Goal: Task Accomplishment & Management: Manage account settings

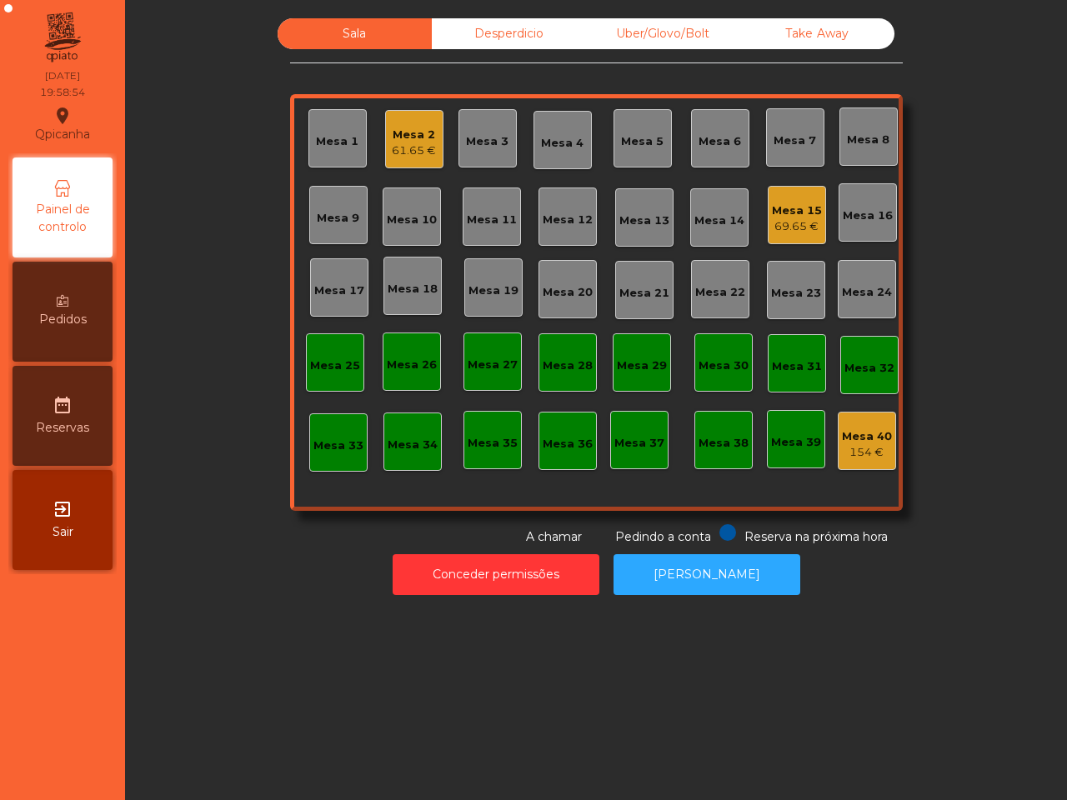
click at [700, 42] on div "Uber/Glovo/Bolt" at bounding box center [663, 33] width 154 height 31
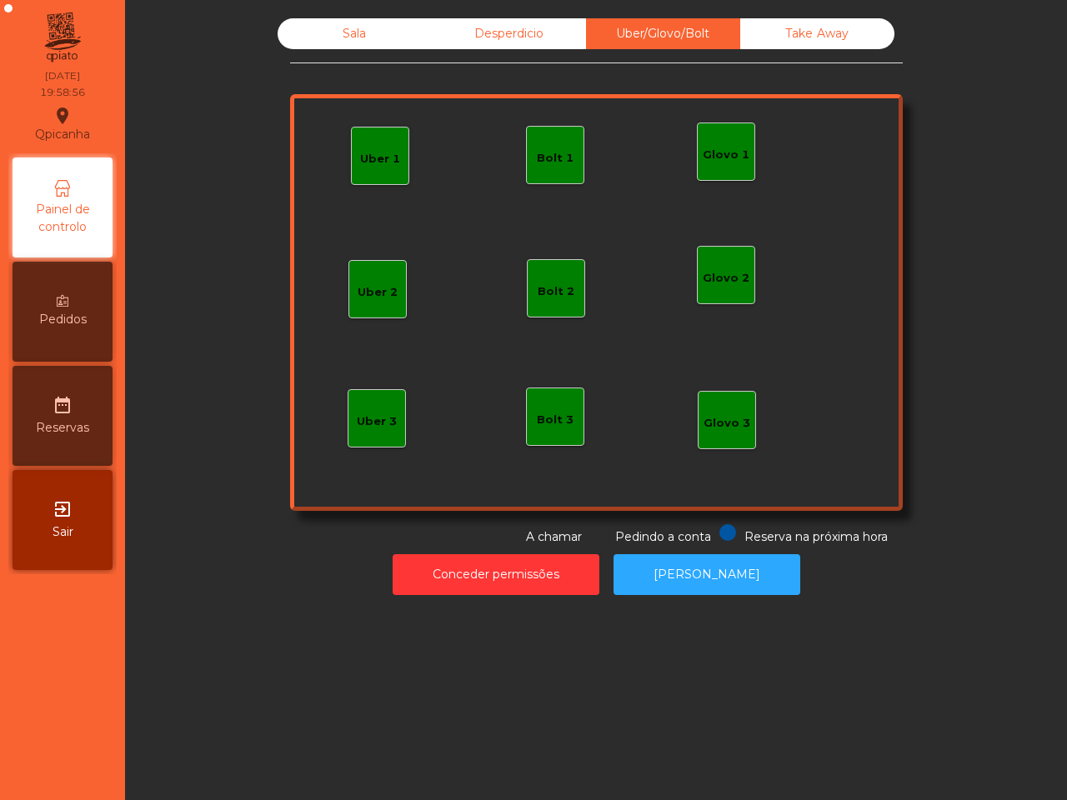
click at [707, 152] on div "Glovo 1" at bounding box center [725, 155] width 47 height 17
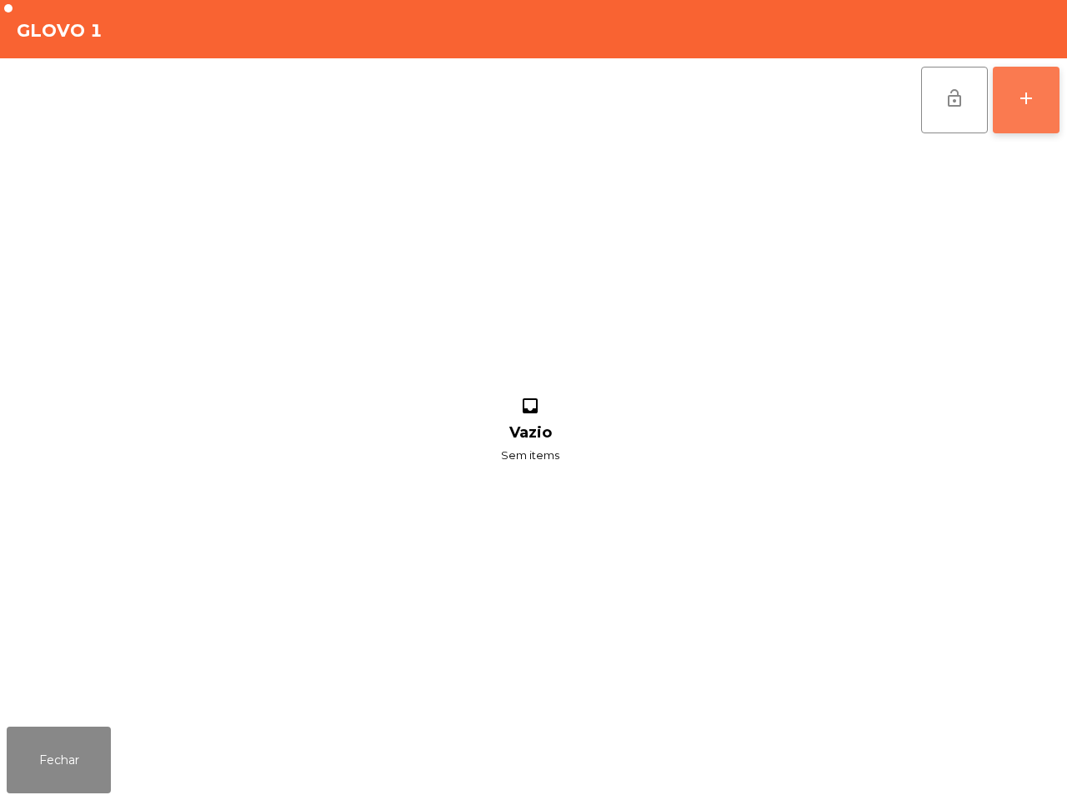
click at [1027, 92] on div "add" at bounding box center [1026, 98] width 20 height 20
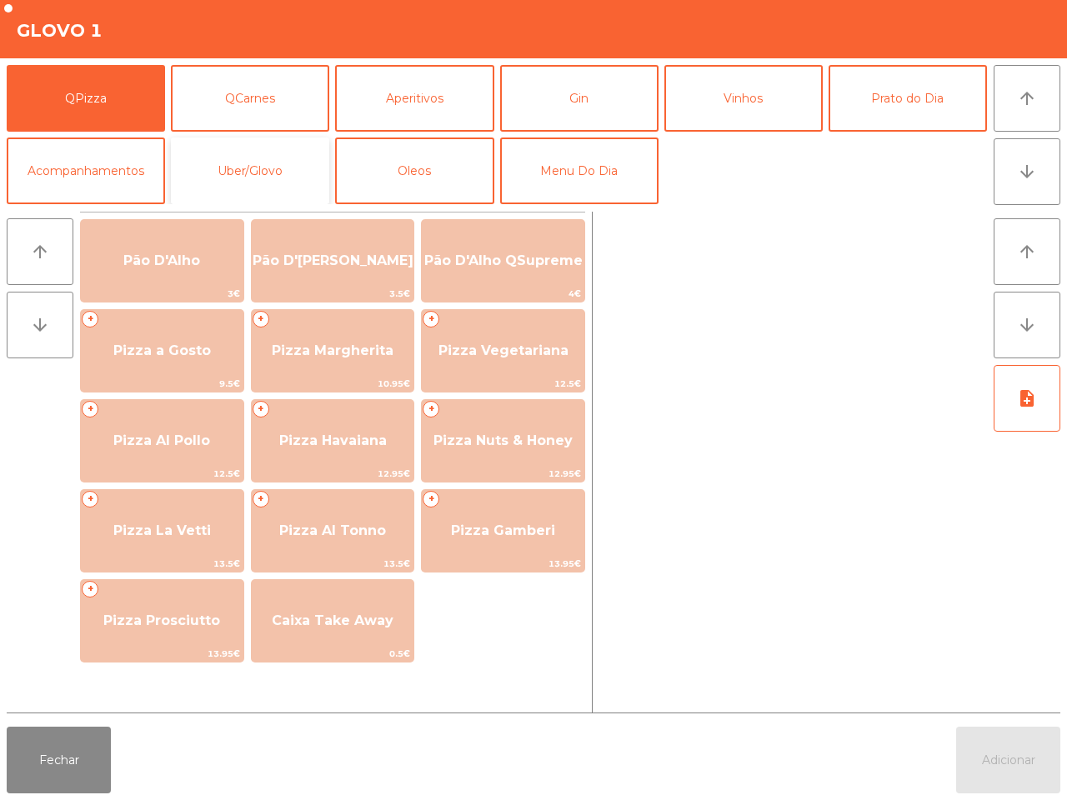
click at [251, 167] on button "Uber/Glovo" at bounding box center [250, 170] width 158 height 67
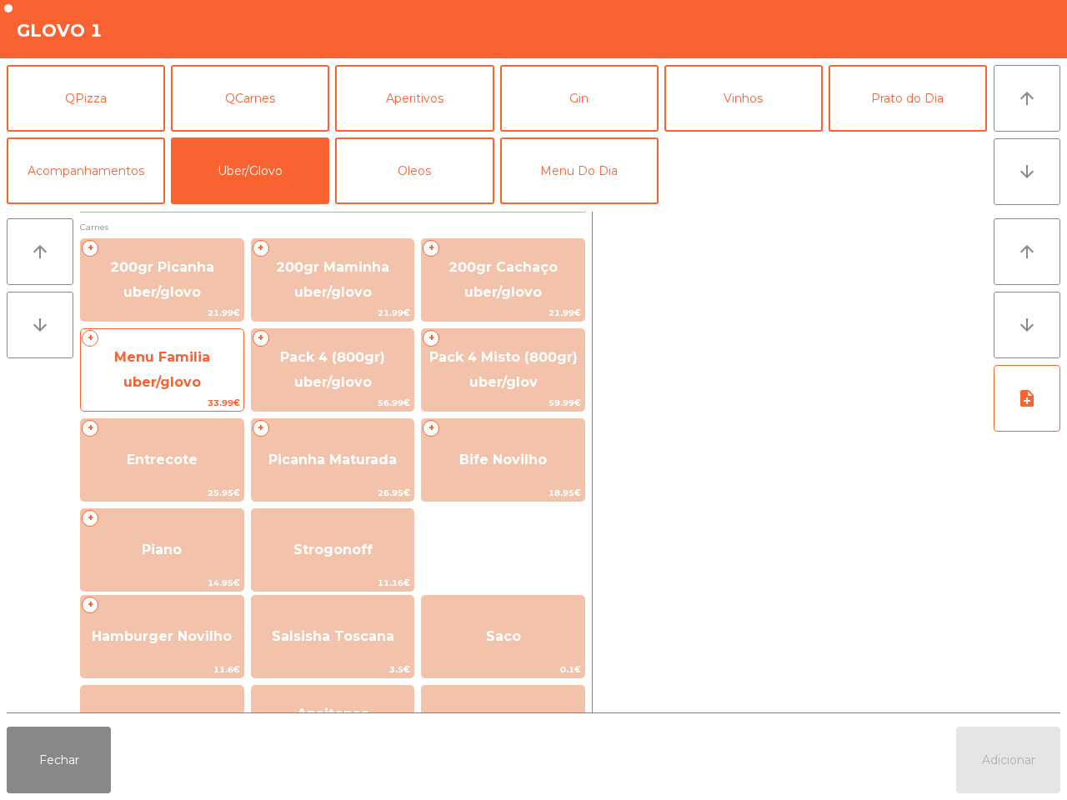
click at [185, 361] on span "Menu Familia uber/glovo" at bounding box center [162, 369] width 96 height 41
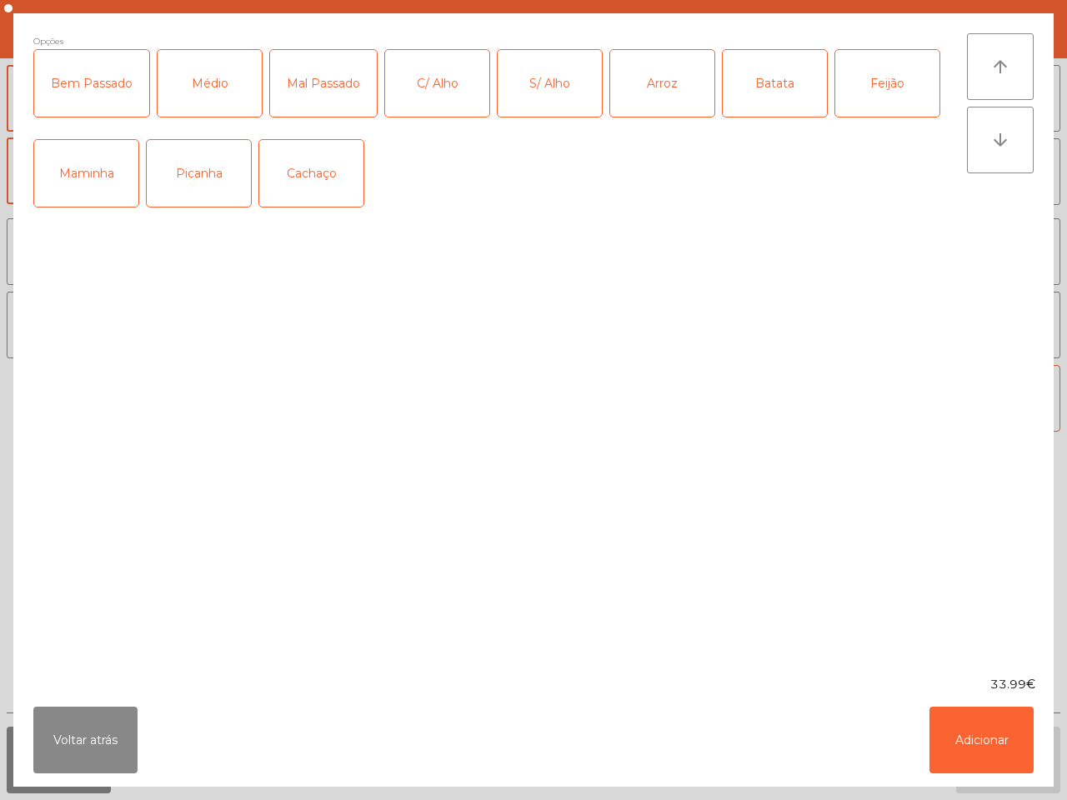
click at [196, 83] on div "Médio" at bounding box center [209, 83] width 104 height 67
click at [550, 88] on div "S/ Alho" at bounding box center [549, 83] width 104 height 67
click at [661, 87] on div "Arroz" at bounding box center [662, 83] width 104 height 67
drag, startPoint x: 777, startPoint y: 85, endPoint x: 787, endPoint y: 83, distance: 10.1
click at [779, 85] on div "Batata" at bounding box center [774, 83] width 104 height 67
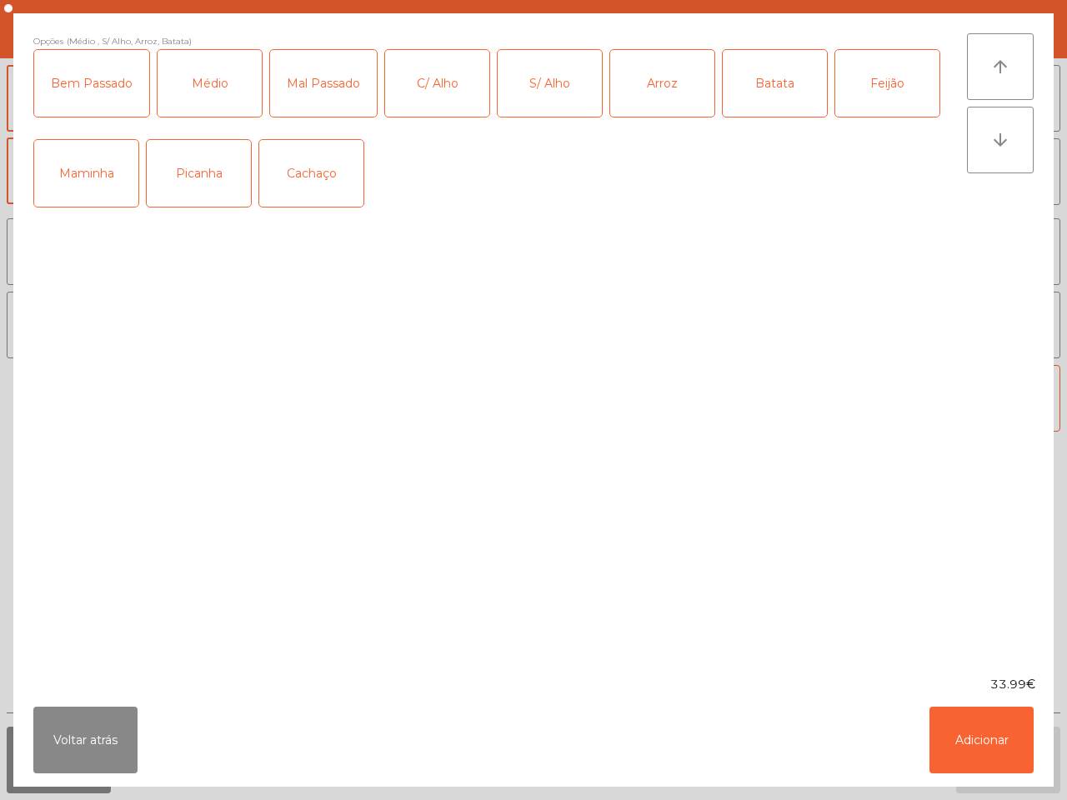
click at [893, 76] on div "Feijão" at bounding box center [887, 83] width 104 height 67
click at [212, 177] on div "Picanha" at bounding box center [199, 173] width 104 height 67
click at [1011, 762] on button "Adicionar" at bounding box center [981, 740] width 104 height 67
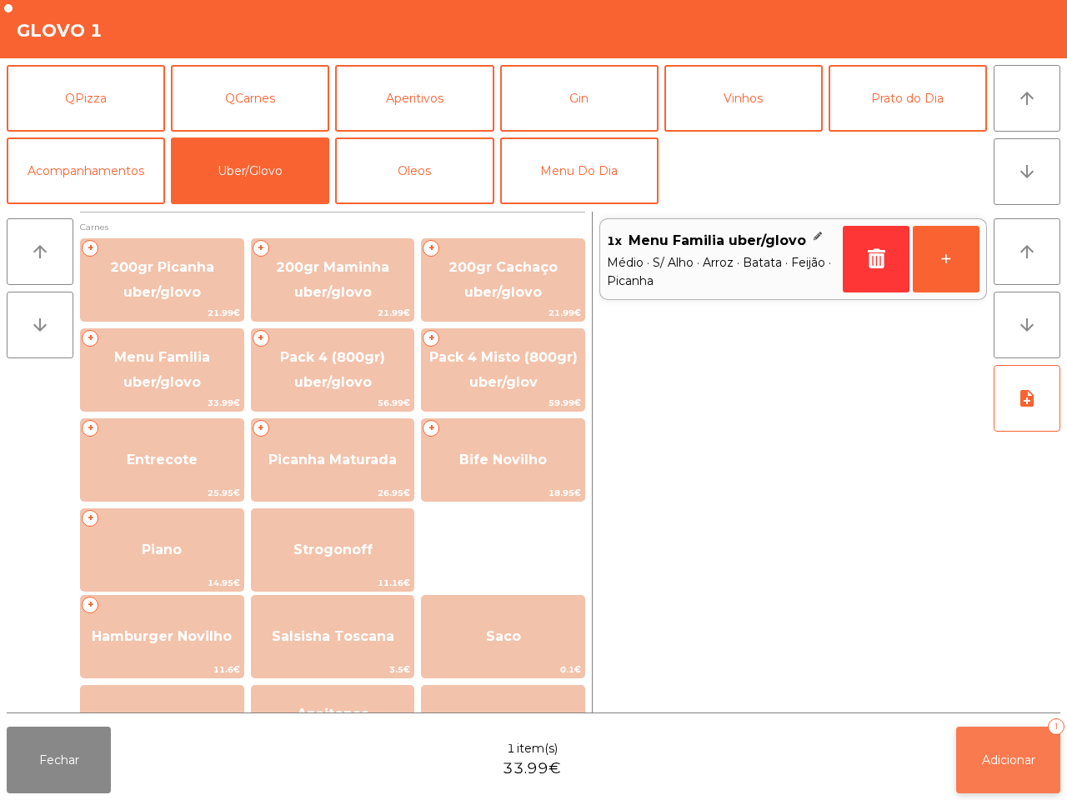
click at [996, 756] on span "Adicionar" at bounding box center [1008, 759] width 53 height 15
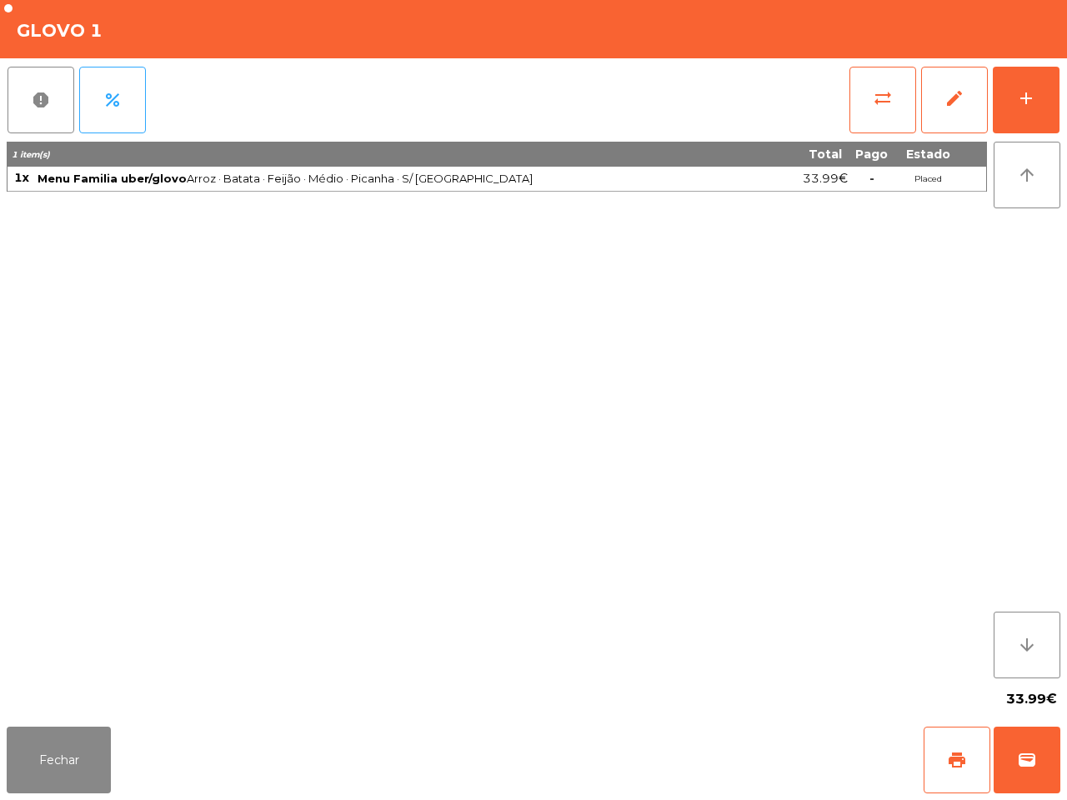
click at [881, 593] on div "1 item(s) Total Pago Estado 1x Menu Familia uber/glovo Arroz · Batata · Feijão …" at bounding box center [497, 410] width 980 height 537
click at [997, 111] on button "add" at bounding box center [1025, 100] width 67 height 67
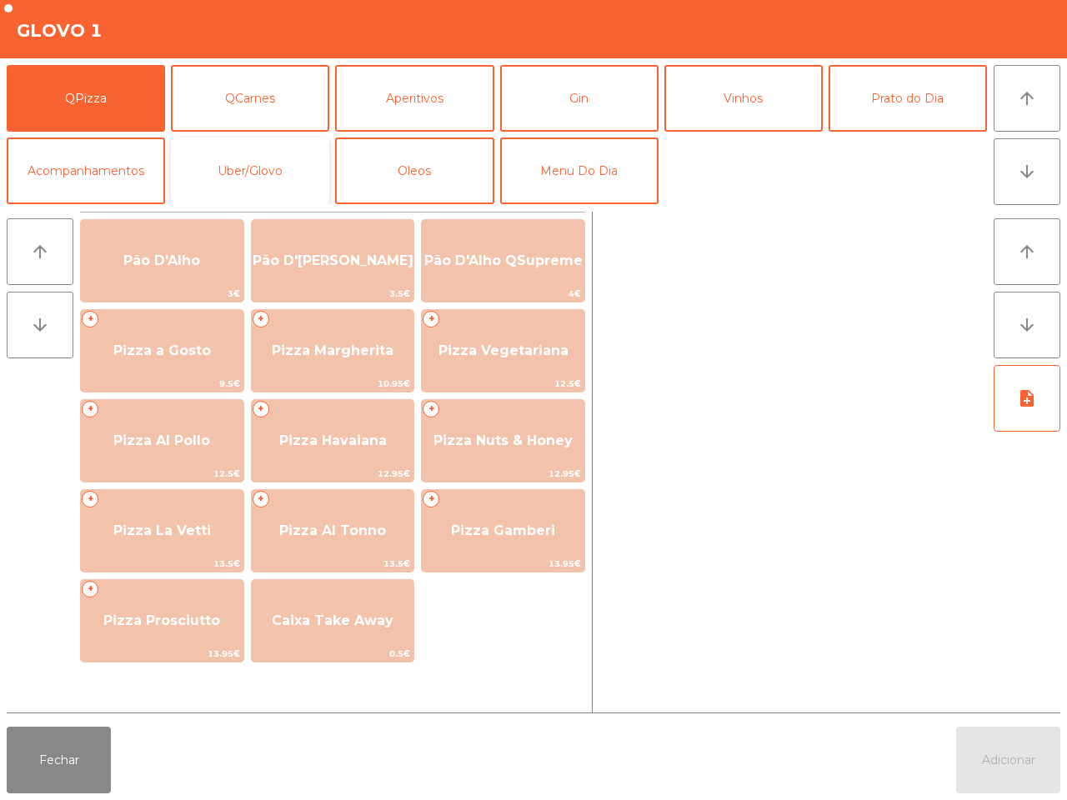
click at [208, 151] on button "Uber/Glovo" at bounding box center [250, 170] width 158 height 67
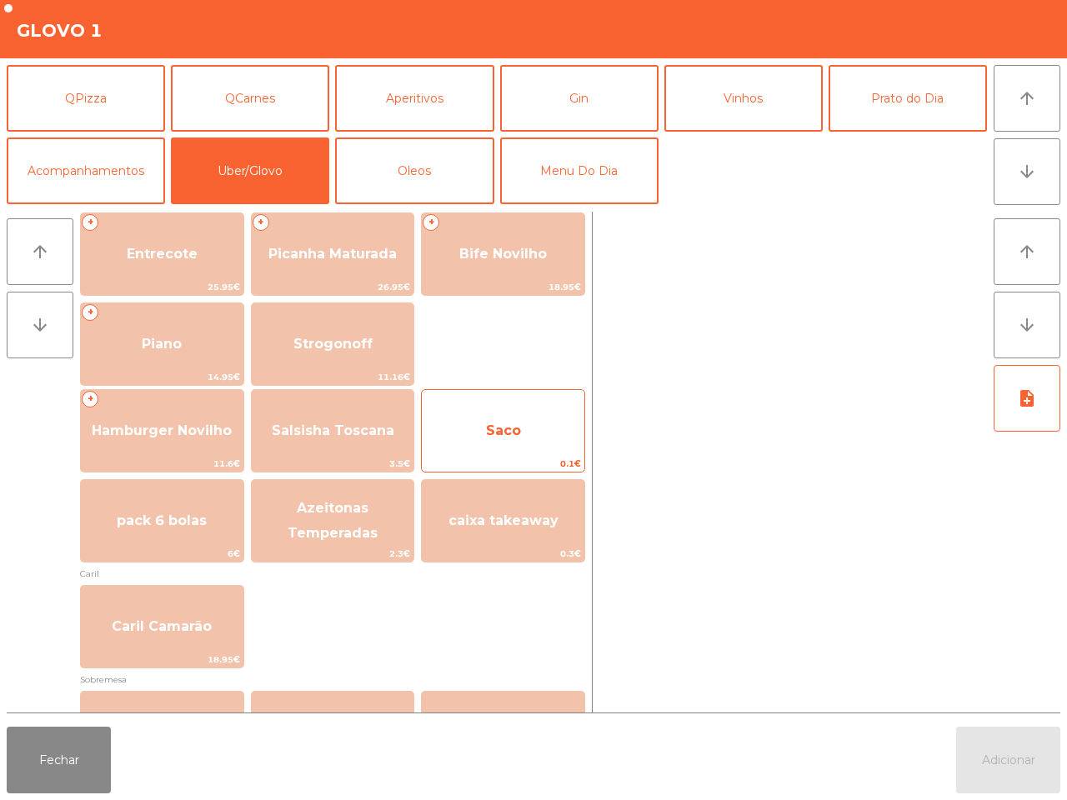
scroll to position [208, 0]
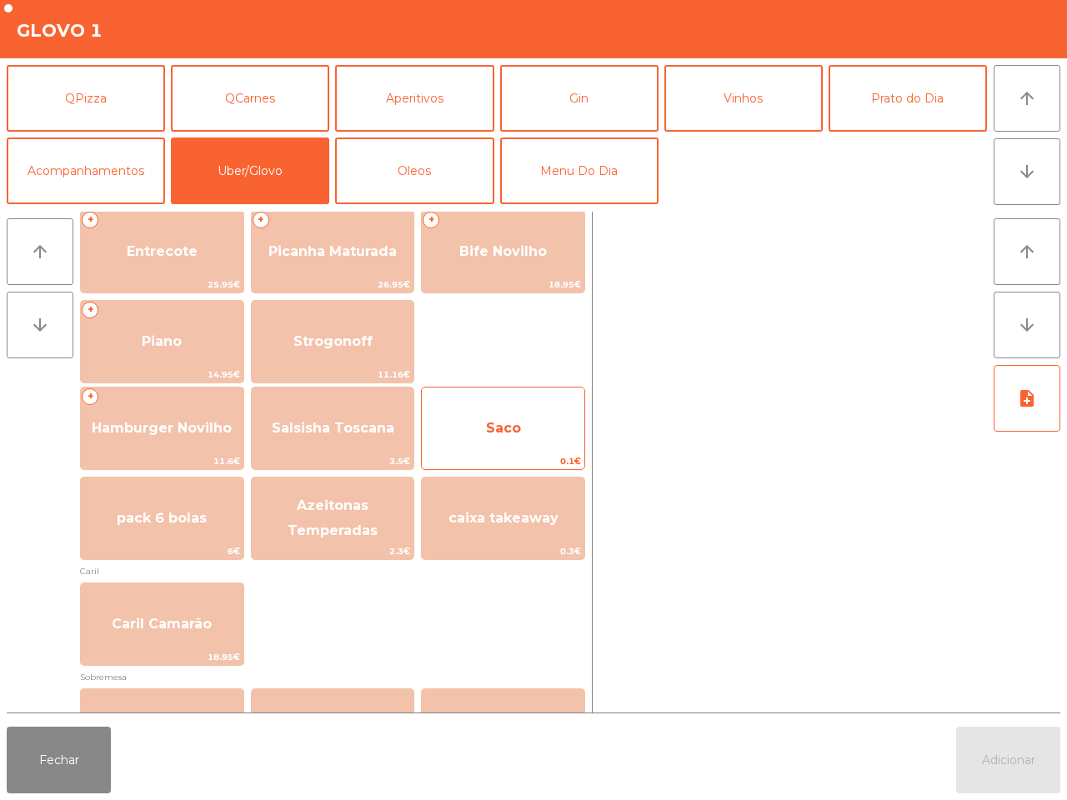
click at [508, 407] on span "Saco" at bounding box center [503, 428] width 162 height 45
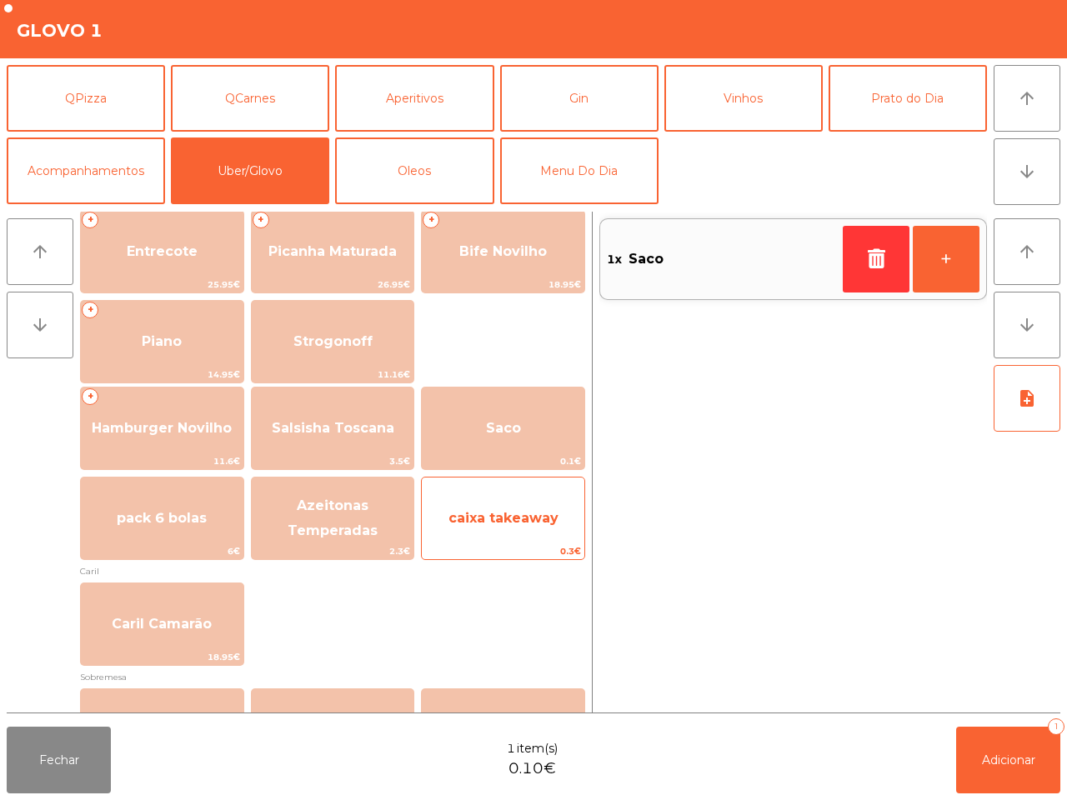
drag, startPoint x: 512, startPoint y: 523, endPoint x: 548, endPoint y: 546, distance: 42.3
click at [513, 523] on span "caixa takeaway" at bounding box center [503, 518] width 110 height 16
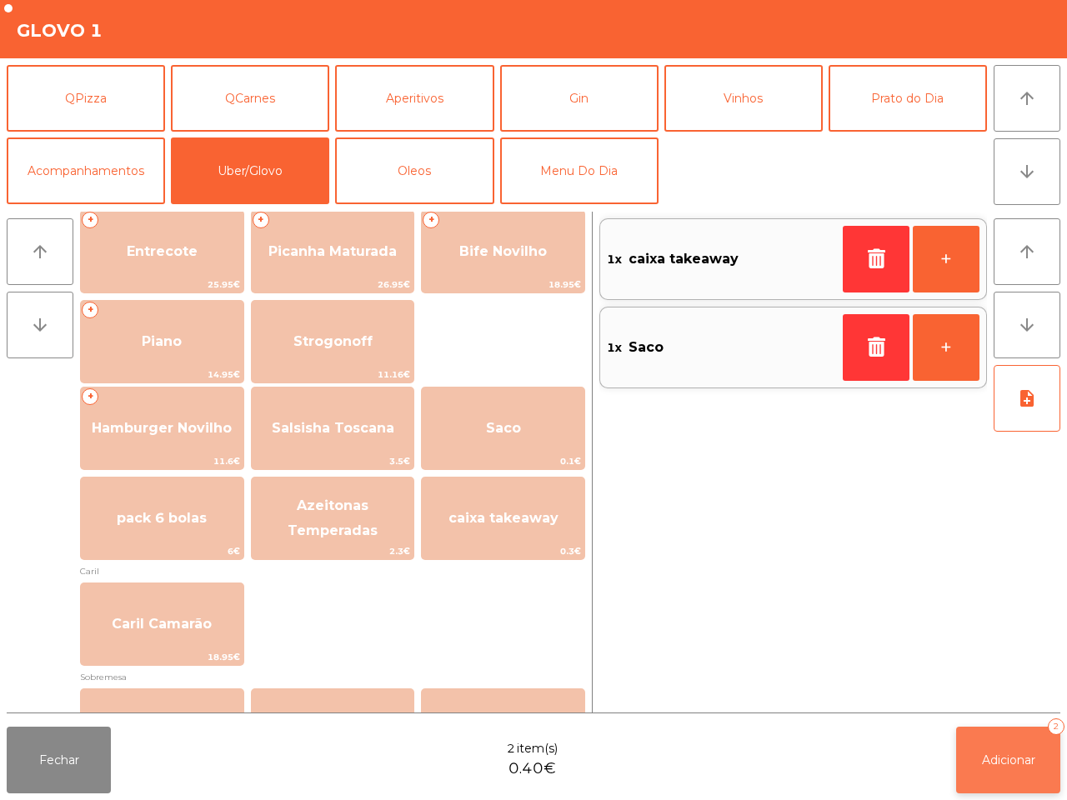
click at [1035, 776] on button "Adicionar 2" at bounding box center [1008, 760] width 104 height 67
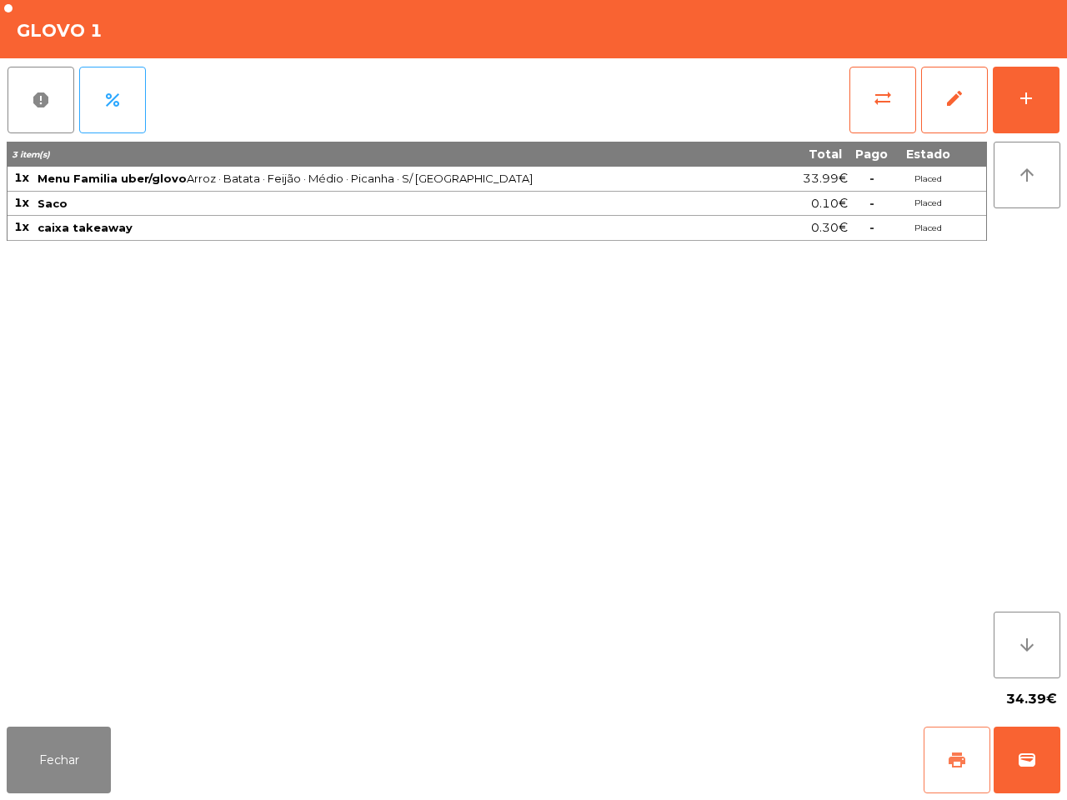
click at [961, 768] on span "print" at bounding box center [957, 760] width 20 height 20
click at [1018, 733] on button "wallet" at bounding box center [1026, 760] width 67 height 67
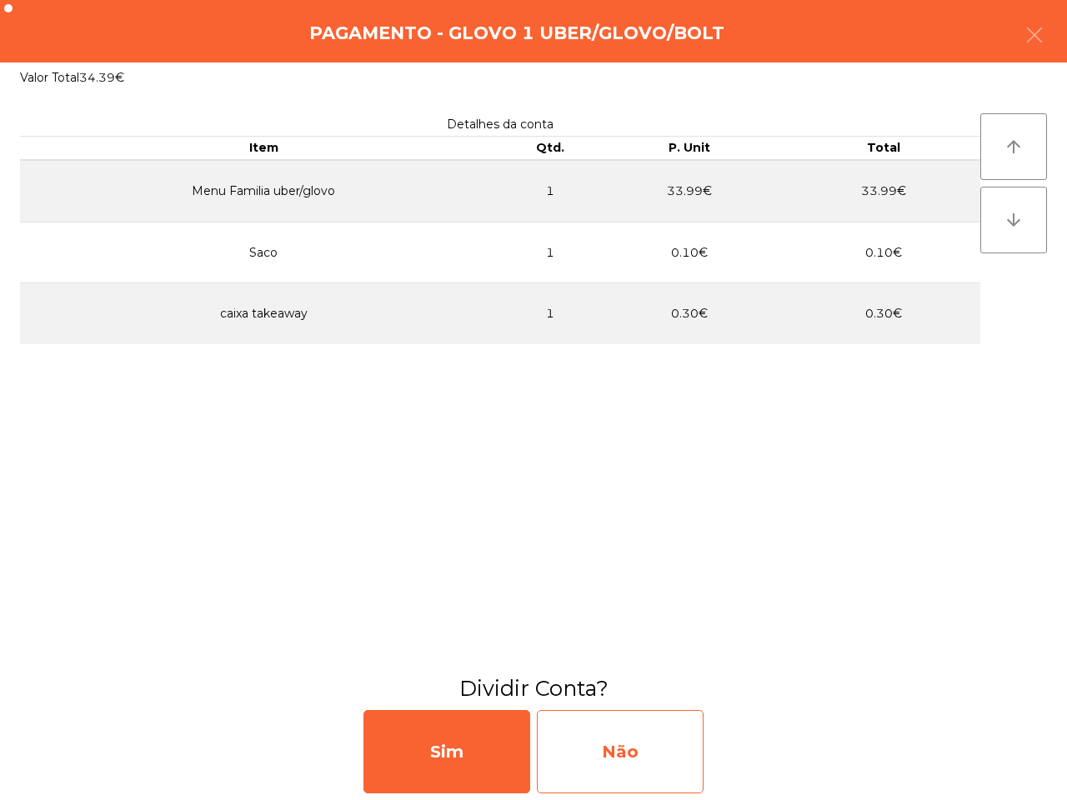
click at [651, 737] on div "Não" at bounding box center [620, 751] width 167 height 83
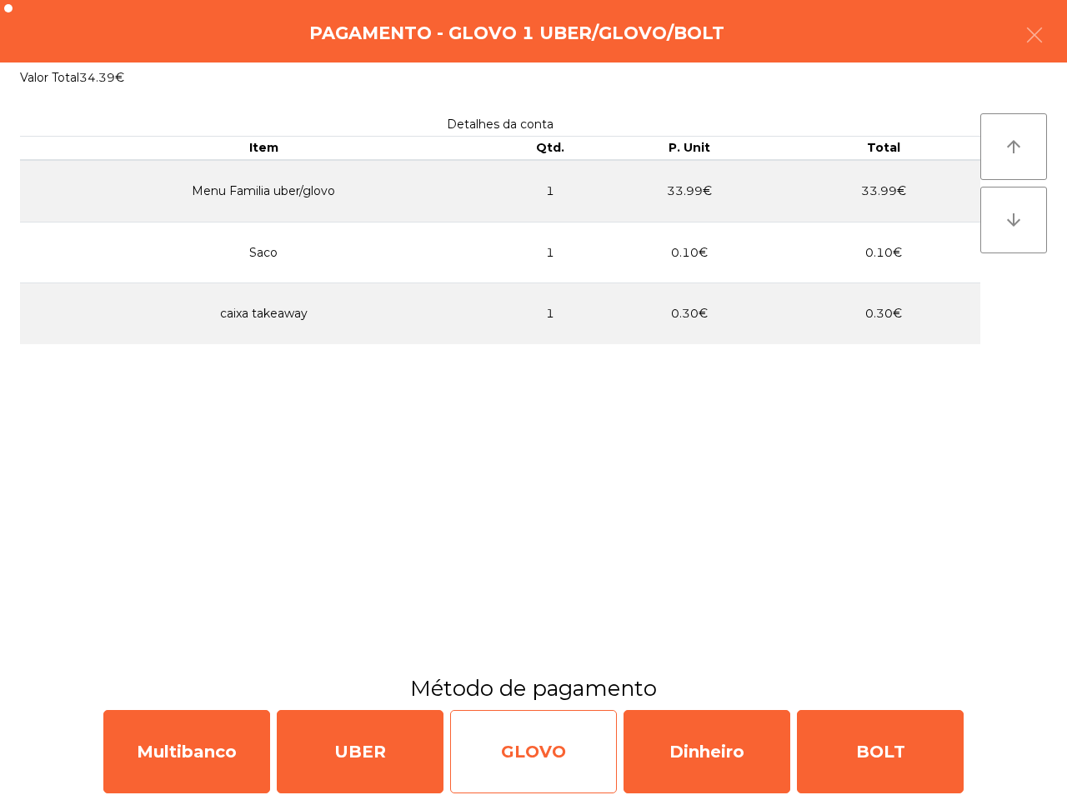
click at [580, 747] on div "GLOVO" at bounding box center [533, 751] width 167 height 83
select select "**"
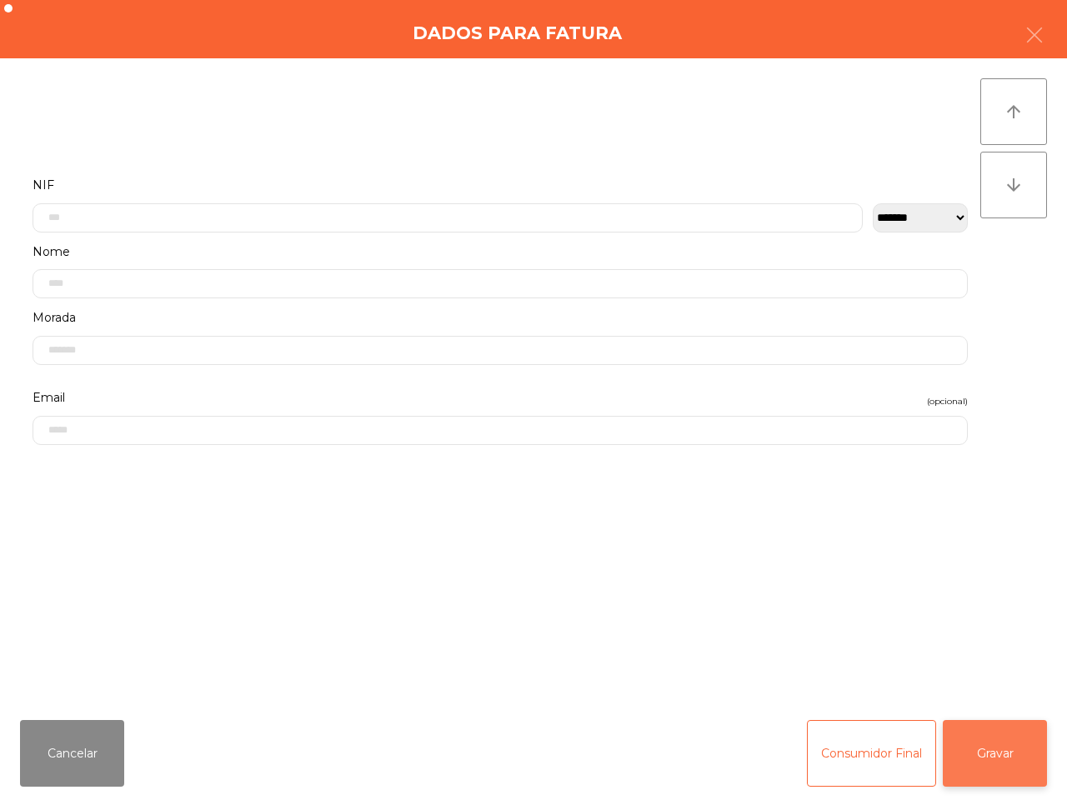
click at [992, 758] on button "Gravar" at bounding box center [994, 753] width 104 height 67
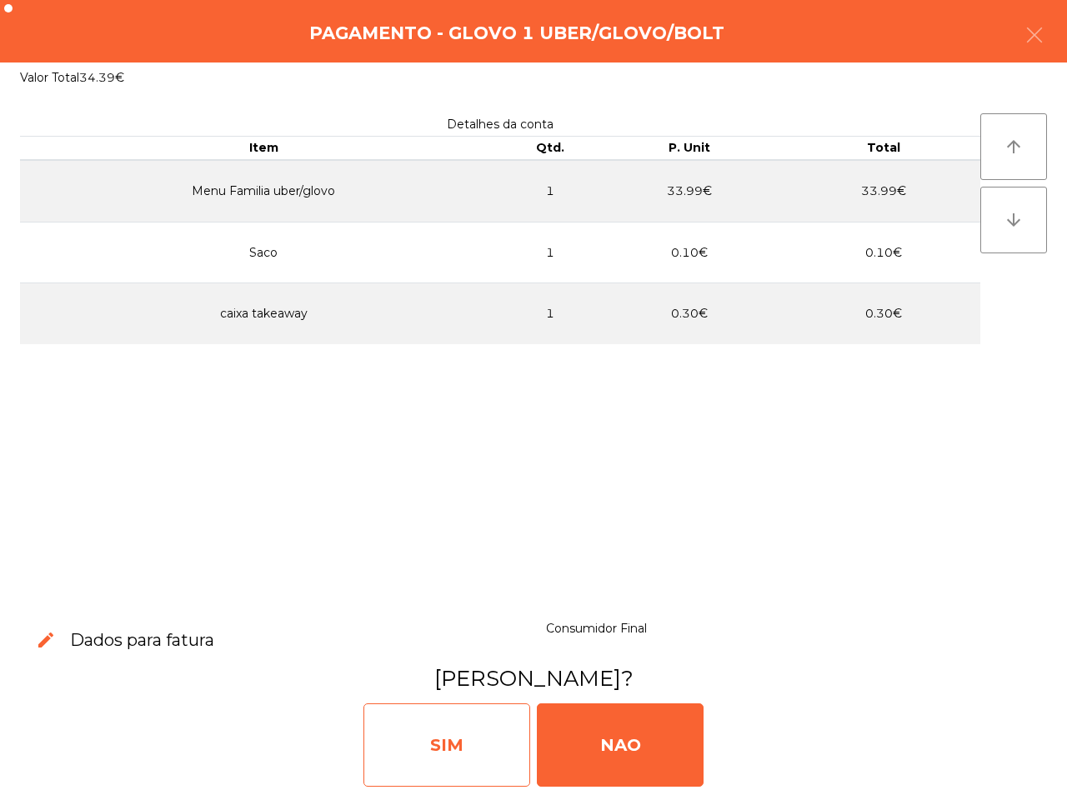
click at [436, 747] on div "SIM" at bounding box center [446, 744] width 167 height 83
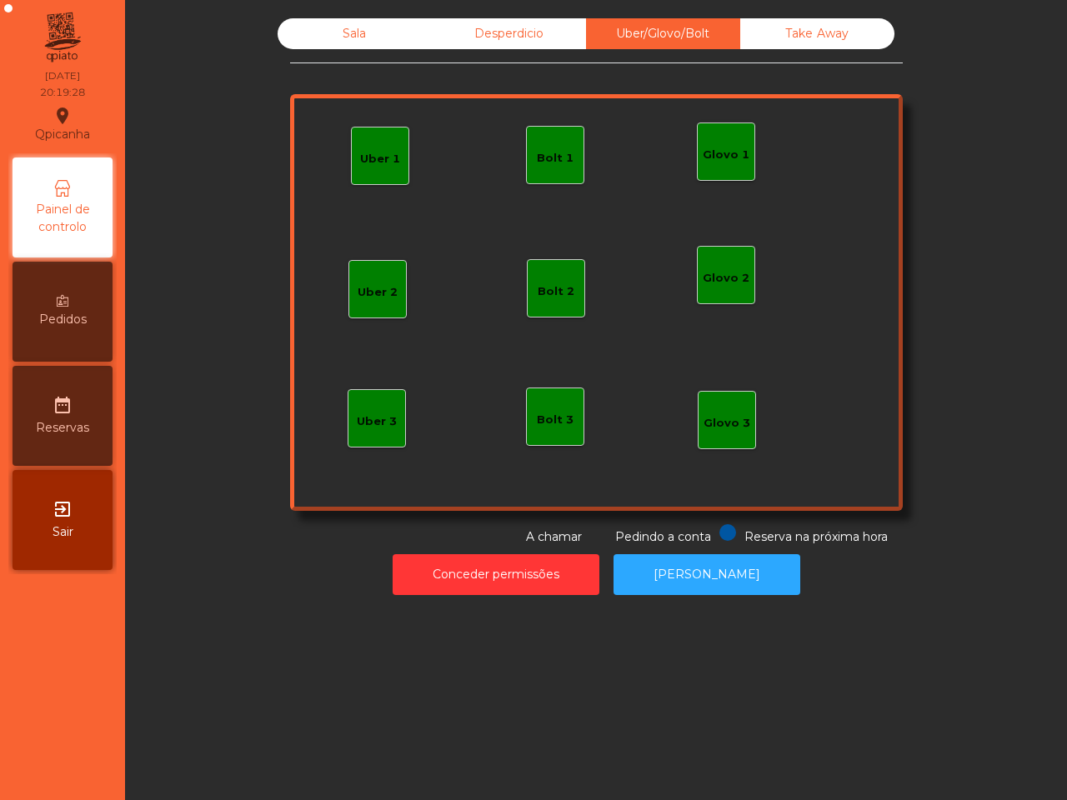
click at [332, 42] on div "Sala" at bounding box center [354, 33] width 154 height 31
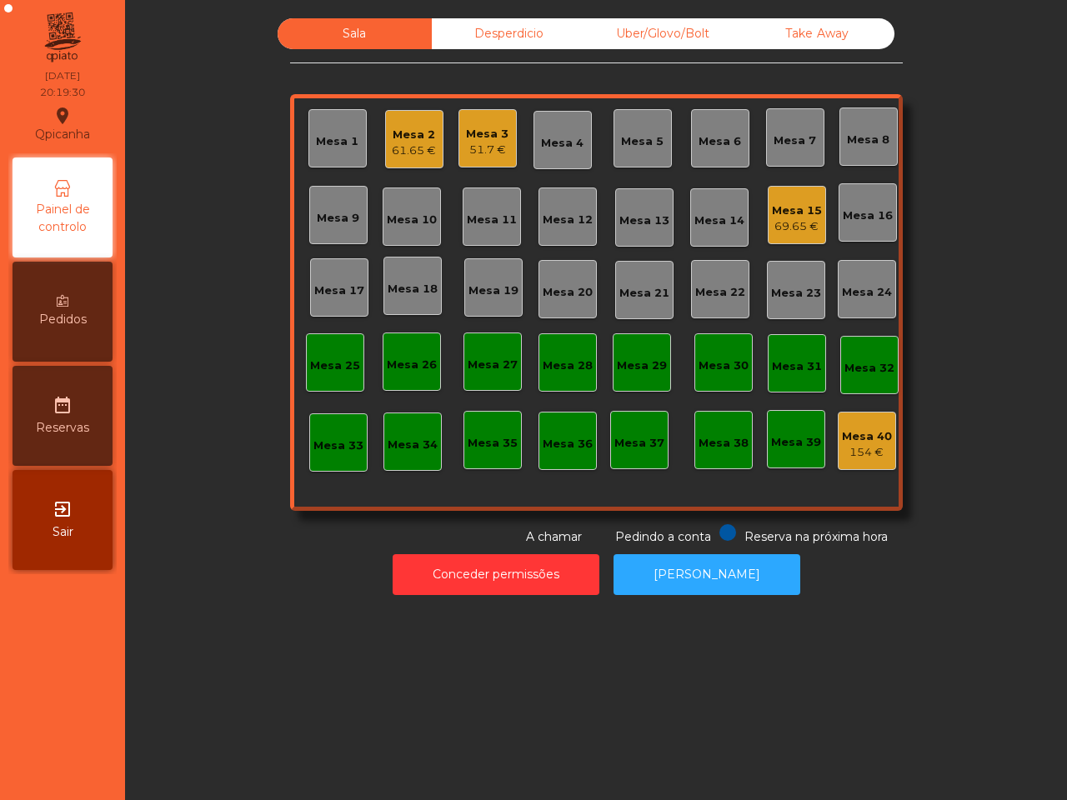
click at [842, 222] on div "Mesa 16" at bounding box center [867, 215] width 50 height 17
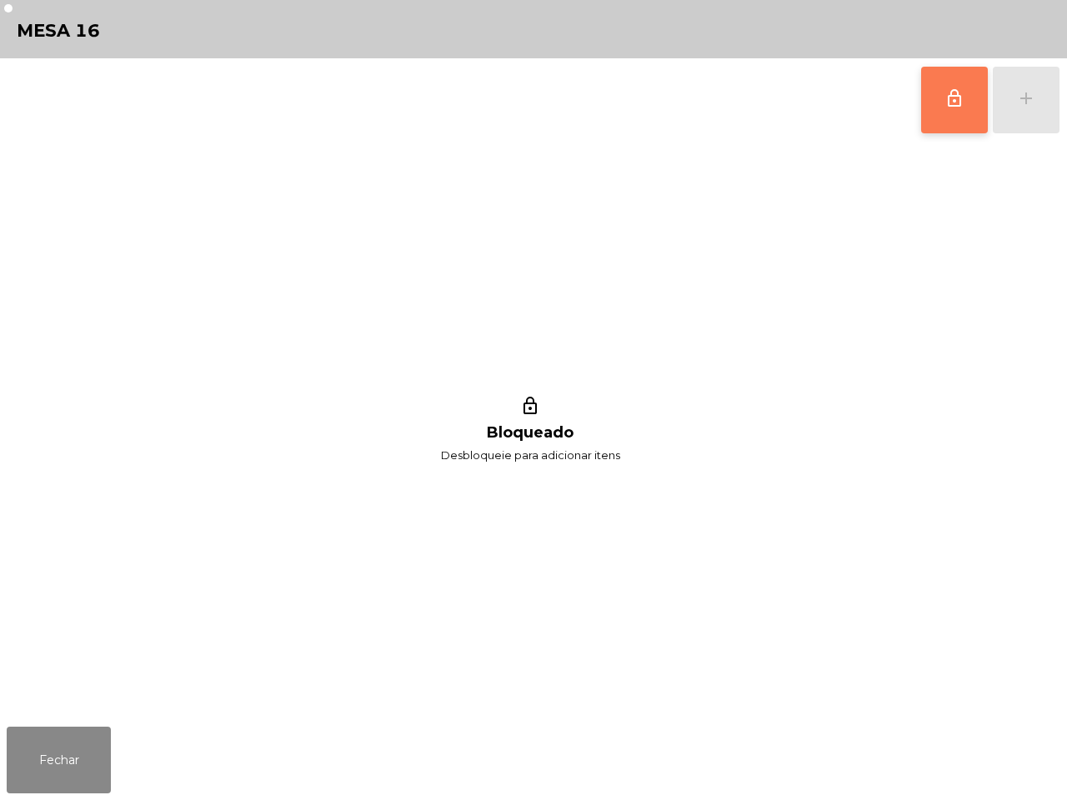
click at [950, 72] on button "lock_outline" at bounding box center [954, 100] width 67 height 67
click at [1042, 114] on button "add" at bounding box center [1025, 100] width 67 height 67
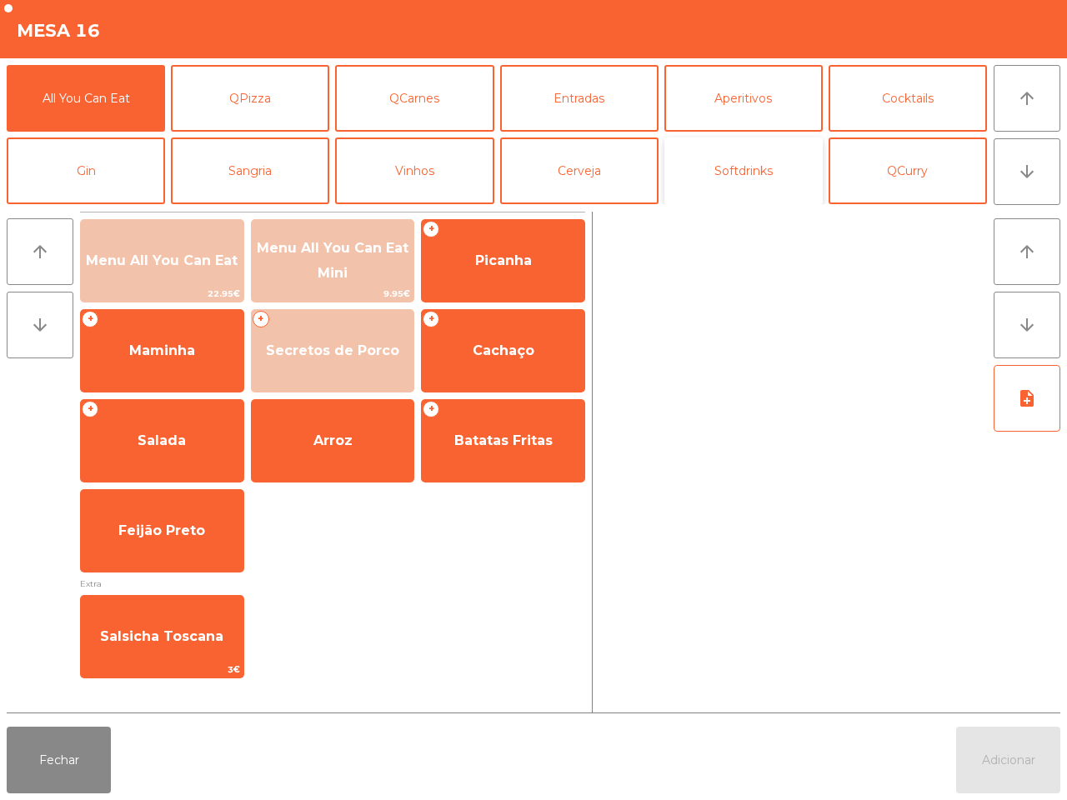
click at [760, 165] on button "Softdrinks" at bounding box center [743, 170] width 158 height 67
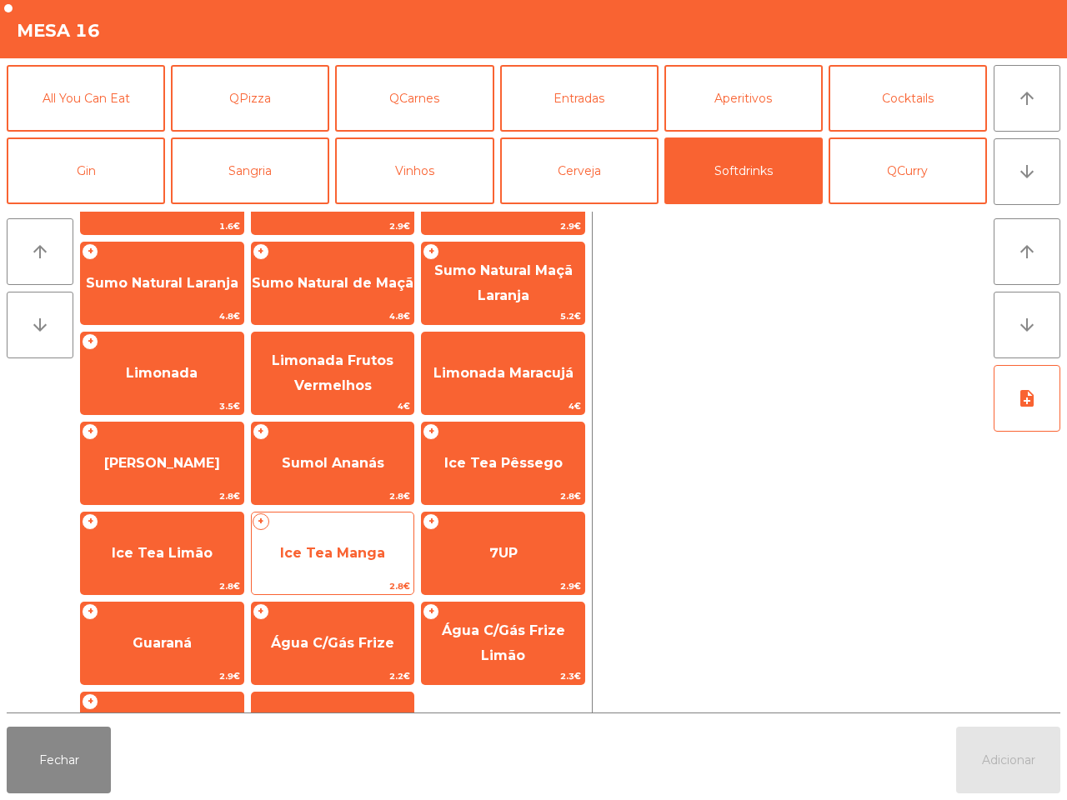
scroll to position [104, 0]
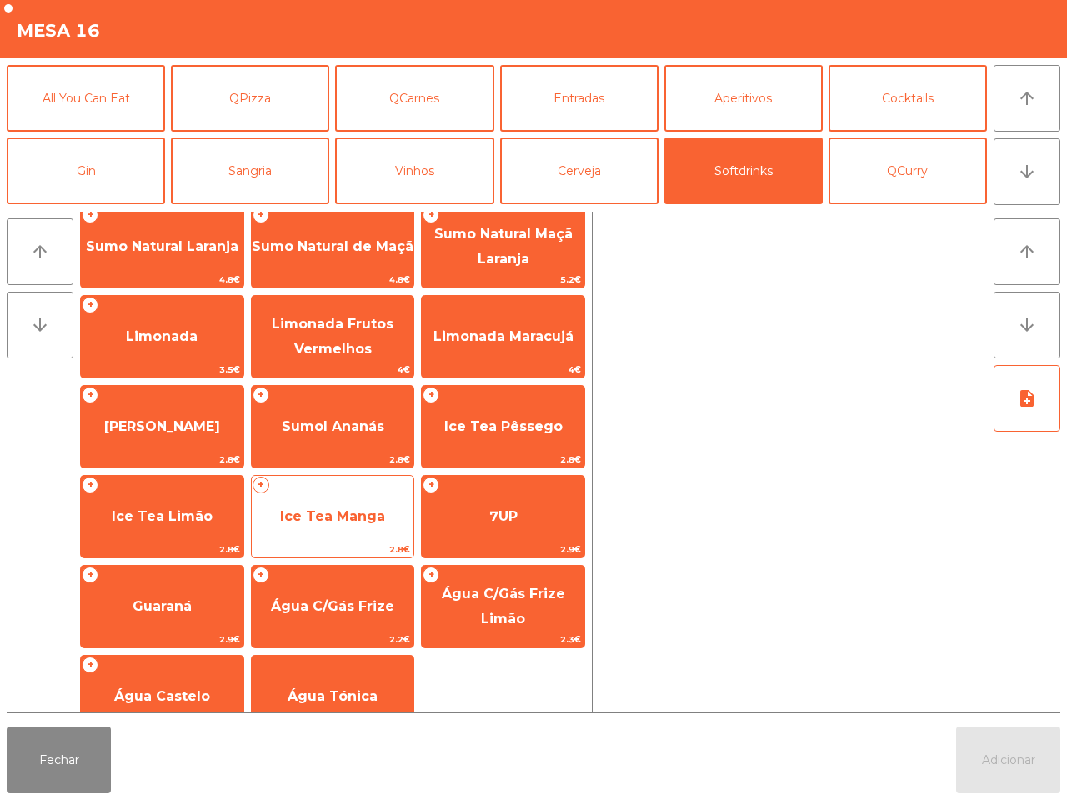
click at [388, 527] on span "Ice Tea Manga" at bounding box center [333, 516] width 162 height 45
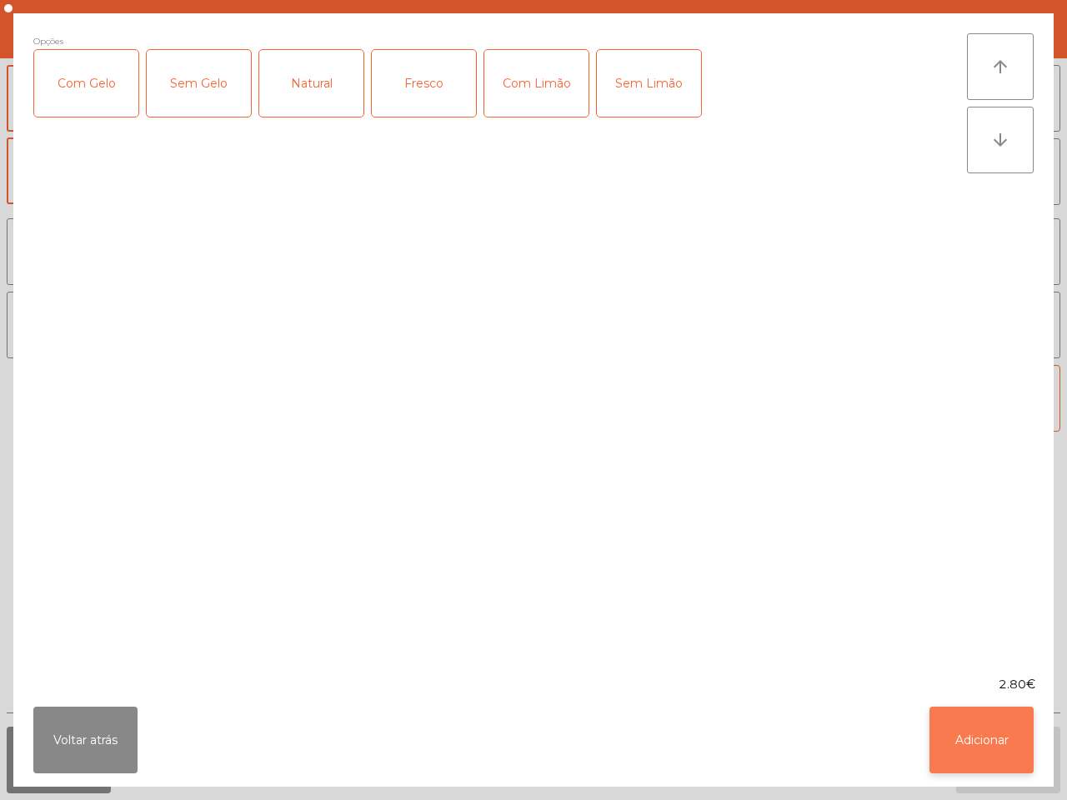
click at [967, 760] on button "Adicionar" at bounding box center [981, 740] width 104 height 67
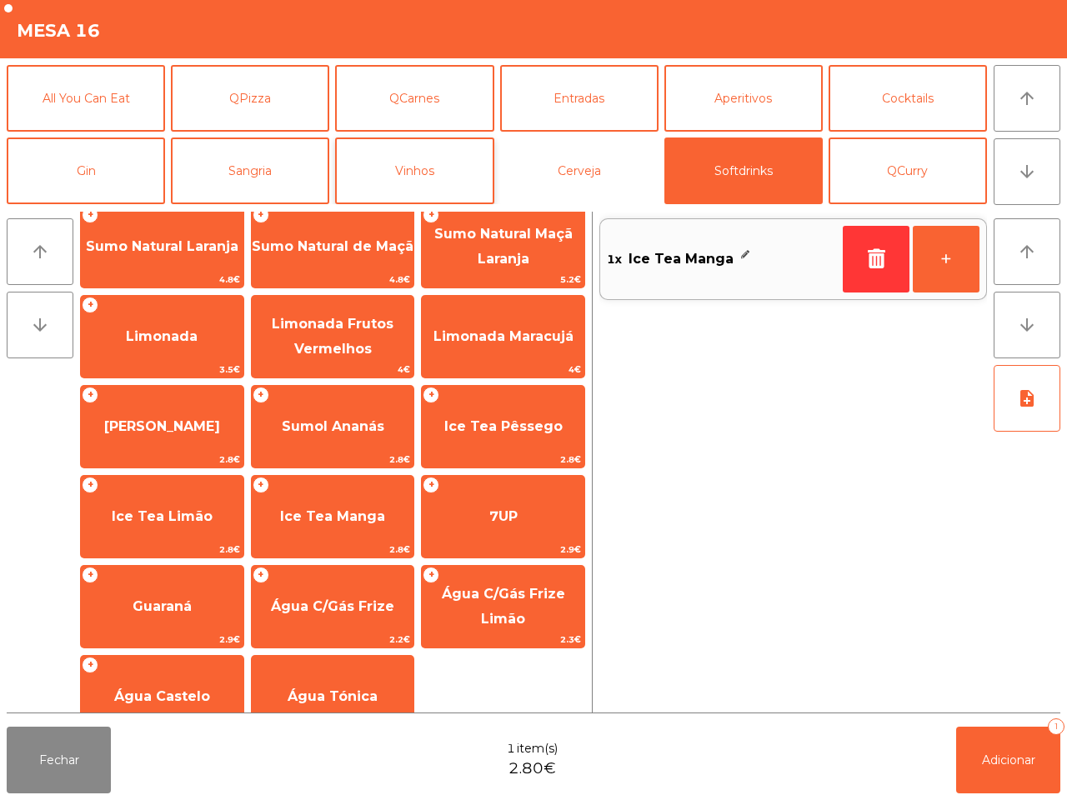
click at [572, 164] on button "Cerveja" at bounding box center [579, 170] width 158 height 67
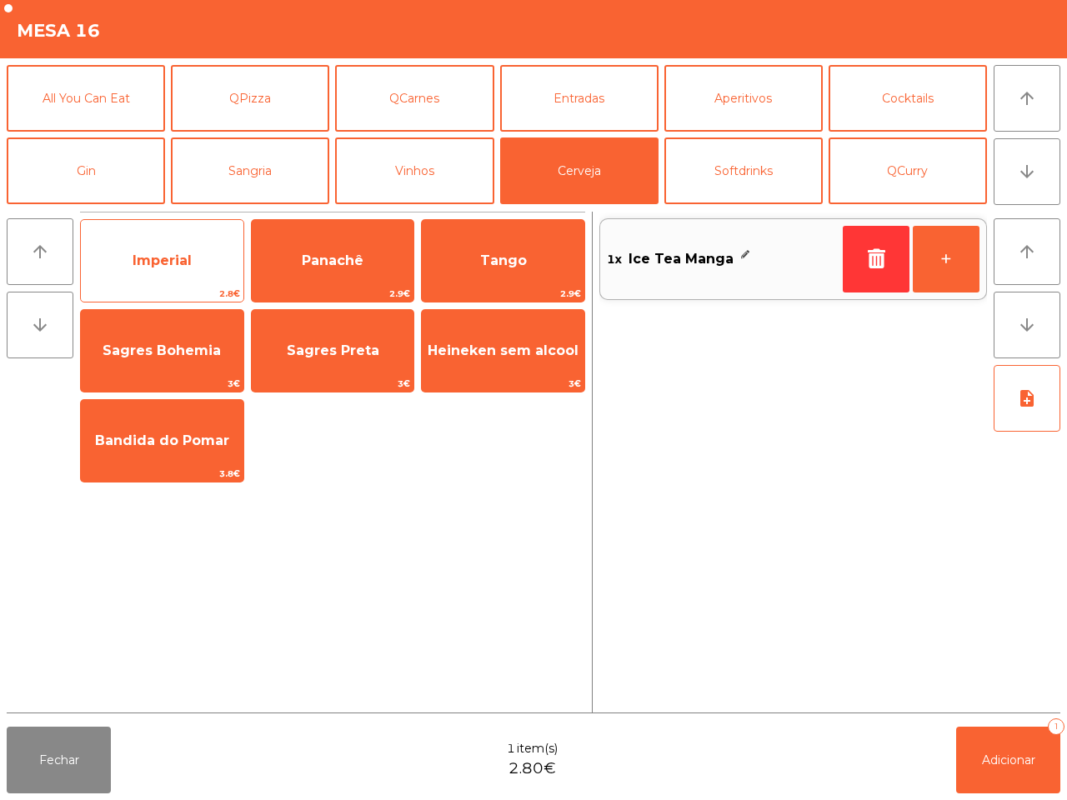
scroll to position [0, 0]
click at [206, 230] on div "Imperial 2.8€" at bounding box center [162, 260] width 164 height 83
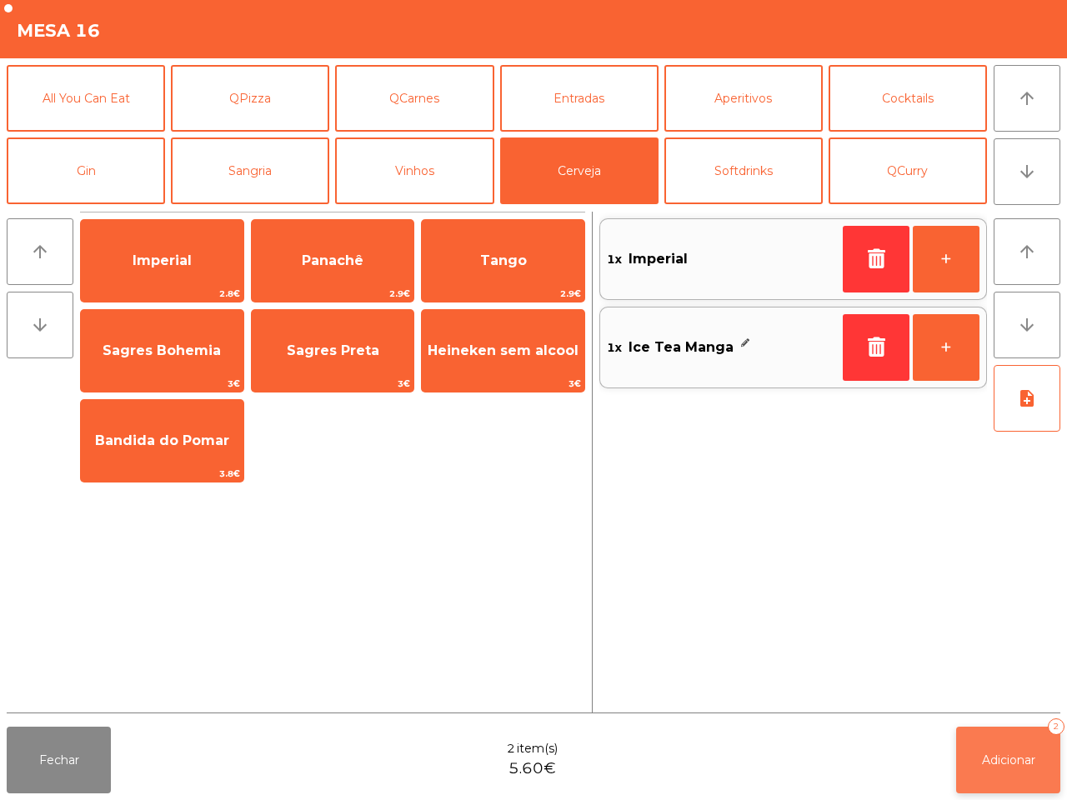
click at [1008, 756] on span "Adicionar" at bounding box center [1008, 759] width 53 height 15
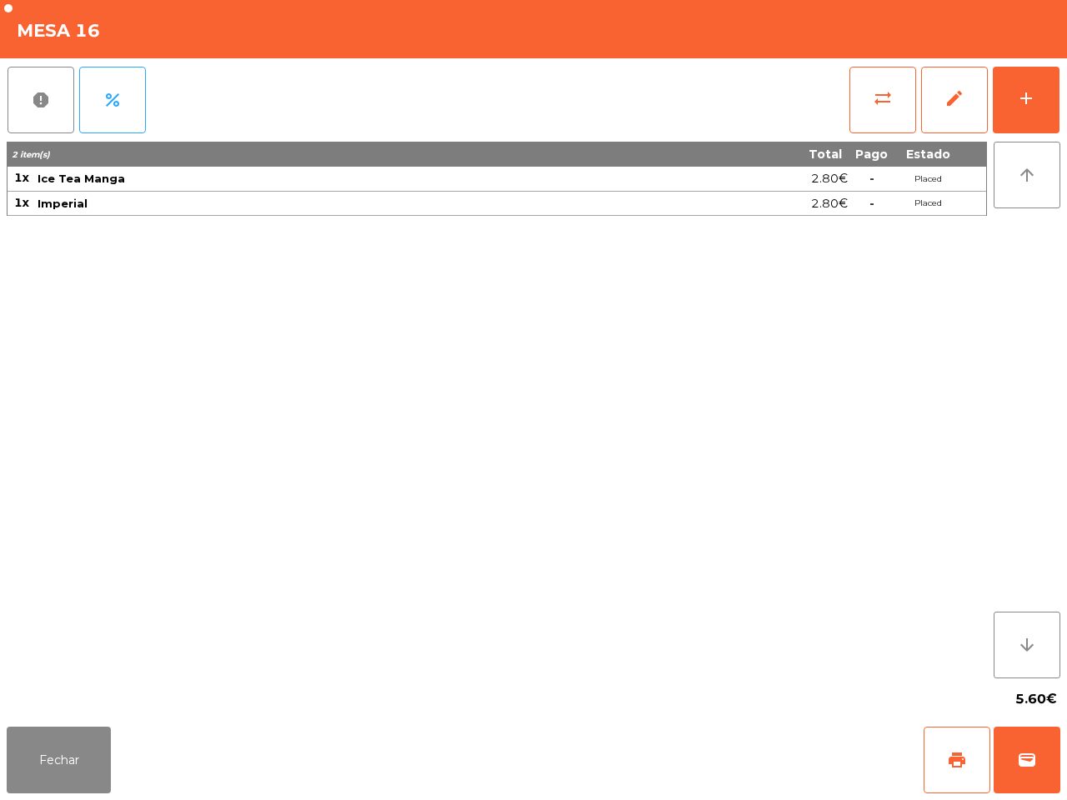
click at [680, 121] on div "report percent sync_alt edit add" at bounding box center [533, 99] width 1053 height 83
click at [1057, 121] on button "add" at bounding box center [1025, 100] width 67 height 67
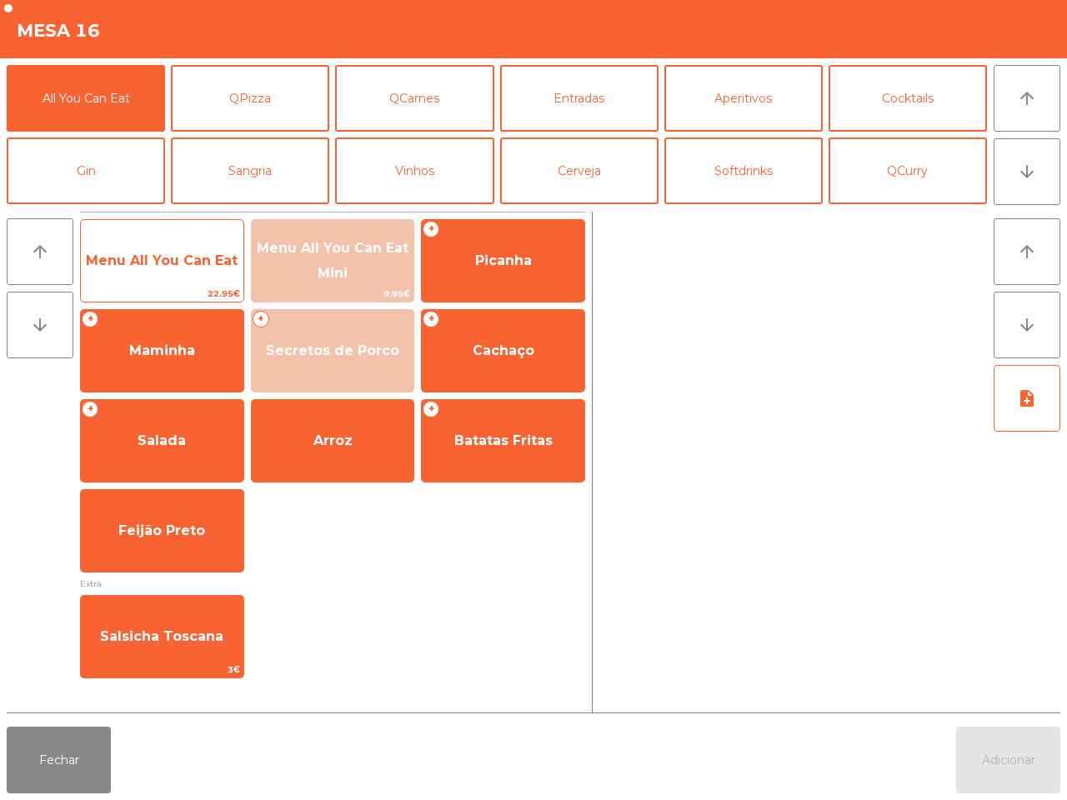
click at [193, 256] on span "Menu All You Can Eat" at bounding box center [162, 260] width 152 height 16
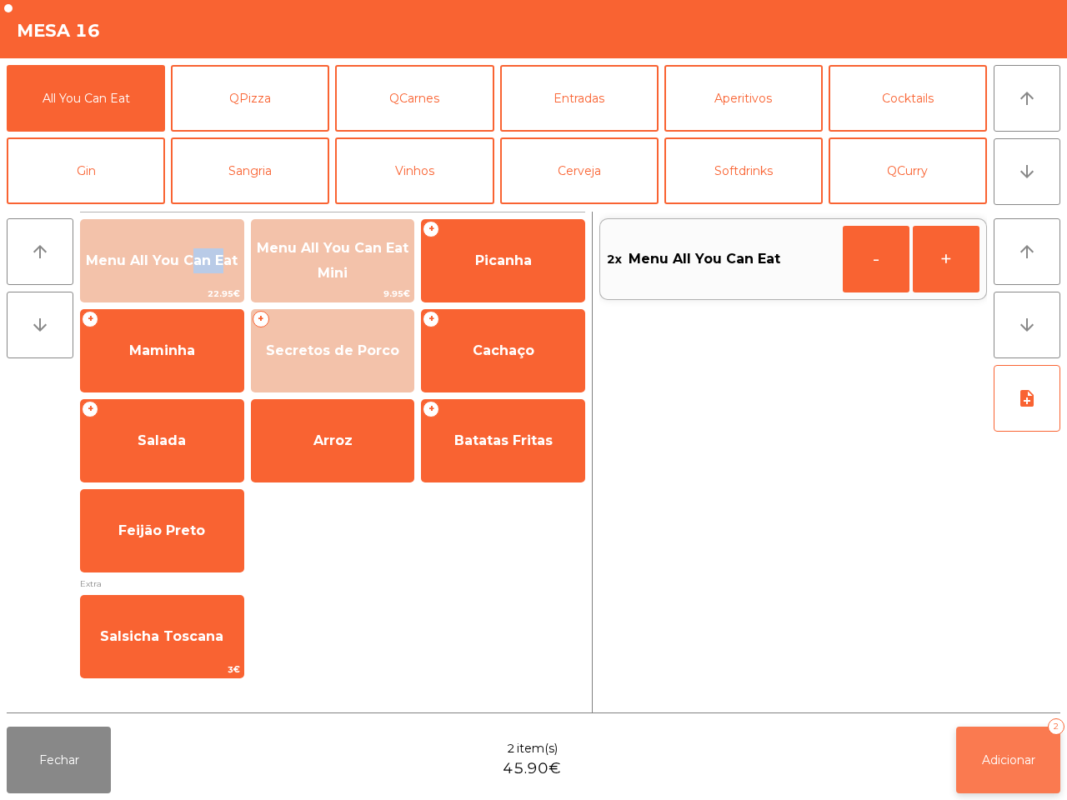
click at [1006, 747] on button "Adicionar 2" at bounding box center [1008, 760] width 104 height 67
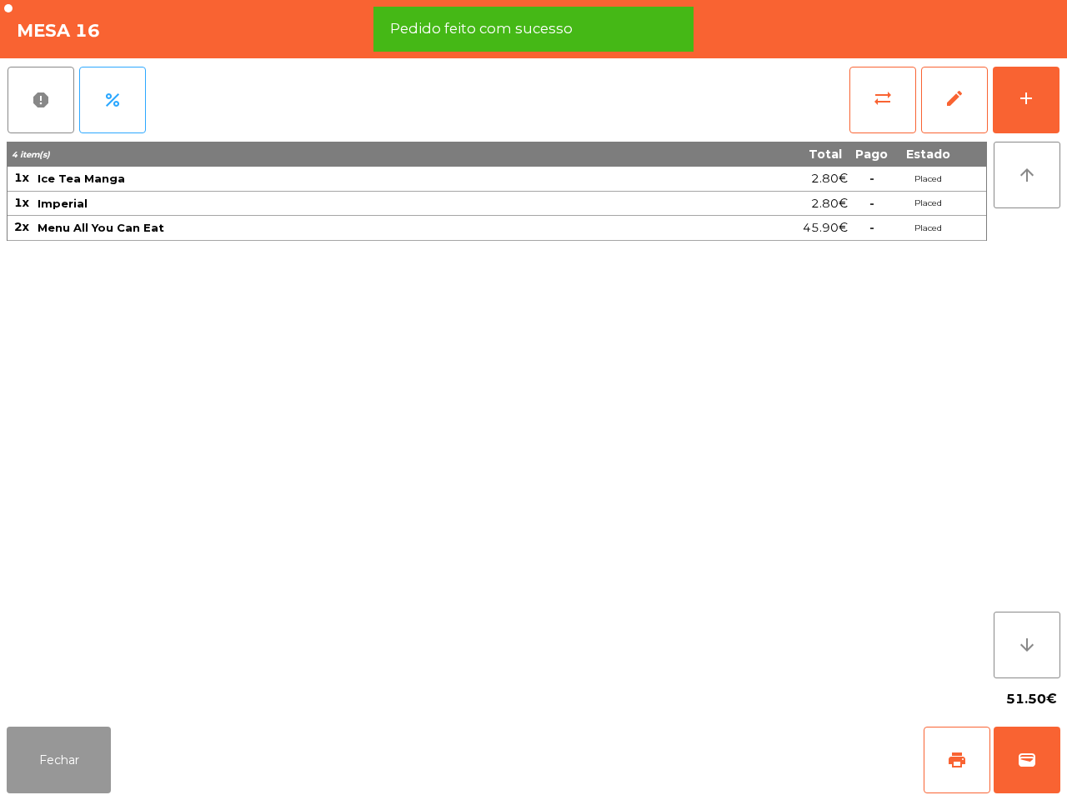
drag, startPoint x: 83, startPoint y: 739, endPoint x: 96, endPoint y: 739, distance: 12.5
click at [83, 740] on button "Fechar" at bounding box center [59, 760] width 104 height 67
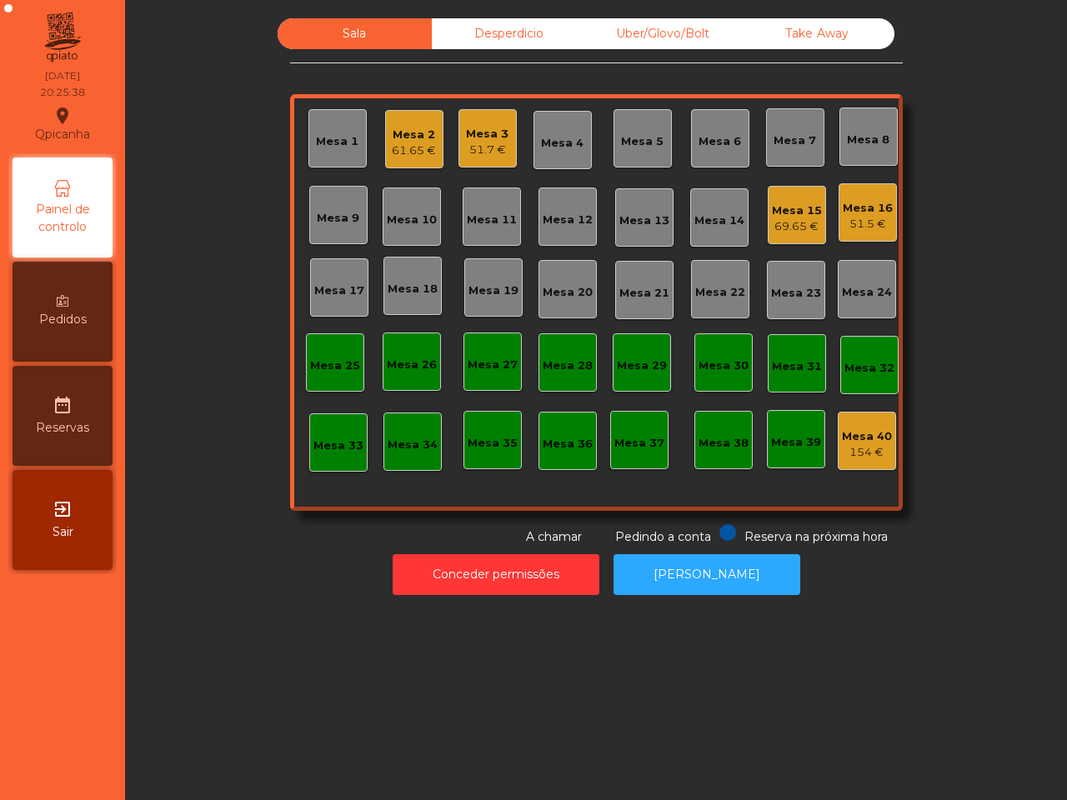
click at [272, 632] on div "Sala Desperdicio Uber/Glovo/Bolt Take Away Mesa 1 Mesa 2 61.65 € Mesa 3 51.7 € …" at bounding box center [596, 400] width 942 height 800
click at [798, 211] on div "Mesa 15" at bounding box center [797, 210] width 50 height 17
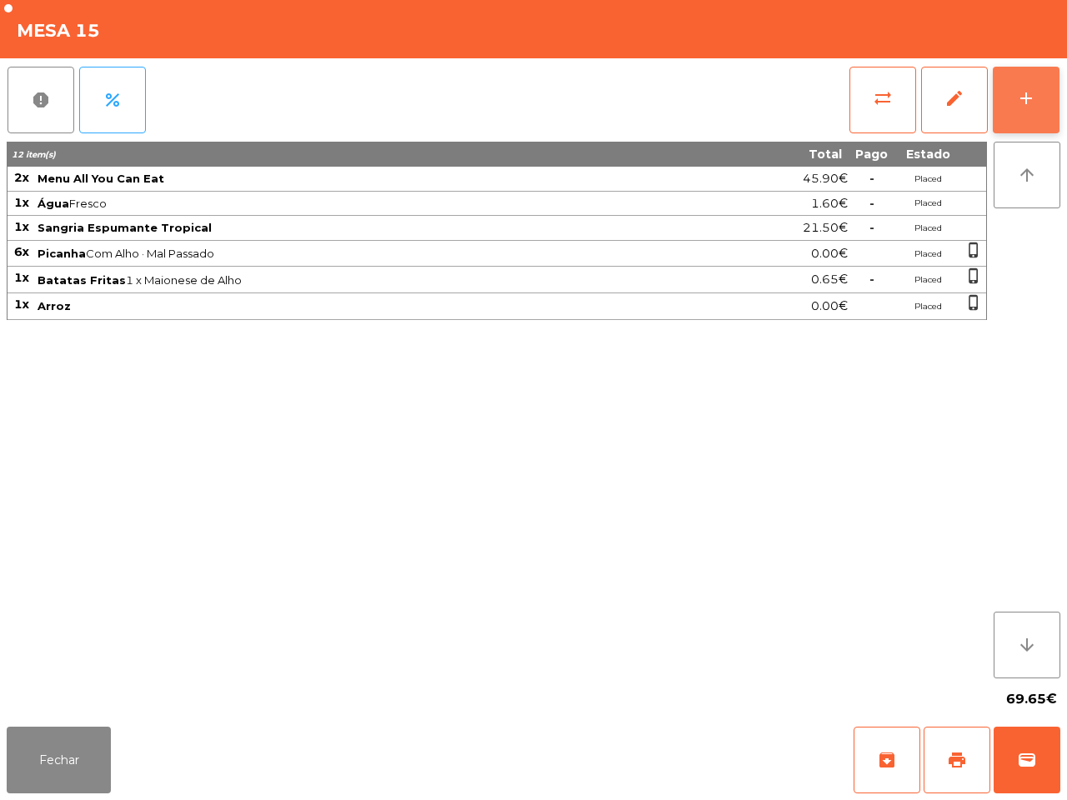
click at [1026, 102] on div "add" at bounding box center [1026, 98] width 20 height 20
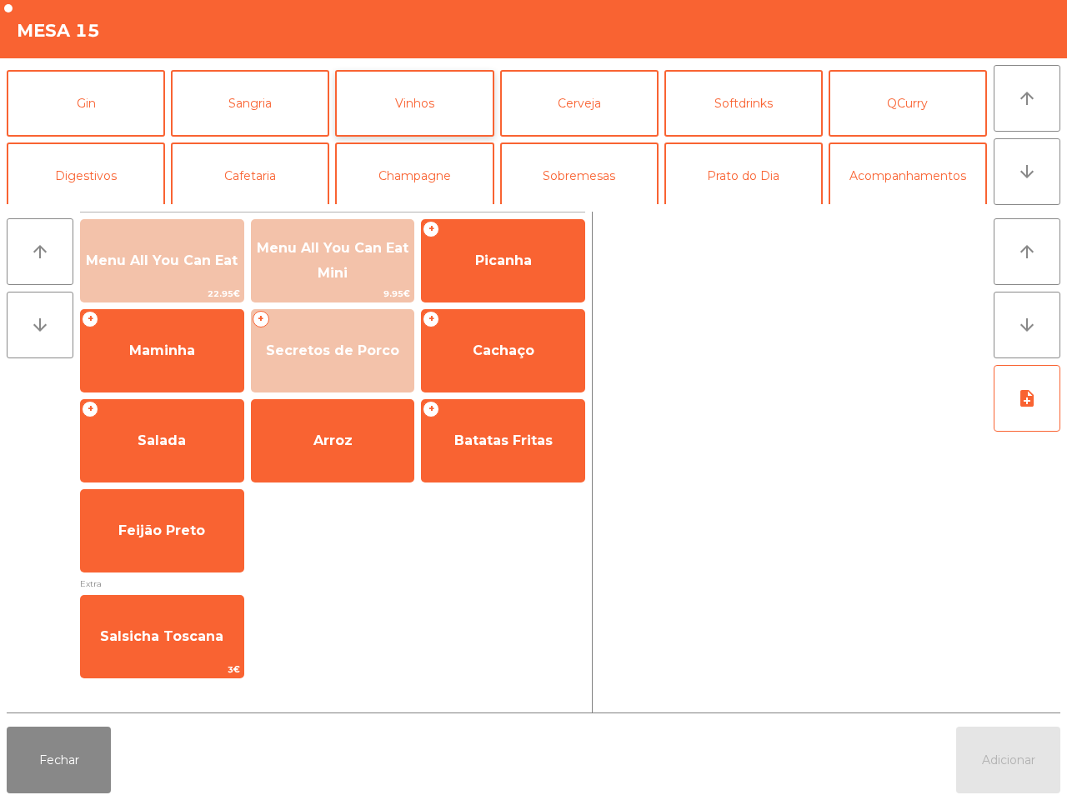
scroll to position [104, 0]
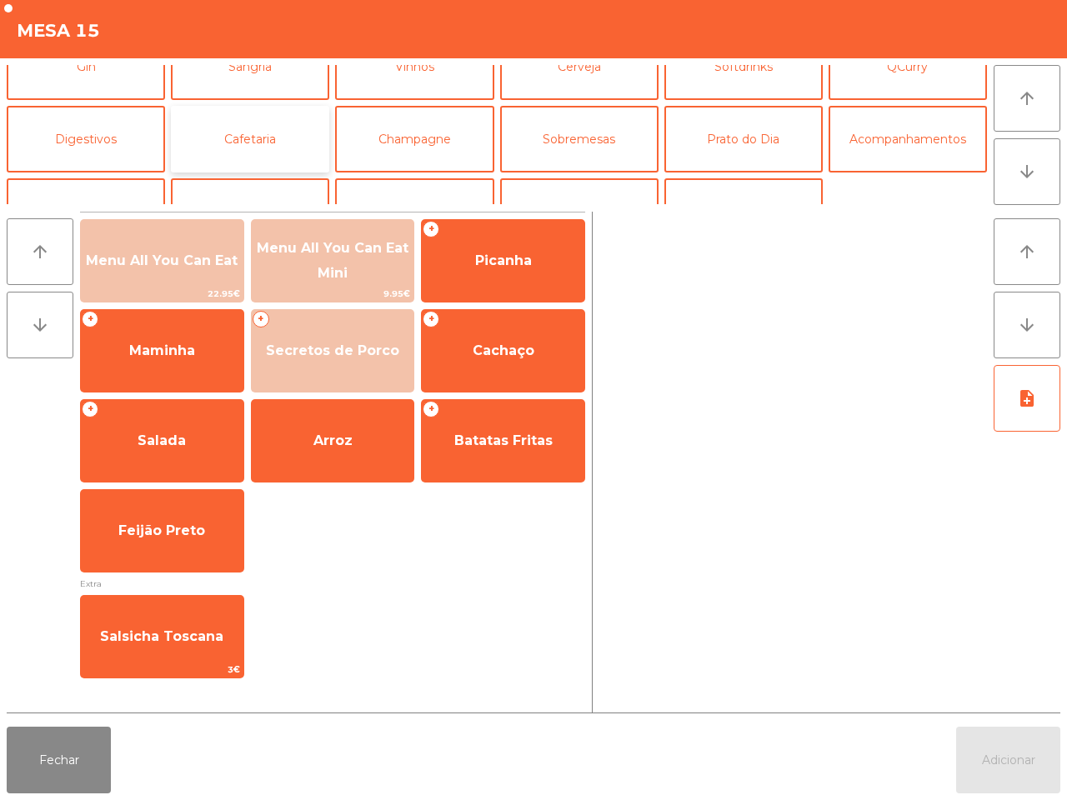
click at [258, 130] on button "Cafetaria" at bounding box center [250, 139] width 158 height 67
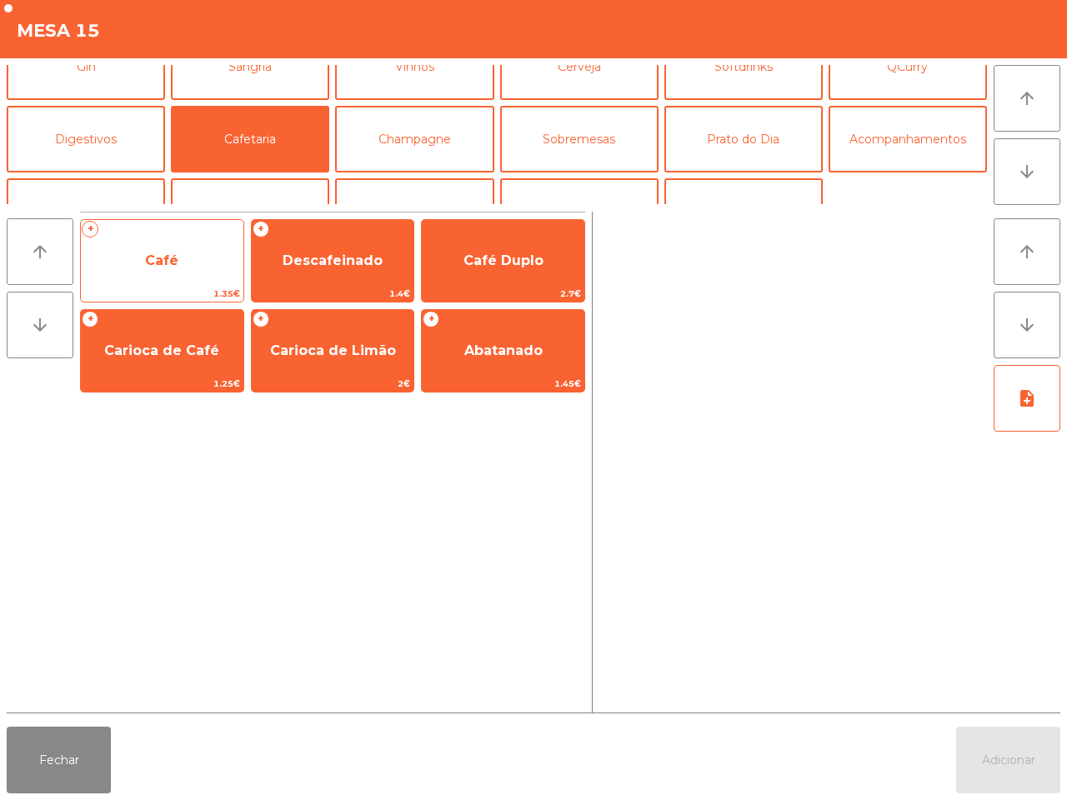
click at [213, 265] on span "Café" at bounding box center [162, 260] width 162 height 45
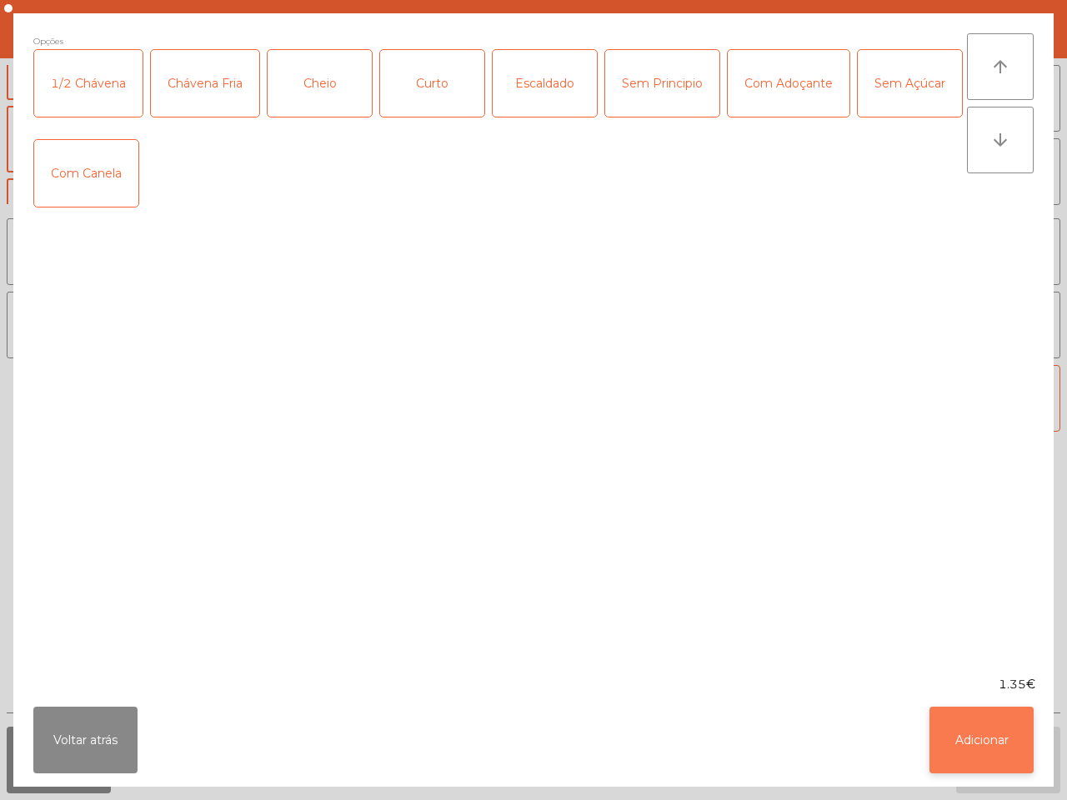
click at [1022, 747] on button "Adicionar" at bounding box center [981, 740] width 104 height 67
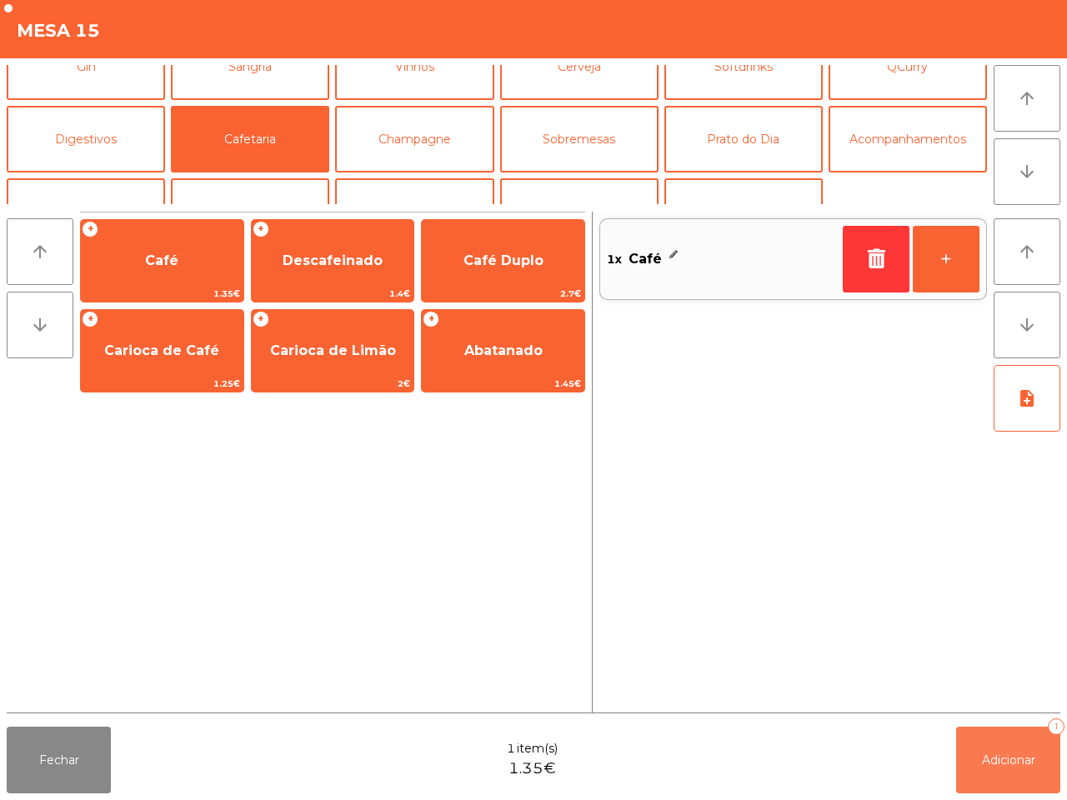
click at [1019, 757] on span "Adicionar" at bounding box center [1008, 759] width 53 height 15
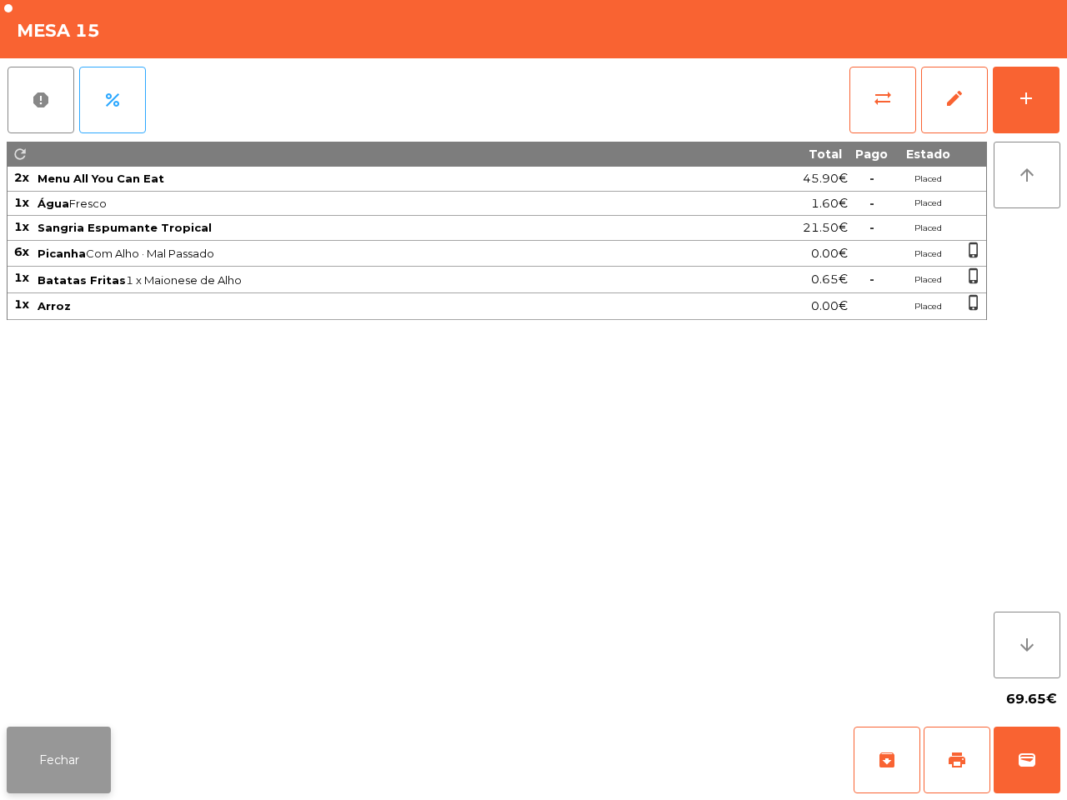
click at [92, 747] on button "Fechar" at bounding box center [59, 760] width 104 height 67
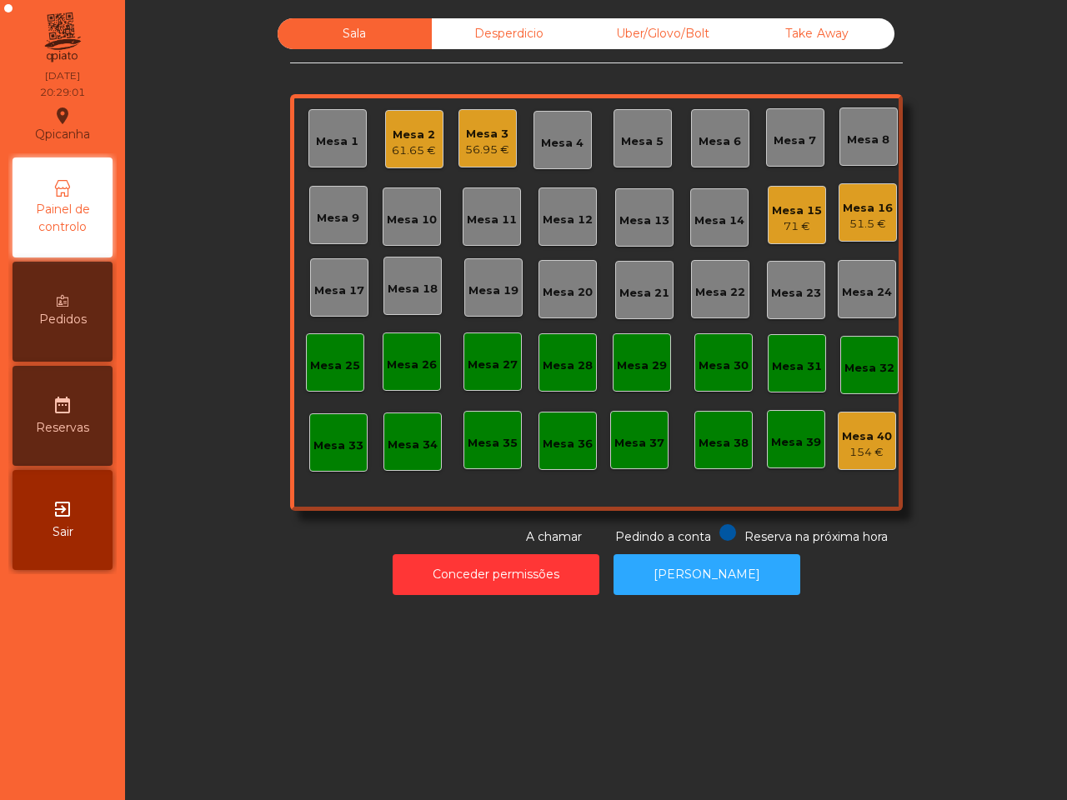
click at [113, 744] on nav "Qpicanha location_on [DATE] 20:29:01 Painel de controlo Pedidos date_range Rese…" at bounding box center [62, 400] width 125 height 800
click at [682, 29] on div "Uber/Glovo/Bolt" at bounding box center [663, 33] width 154 height 31
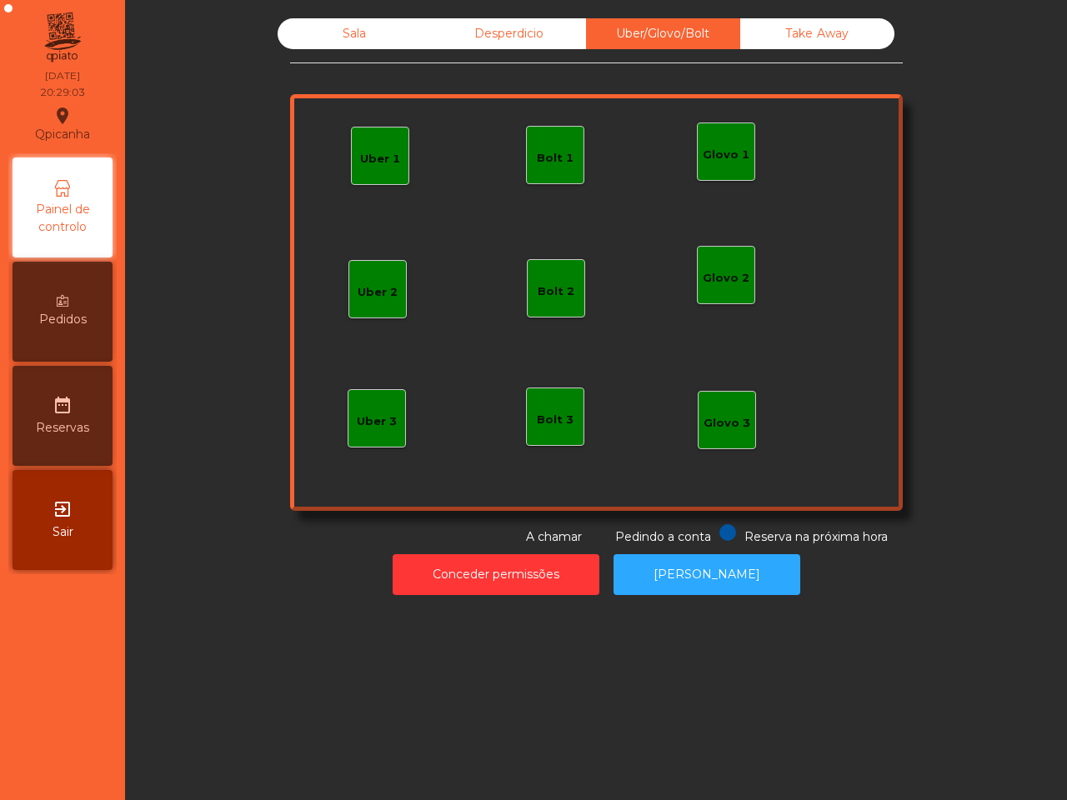
click at [555, 155] on div "Bolt 1" at bounding box center [555, 158] width 37 height 17
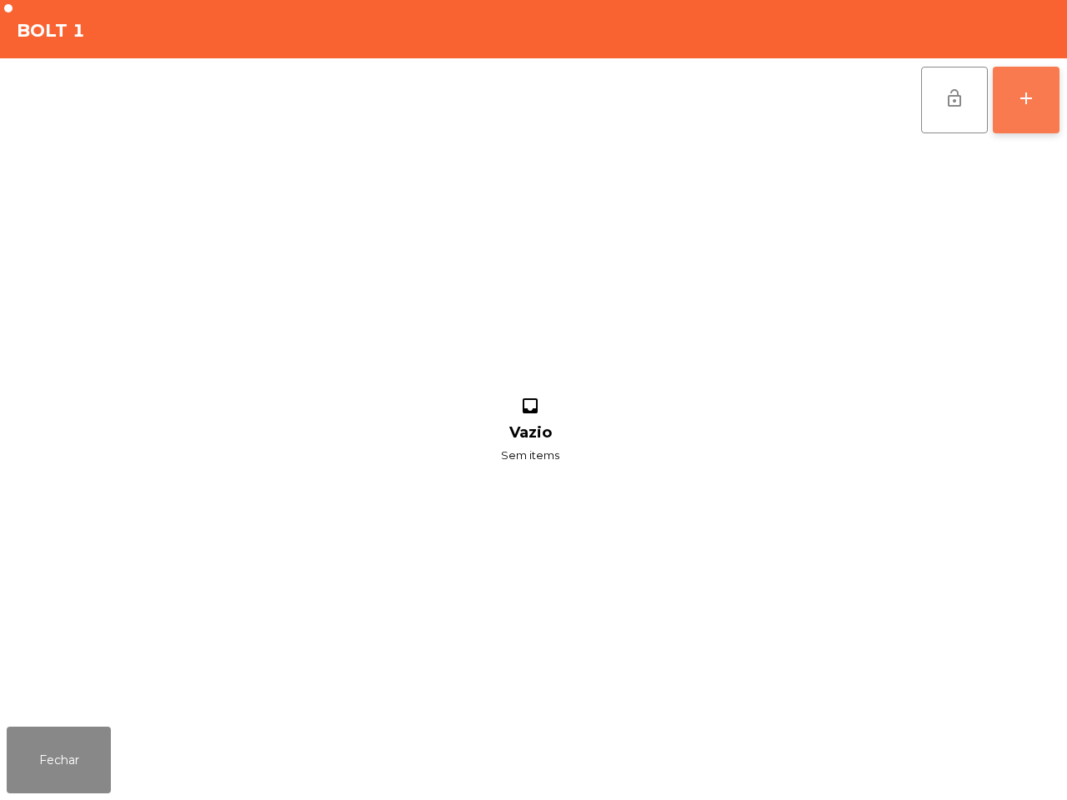
click at [1022, 102] on div "add" at bounding box center [1026, 98] width 20 height 20
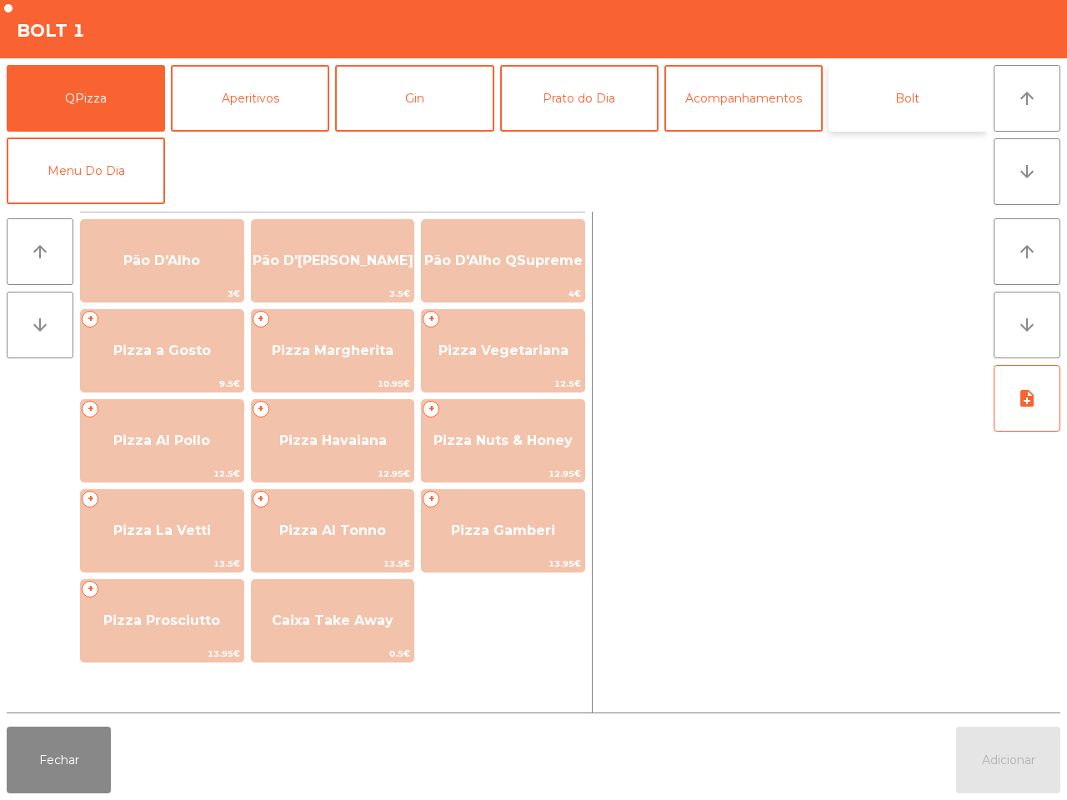
click at [868, 81] on button "Bolt" at bounding box center [907, 98] width 158 height 67
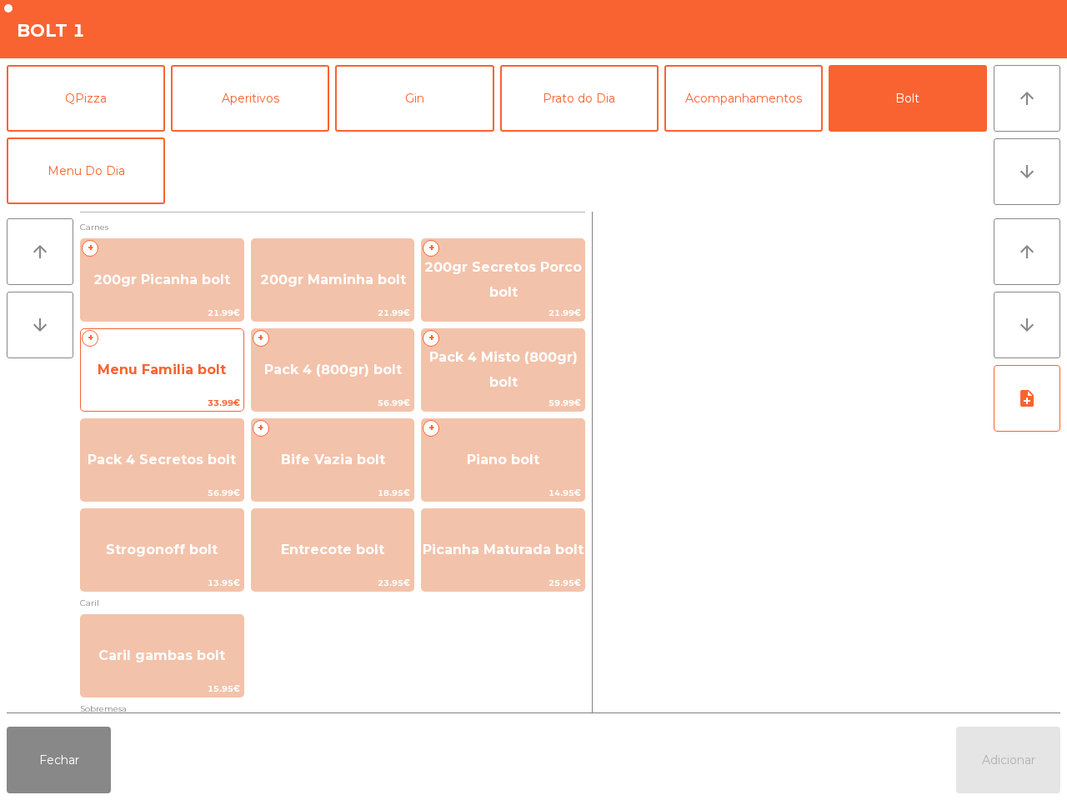
click at [147, 379] on span "Menu Familia bolt" at bounding box center [162, 369] width 162 height 45
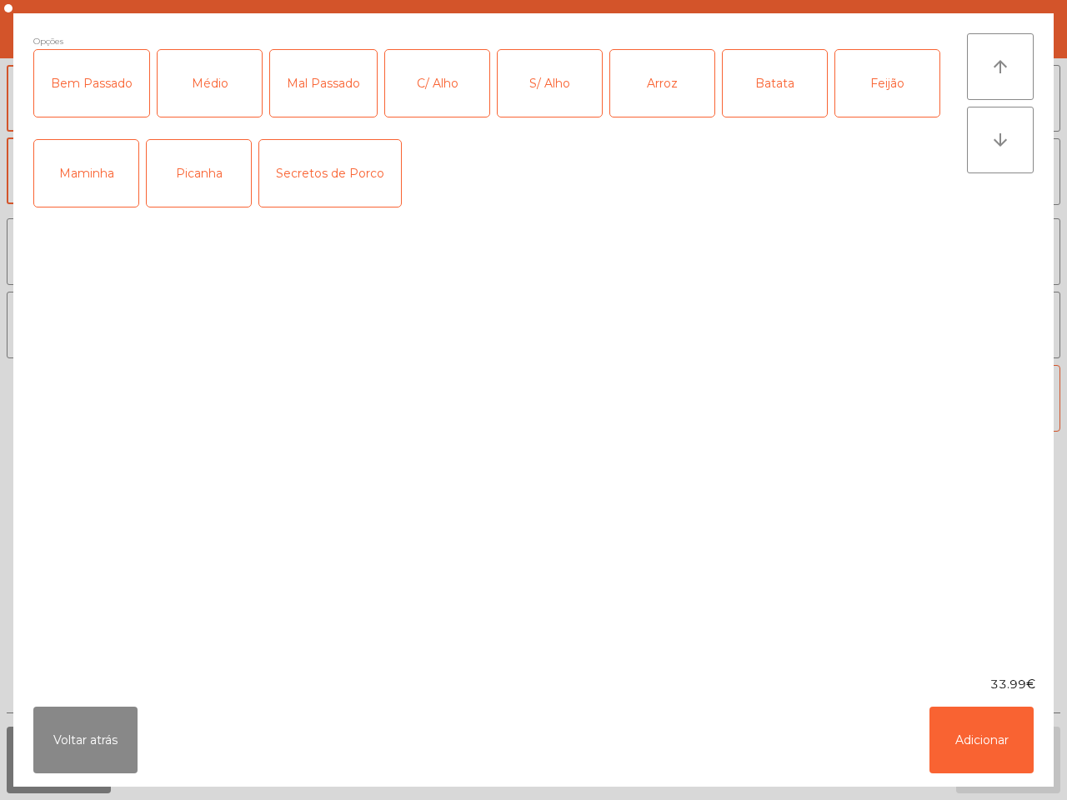
click at [210, 62] on div "Médio" at bounding box center [209, 83] width 104 height 67
click at [112, 176] on div "Maminha" at bounding box center [86, 173] width 104 height 67
click at [663, 93] on div "Arroz" at bounding box center [662, 83] width 104 height 67
drag, startPoint x: 737, startPoint y: 83, endPoint x: 769, endPoint y: 83, distance: 31.7
click at [738, 83] on div "Batata" at bounding box center [774, 83] width 104 height 67
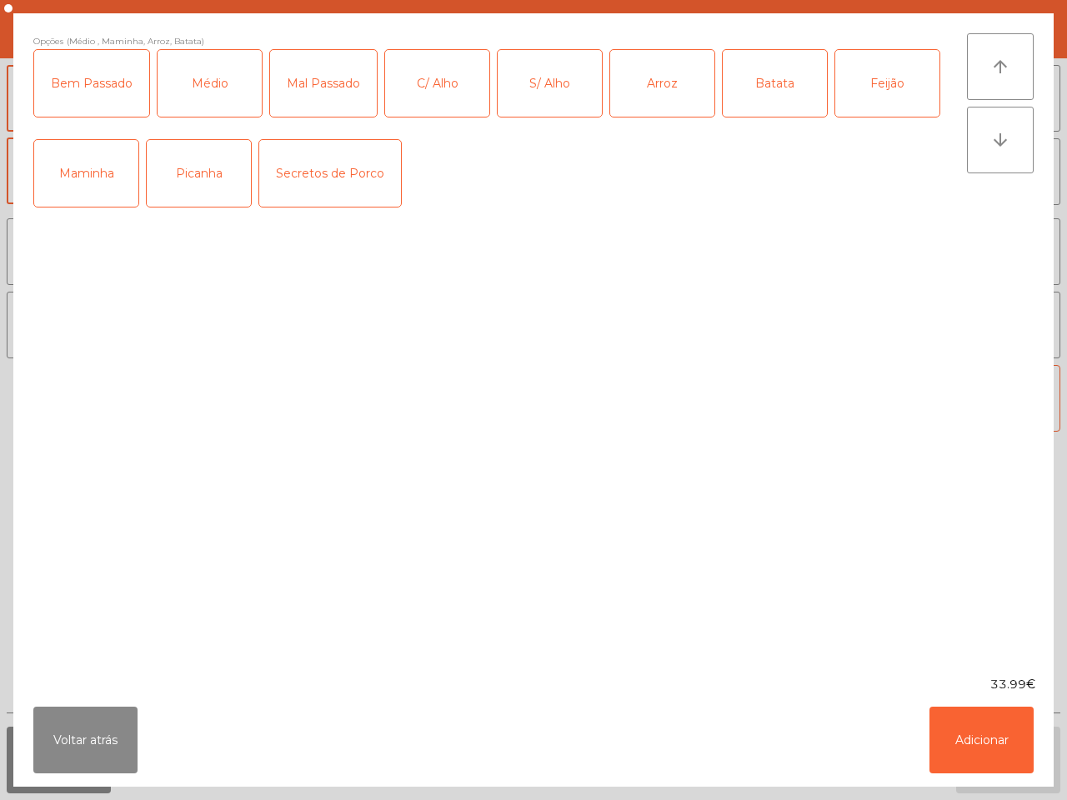
click at [876, 80] on div "Feijão" at bounding box center [887, 83] width 104 height 67
click at [977, 762] on button "Adicionar" at bounding box center [981, 740] width 104 height 67
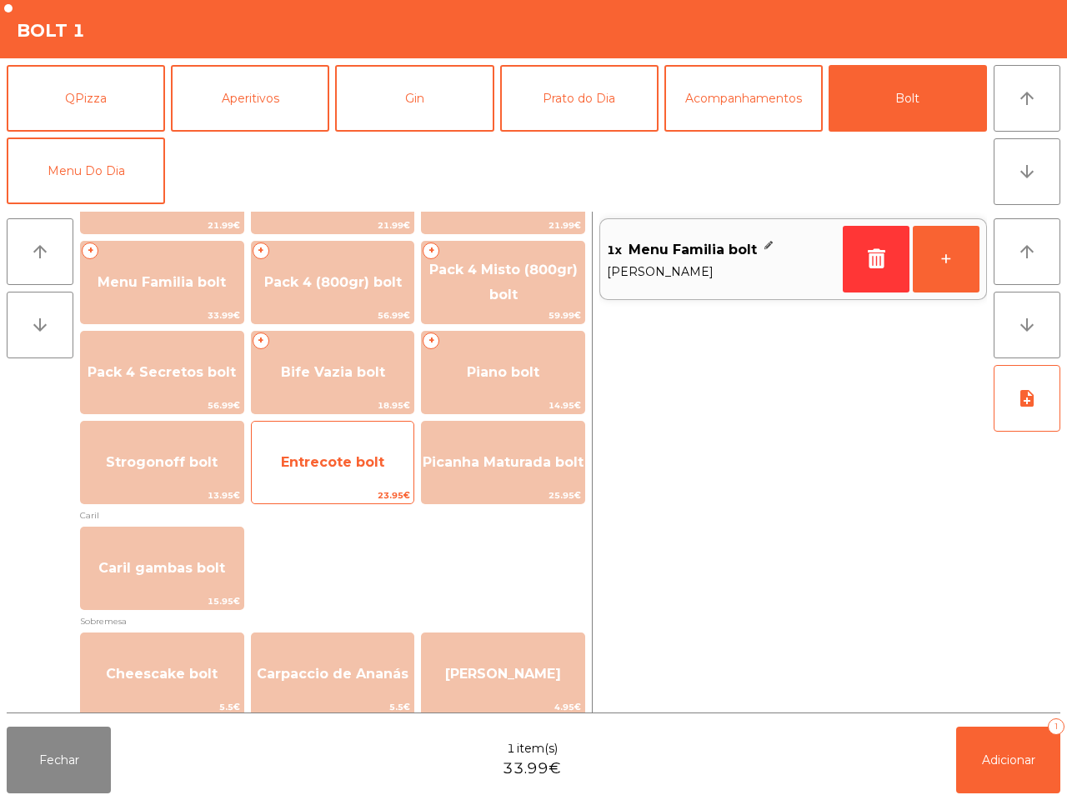
scroll to position [312, 0]
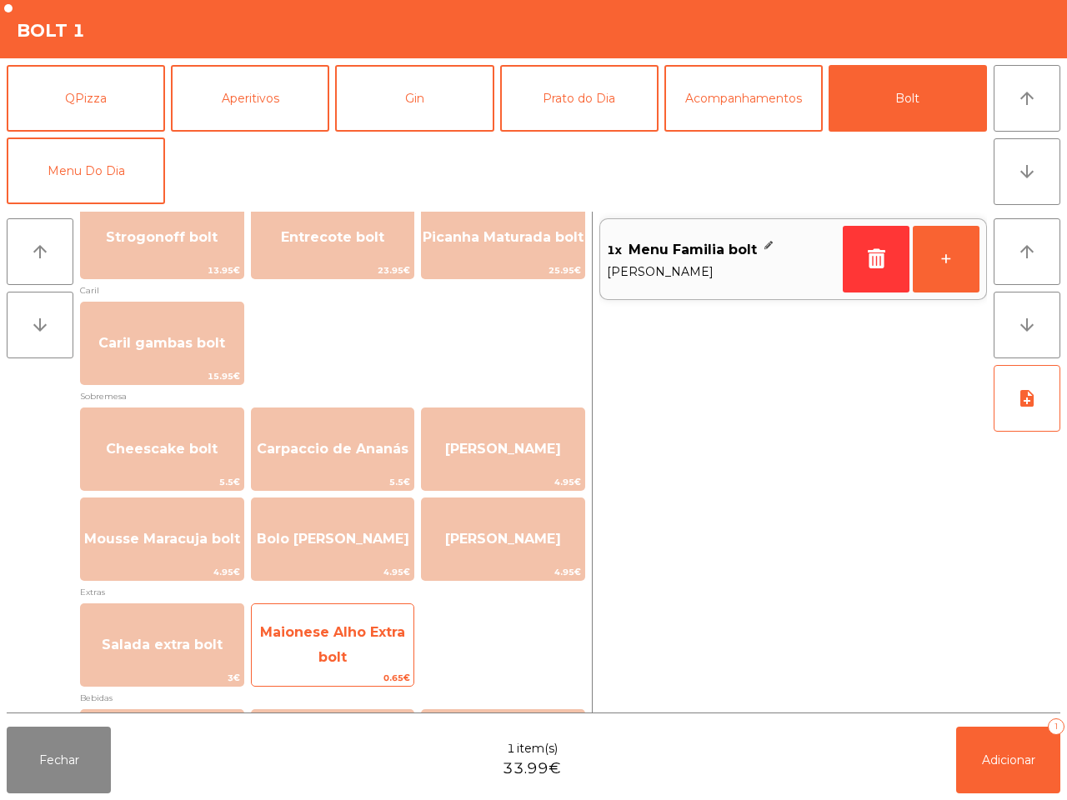
click at [336, 644] on span "Maionese Alho Extra bolt" at bounding box center [333, 645] width 162 height 71
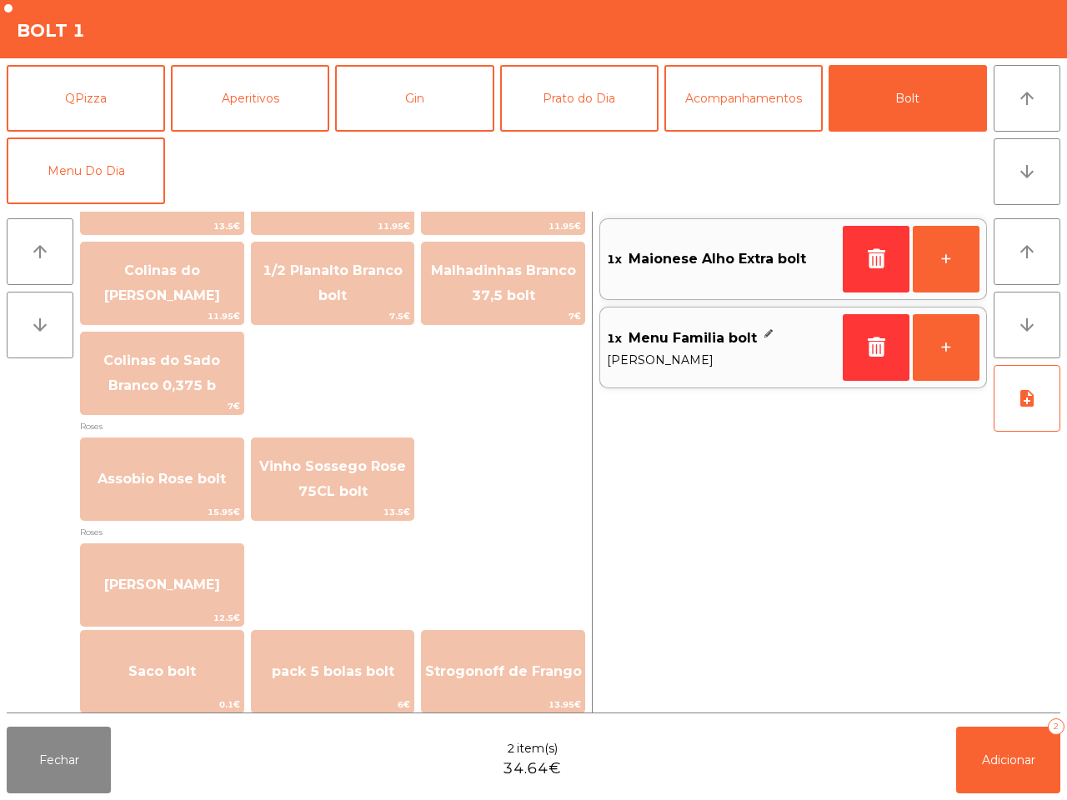
scroll to position [1898, 0]
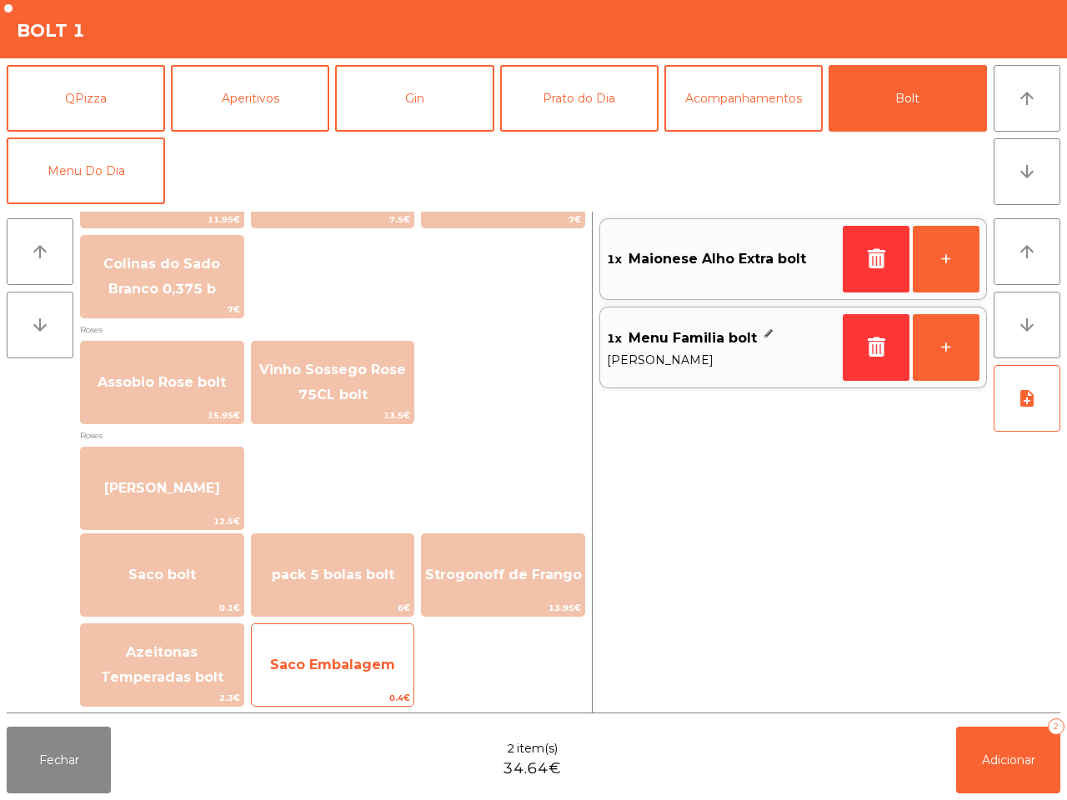
click at [382, 646] on span "Saco Embalagem" at bounding box center [333, 664] width 162 height 45
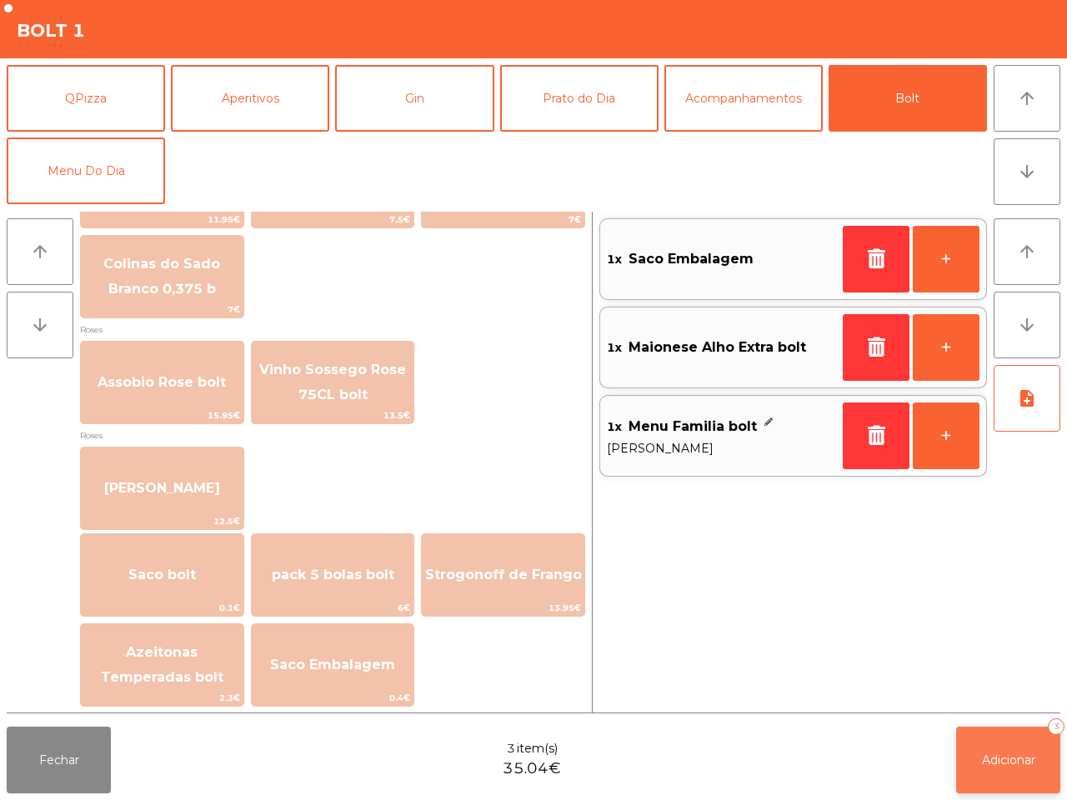
click at [997, 752] on span "Adicionar" at bounding box center [1008, 759] width 53 height 15
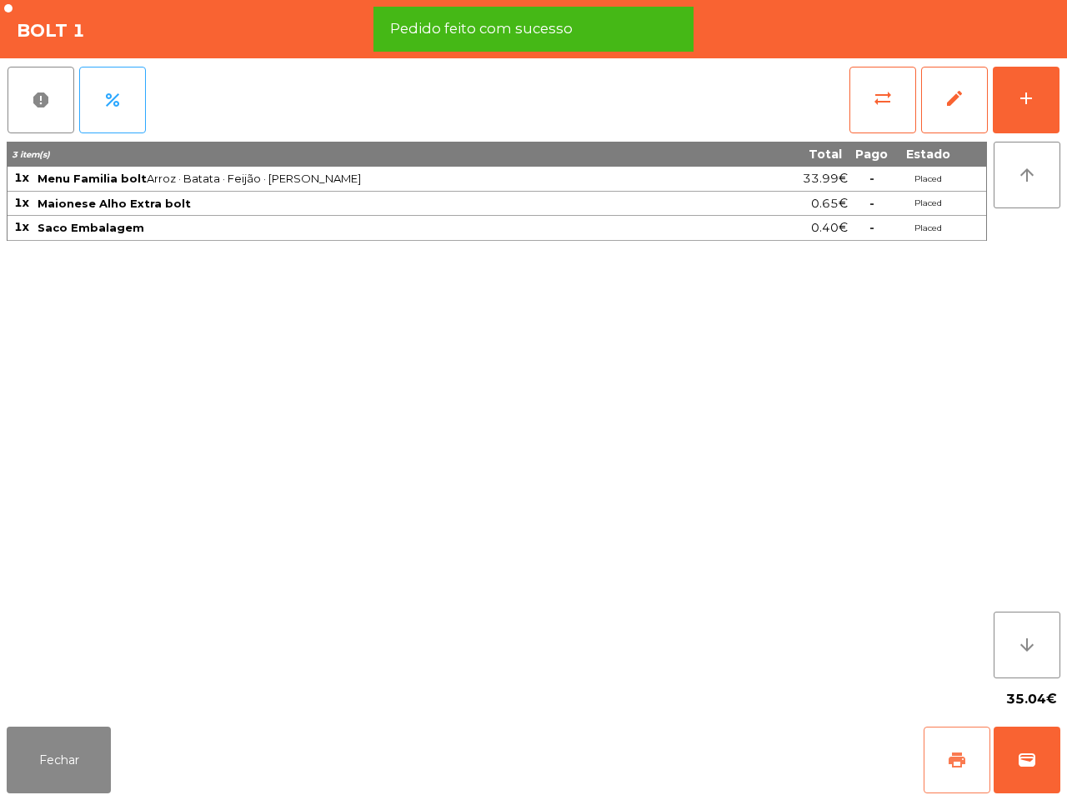
click at [962, 755] on span "print" at bounding box center [957, 760] width 20 height 20
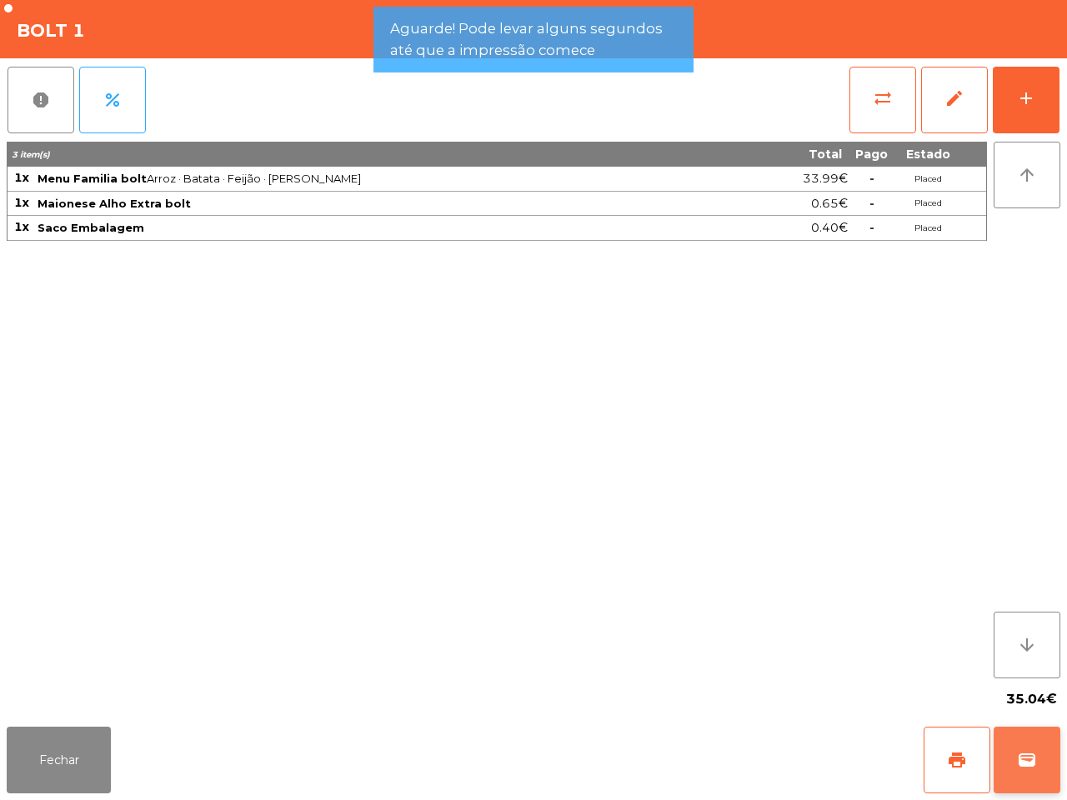
click at [1035, 758] on span "wallet" at bounding box center [1027, 760] width 20 height 20
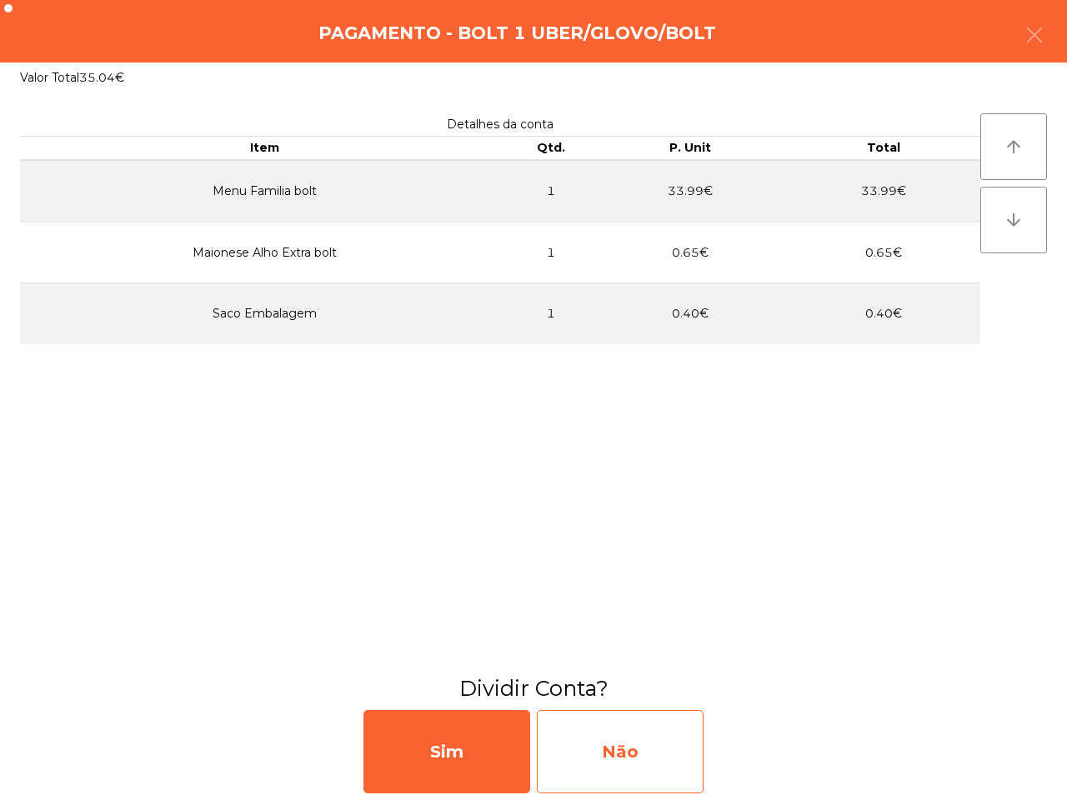
click at [642, 751] on div "Não" at bounding box center [620, 751] width 167 height 83
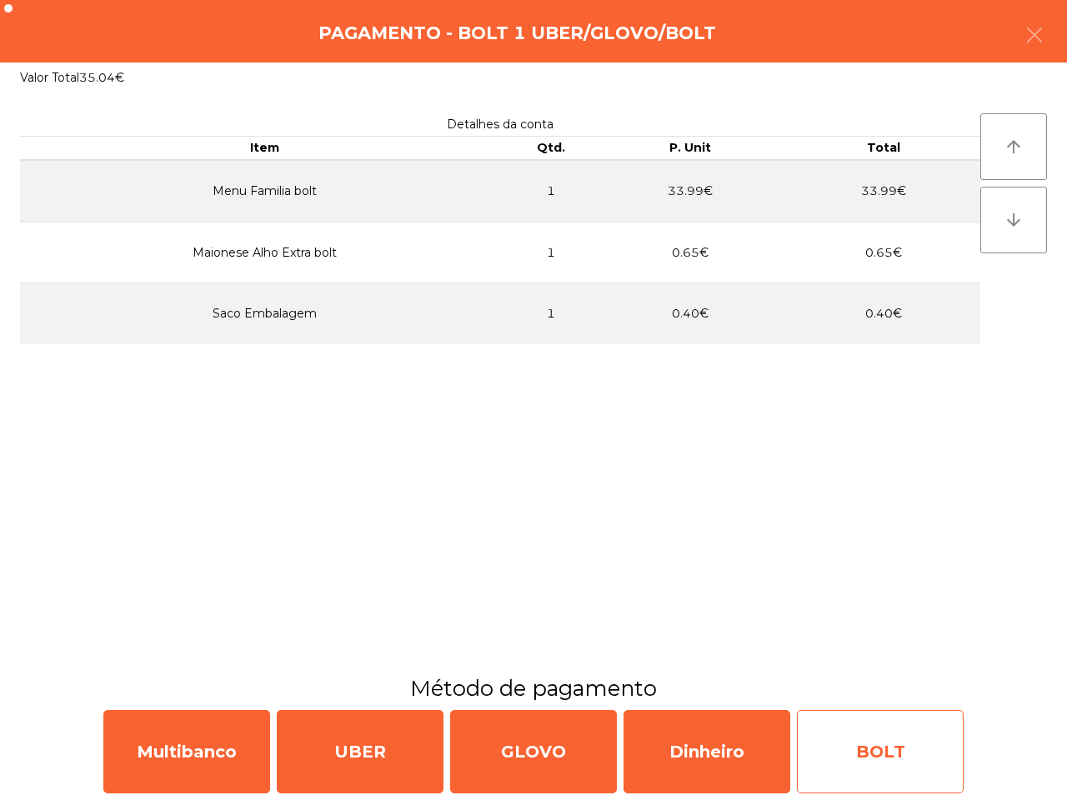
click at [827, 763] on div "BOLT" at bounding box center [880, 751] width 167 height 83
select select "**"
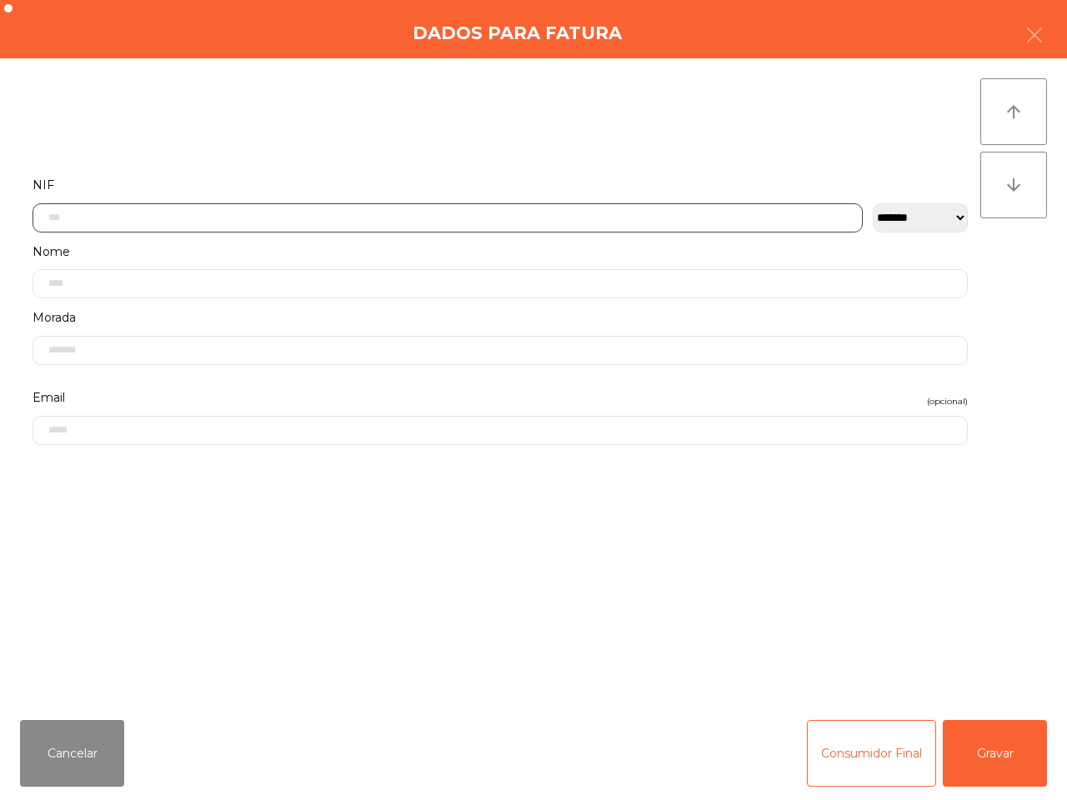
click at [390, 223] on input "text" at bounding box center [447, 217] width 830 height 29
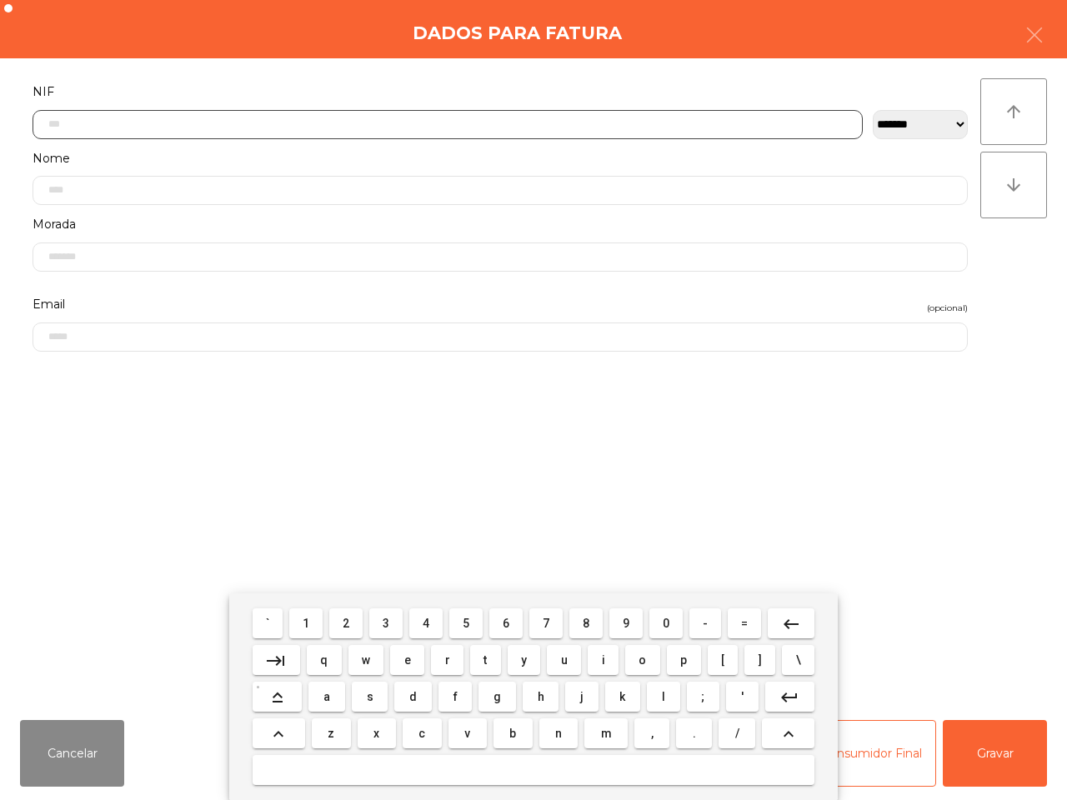
click at [349, 619] on span "2" at bounding box center [345, 623] width 7 height 13
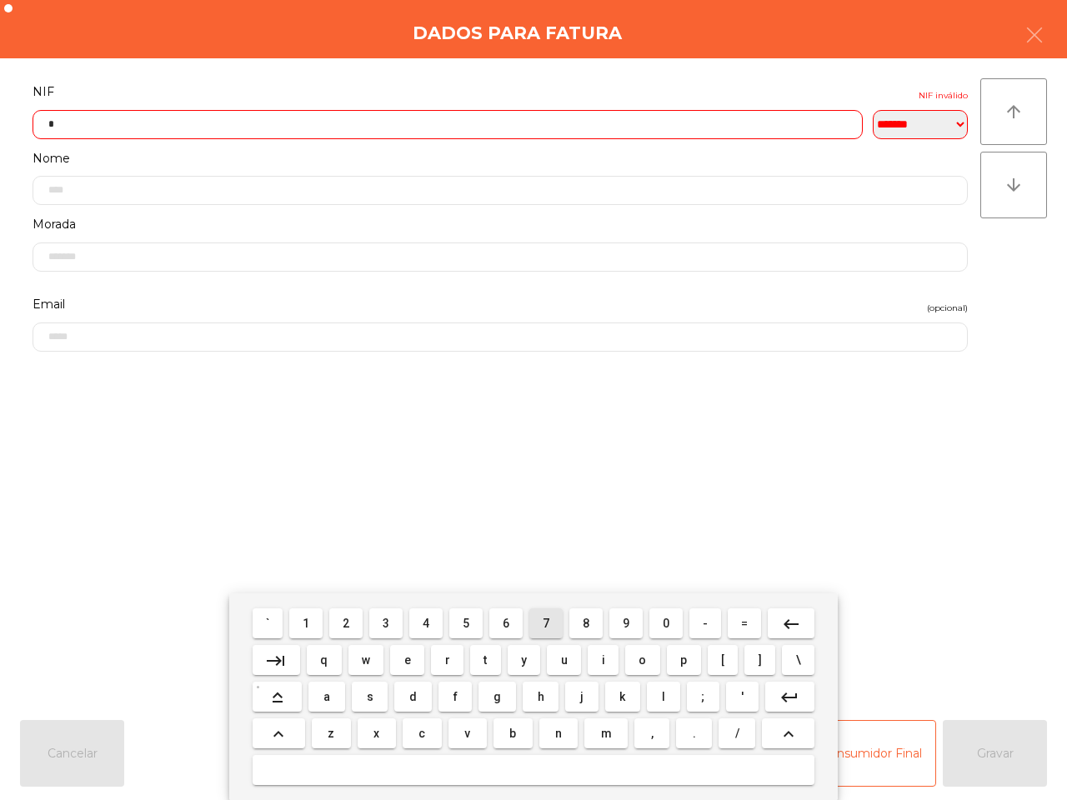
click at [542, 625] on span "7" at bounding box center [545, 623] width 7 height 13
click at [582, 623] on span "8" at bounding box center [585, 623] width 7 height 13
click at [318, 627] on button "1" at bounding box center [305, 623] width 33 height 30
click at [505, 625] on span "6" at bounding box center [505, 623] width 7 height 13
click at [354, 622] on button "2" at bounding box center [345, 623] width 33 height 30
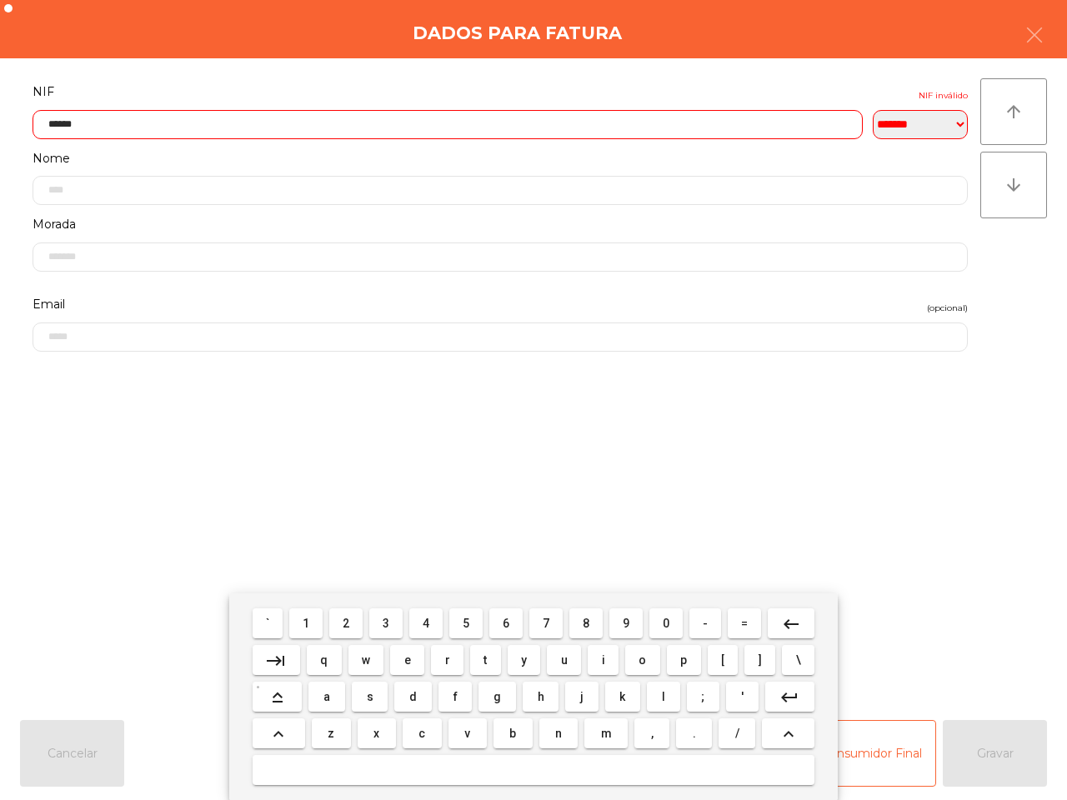
click at [584, 627] on span "8" at bounding box center [585, 623] width 7 height 13
click at [686, 627] on mat-keyboard-key "-" at bounding box center [705, 623] width 38 height 37
click at [664, 627] on span "0" at bounding box center [665, 623] width 7 height 13
type input "*********"
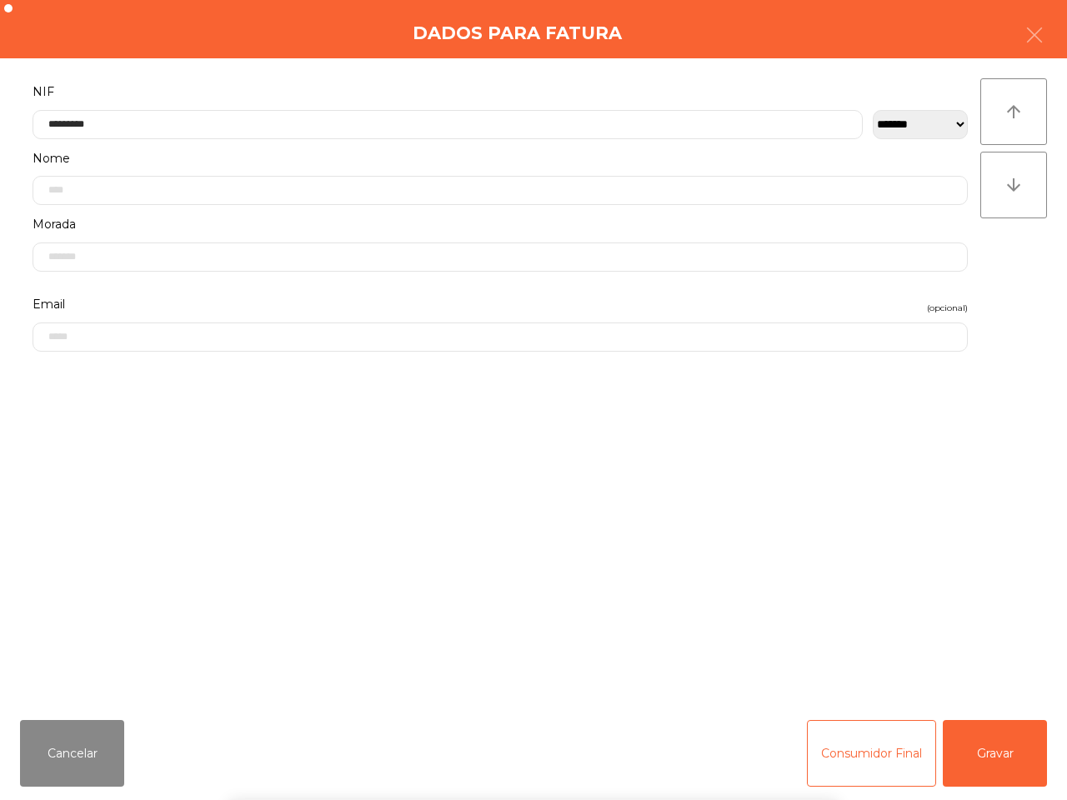
click at [967, 747] on div "` 1 2 3 4 5 6 7 8 9 0 - = keyboard_backspace keyboard_tab q w e r t y u i o p […" at bounding box center [533, 696] width 1067 height 207
click at [976, 752] on button "Gravar" at bounding box center [994, 753] width 104 height 67
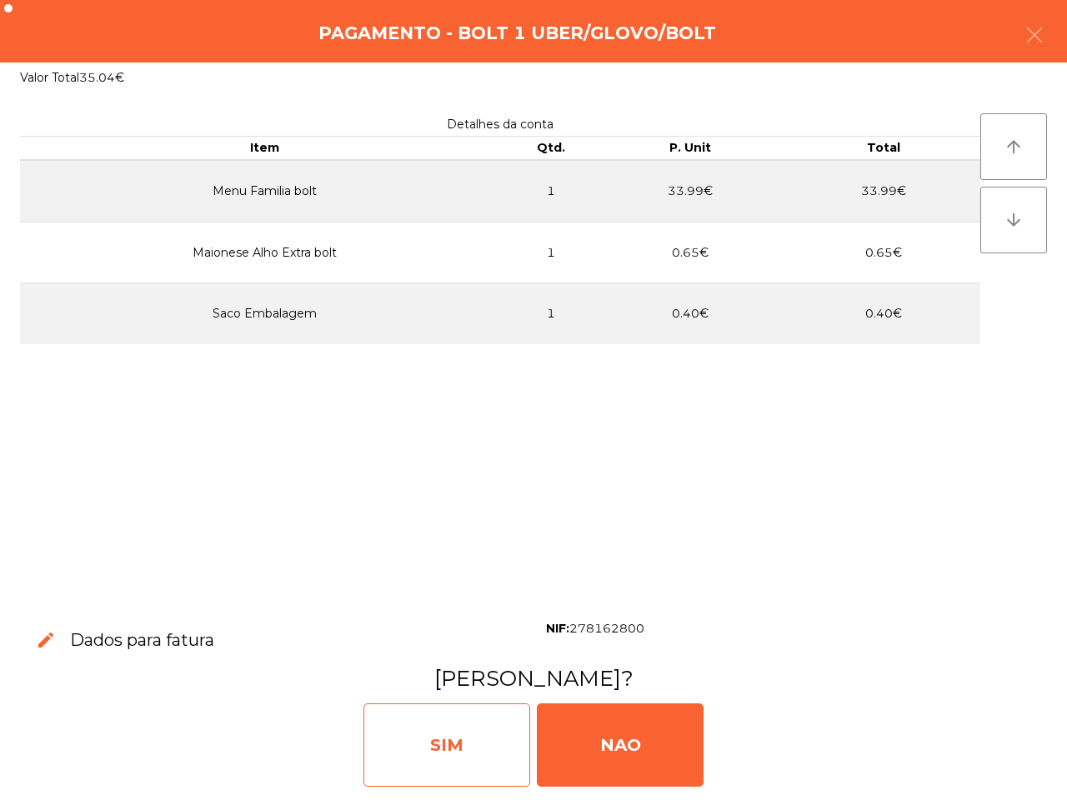
click at [465, 737] on div "SIM" at bounding box center [446, 744] width 167 height 83
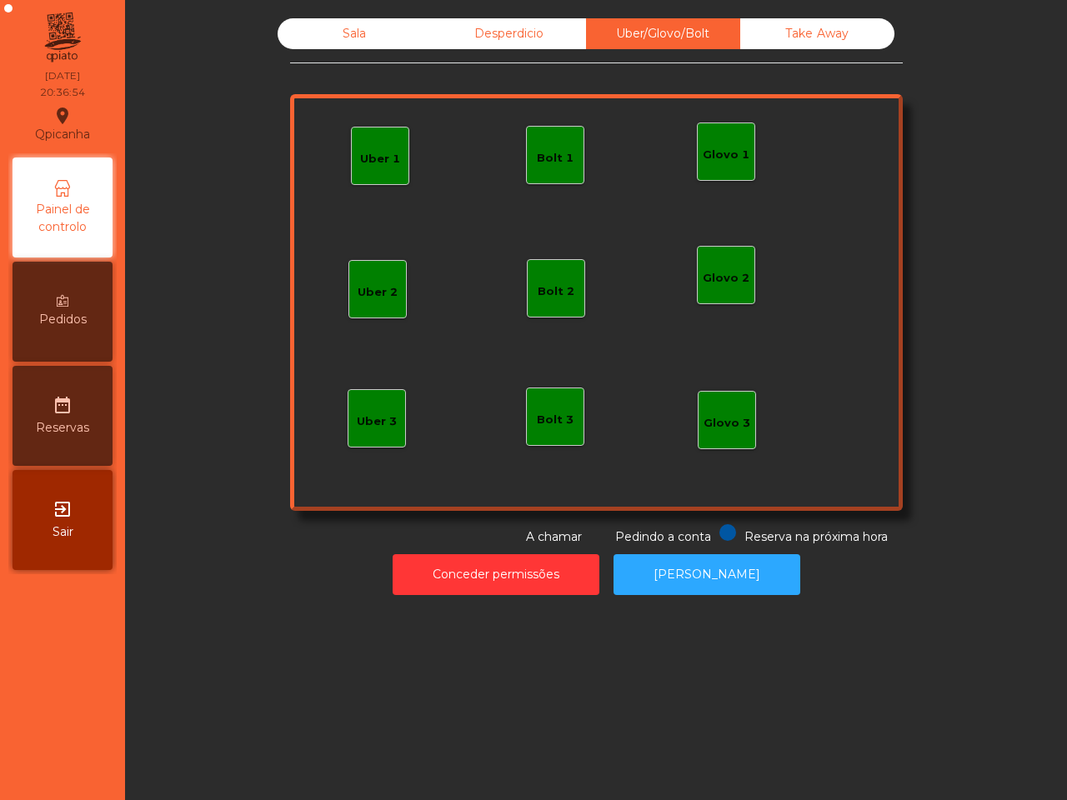
drag, startPoint x: 465, startPoint y: 734, endPoint x: 447, endPoint y: 717, distance: 24.8
click at [464, 735] on div "Sala Desperdicio Uber/Glovo/Bolt Take Away Uber 1 Glovo 1 Uber 2 Uber 3 Glovo 2…" at bounding box center [596, 400] width 942 height 800
click at [333, 34] on div "Sala" at bounding box center [354, 33] width 154 height 31
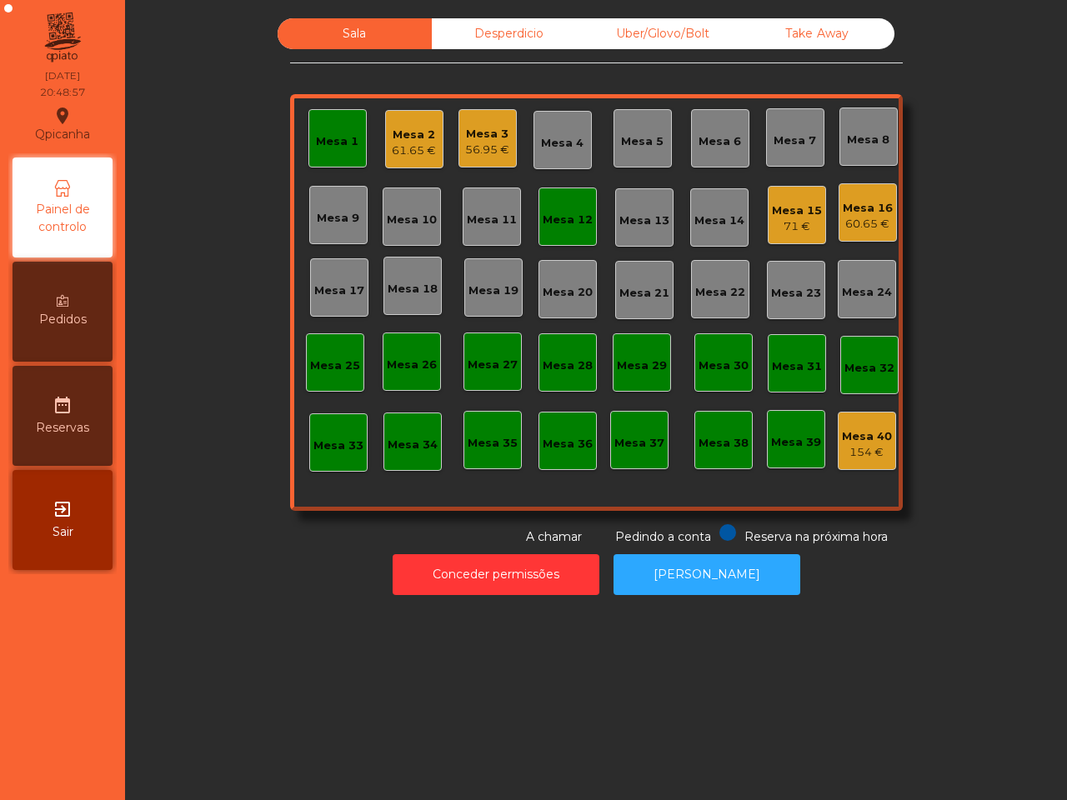
click at [557, 226] on div "Mesa 12" at bounding box center [567, 220] width 50 height 17
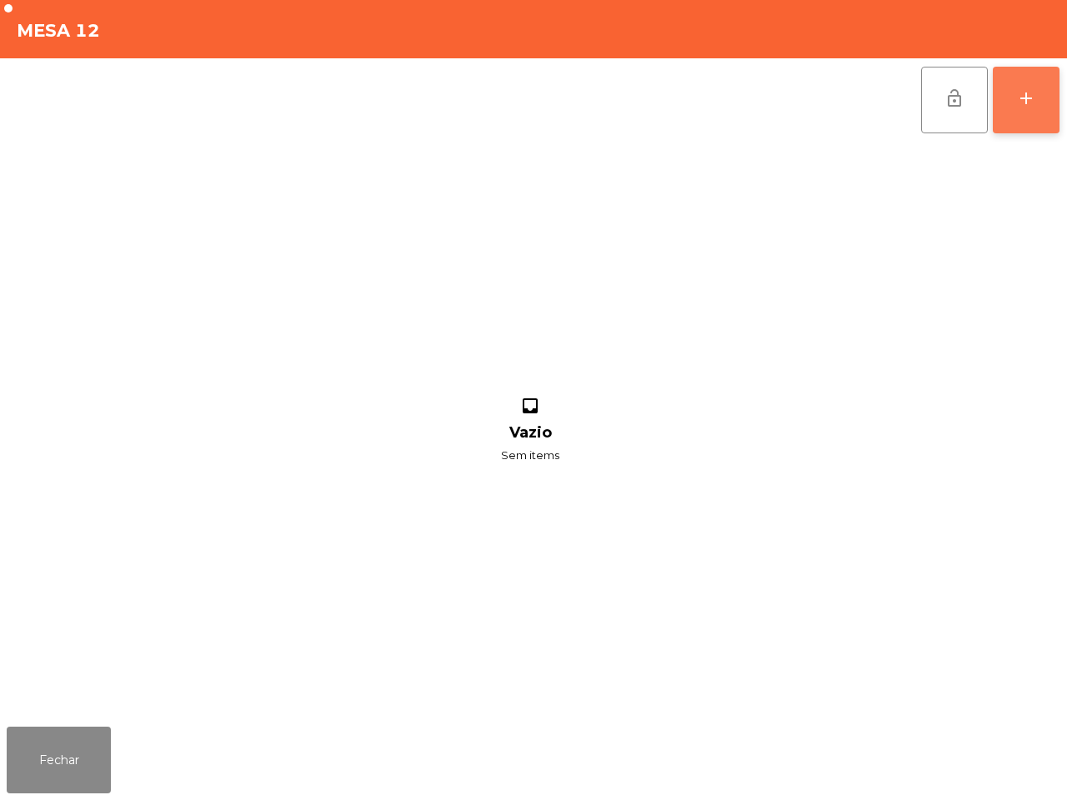
click at [1018, 107] on div "add" at bounding box center [1026, 98] width 20 height 20
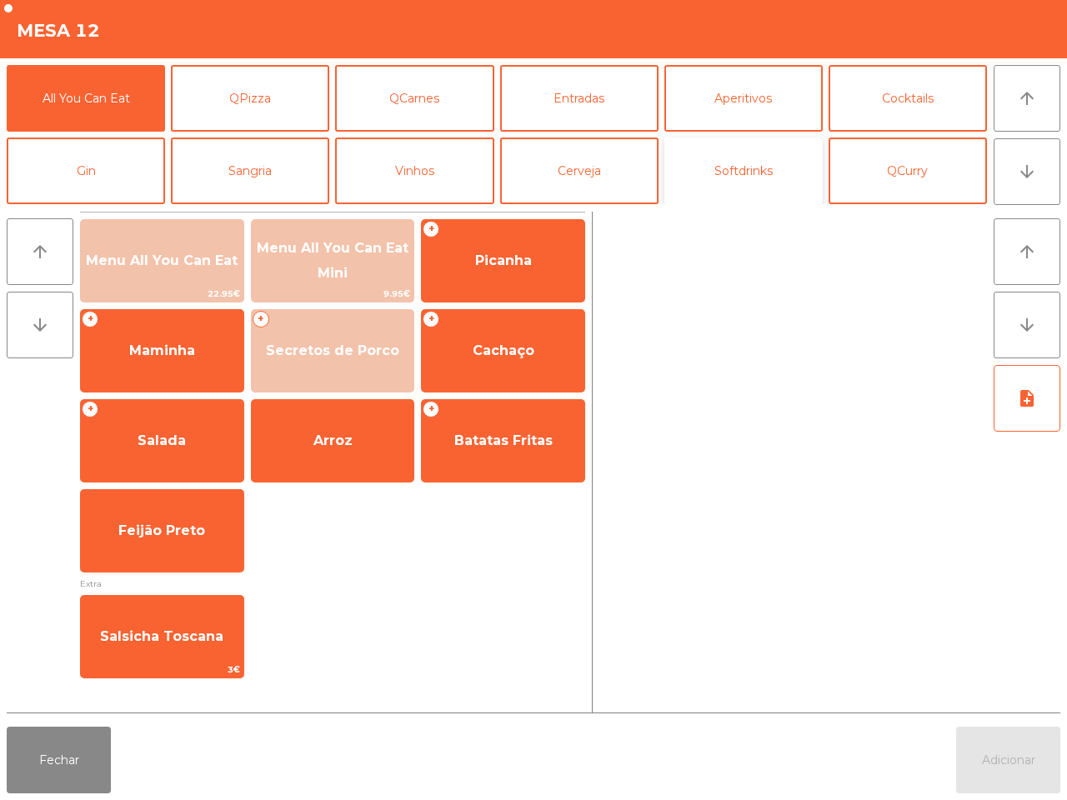
click at [742, 182] on button "Softdrinks" at bounding box center [743, 170] width 158 height 67
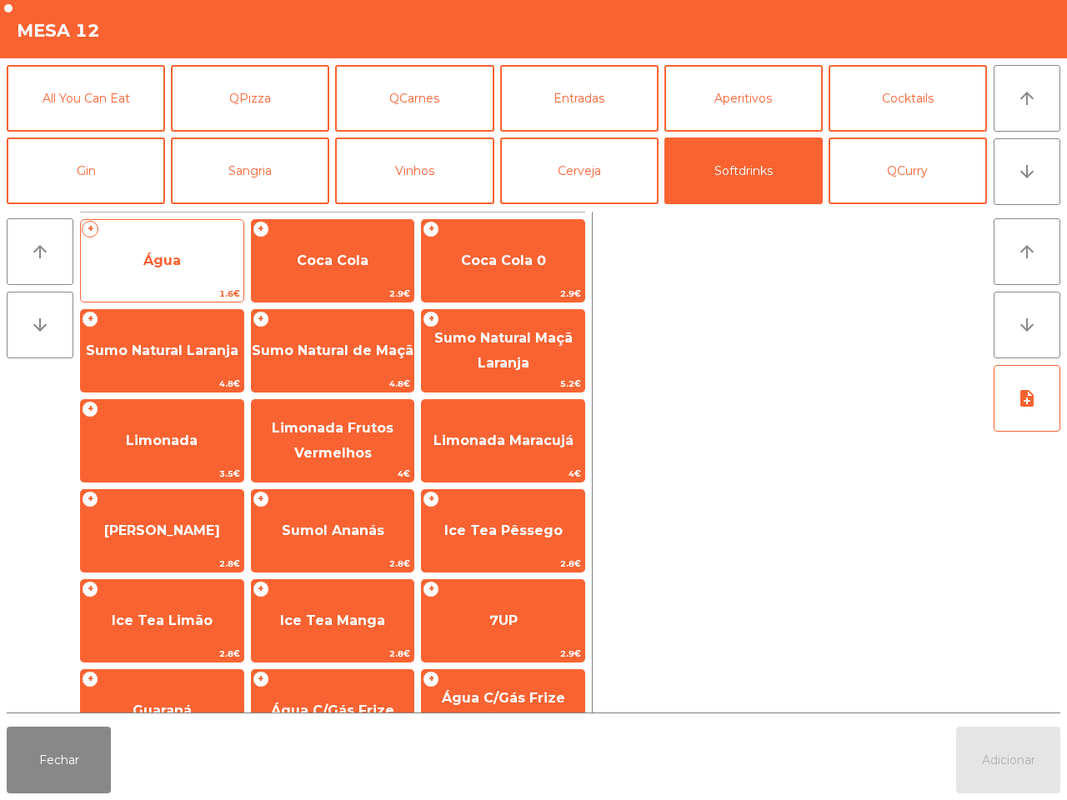
click at [122, 256] on span "Água" at bounding box center [162, 260] width 162 height 45
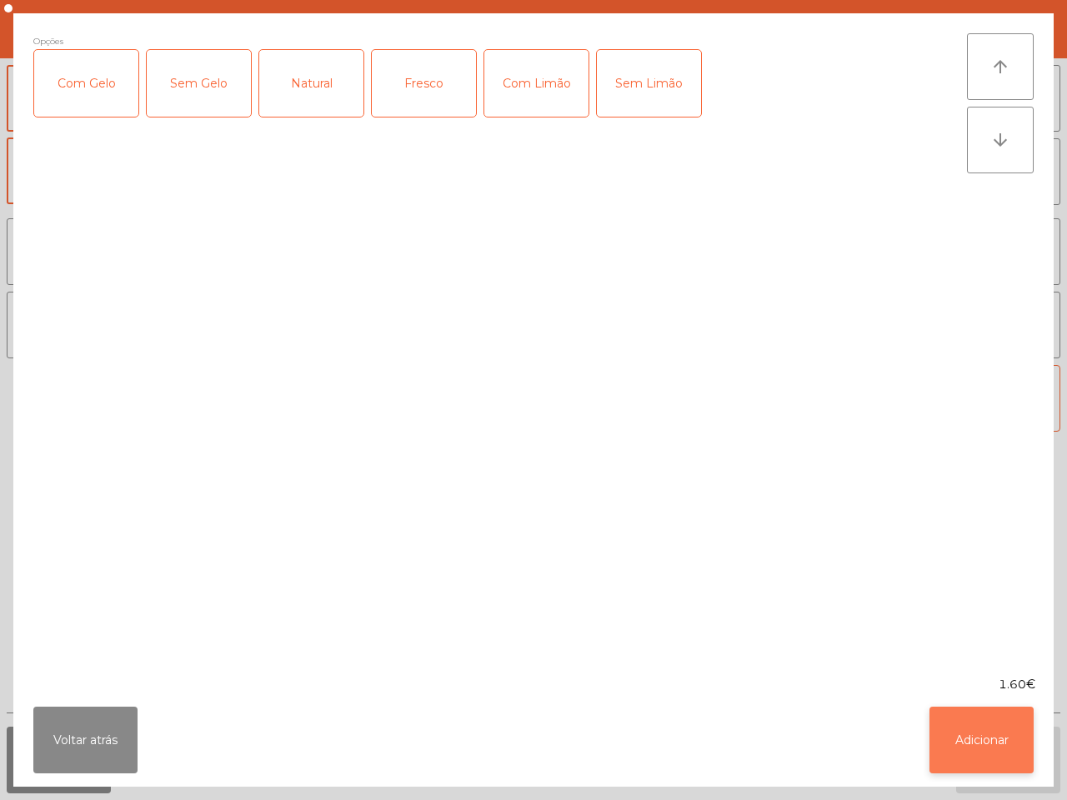
click at [980, 748] on button "Adicionar" at bounding box center [981, 740] width 104 height 67
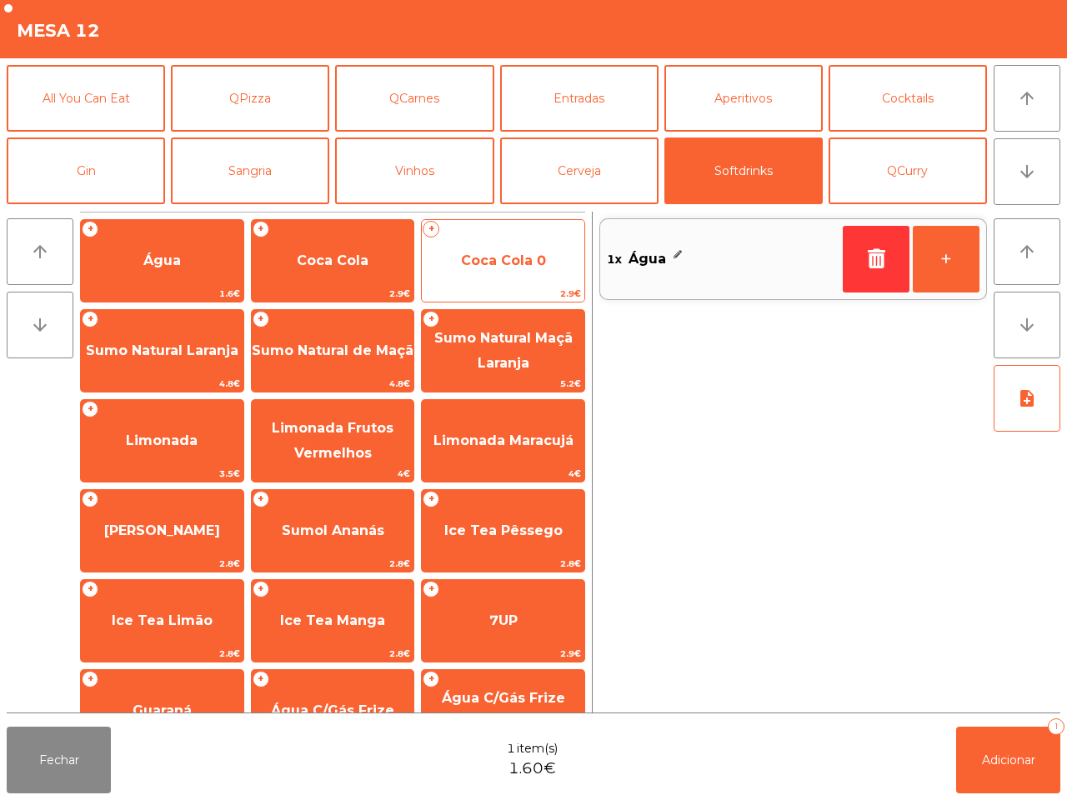
click at [436, 238] on span "Coca Cola 0" at bounding box center [503, 260] width 162 height 45
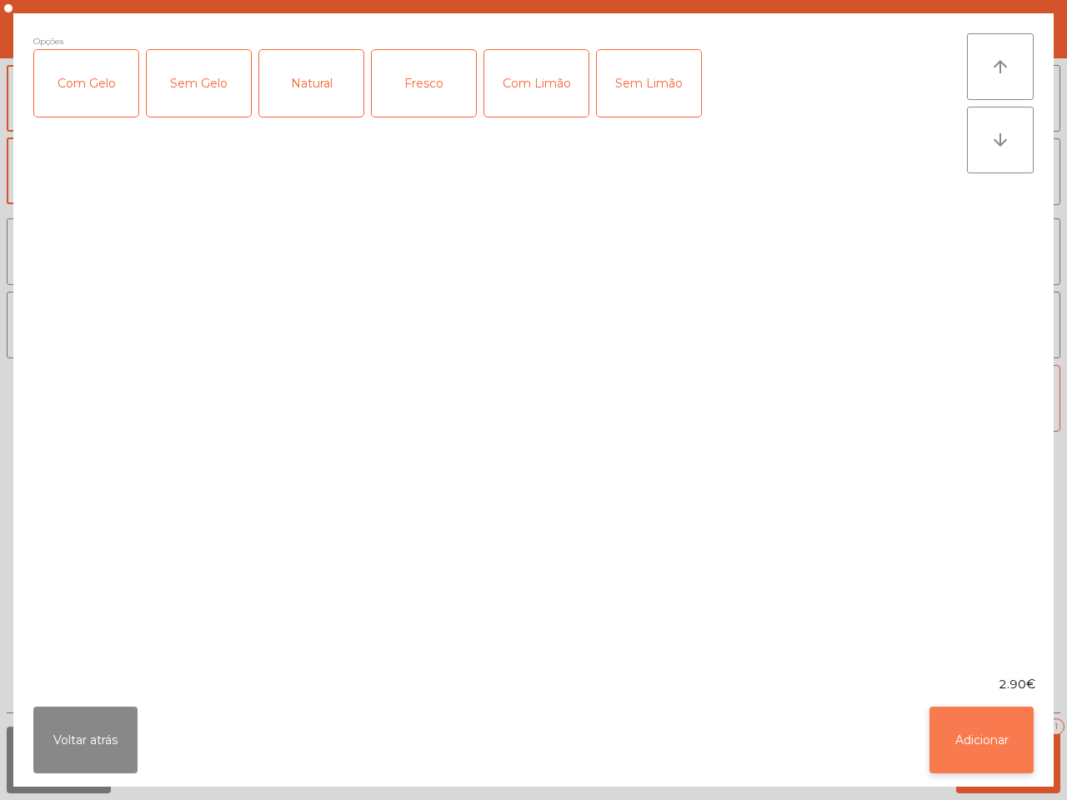
click at [967, 730] on button "Adicionar" at bounding box center [981, 740] width 104 height 67
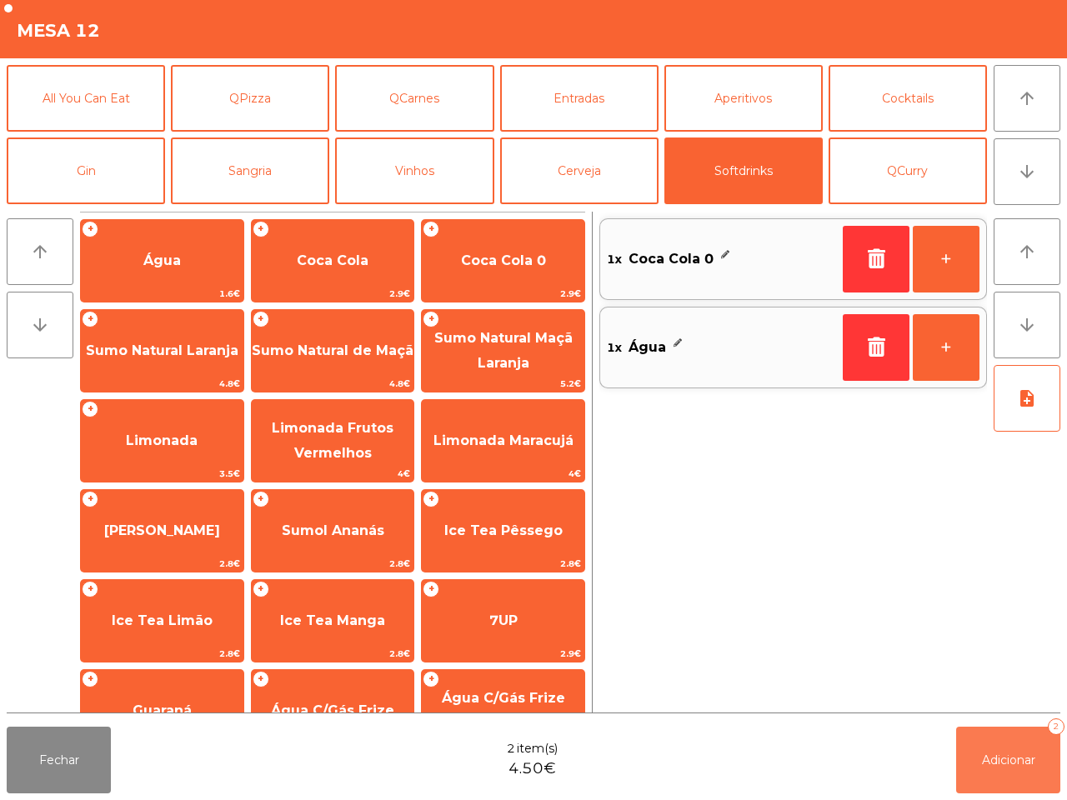
drag, startPoint x: 1011, startPoint y: 764, endPoint x: 1011, endPoint y: 747, distance: 16.7
click at [1013, 764] on span "Adicionar" at bounding box center [1008, 759] width 53 height 15
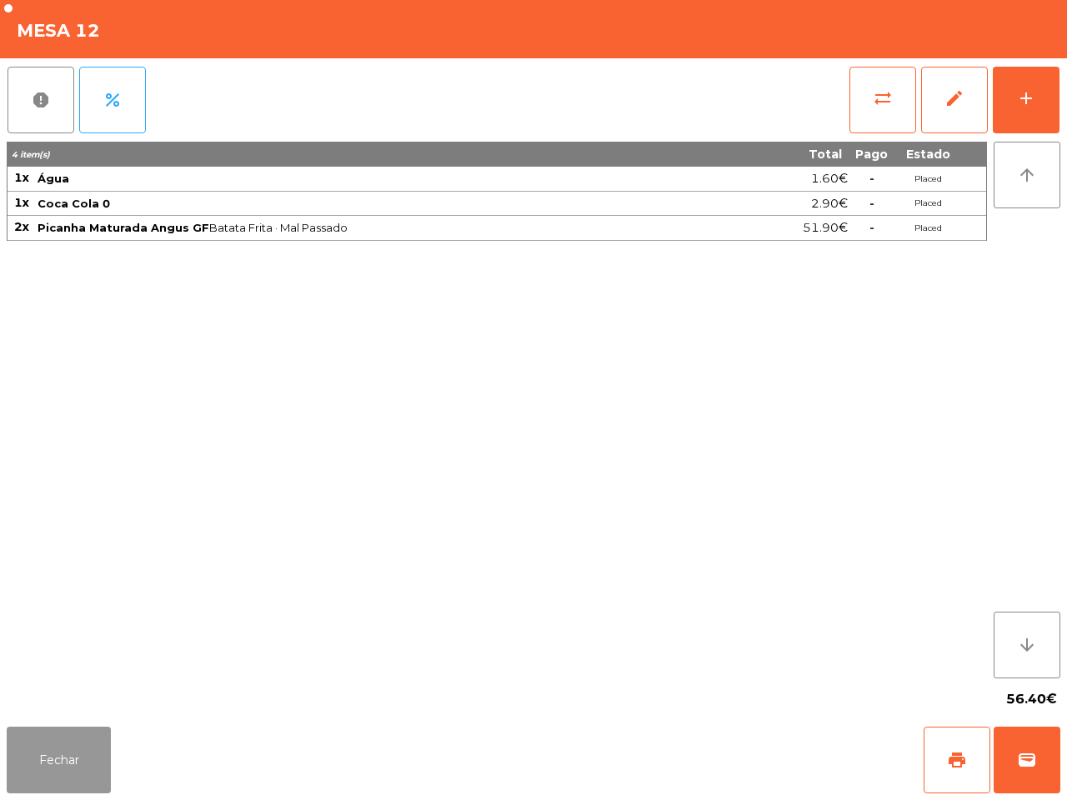
drag, startPoint x: 18, startPoint y: 758, endPoint x: 13, endPoint y: 742, distance: 17.4
click at [22, 758] on button "Fechar" at bounding box center [59, 760] width 104 height 67
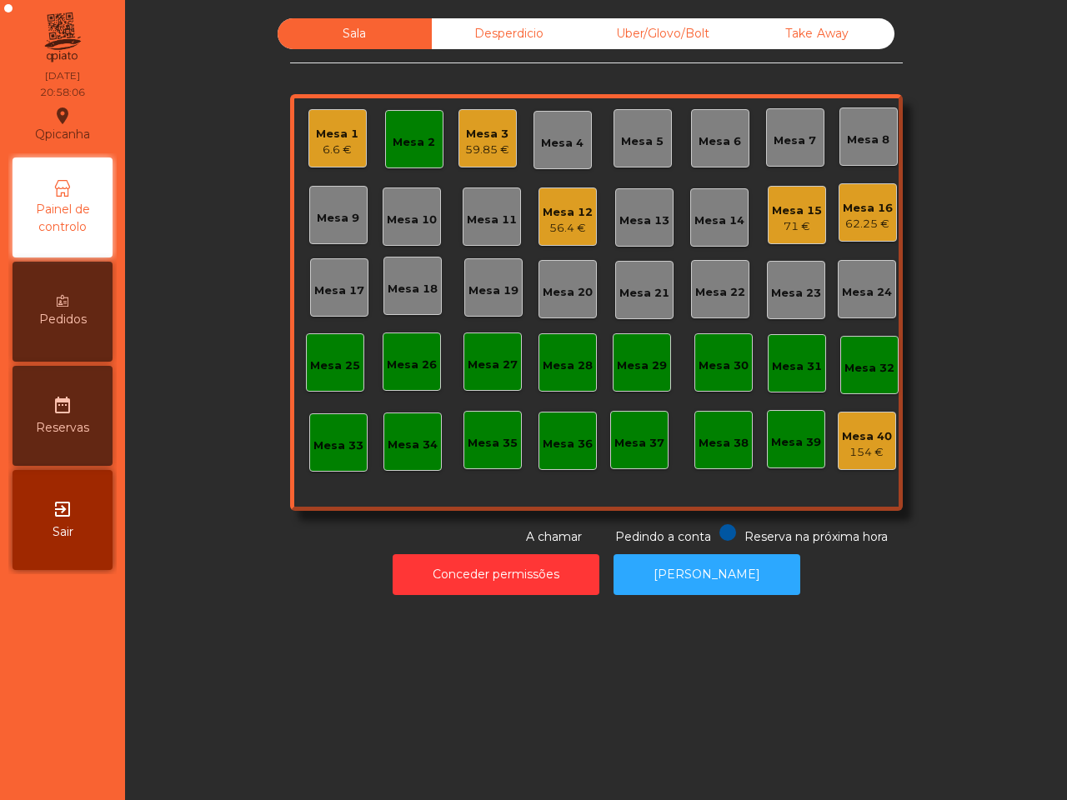
click at [676, 27] on div "Uber/Glovo/Bolt" at bounding box center [663, 33] width 154 height 31
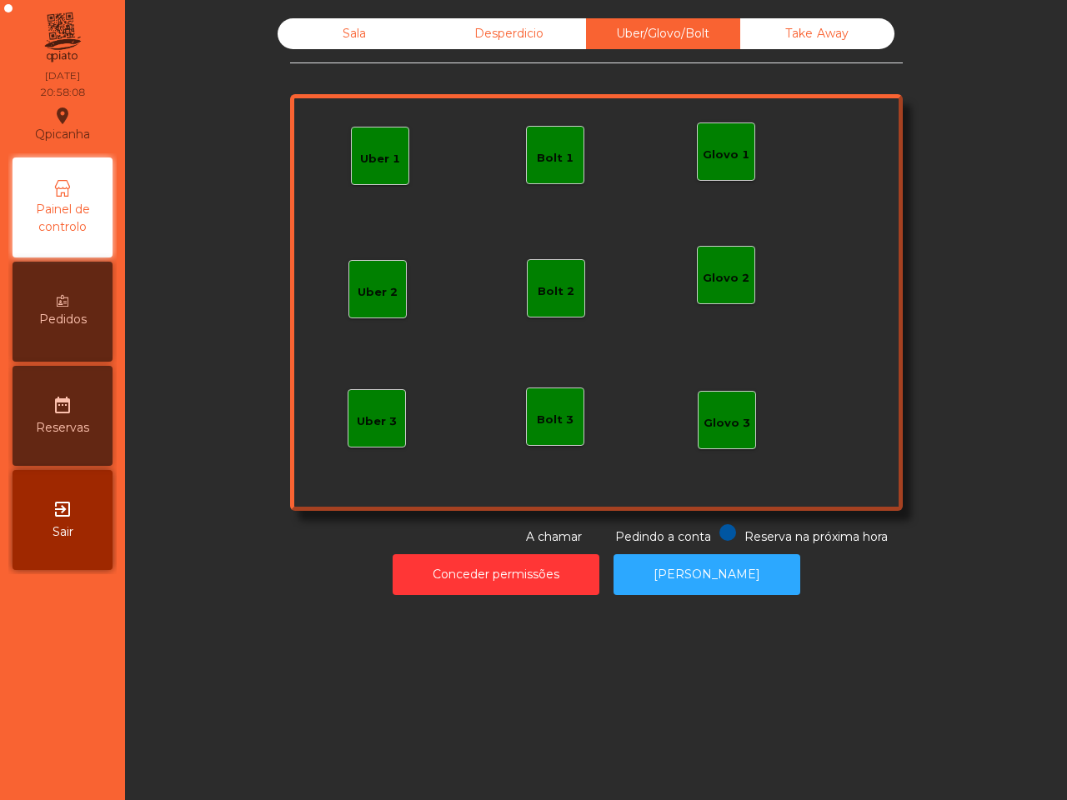
click at [827, 31] on div "Take Away" at bounding box center [817, 33] width 154 height 31
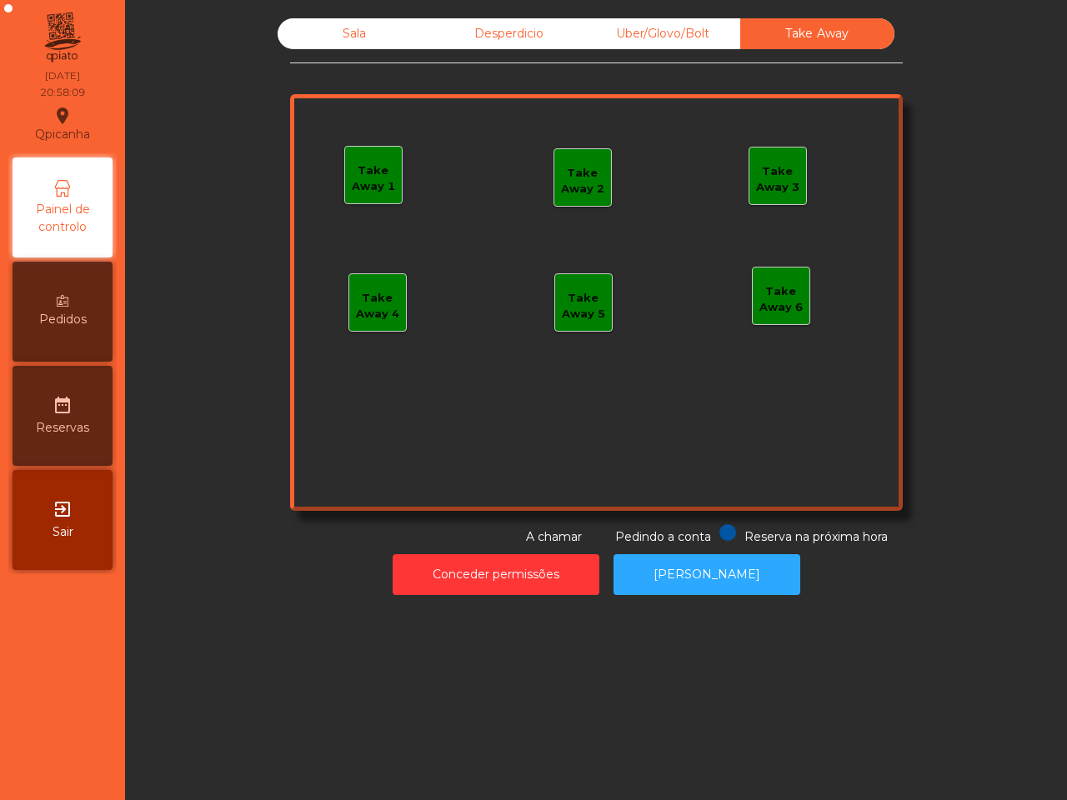
click at [365, 181] on div "Take Away 1" at bounding box center [373, 178] width 57 height 32
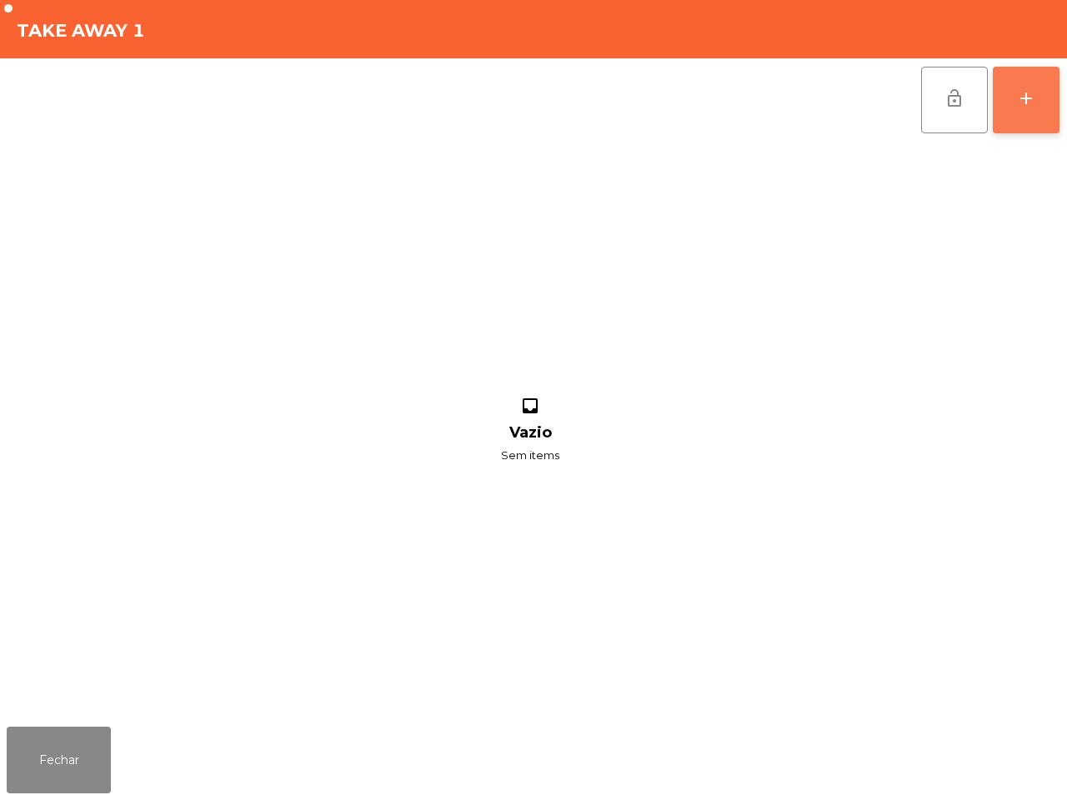
click at [1027, 96] on div "add" at bounding box center [1026, 98] width 20 height 20
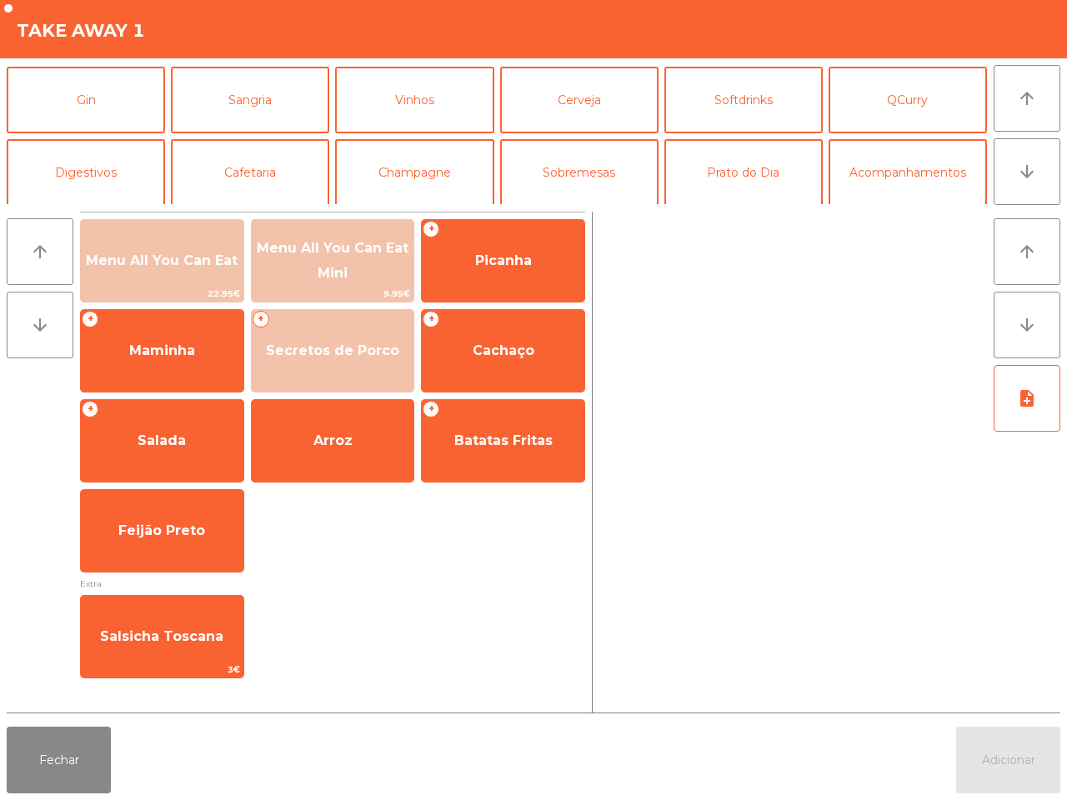
scroll to position [144, 0]
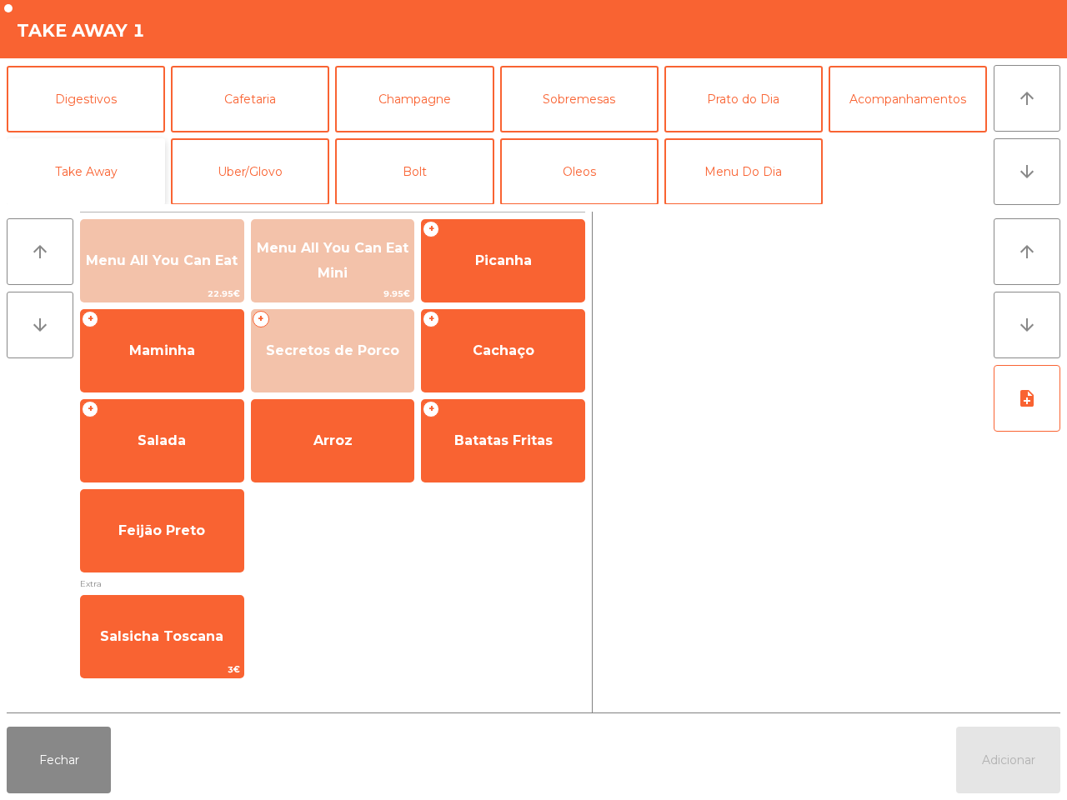
click at [85, 177] on button "Take Away" at bounding box center [86, 171] width 158 height 67
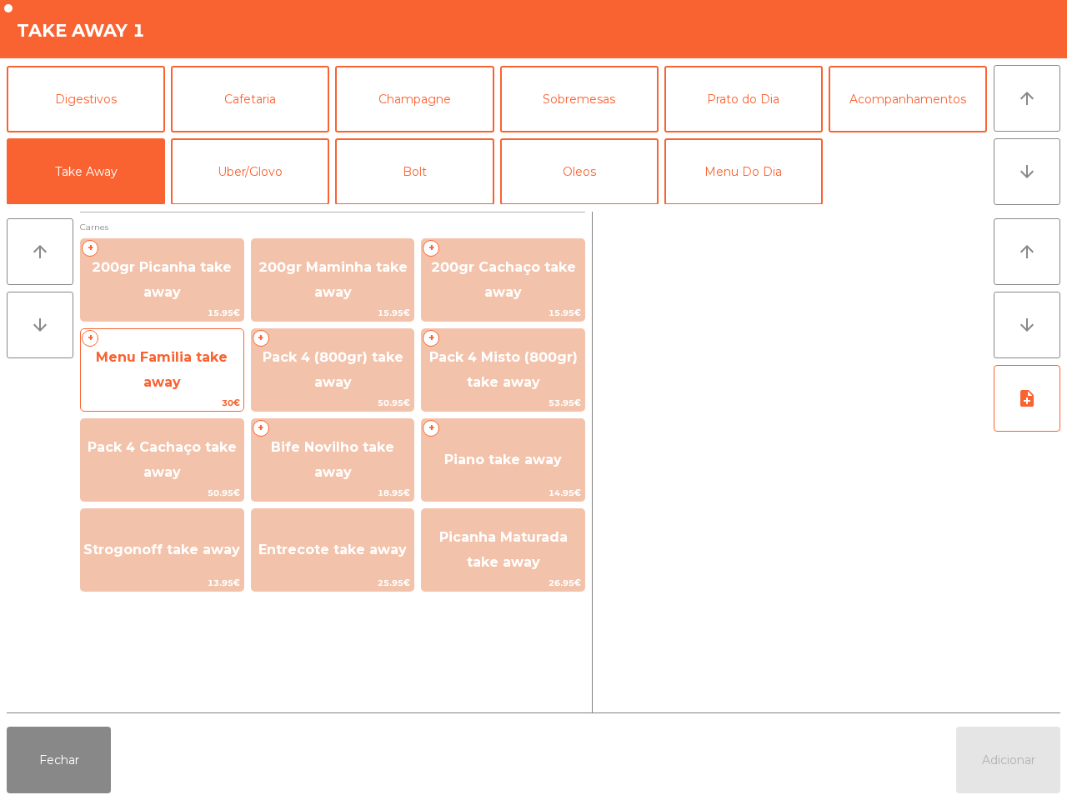
click at [163, 372] on span "Menu Familia take away" at bounding box center [162, 370] width 162 height 71
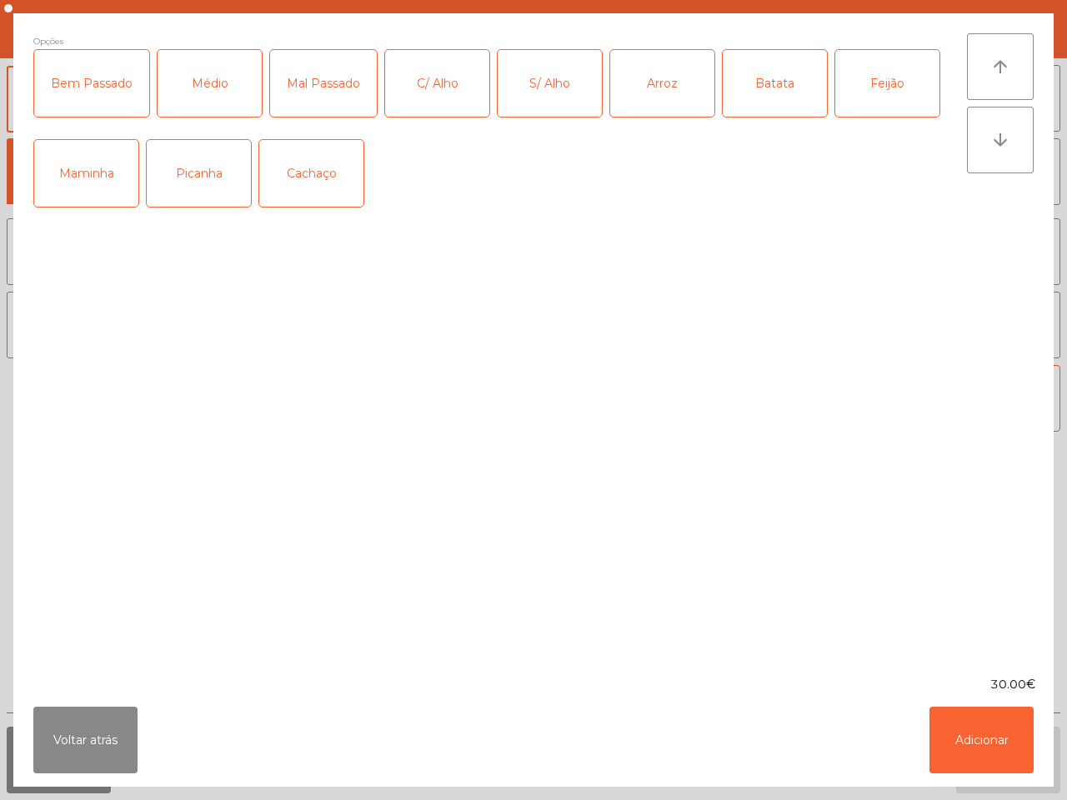
click at [869, 584] on div "Opções Bem Passado Médio Mal Passado C/ Alho S/ Alho Arroz Batata Feijão Maminh…" at bounding box center [499, 344] width 933 height 622
click at [177, 169] on div "Picanha" at bounding box center [199, 173] width 104 height 67
click at [444, 85] on div "C/ Alho" at bounding box center [437, 83] width 104 height 67
click at [655, 84] on div "Arroz" at bounding box center [662, 83] width 104 height 67
click at [777, 86] on div "Batata" at bounding box center [774, 83] width 104 height 67
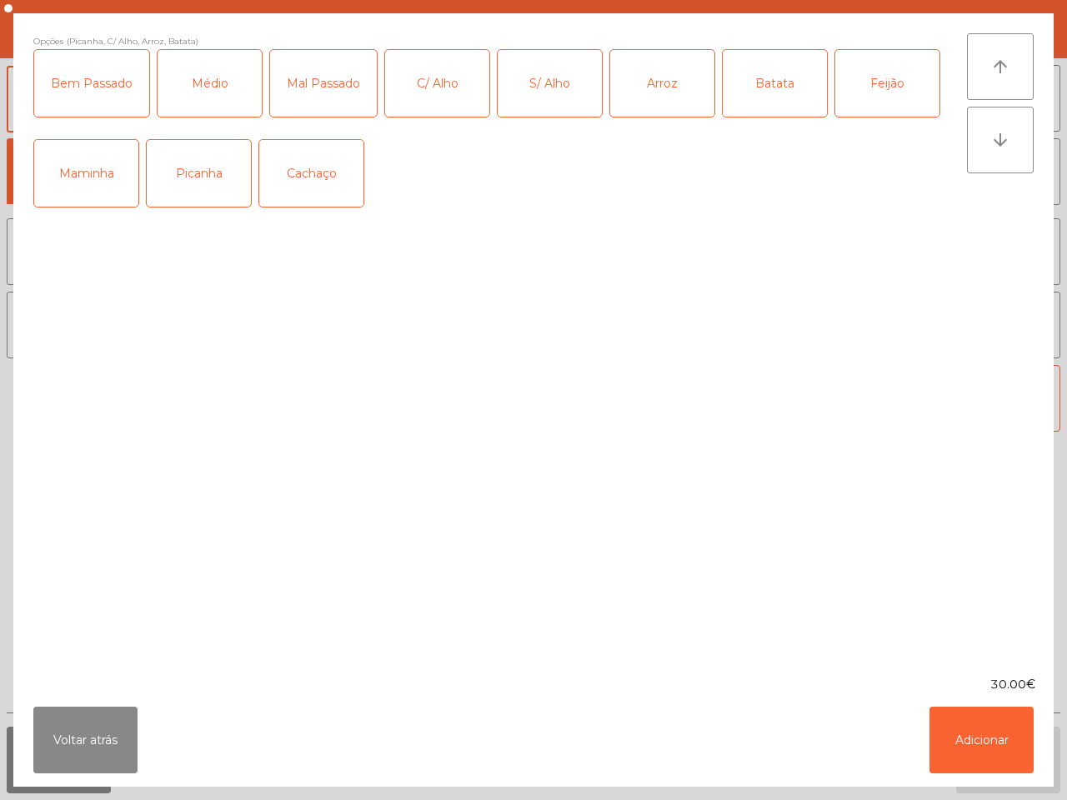
click at [892, 89] on div "Feijão" at bounding box center [887, 83] width 104 height 67
click at [217, 77] on div "Médio" at bounding box center [209, 83] width 104 height 67
click at [963, 732] on button "Adicionar" at bounding box center [981, 740] width 104 height 67
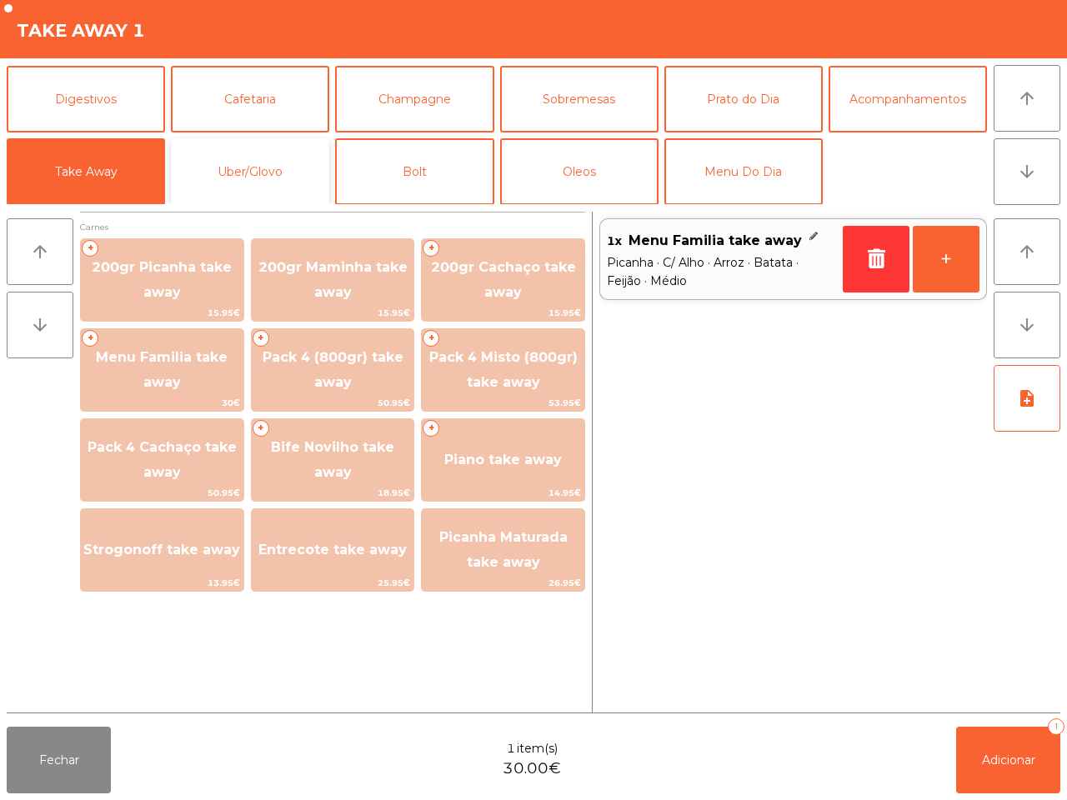
click at [239, 167] on button "Uber/Glovo" at bounding box center [250, 171] width 158 height 67
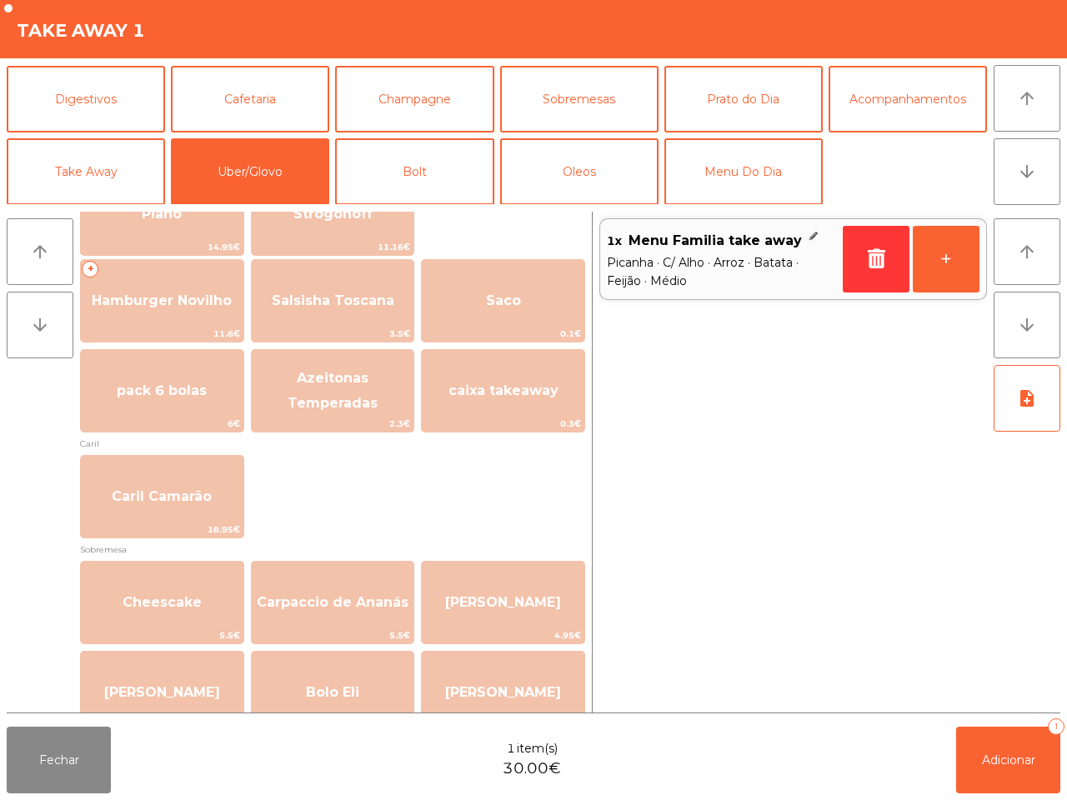
scroll to position [208, 0]
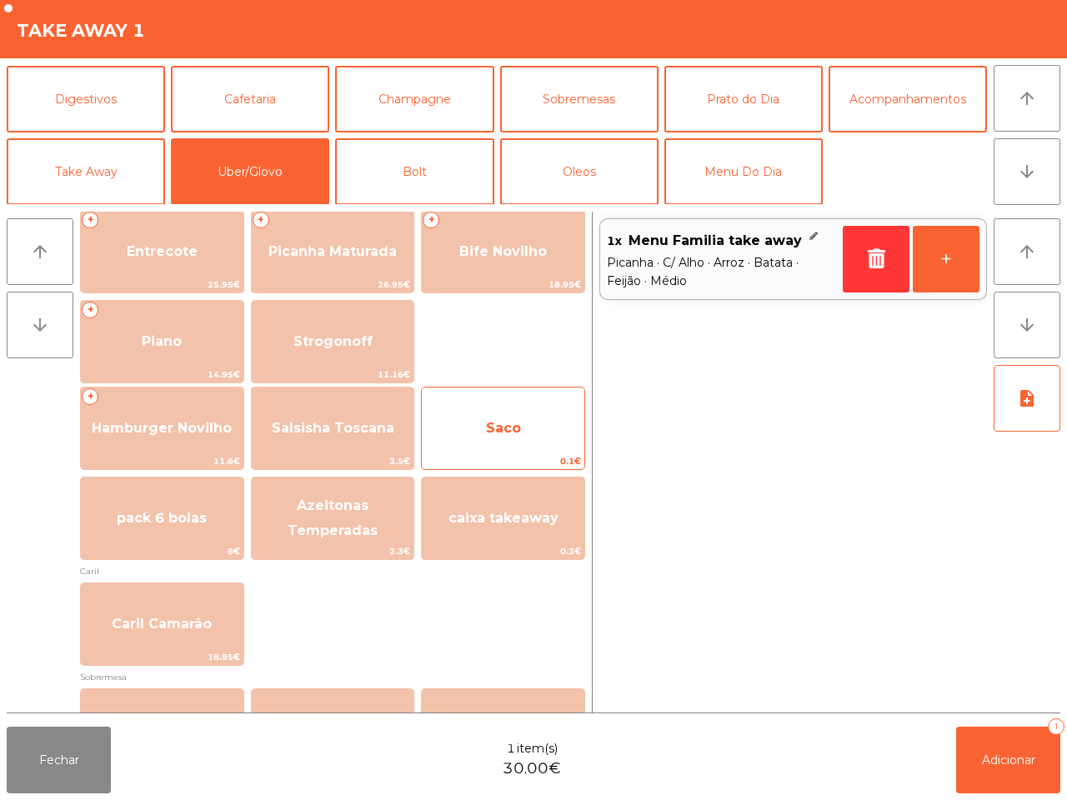
click at [512, 436] on span "Saco" at bounding box center [503, 428] width 162 height 45
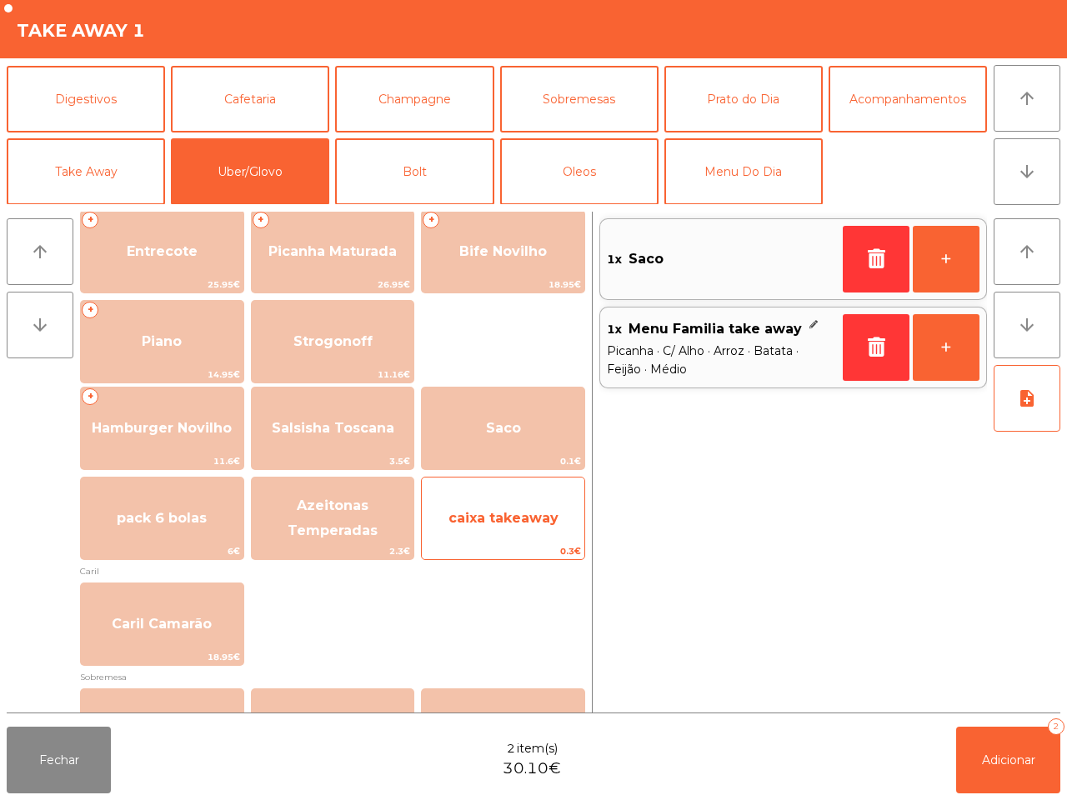
click at [531, 513] on span "caixa takeaway" at bounding box center [503, 518] width 110 height 16
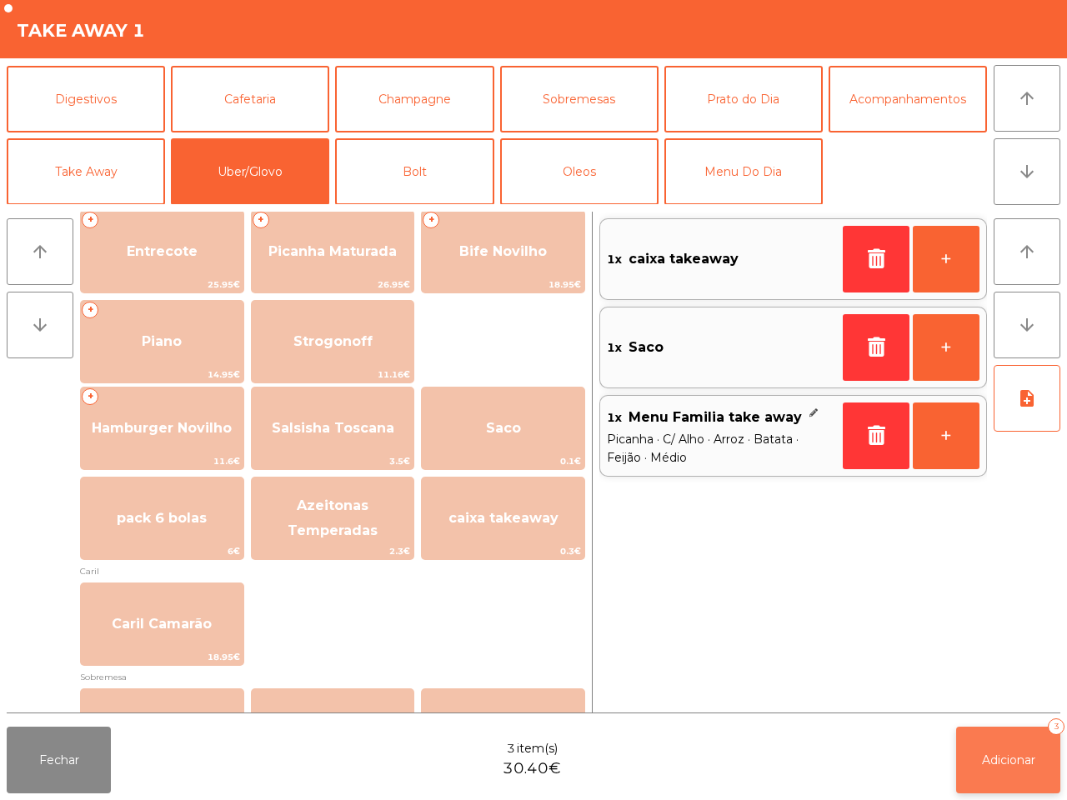
click at [975, 755] on button "Adicionar 3" at bounding box center [1008, 760] width 104 height 67
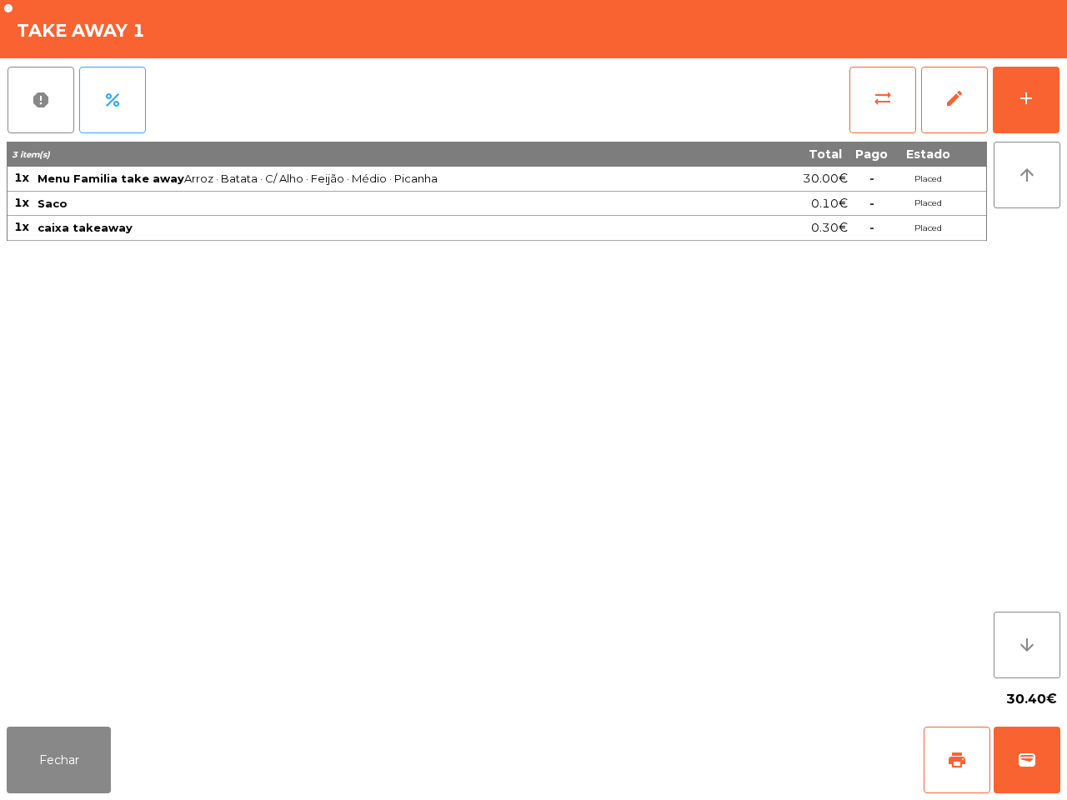
drag, startPoint x: 672, startPoint y: 527, endPoint x: 646, endPoint y: 533, distance: 26.5
click at [661, 543] on div "3 item(s) Total Pago Estado 1x Menu Familia take away [PERSON_NAME] · C/ Alho ·…" at bounding box center [497, 410] width 980 height 537
click at [58, 789] on button "Fechar" at bounding box center [59, 760] width 104 height 67
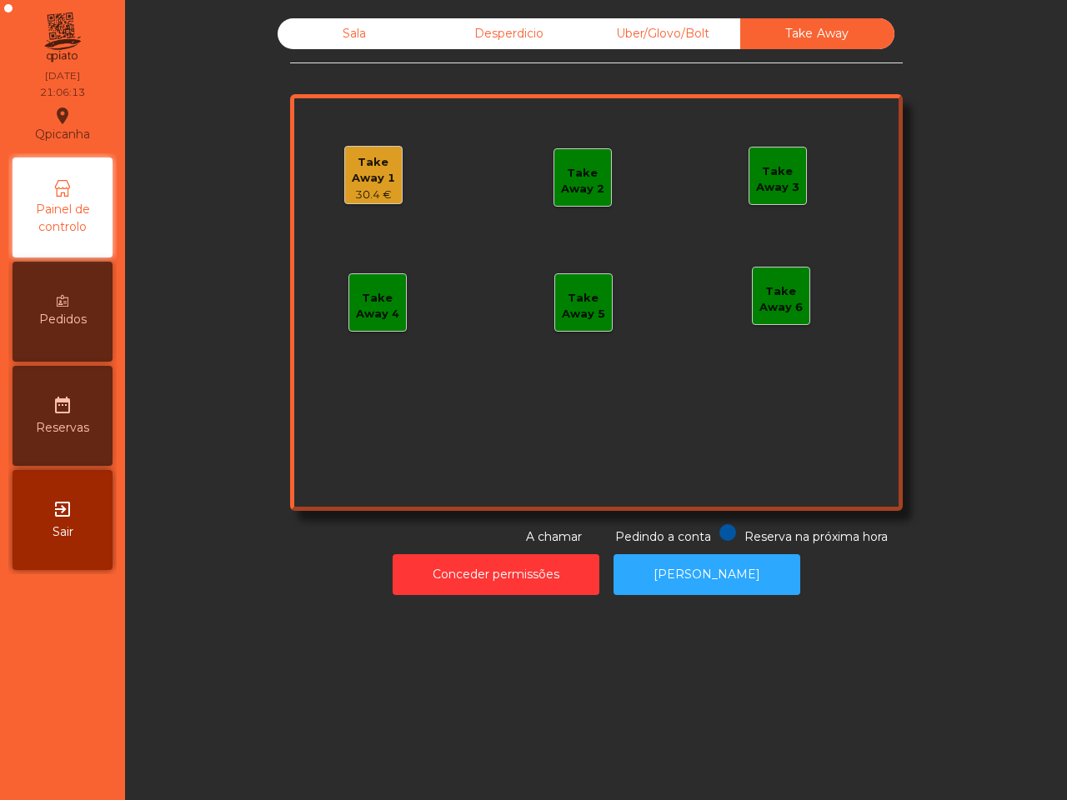
click at [377, 29] on div "Sala" at bounding box center [354, 33] width 154 height 31
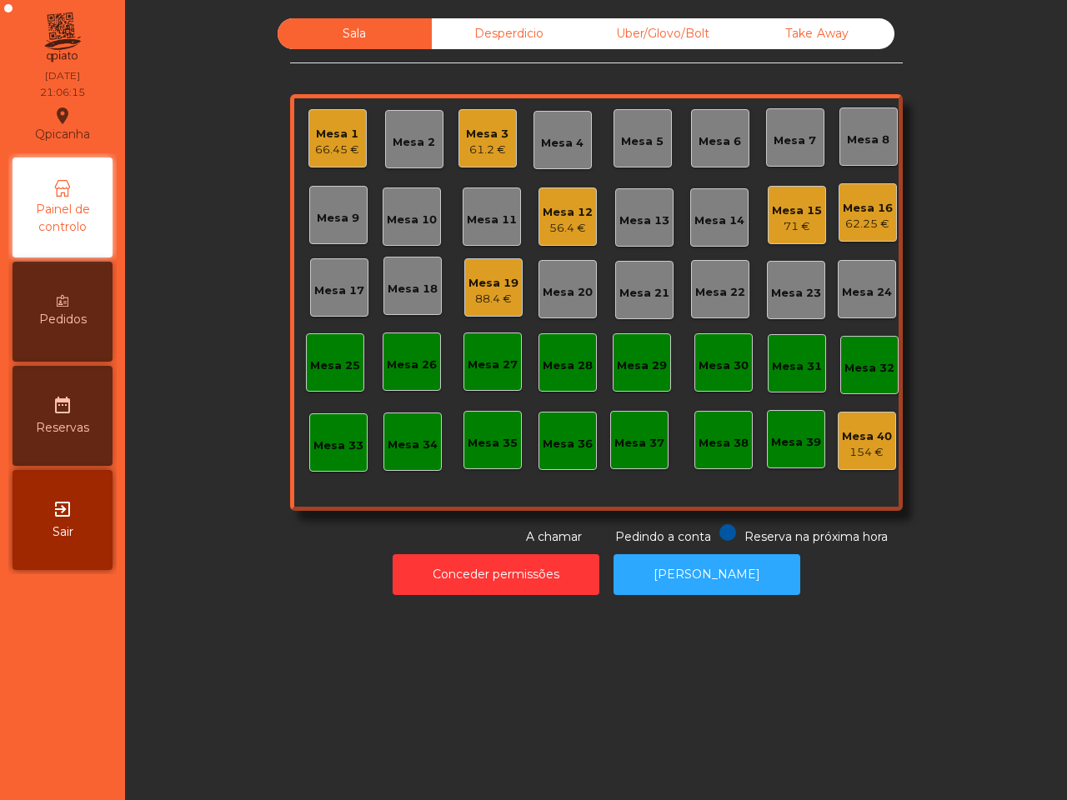
click at [492, 151] on div "61.2 €" at bounding box center [487, 150] width 42 height 17
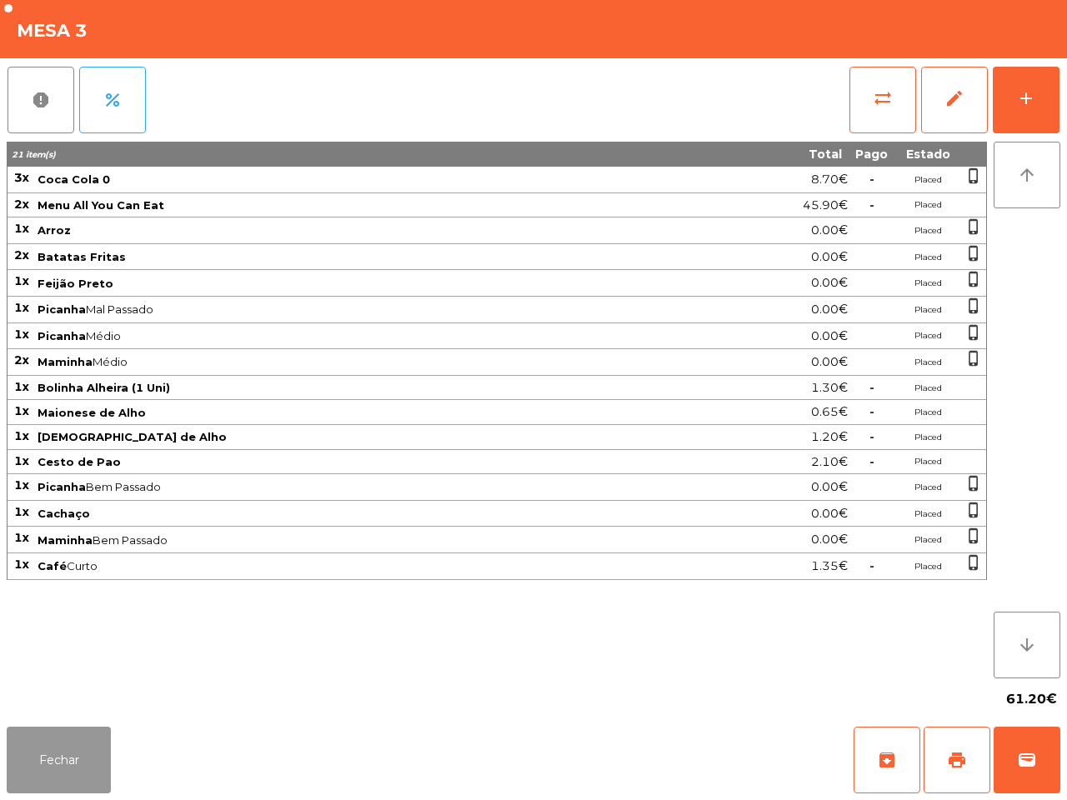
click at [39, 767] on button "Fechar" at bounding box center [59, 760] width 104 height 67
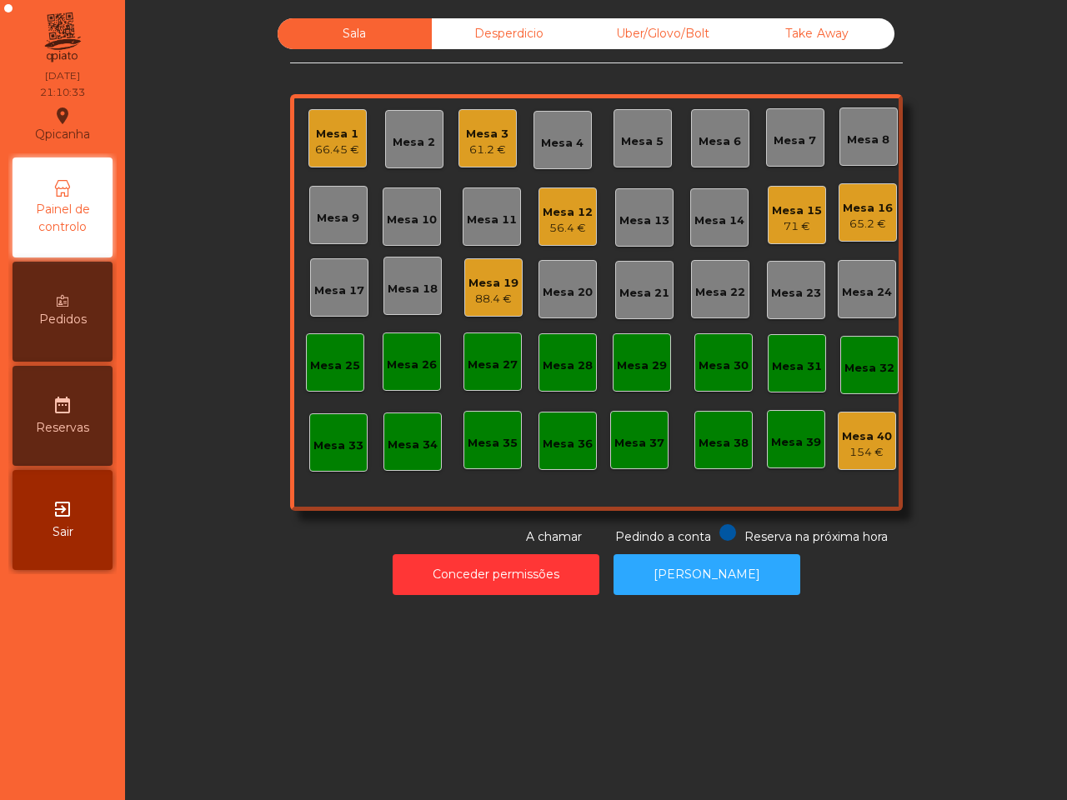
click at [682, 32] on div "Uber/Glovo/Bolt" at bounding box center [663, 33] width 154 height 31
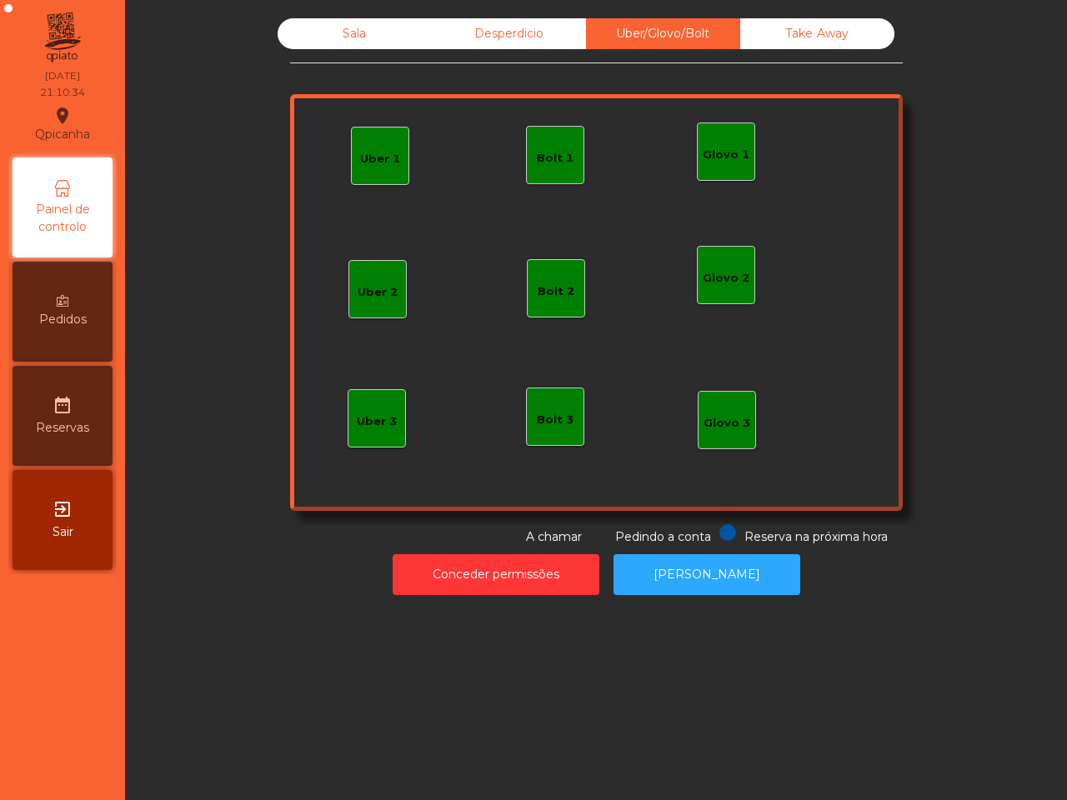
click at [719, 179] on div "Glovo 1" at bounding box center [726, 151] width 58 height 58
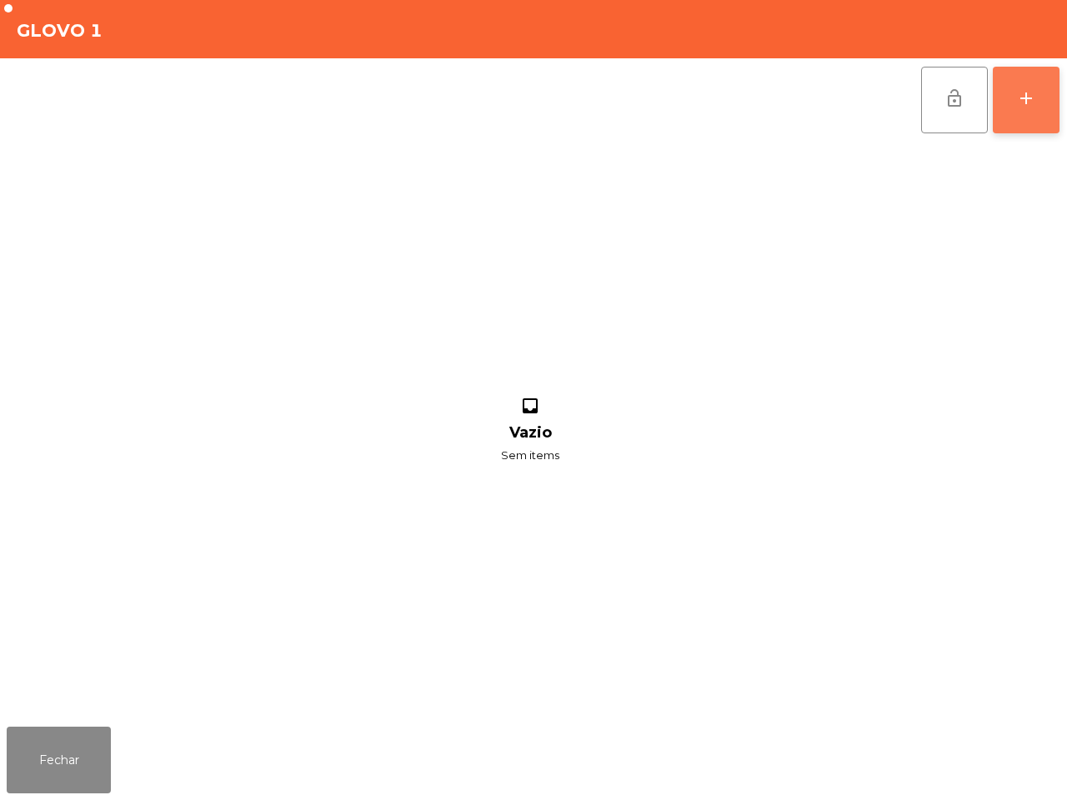
click at [1035, 106] on div "add" at bounding box center [1026, 98] width 20 height 20
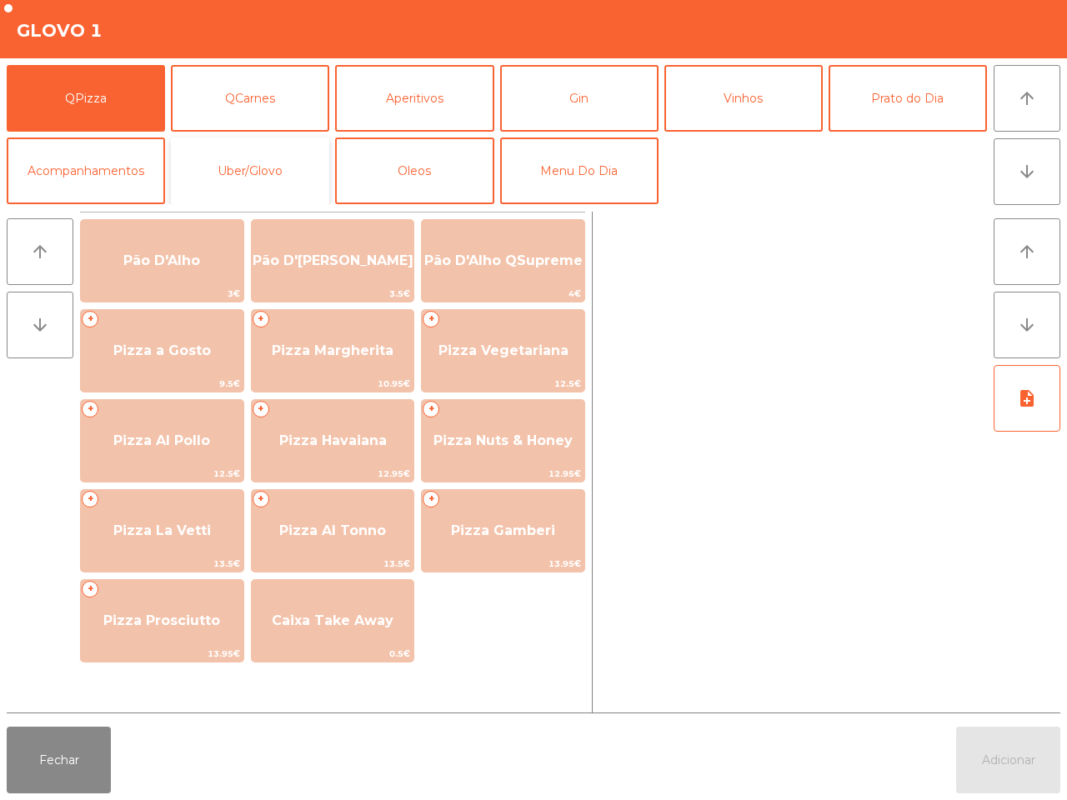
click at [287, 161] on button "Uber/Glovo" at bounding box center [250, 170] width 158 height 67
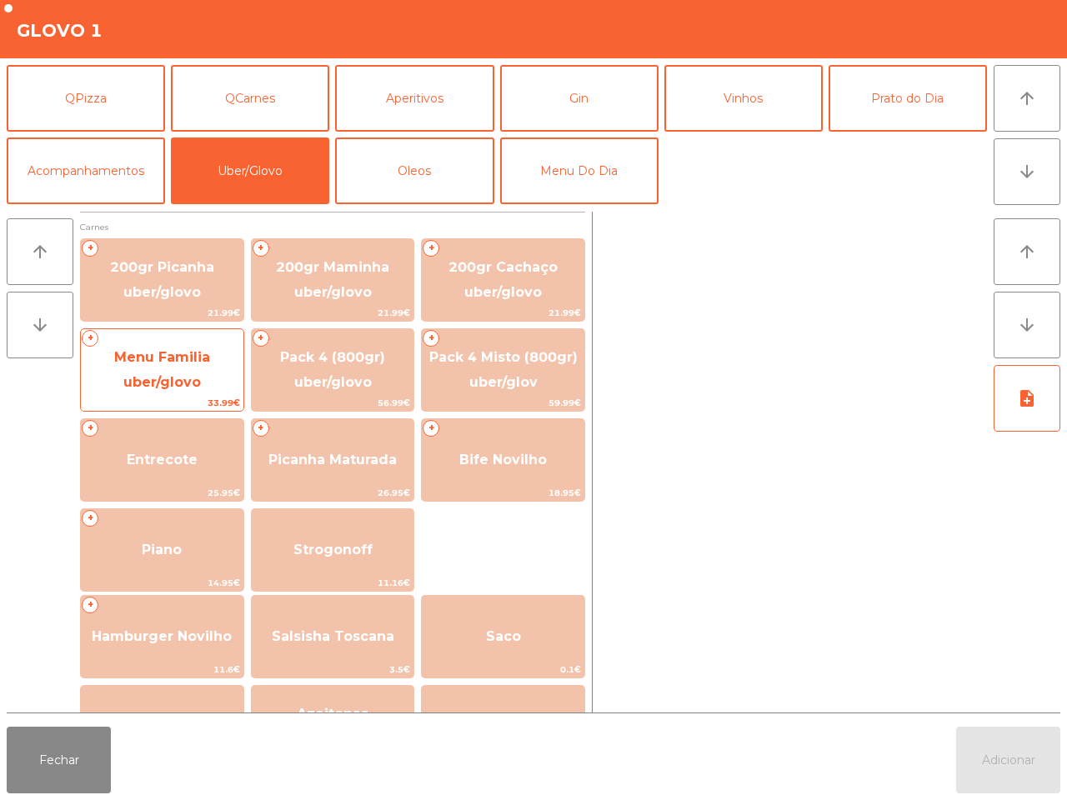
click at [194, 369] on span "Menu Familia uber/glovo" at bounding box center [162, 370] width 162 height 71
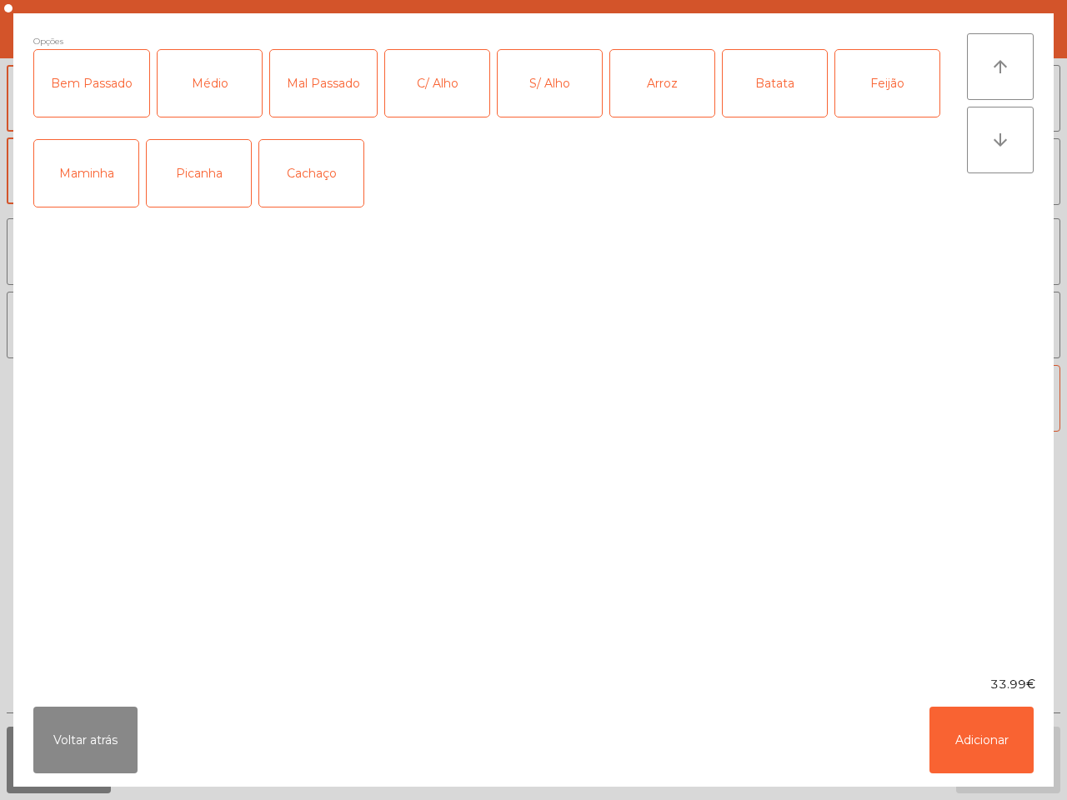
click at [86, 179] on div "Maminha" at bounding box center [86, 173] width 104 height 67
click at [87, 177] on div "Maminha" at bounding box center [86, 173] width 104 height 67
click at [181, 177] on div "Picanha" at bounding box center [199, 173] width 104 height 67
click at [544, 89] on div "S/ Alho" at bounding box center [549, 83] width 104 height 67
click at [177, 87] on div "Médio" at bounding box center [209, 83] width 104 height 67
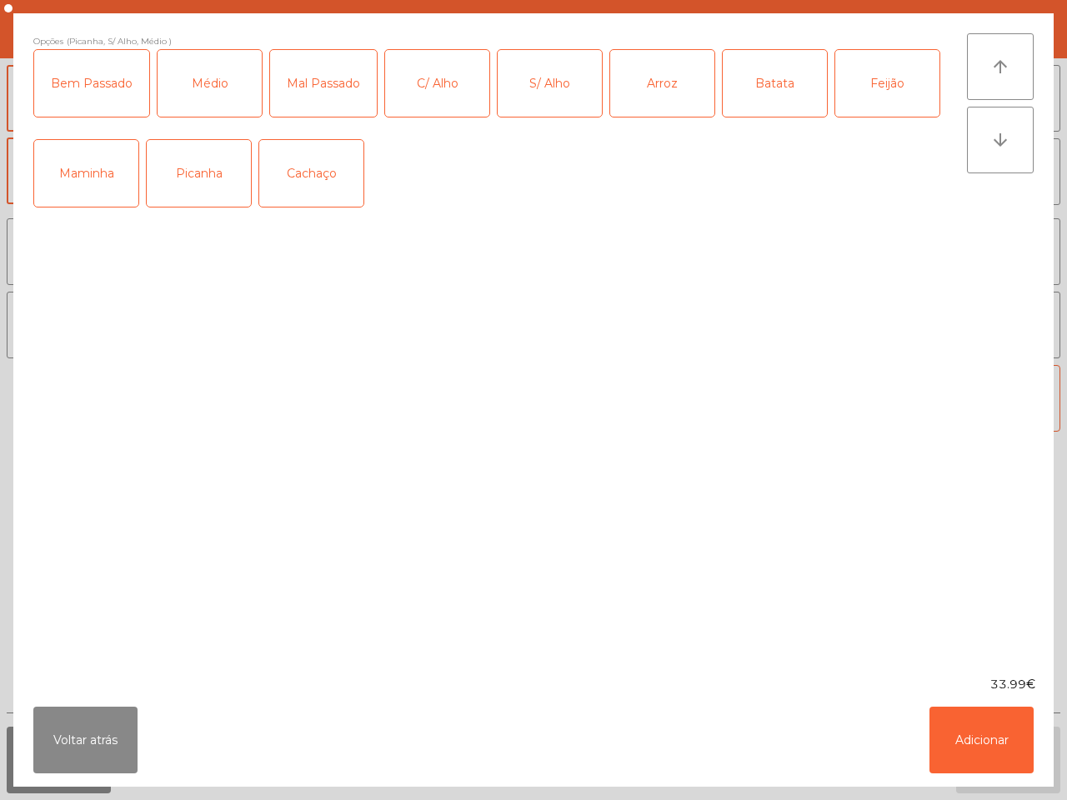
click at [664, 90] on div "Arroz" at bounding box center [662, 83] width 104 height 67
click at [777, 87] on div "Batata" at bounding box center [774, 83] width 104 height 67
click at [872, 81] on div "Feijão" at bounding box center [887, 83] width 104 height 67
click at [992, 737] on button "Adicionar" at bounding box center [981, 740] width 104 height 67
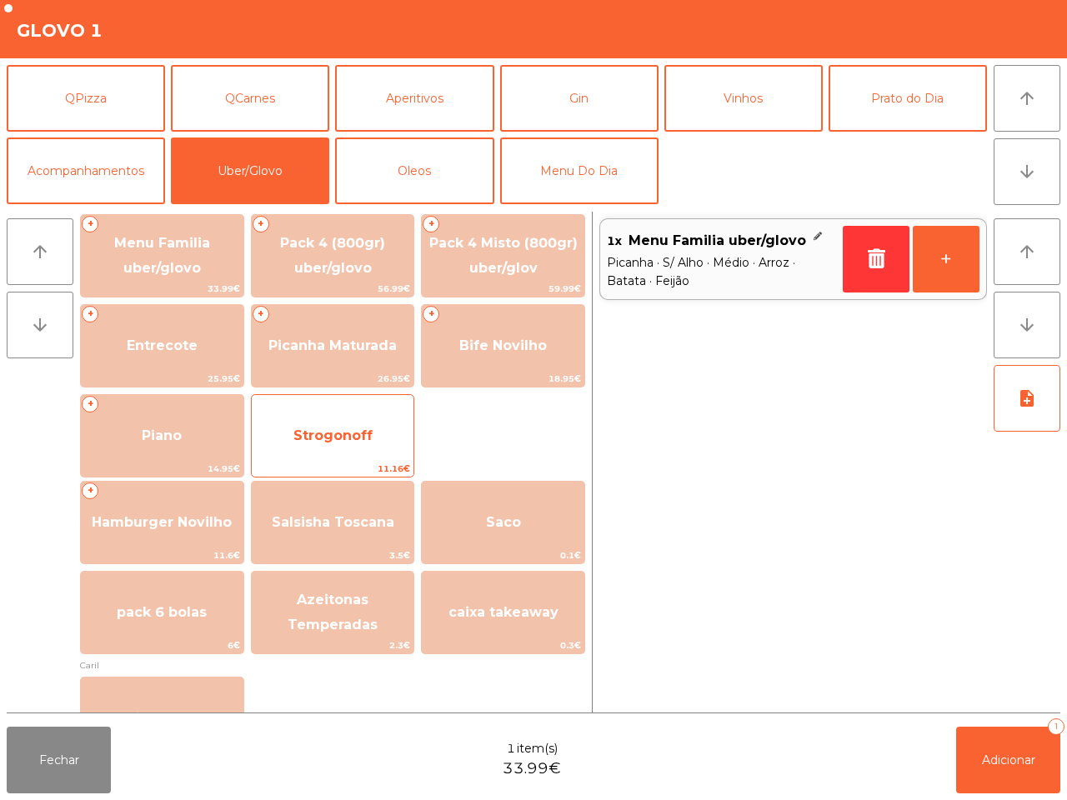
scroll to position [312, 0]
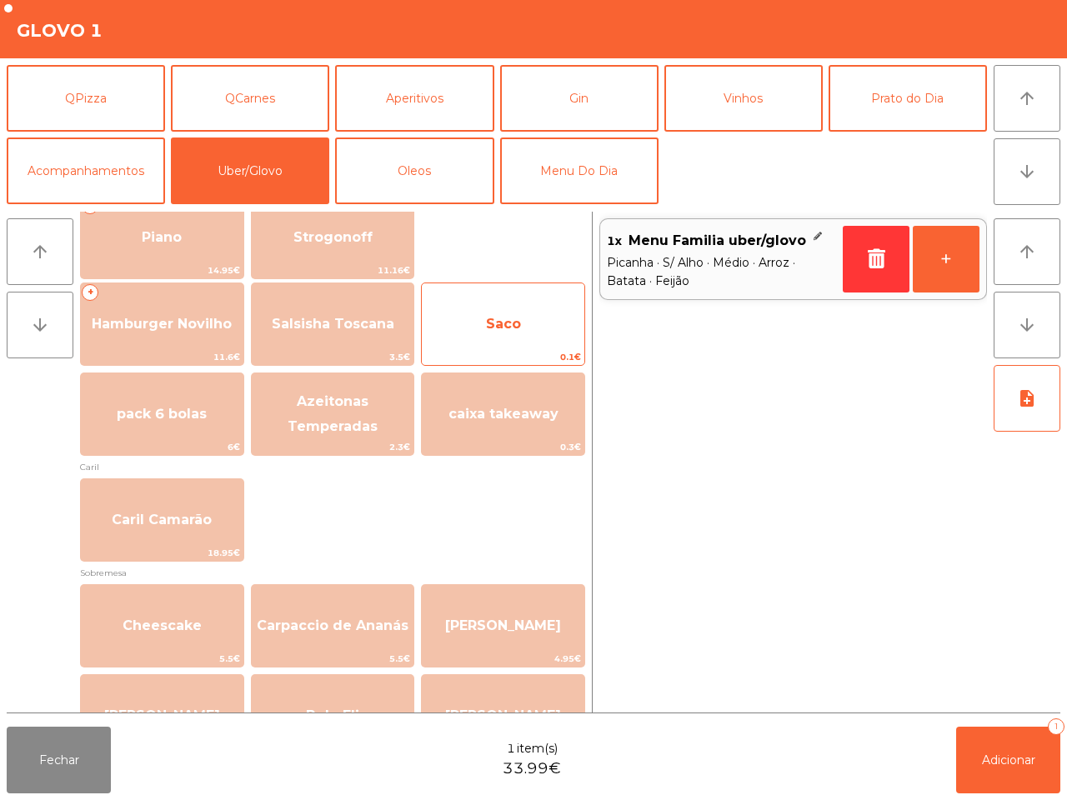
click at [550, 351] on span "0.1€" at bounding box center [503, 357] width 162 height 16
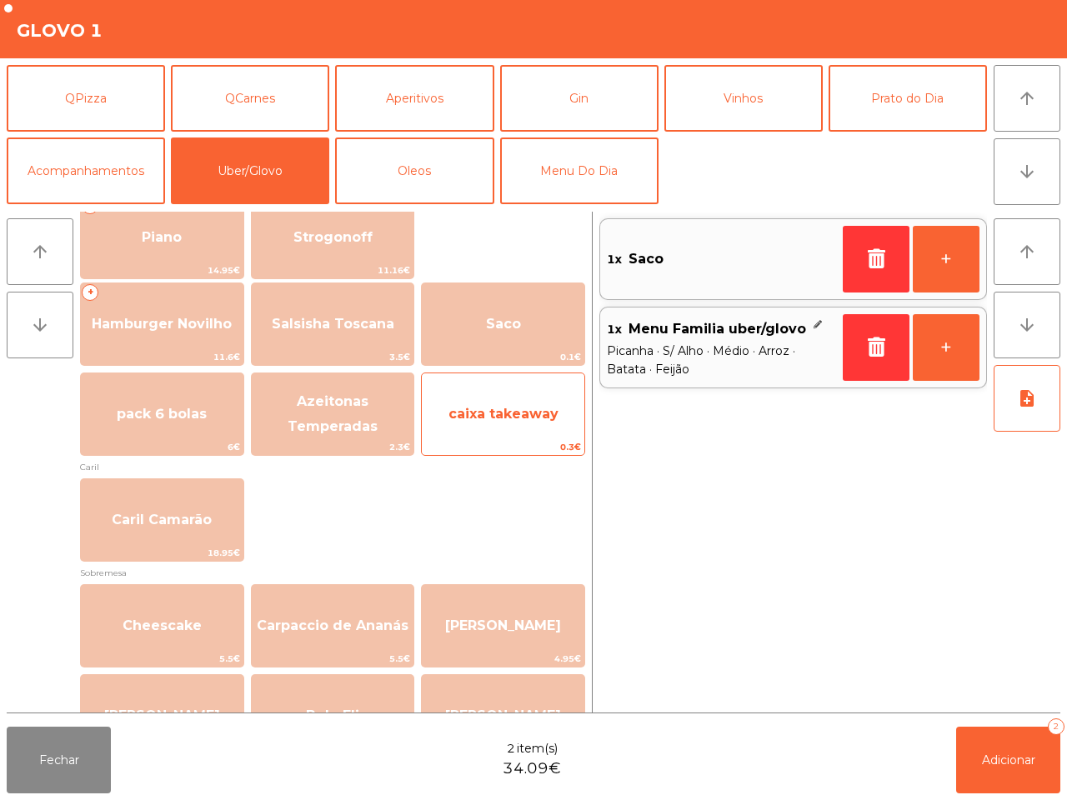
click at [559, 422] on span "caixa takeaway" at bounding box center [503, 414] width 162 height 45
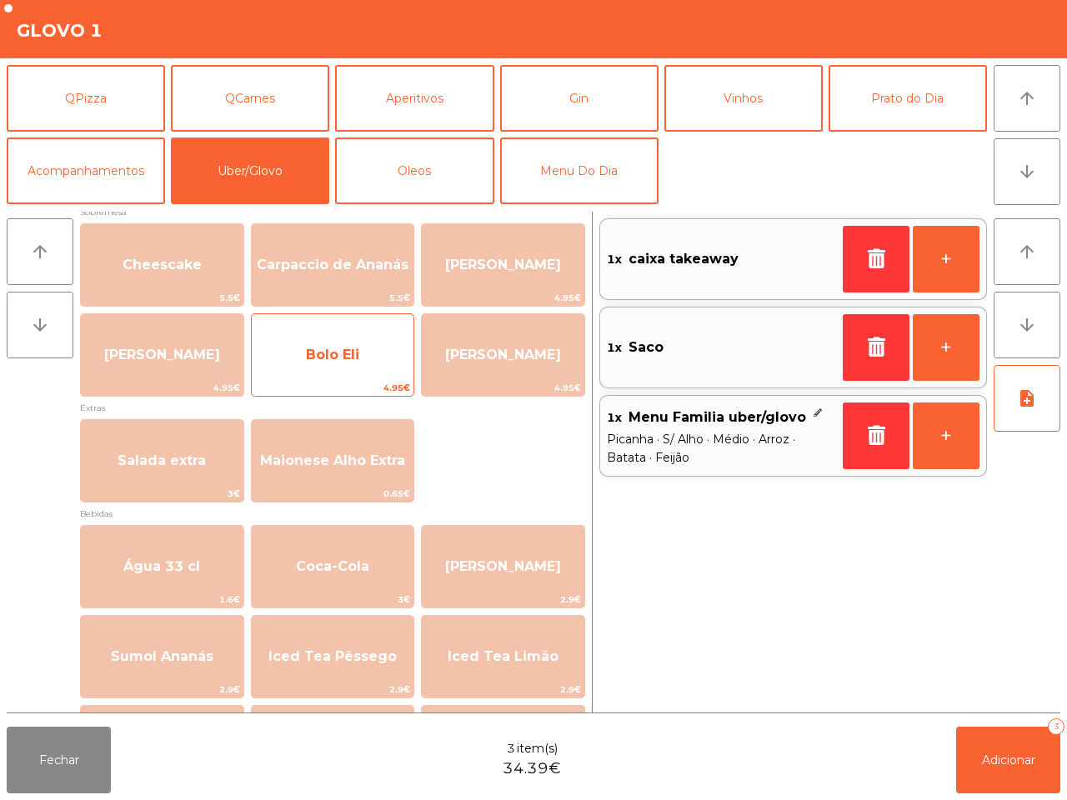
scroll to position [637, 0]
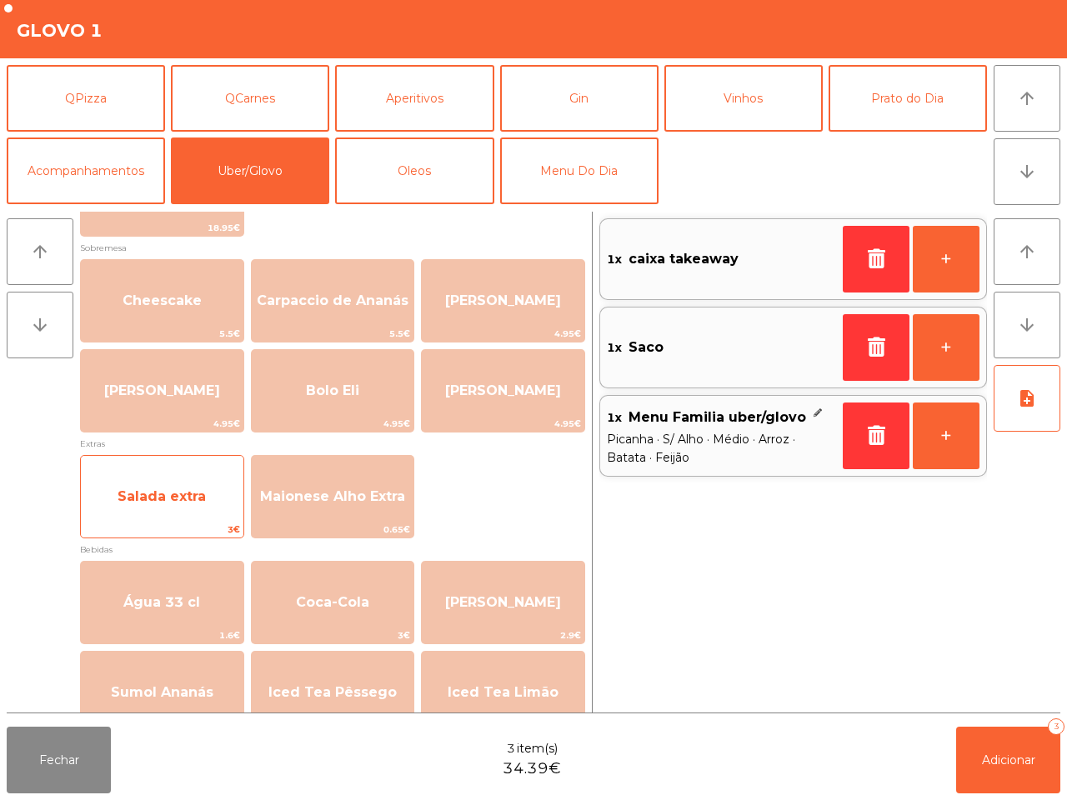
click at [184, 490] on span "Salada extra" at bounding box center [161, 496] width 88 height 16
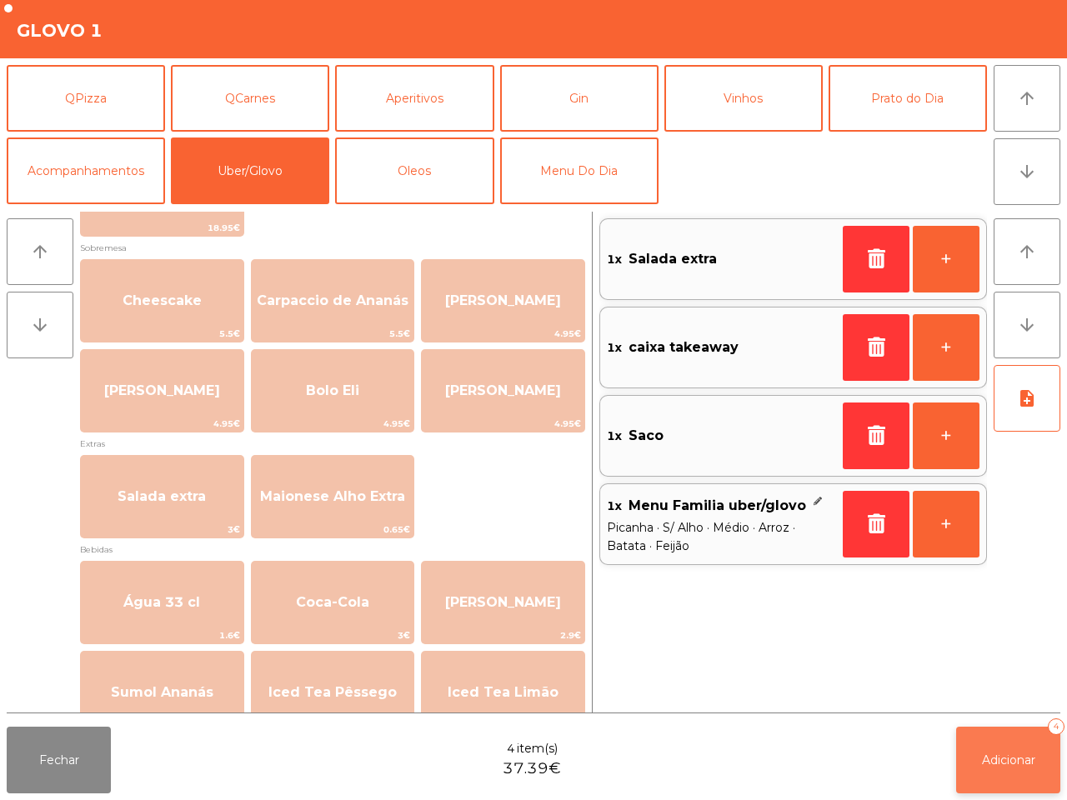
click at [1005, 762] on span "Adicionar" at bounding box center [1008, 759] width 53 height 15
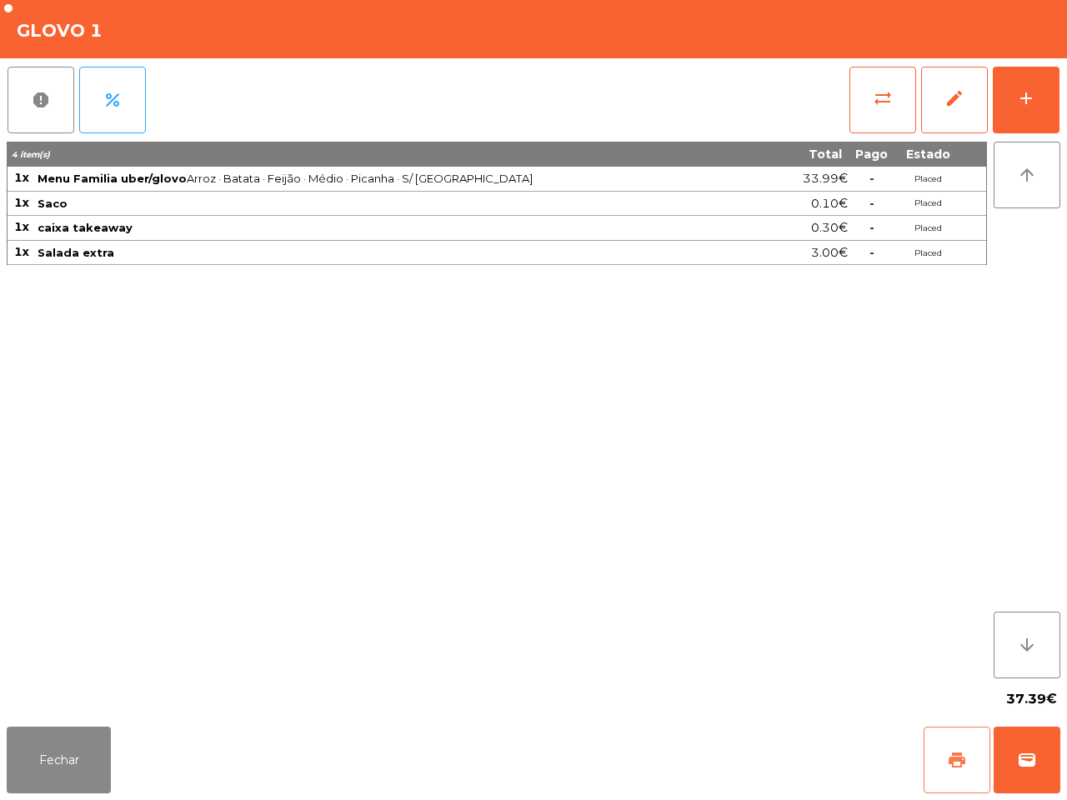
click at [960, 755] on span "print" at bounding box center [957, 760] width 20 height 20
click at [1014, 767] on button "wallet" at bounding box center [1026, 760] width 67 height 67
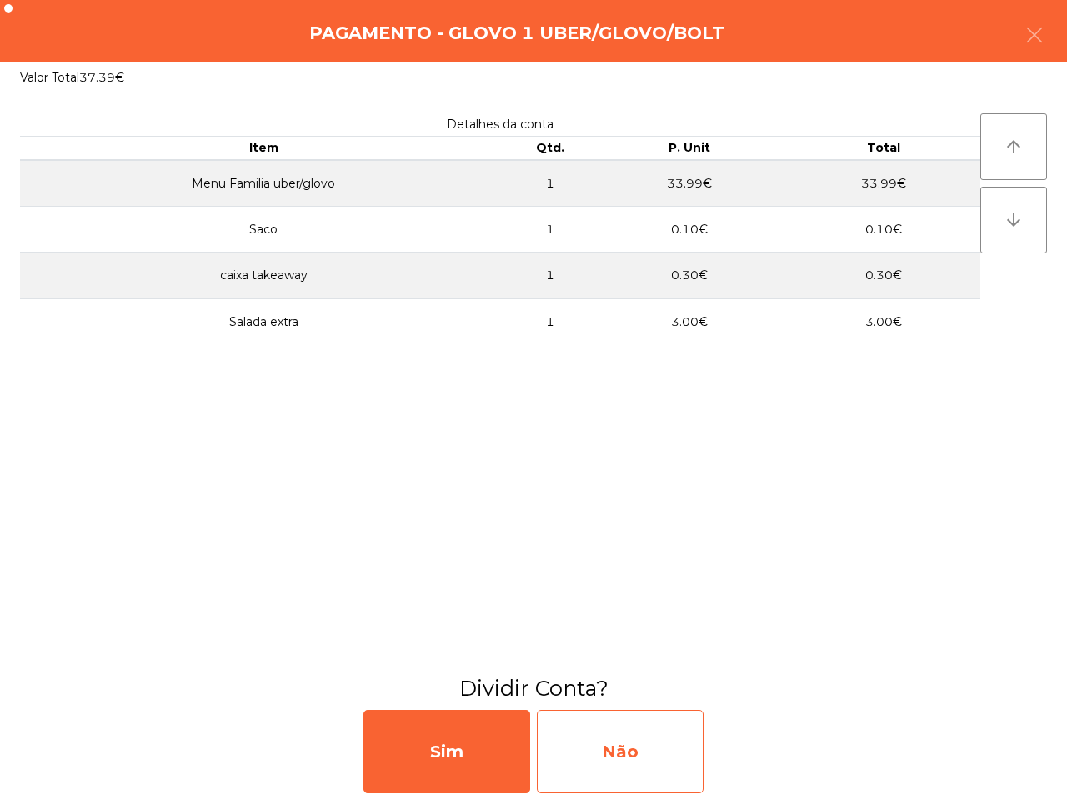
click at [604, 765] on div "Não" at bounding box center [620, 751] width 167 height 83
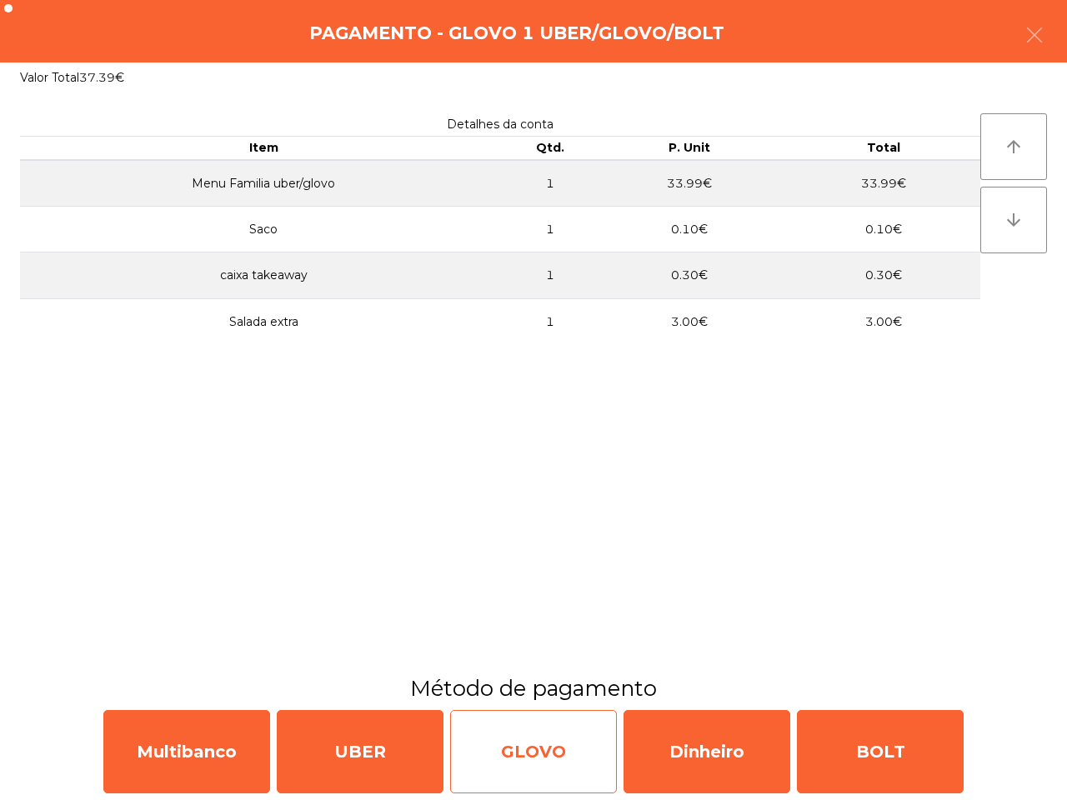
click at [544, 738] on div "GLOVO" at bounding box center [533, 751] width 167 height 83
select select "**"
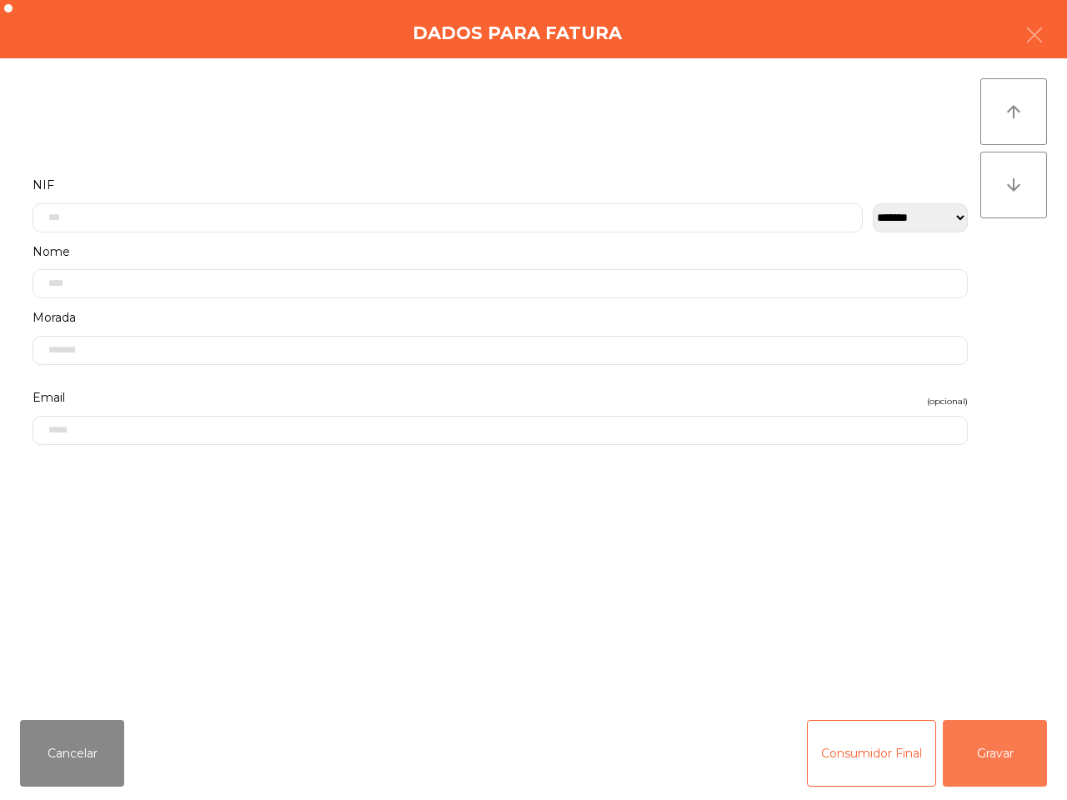
click at [985, 759] on button "Gravar" at bounding box center [994, 753] width 104 height 67
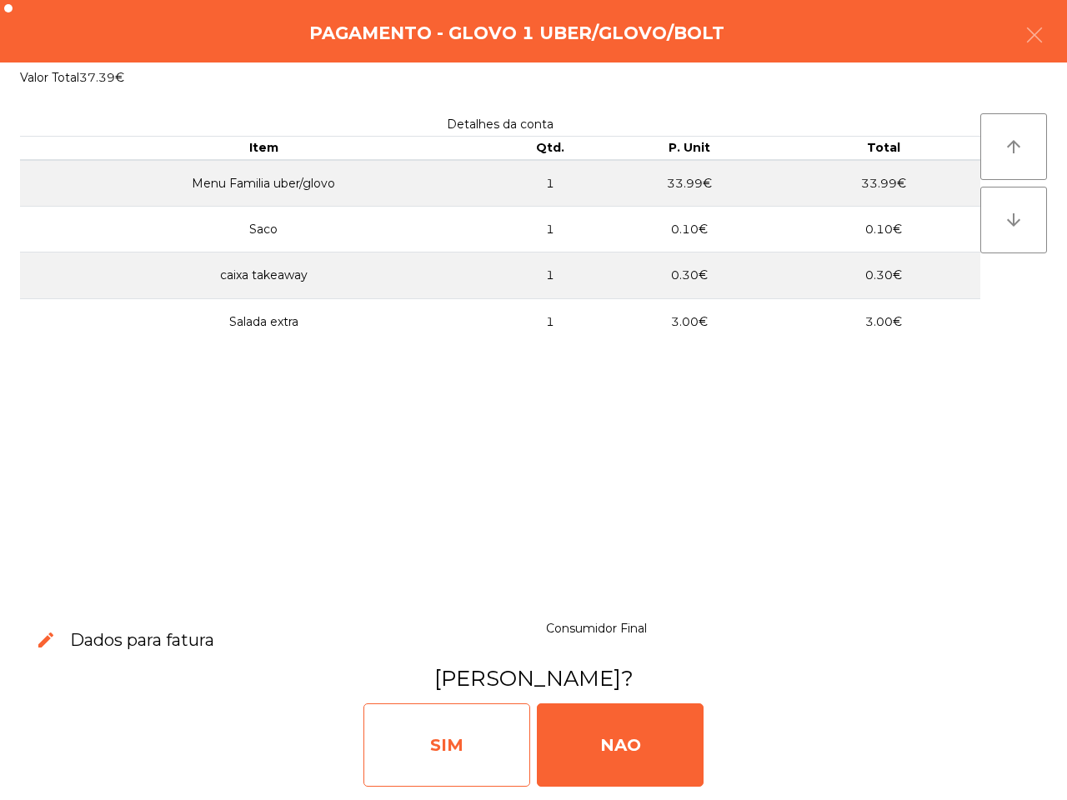
click at [459, 760] on div "SIM" at bounding box center [446, 744] width 167 height 83
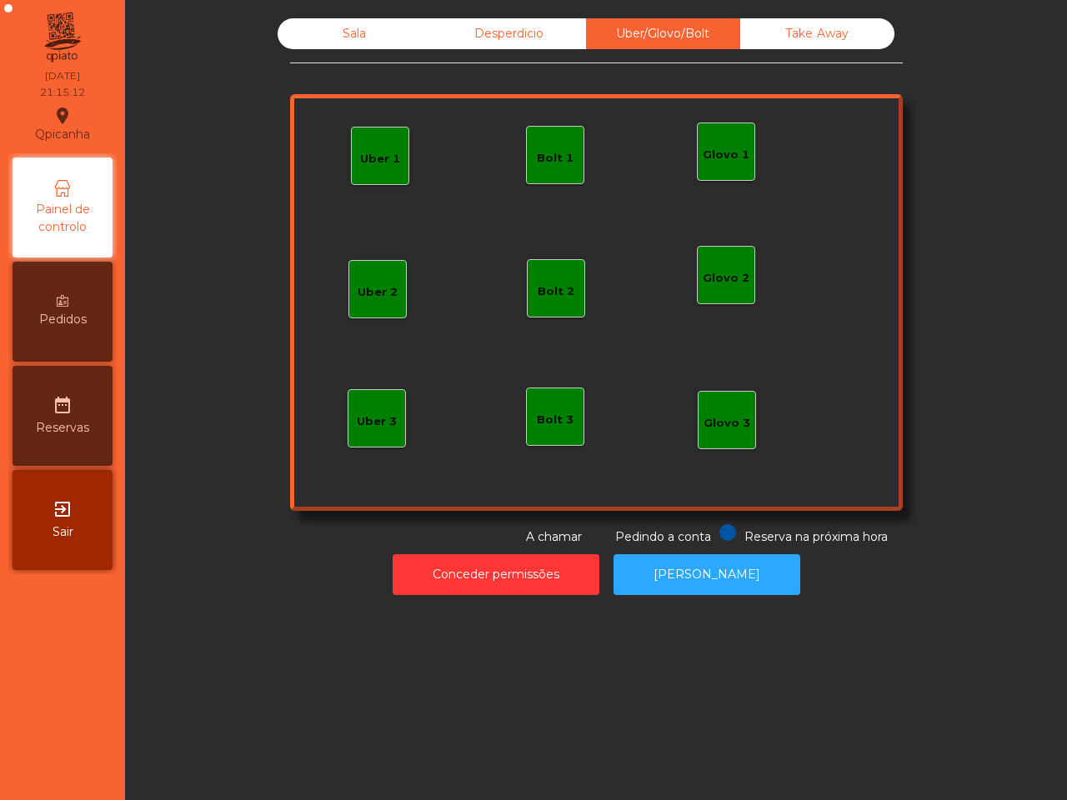
click at [458, 754] on div "Sala Desperdicio Uber/Glovo/Bolt Take Away Uber 1 Glovo 1 Uber 2 Uber 3 Glovo 2…" at bounding box center [596, 400] width 942 height 800
click at [871, 25] on div "Take Away" at bounding box center [817, 33] width 154 height 31
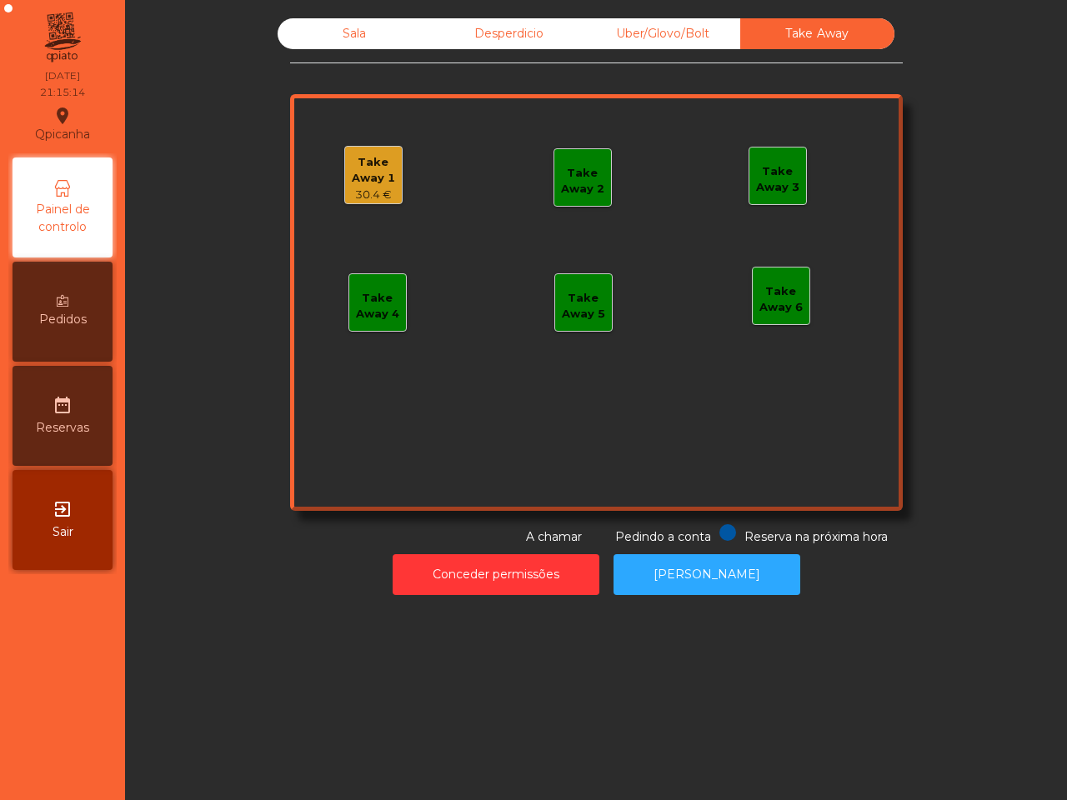
click at [350, 176] on div "Take Away 1" at bounding box center [373, 170] width 57 height 32
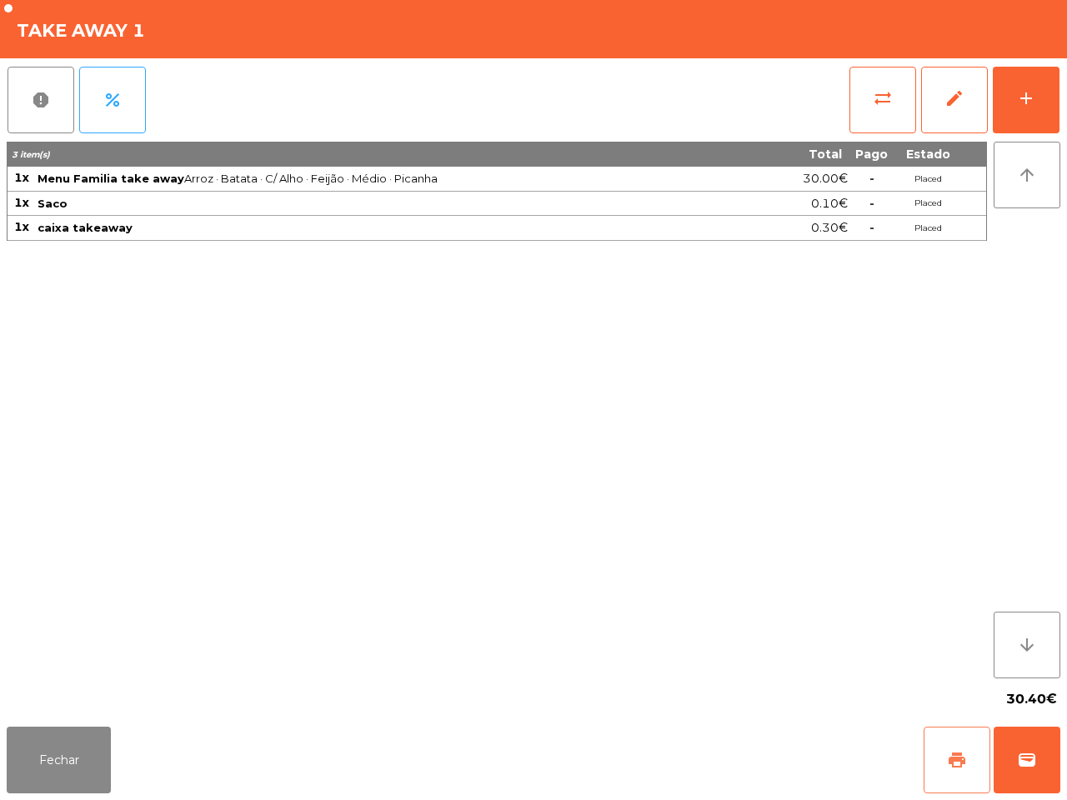
click at [967, 767] on button "print" at bounding box center [956, 760] width 67 height 67
click at [47, 767] on button "Fechar" at bounding box center [59, 760] width 104 height 67
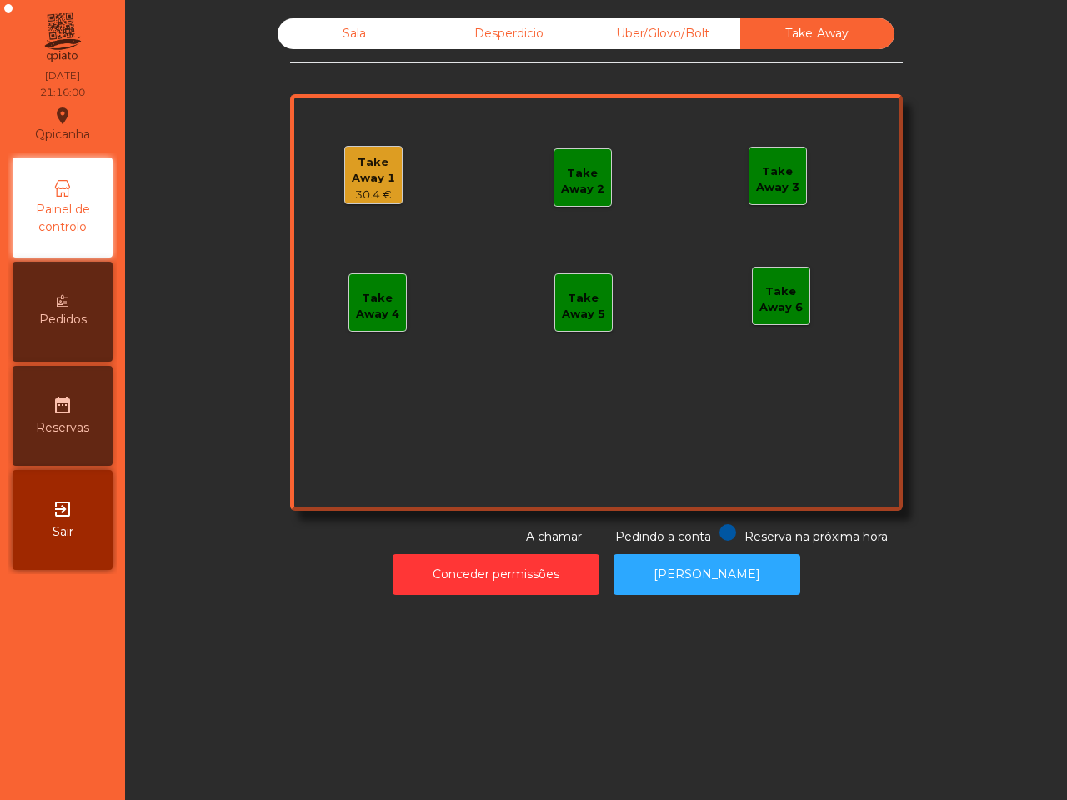
click at [47, 767] on nav "Qpicanha location_on [DATE] 21:16:00 Painel de controlo Pedidos date_range Rese…" at bounding box center [62, 400] width 125 height 800
click at [369, 192] on div "30.4 €" at bounding box center [373, 195] width 57 height 17
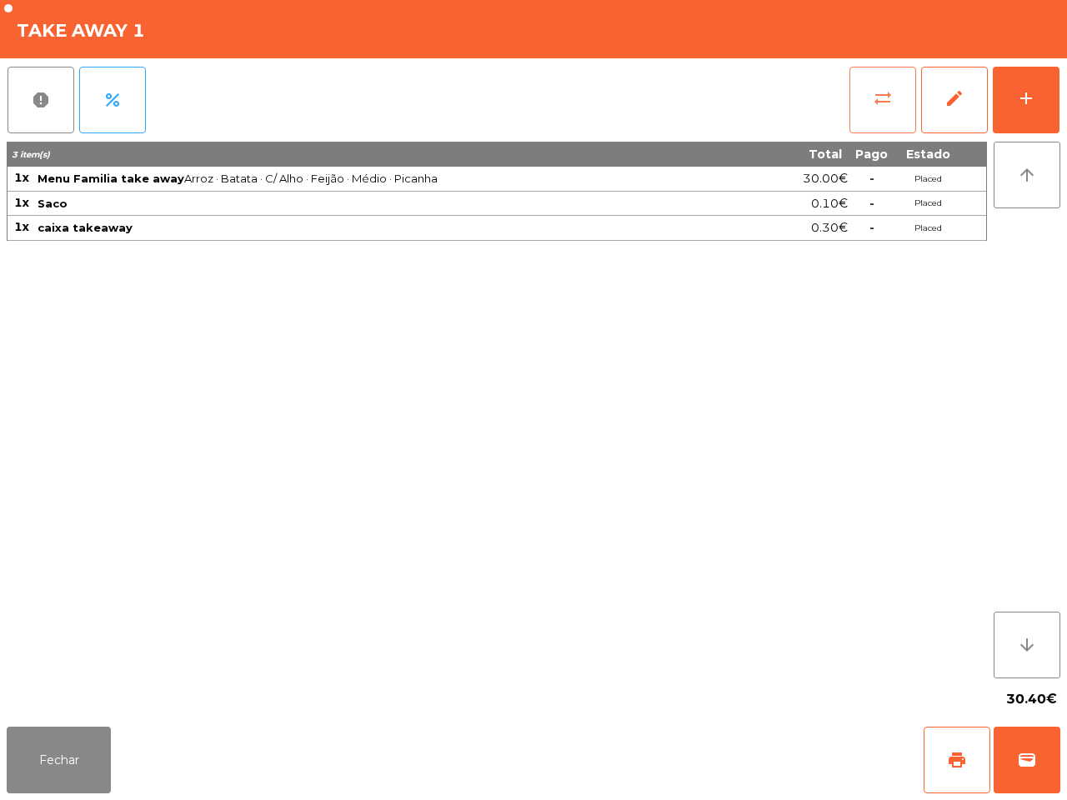
click at [869, 102] on button "sync_alt" at bounding box center [882, 100] width 67 height 67
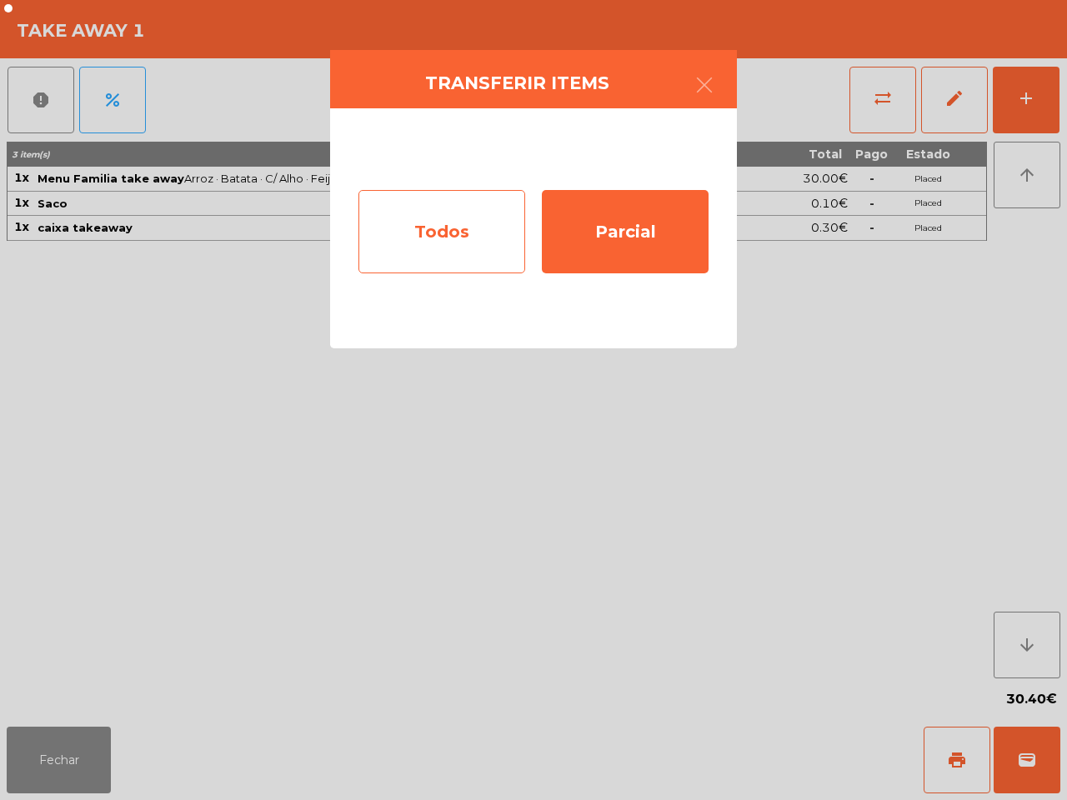
click at [439, 205] on div "Todos" at bounding box center [441, 231] width 167 height 83
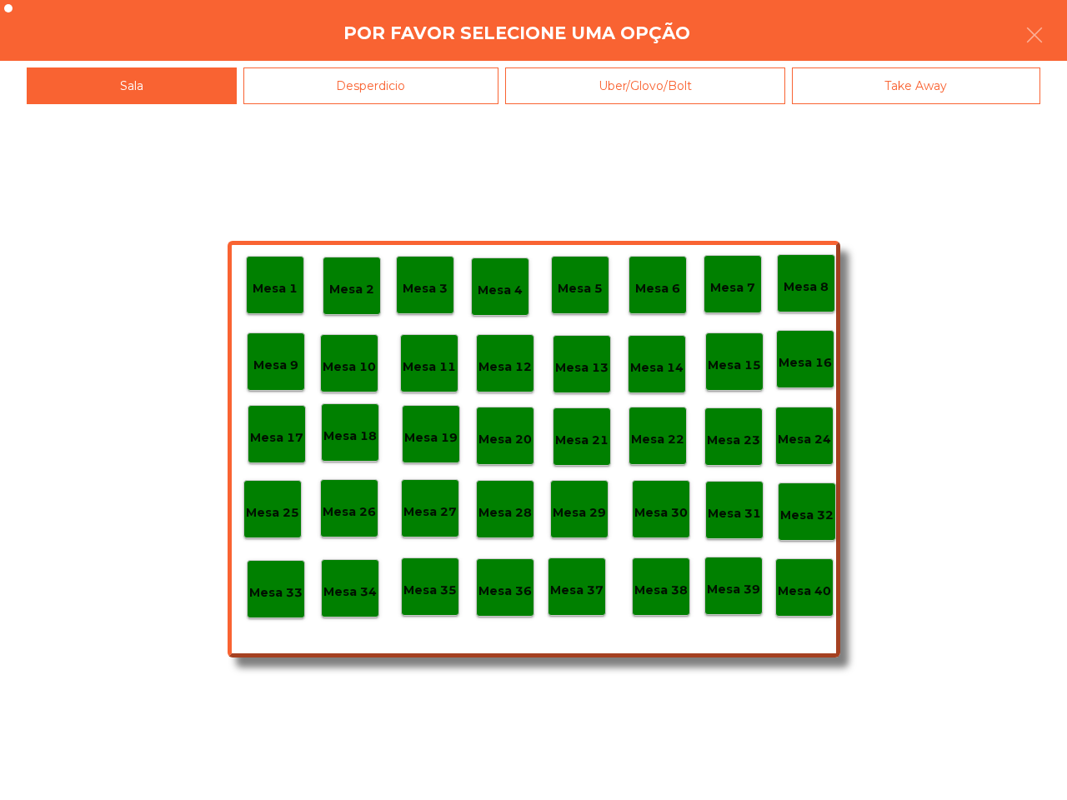
click at [822, 589] on p "Mesa 40" at bounding box center [803, 591] width 53 height 19
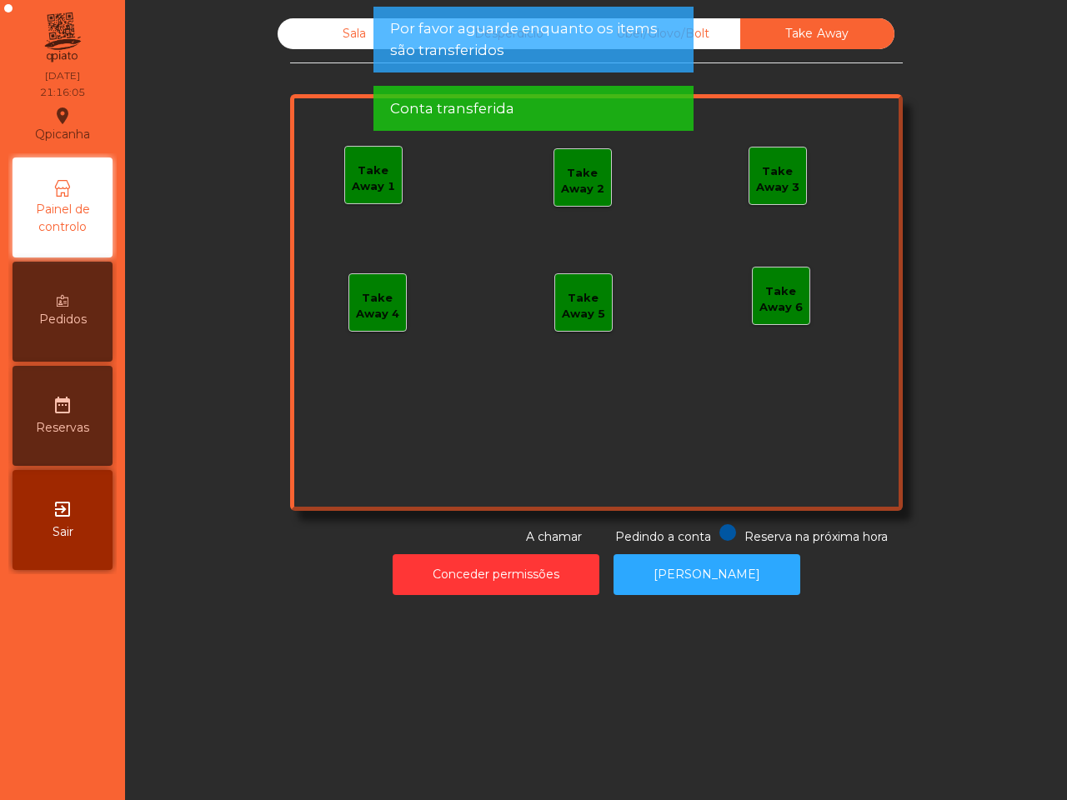
click at [339, 27] on div "Sala" at bounding box center [354, 33] width 154 height 31
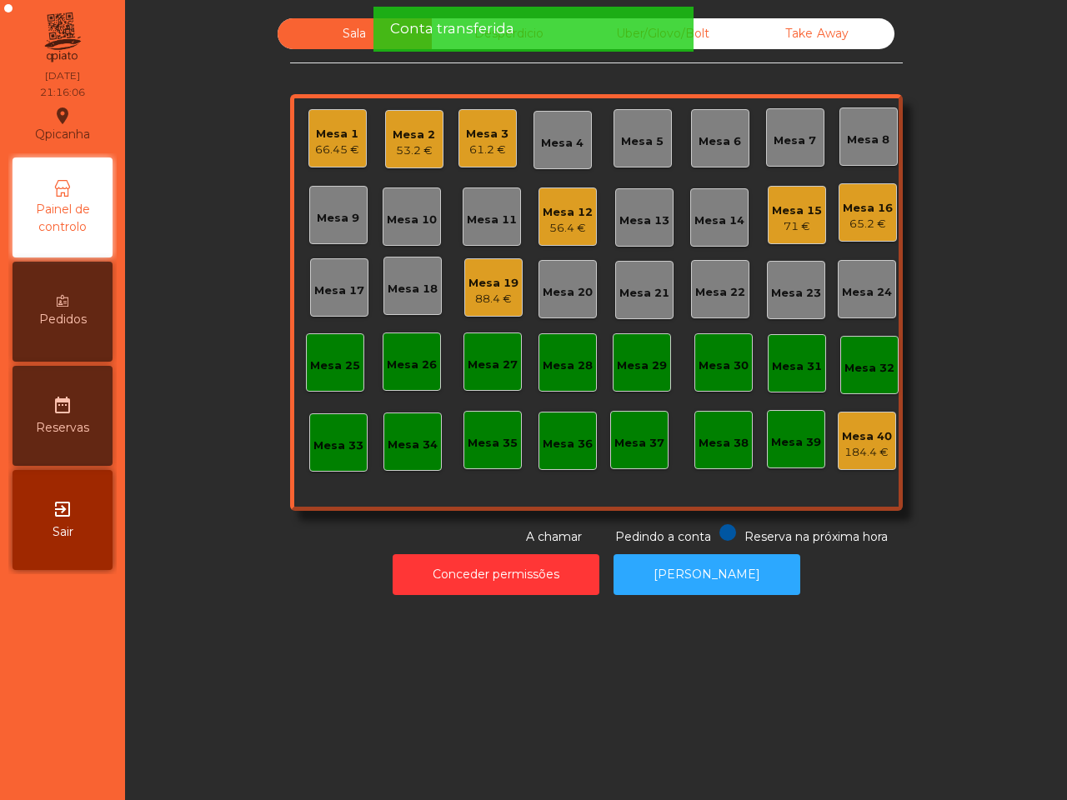
click at [861, 227] on div "65.2 €" at bounding box center [867, 224] width 50 height 17
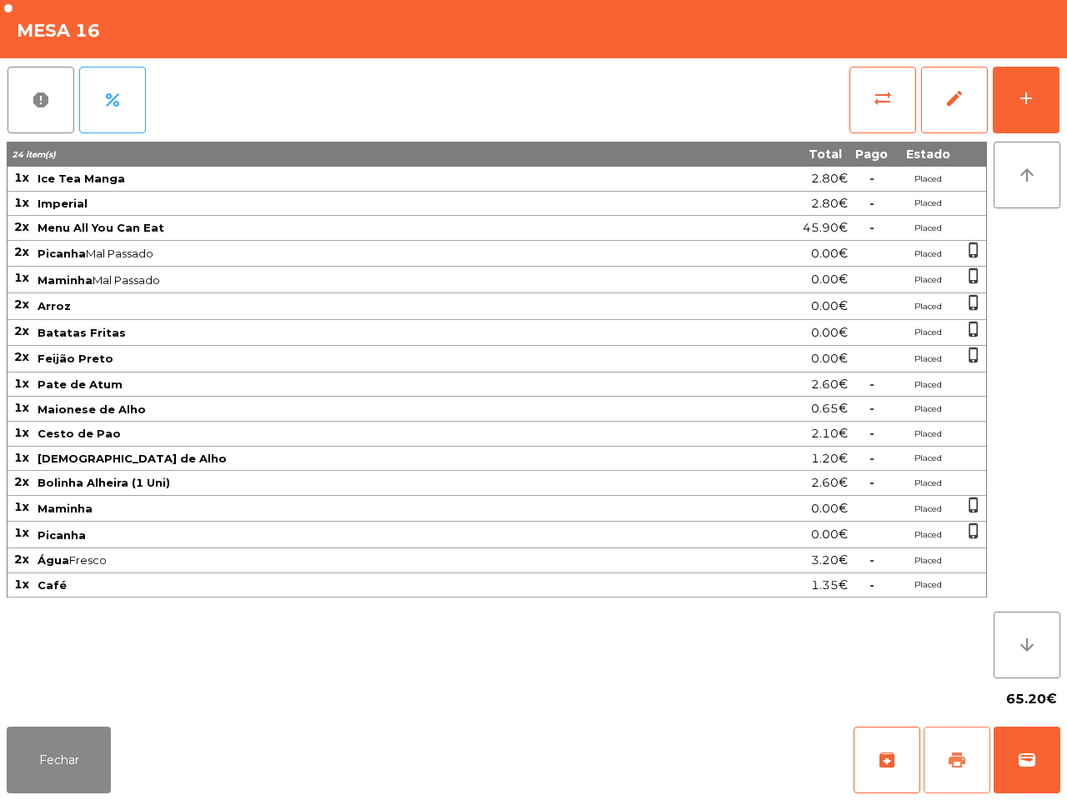
click at [956, 747] on button "print" at bounding box center [956, 760] width 67 height 67
click at [42, 764] on button "Fechar" at bounding box center [59, 760] width 104 height 67
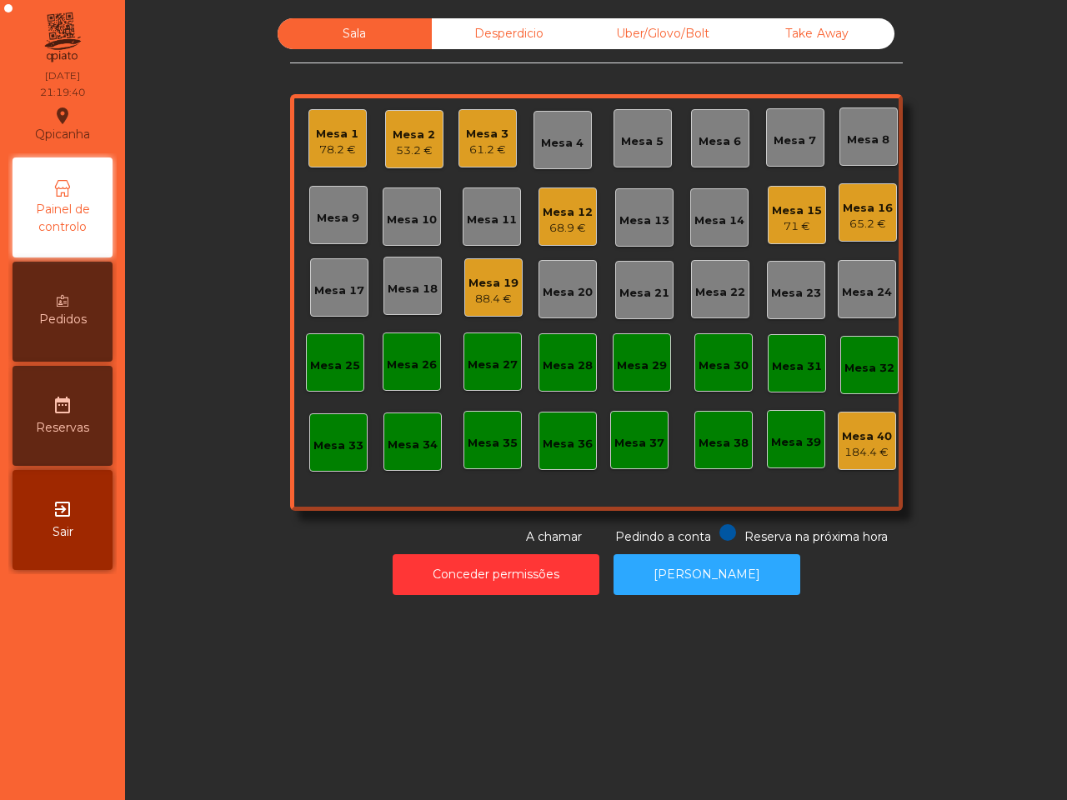
drag, startPoint x: 31, startPoint y: 775, endPoint x: 23, endPoint y: 787, distance: 14.6
click at [23, 787] on nav "Qpicanha location_on [DATE] 21:19:40 Painel de controlo Pedidos date_range Rese…" at bounding box center [62, 400] width 125 height 800
click at [863, 227] on div "65.2 €" at bounding box center [867, 224] width 50 height 17
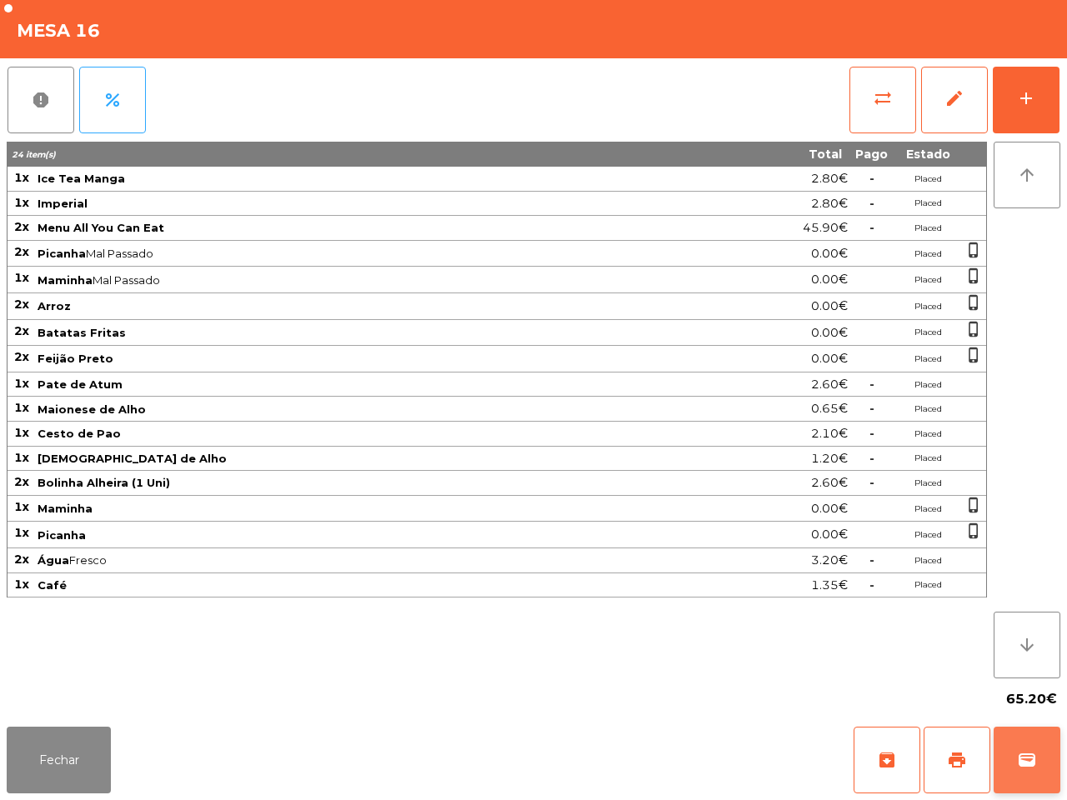
click at [1043, 755] on button "wallet" at bounding box center [1026, 760] width 67 height 67
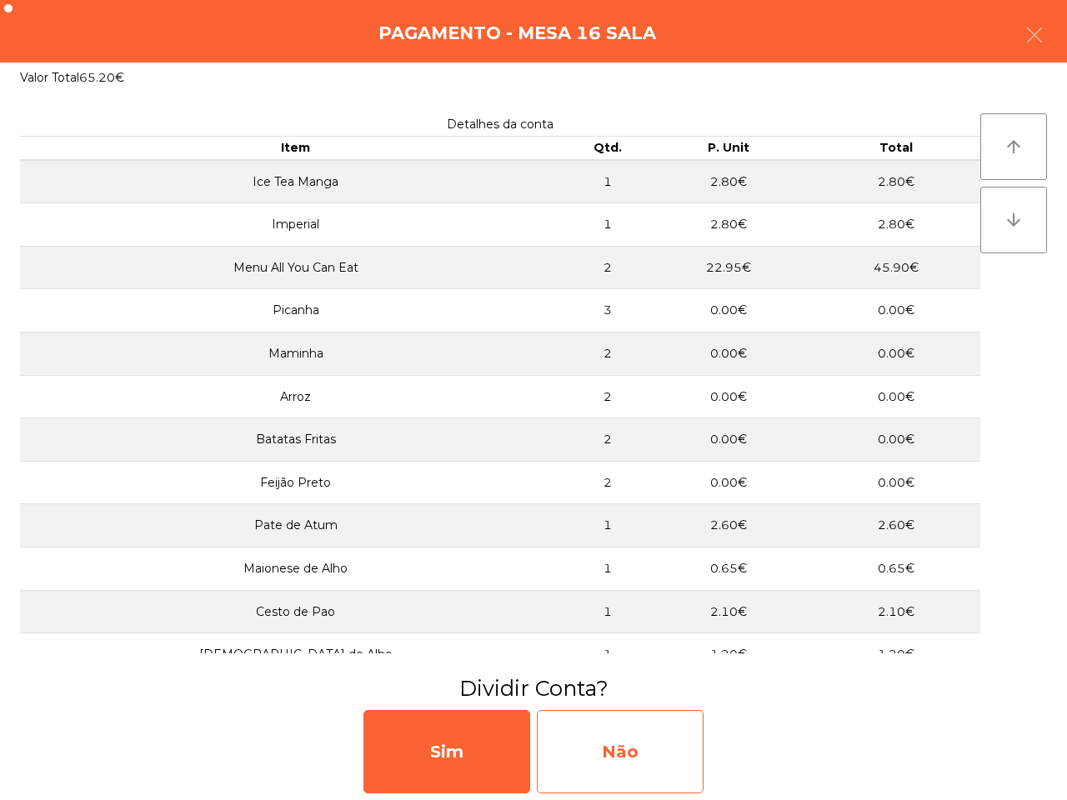
click at [612, 736] on div "Não" at bounding box center [620, 751] width 167 height 83
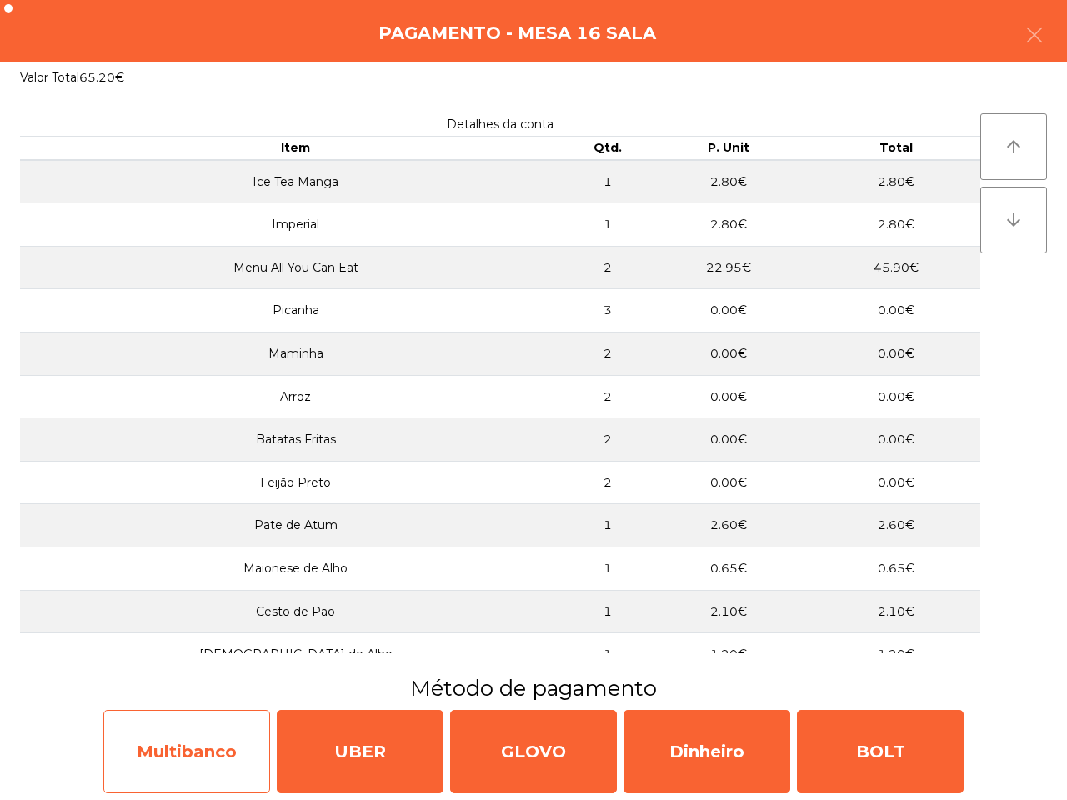
click at [152, 742] on div "Multibanco" at bounding box center [186, 751] width 167 height 83
select select "**"
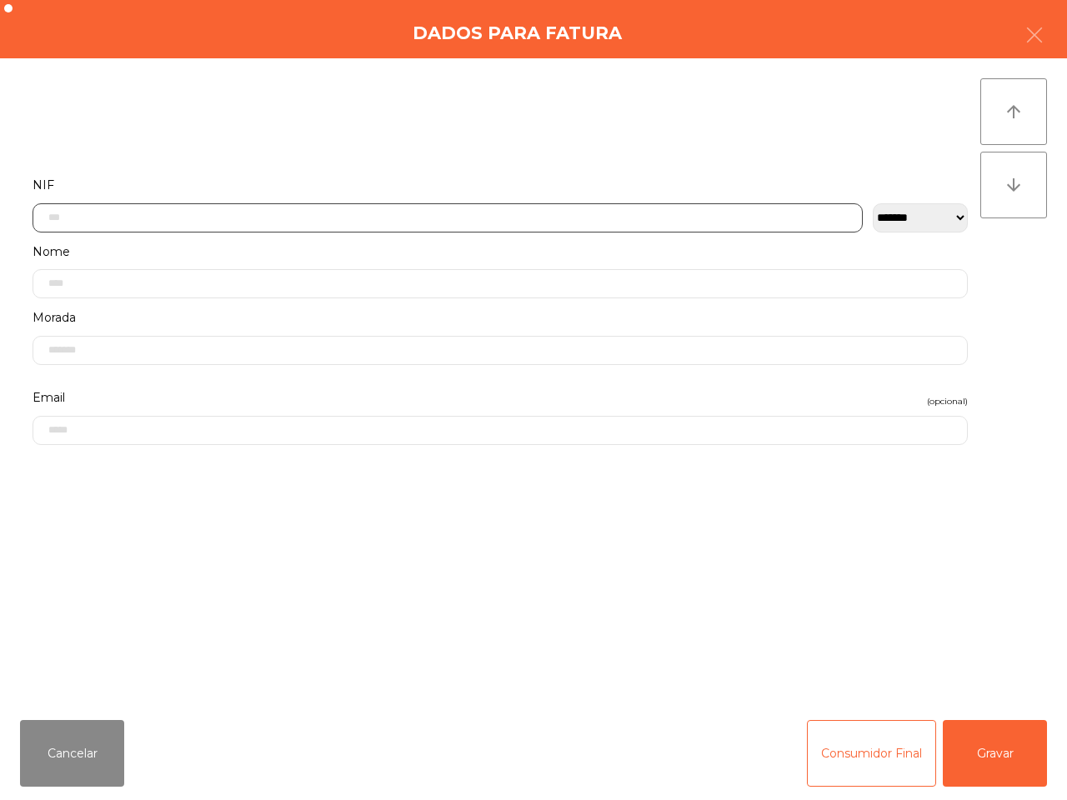
click at [333, 223] on input "text" at bounding box center [447, 217] width 830 height 29
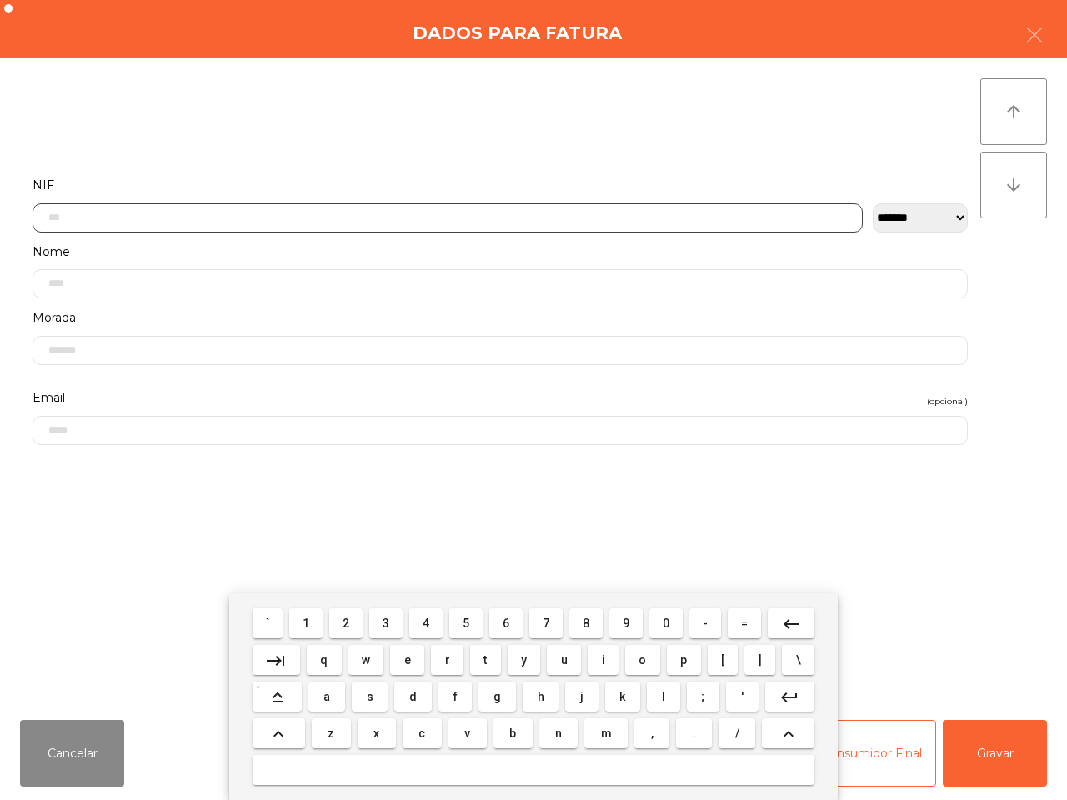
scroll to position [93, 0]
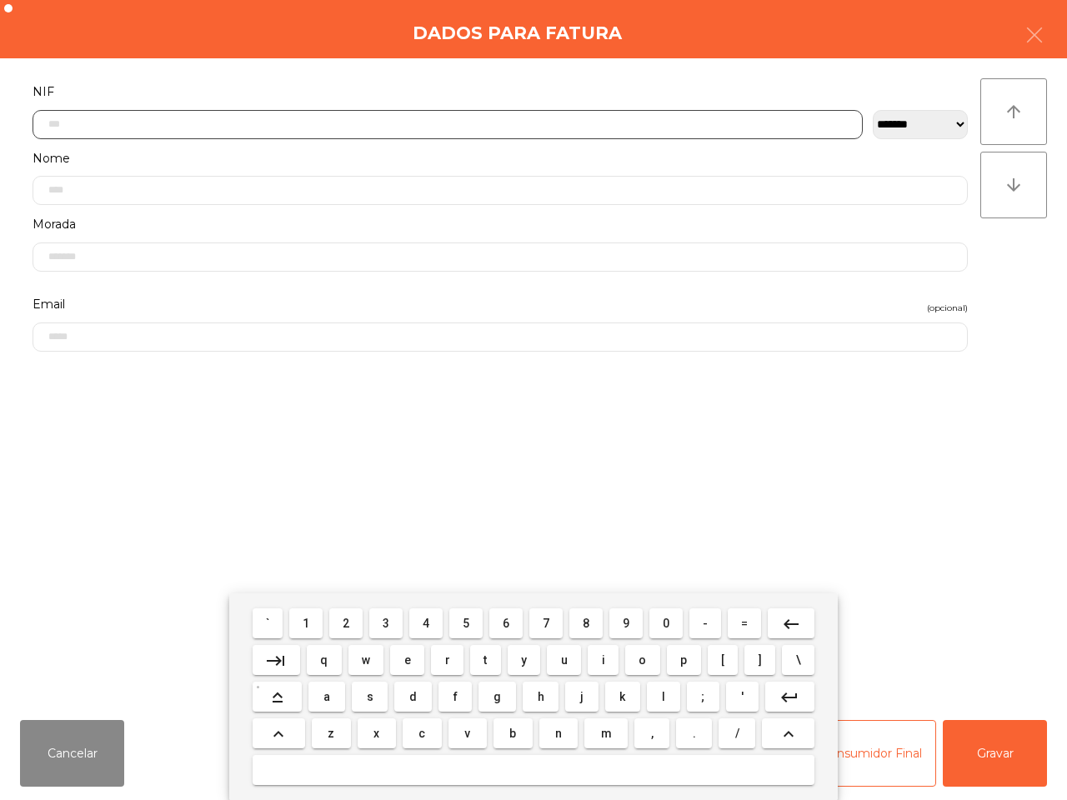
click at [346, 625] on span "2" at bounding box center [345, 623] width 7 height 13
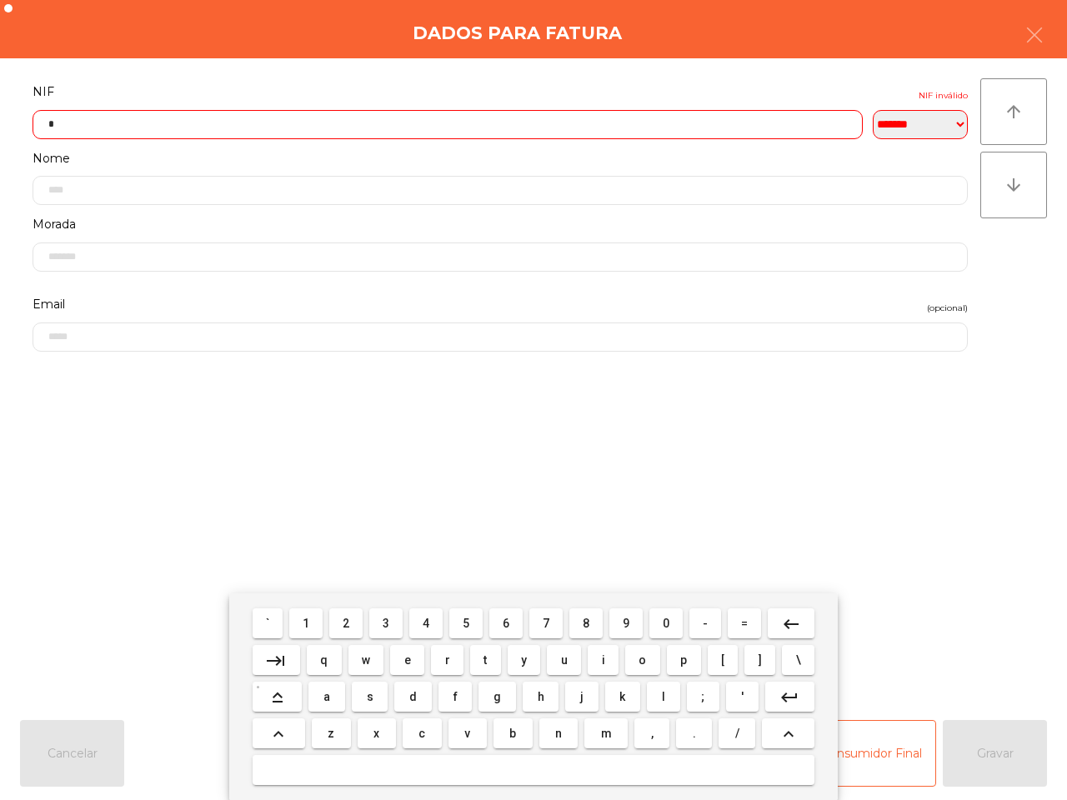
click at [547, 625] on span "7" at bounding box center [545, 623] width 7 height 13
click at [426, 617] on span "4" at bounding box center [425, 623] width 7 height 13
click at [592, 626] on button "8" at bounding box center [585, 623] width 33 height 30
click at [476, 625] on button "5" at bounding box center [465, 623] width 33 height 30
click at [388, 625] on span "3" at bounding box center [385, 623] width 7 height 13
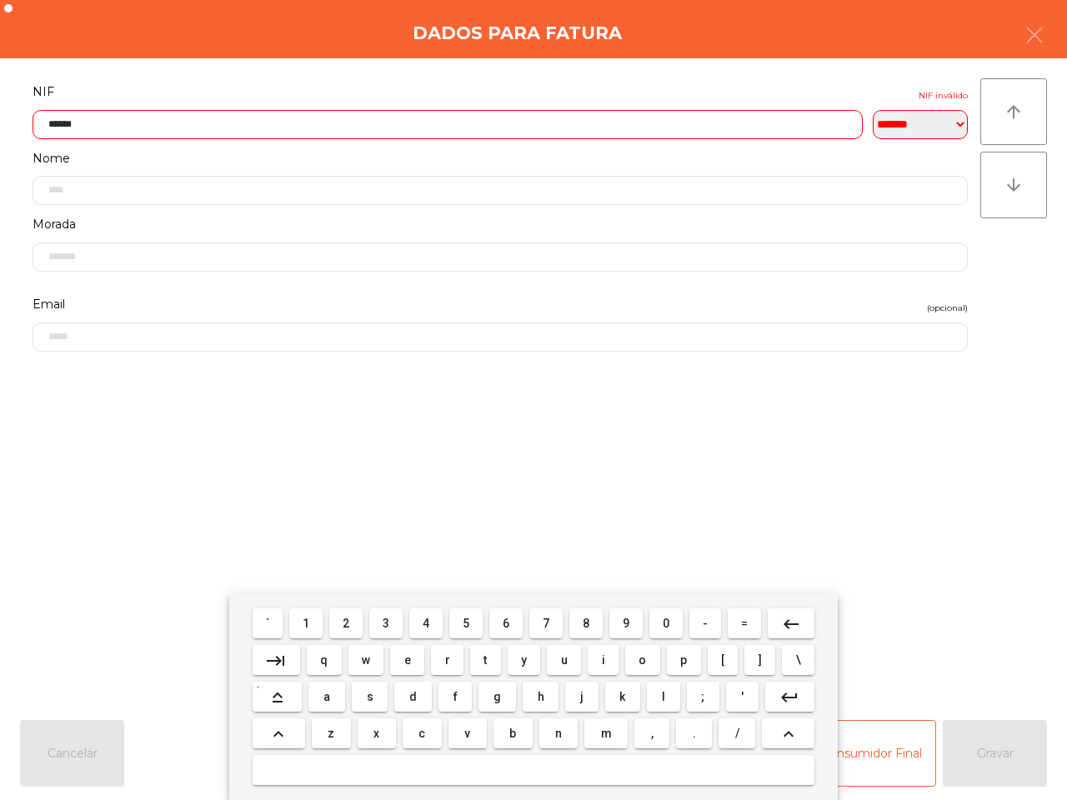
click at [672, 627] on button "0" at bounding box center [665, 623] width 33 height 30
click at [419, 623] on button "4" at bounding box center [425, 623] width 33 height 30
drag, startPoint x: 381, startPoint y: 627, endPoint x: 482, endPoint y: 636, distance: 101.2
click at [382, 627] on button "3" at bounding box center [385, 623] width 33 height 30
type input "*********"
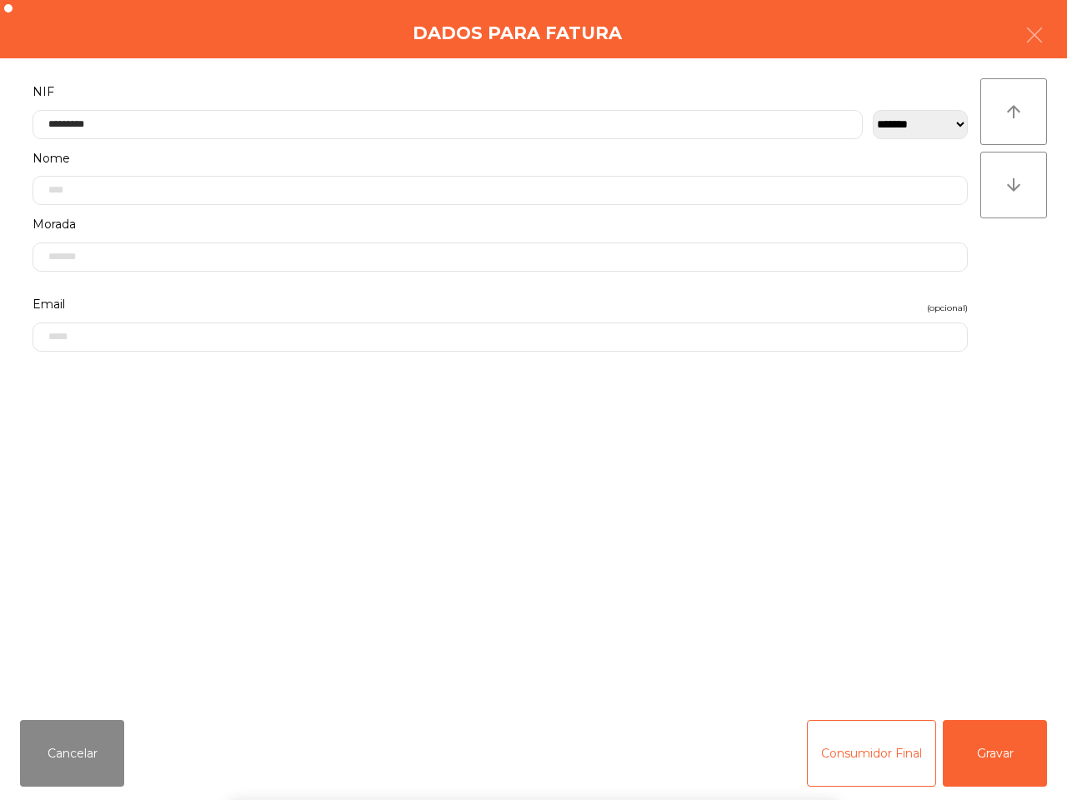
click at [1004, 743] on div "` 1 2 3 4 5 6 7 8 9 0 - = keyboard_backspace keyboard_tab q w e r t y u i o p […" at bounding box center [533, 696] width 1067 height 207
click at [993, 769] on button "Gravar" at bounding box center [994, 753] width 104 height 67
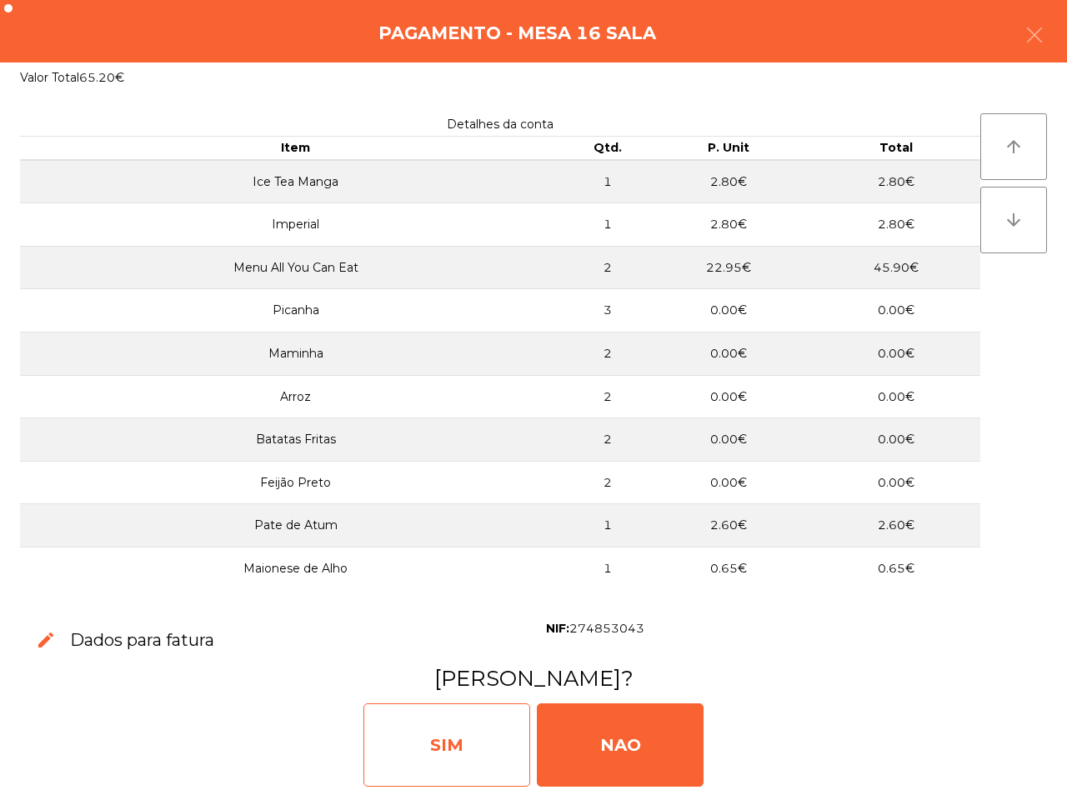
click at [457, 751] on div "SIM" at bounding box center [446, 744] width 167 height 83
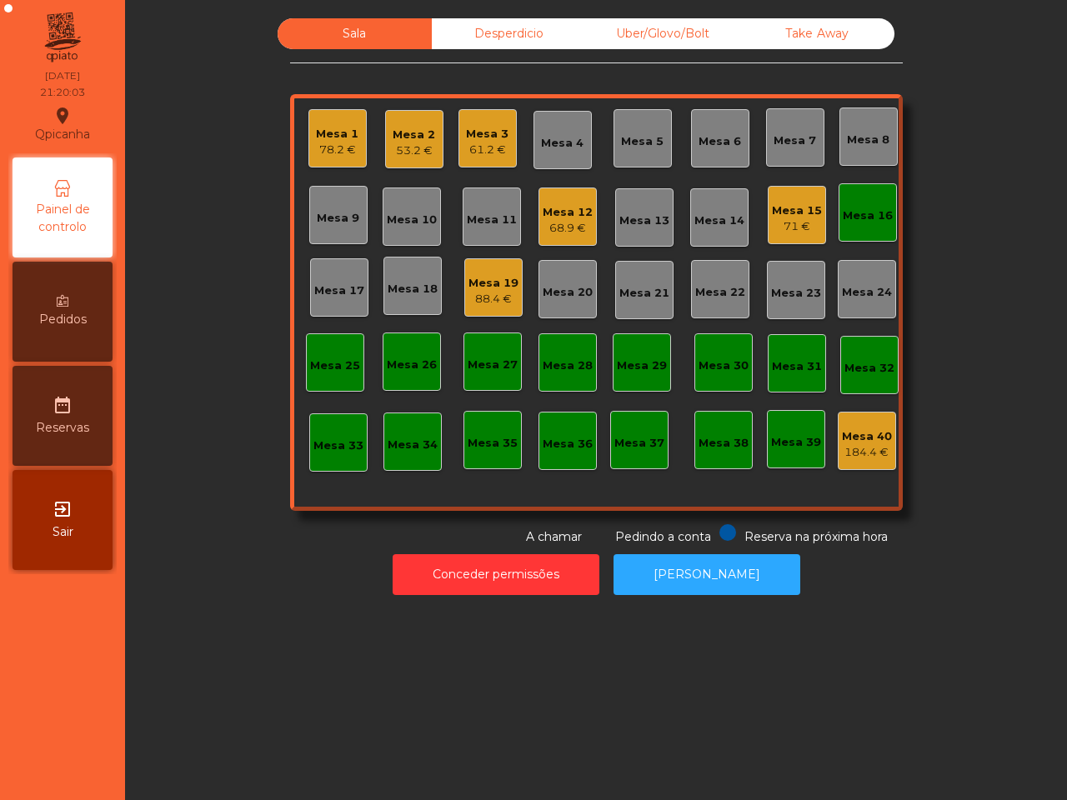
click at [451, 768] on div "Sala Desperdicio Uber/Glovo/Bolt Take Away Mesa 1 78.2 € Mesa 2 53.2 € Mesa 3 6…" at bounding box center [596, 400] width 942 height 800
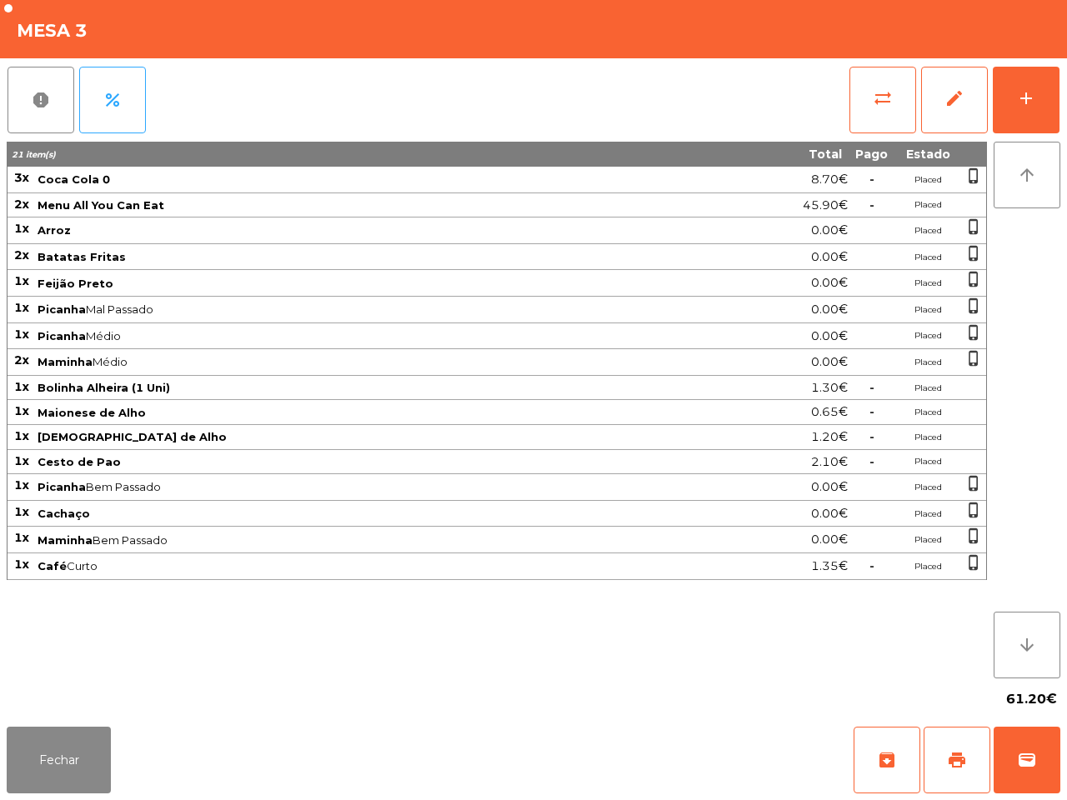
click at [842, 108] on div "report percent sync_alt edit add" at bounding box center [533, 99] width 1053 height 83
click at [887, 98] on span "sync_alt" at bounding box center [882, 98] width 20 height 20
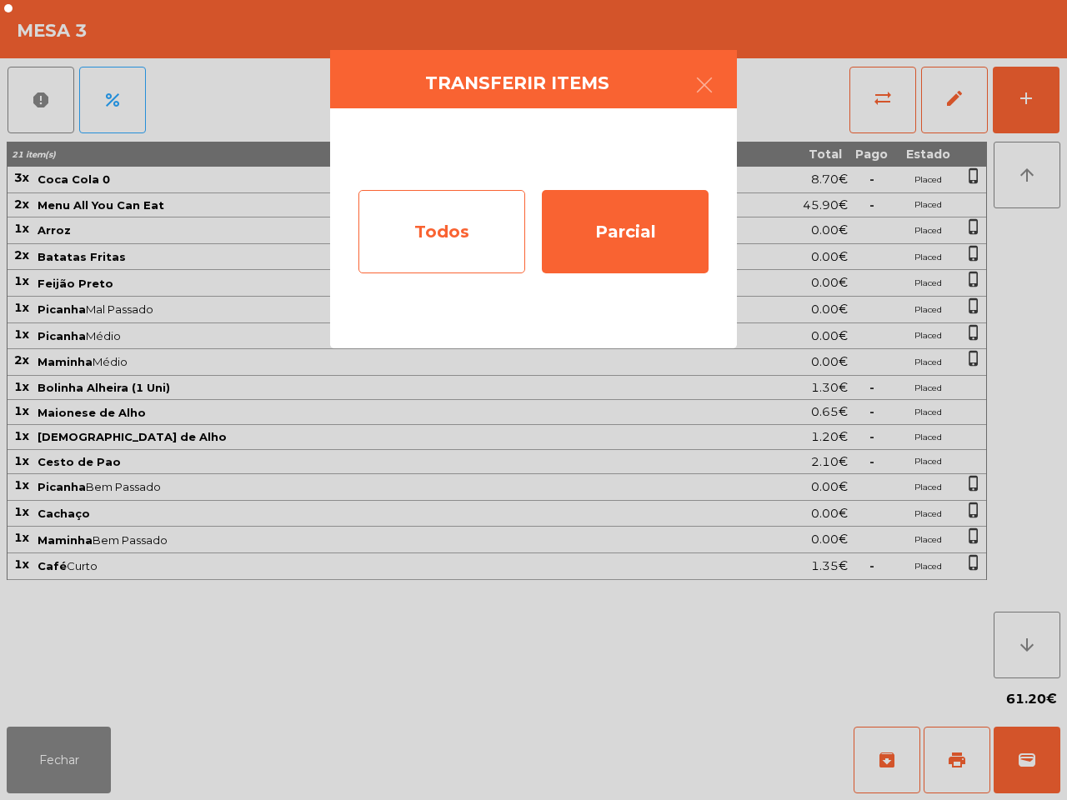
click at [481, 227] on div "Todos" at bounding box center [441, 231] width 167 height 83
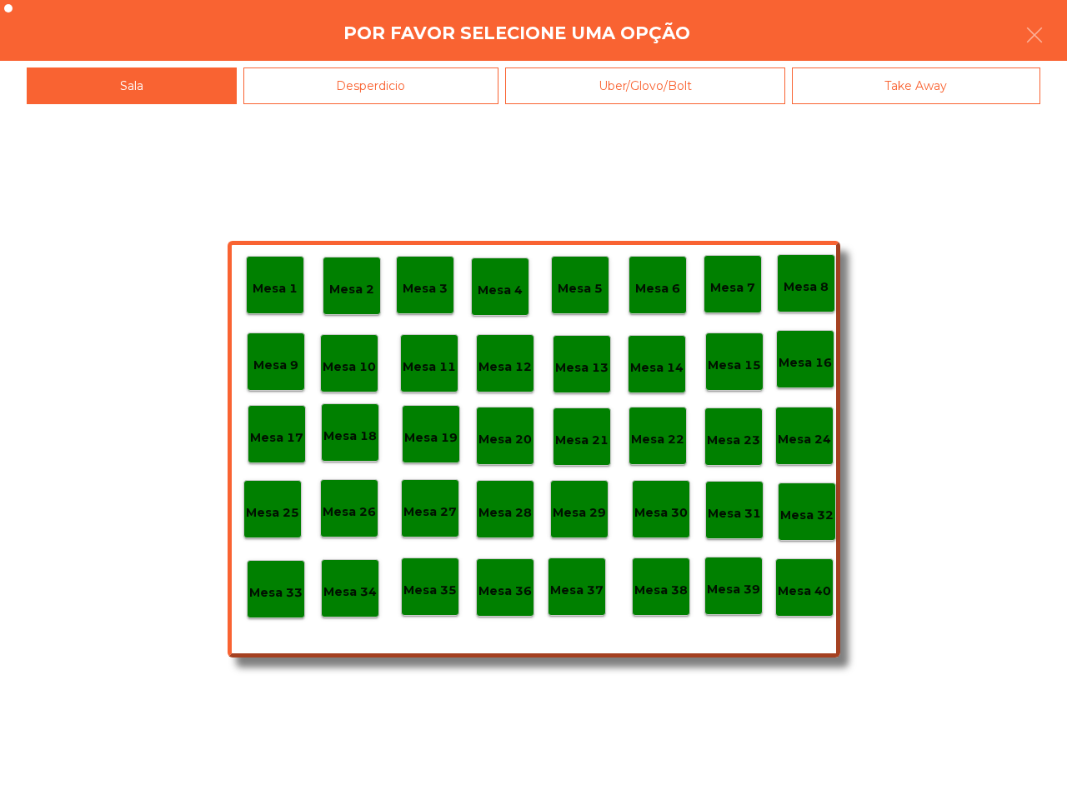
click at [813, 598] on p "Mesa 40" at bounding box center [803, 591] width 53 height 19
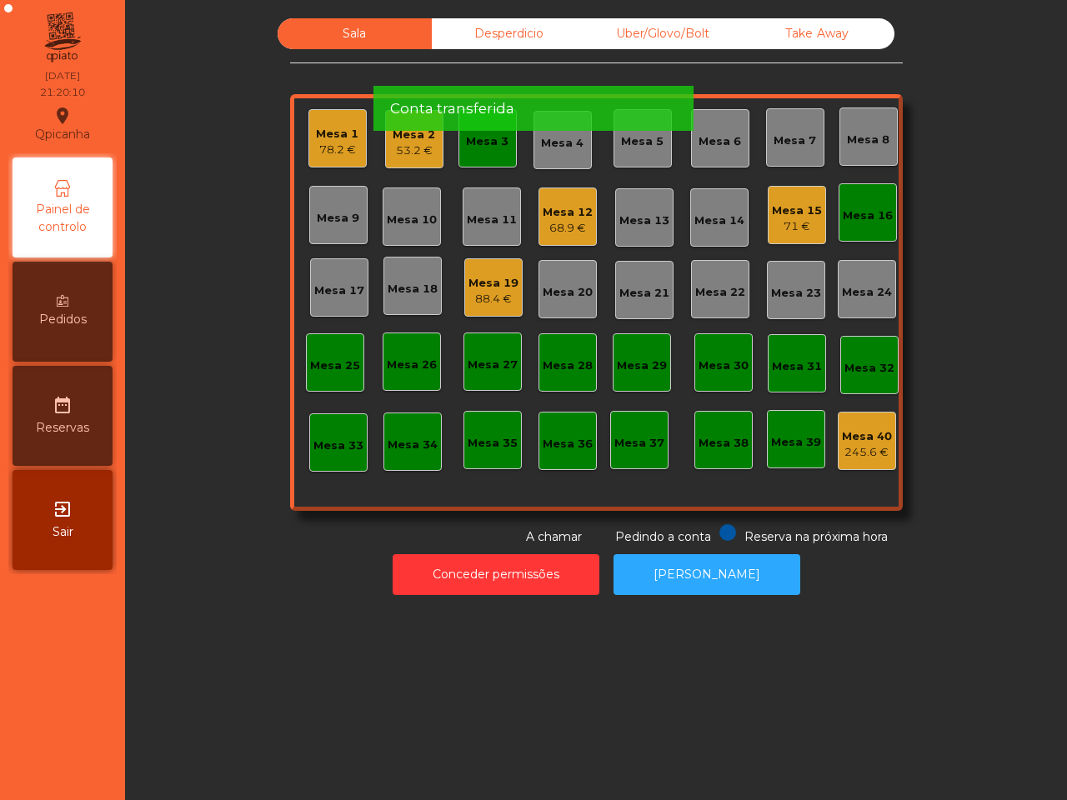
click at [471, 147] on div "Mesa 3" at bounding box center [487, 141] width 42 height 17
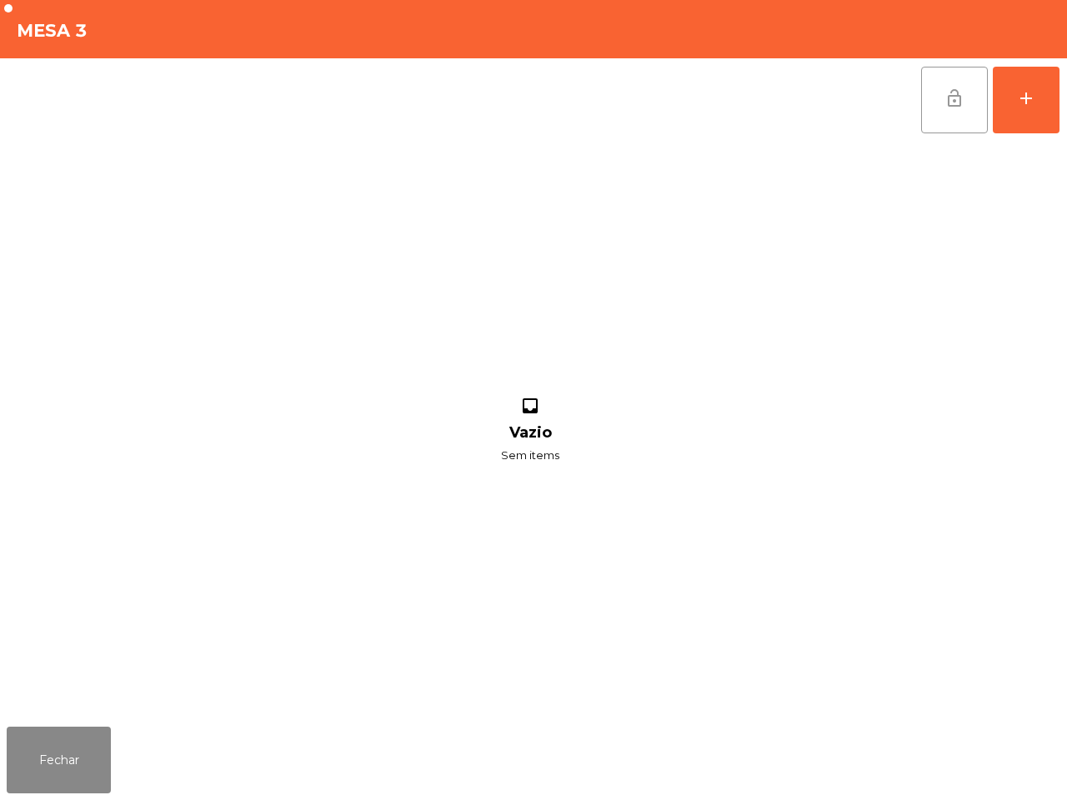
click at [935, 109] on button "lock_open" at bounding box center [954, 100] width 67 height 67
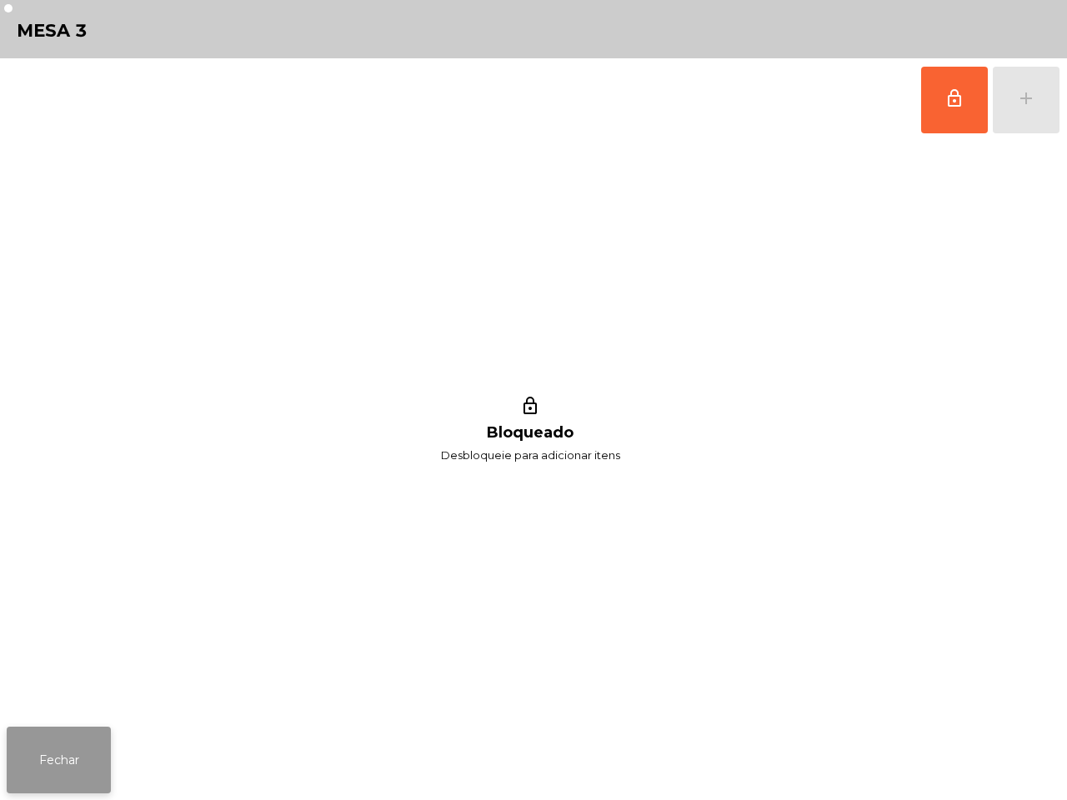
click at [102, 757] on button "Fechar" at bounding box center [59, 760] width 104 height 67
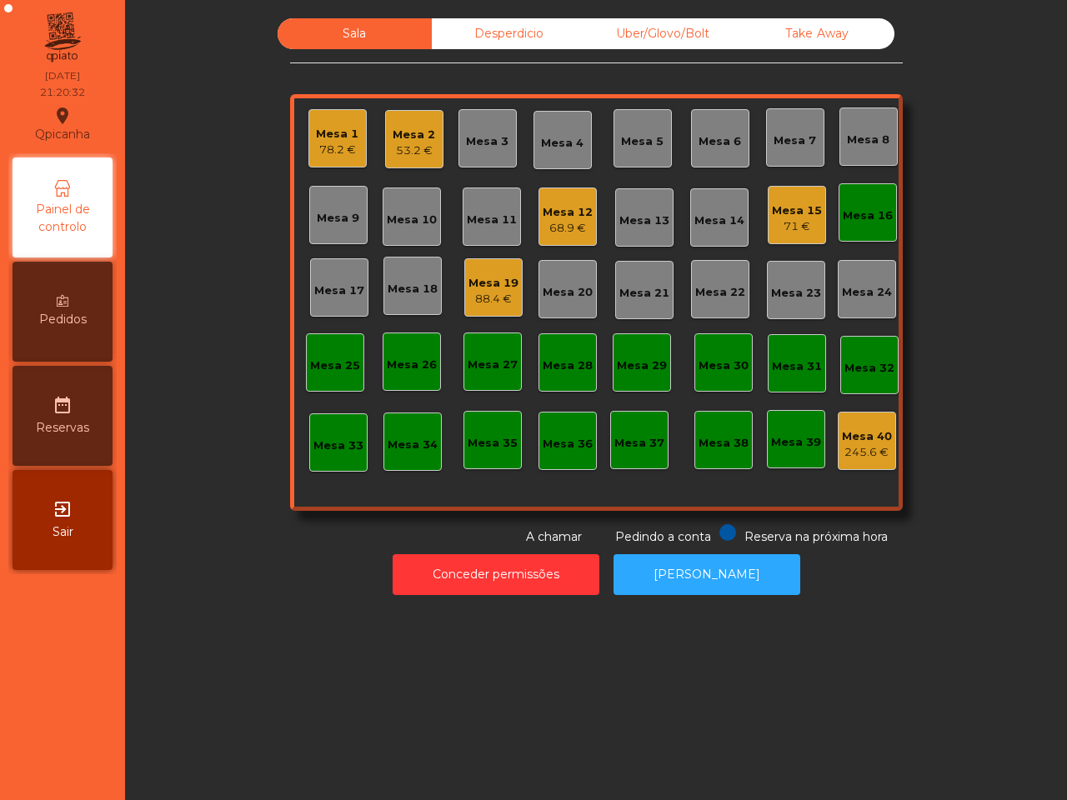
click at [466, 148] on div "Mesa 3" at bounding box center [487, 141] width 42 height 17
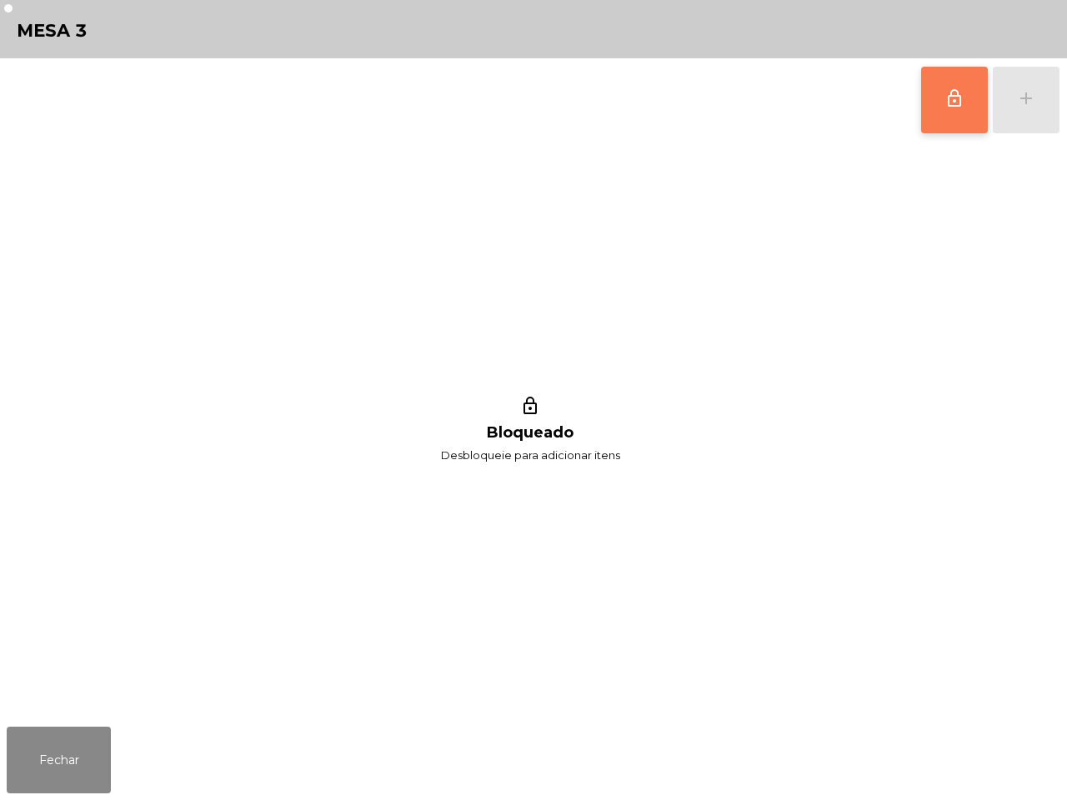
click at [944, 122] on button "lock_outline" at bounding box center [954, 100] width 67 height 67
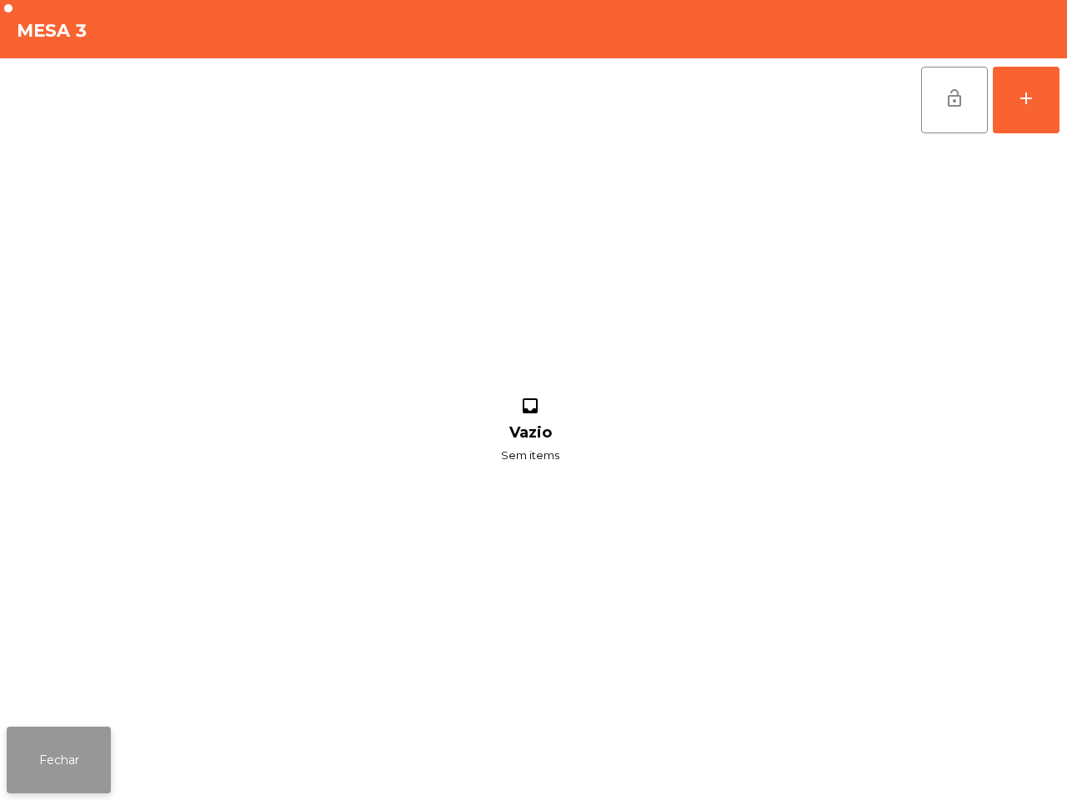
click at [42, 772] on button "Fechar" at bounding box center [59, 760] width 104 height 67
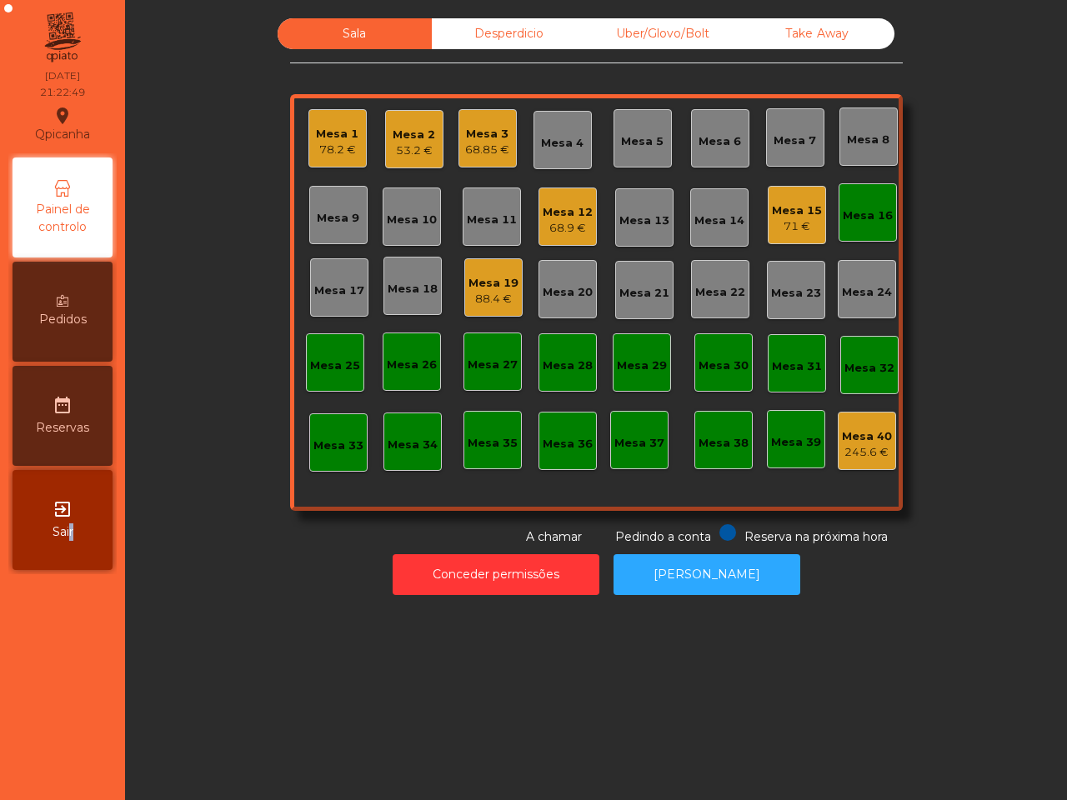
drag, startPoint x: 64, startPoint y: 752, endPoint x: 77, endPoint y: 758, distance: 14.6
click at [77, 758] on nav "Qpicanha location_on [DATE] 21:22:49 Painel de controlo Pedidos date_range Rese…" at bounding box center [62, 400] width 125 height 800
click at [465, 146] on div "68.85 €" at bounding box center [487, 150] width 44 height 17
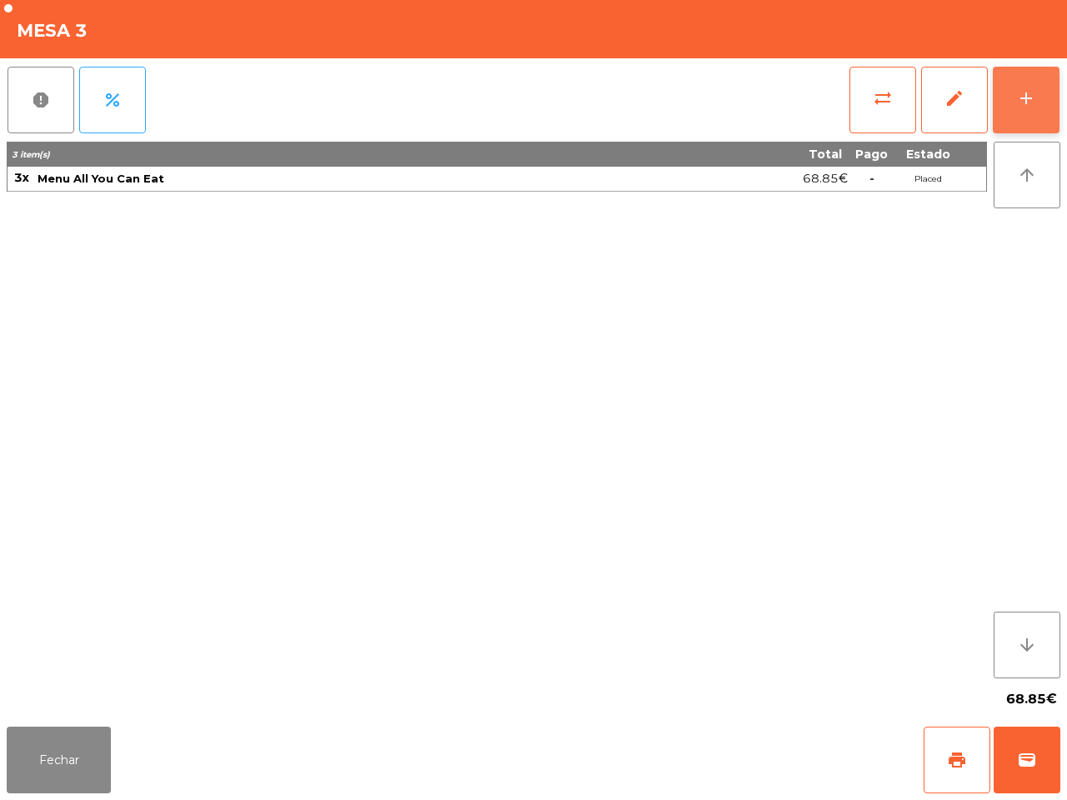
click at [1030, 113] on button "add" at bounding box center [1025, 100] width 67 height 67
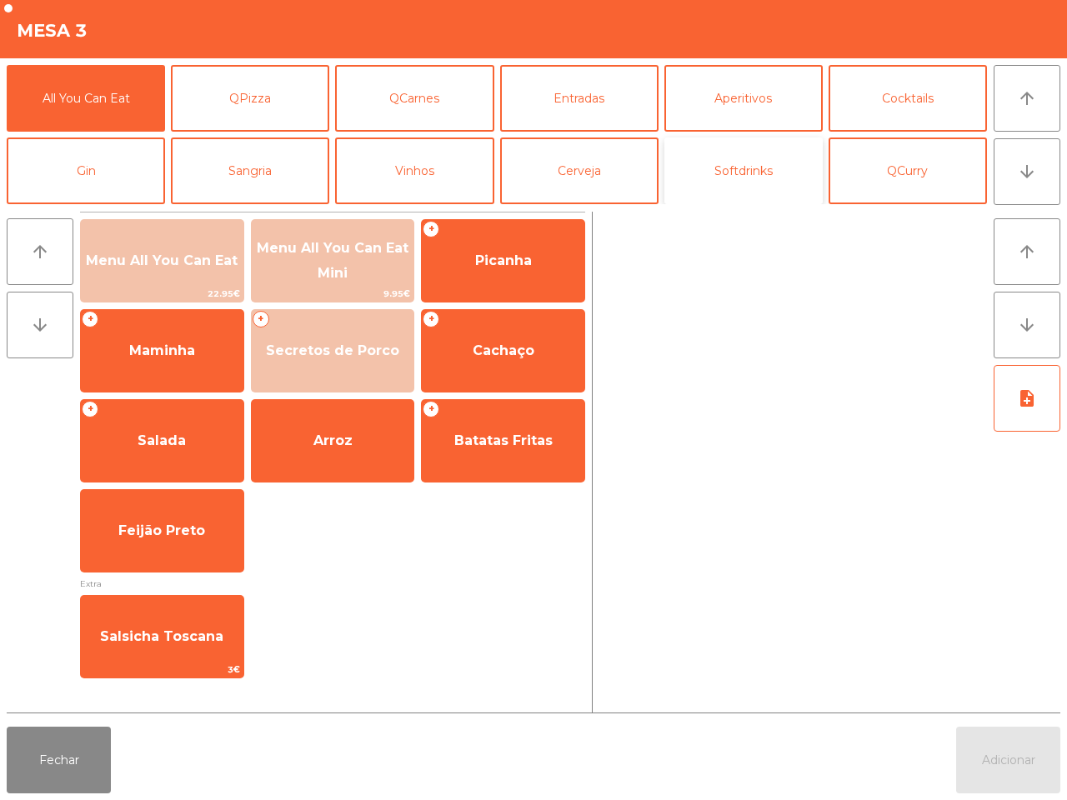
click at [730, 172] on button "Softdrinks" at bounding box center [743, 170] width 158 height 67
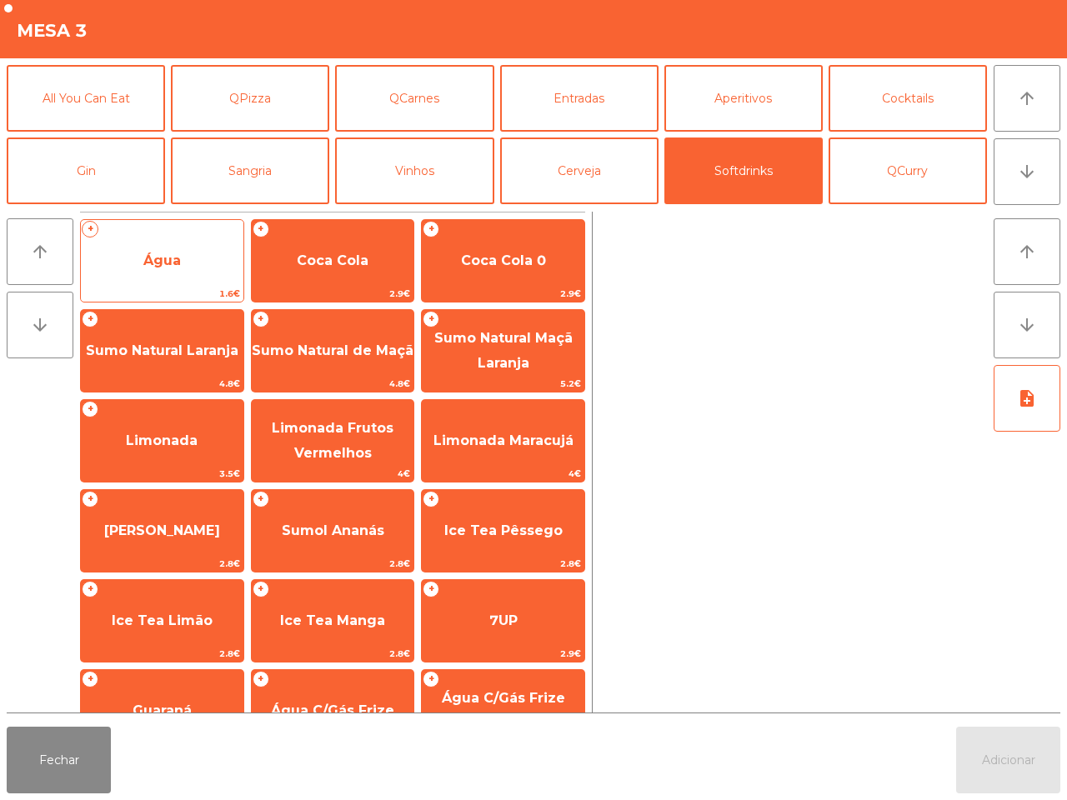
click at [187, 265] on span "Água" at bounding box center [162, 260] width 162 height 45
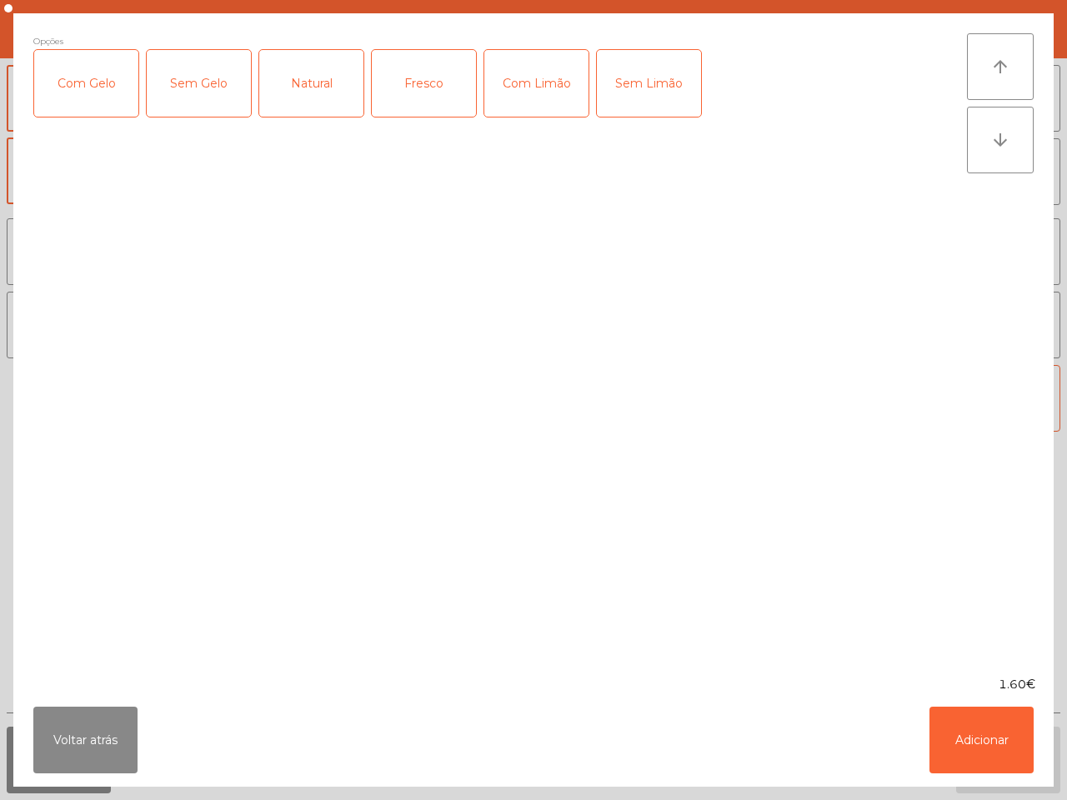
click at [432, 94] on div "Fresco" at bounding box center [424, 83] width 104 height 67
click at [985, 764] on button "Adicionar" at bounding box center [981, 740] width 104 height 67
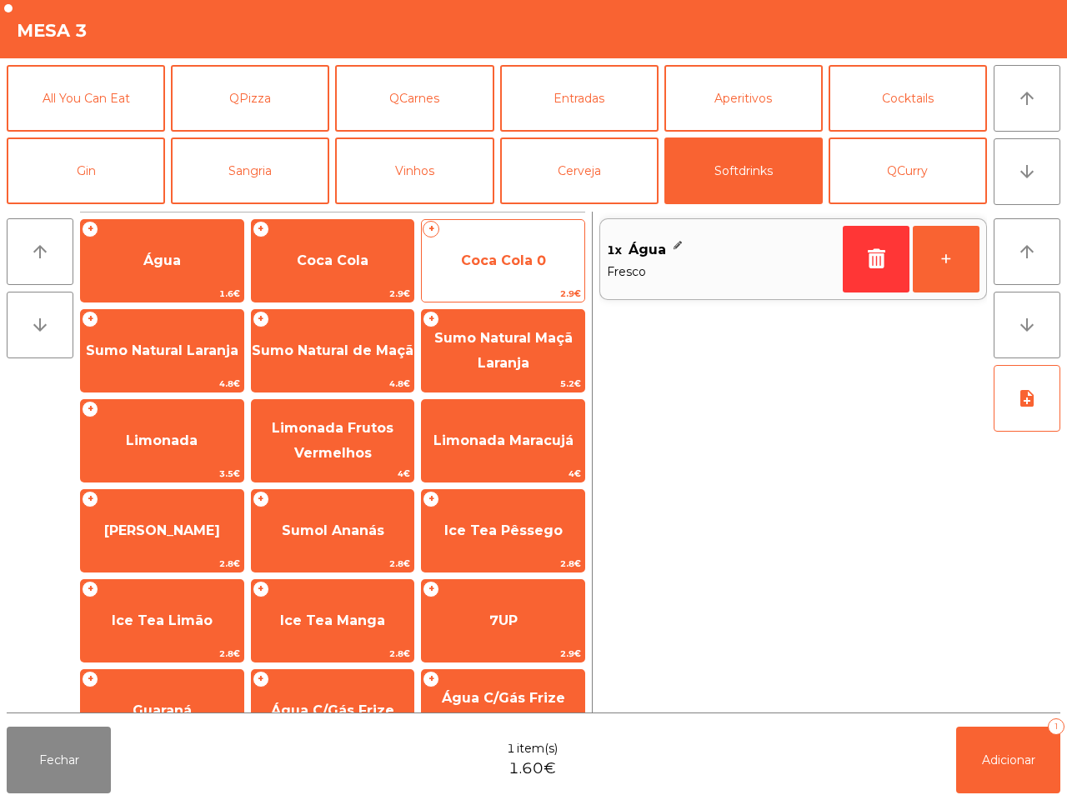
click at [510, 264] on span "Coca Cola 0" at bounding box center [503, 260] width 85 height 16
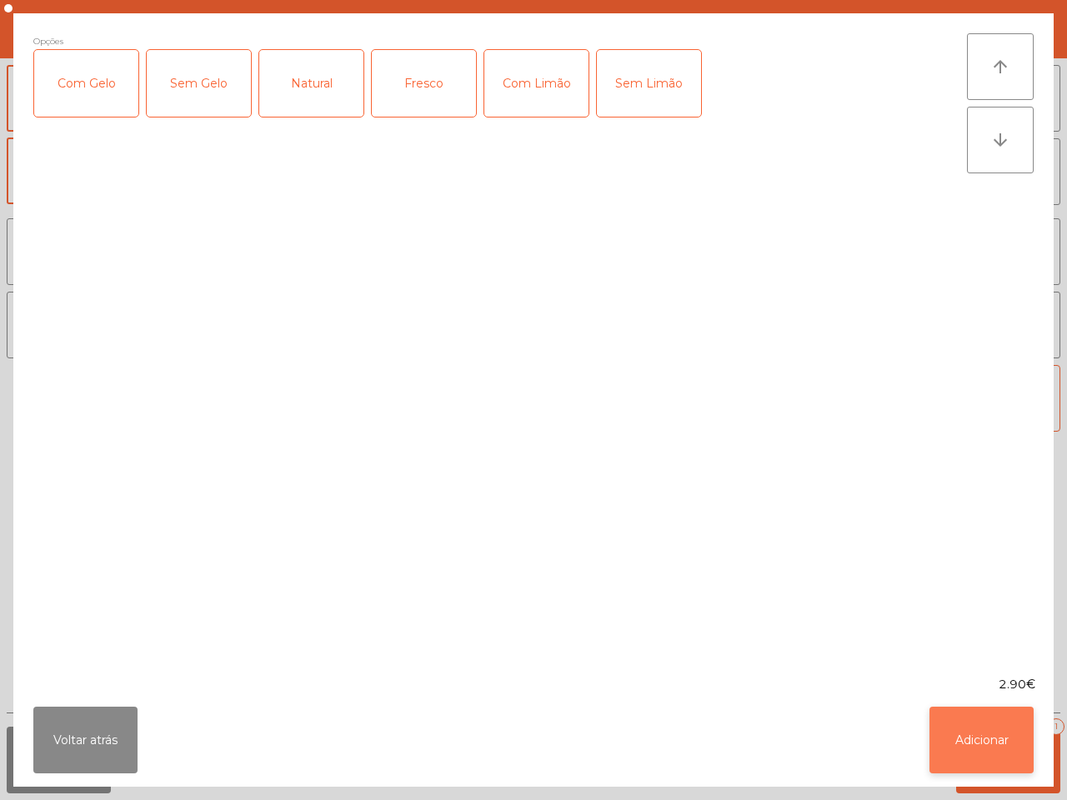
click at [996, 735] on button "Adicionar" at bounding box center [981, 740] width 104 height 67
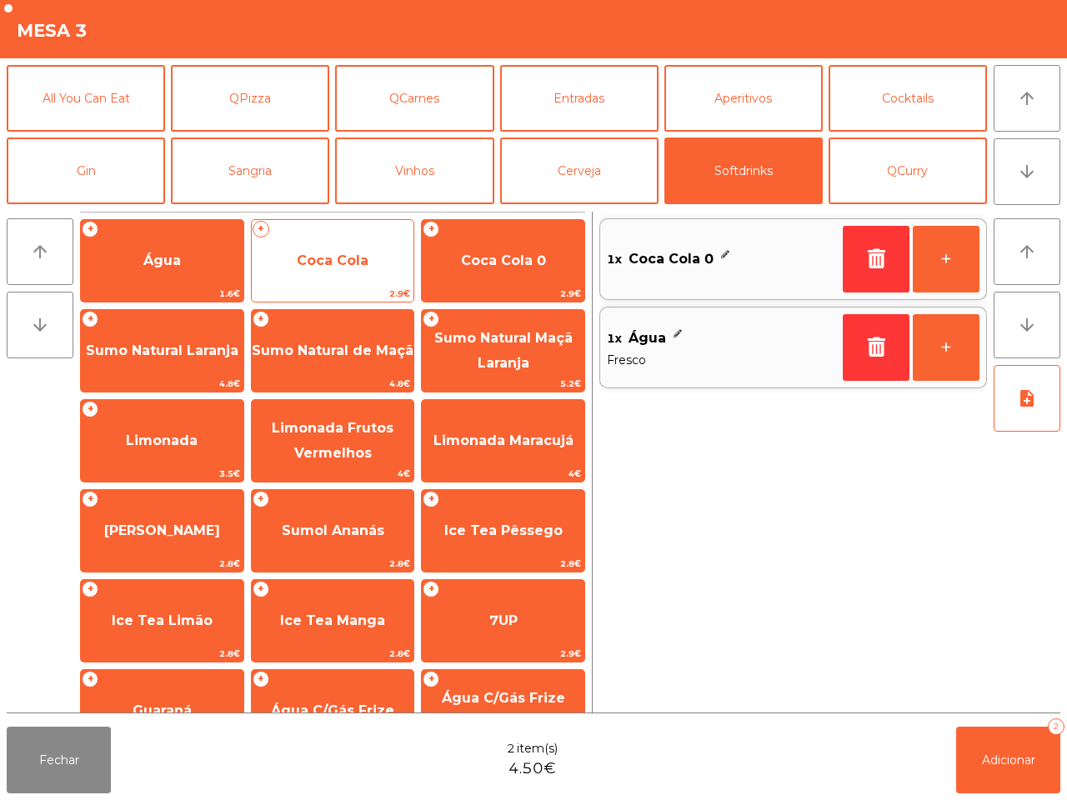
click at [397, 277] on span "Coca Cola" at bounding box center [333, 260] width 162 height 45
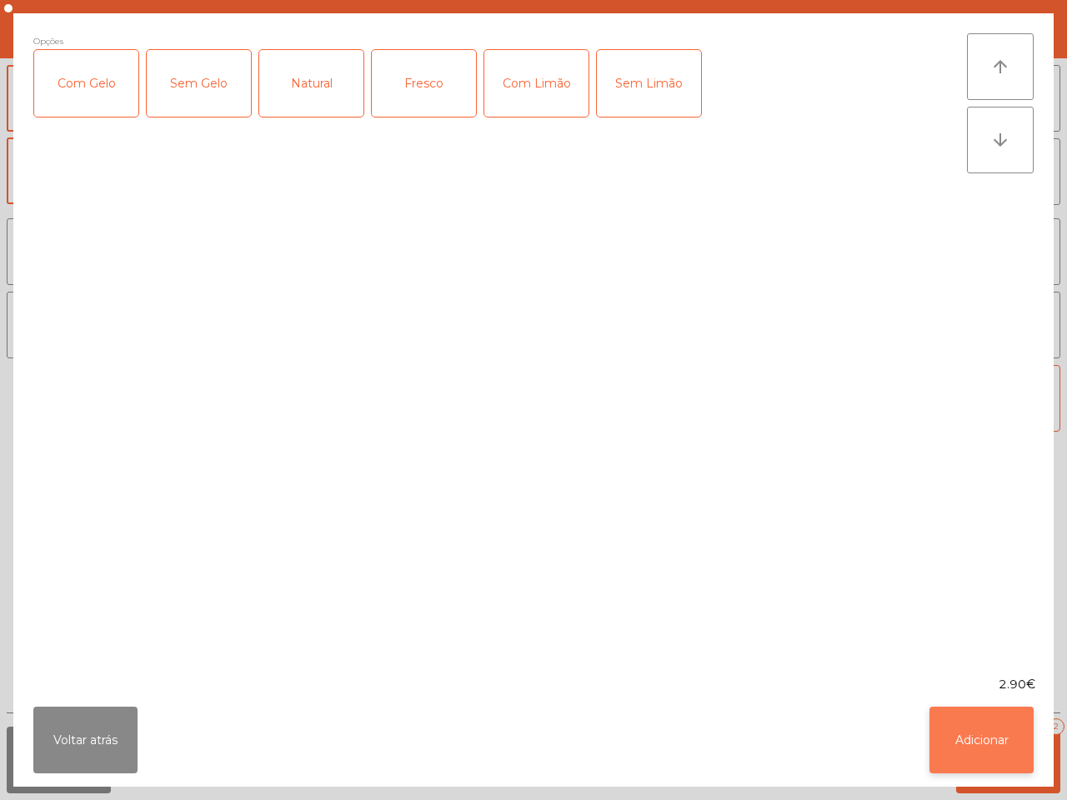
click at [979, 731] on button "Adicionar" at bounding box center [981, 740] width 104 height 67
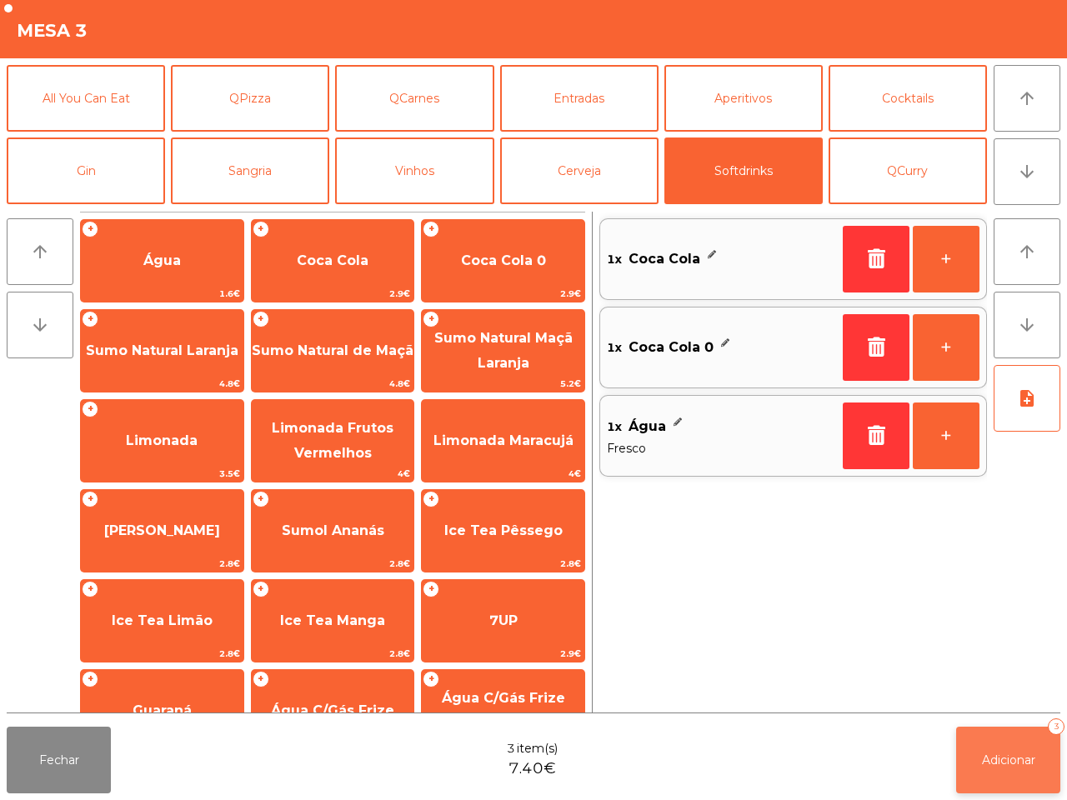
click at [1008, 755] on span "Adicionar" at bounding box center [1008, 759] width 53 height 15
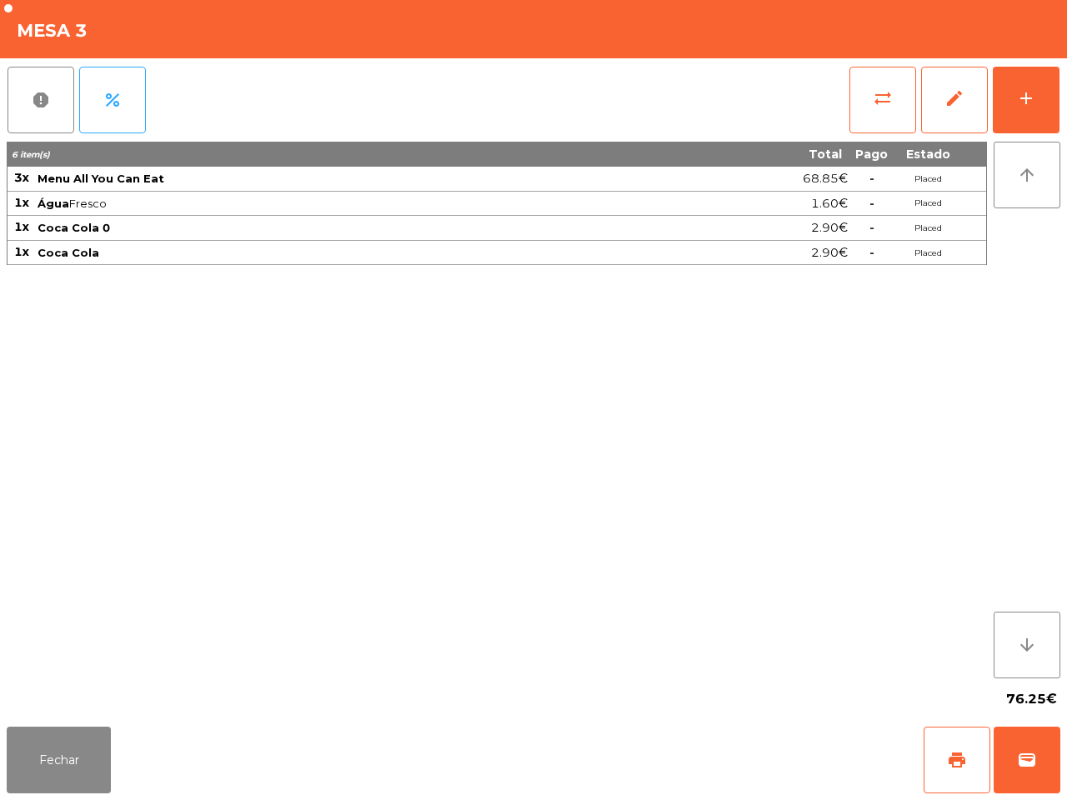
click at [1061, 112] on div "report percent sync_alt edit add 6 item(s) Total Pago Estado 3x Menu All You Ca…" at bounding box center [533, 389] width 1067 height 662
click at [1042, 90] on button "add" at bounding box center [1025, 100] width 67 height 67
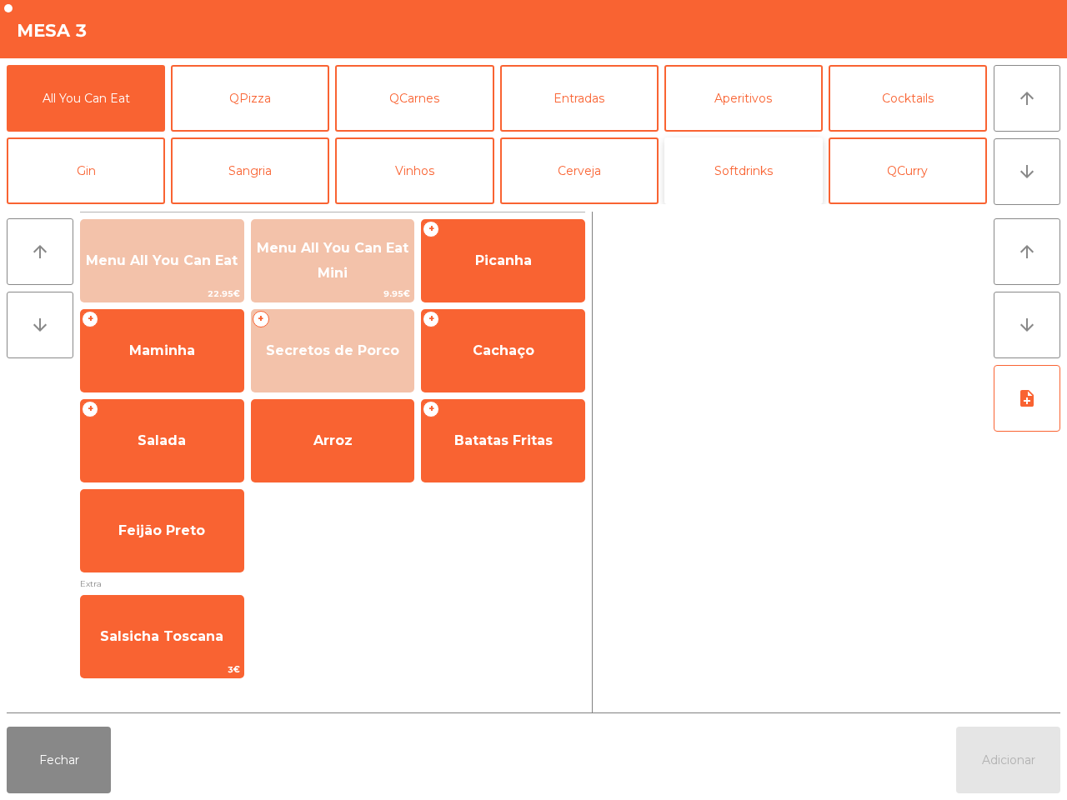
click at [697, 163] on button "Softdrinks" at bounding box center [743, 170] width 158 height 67
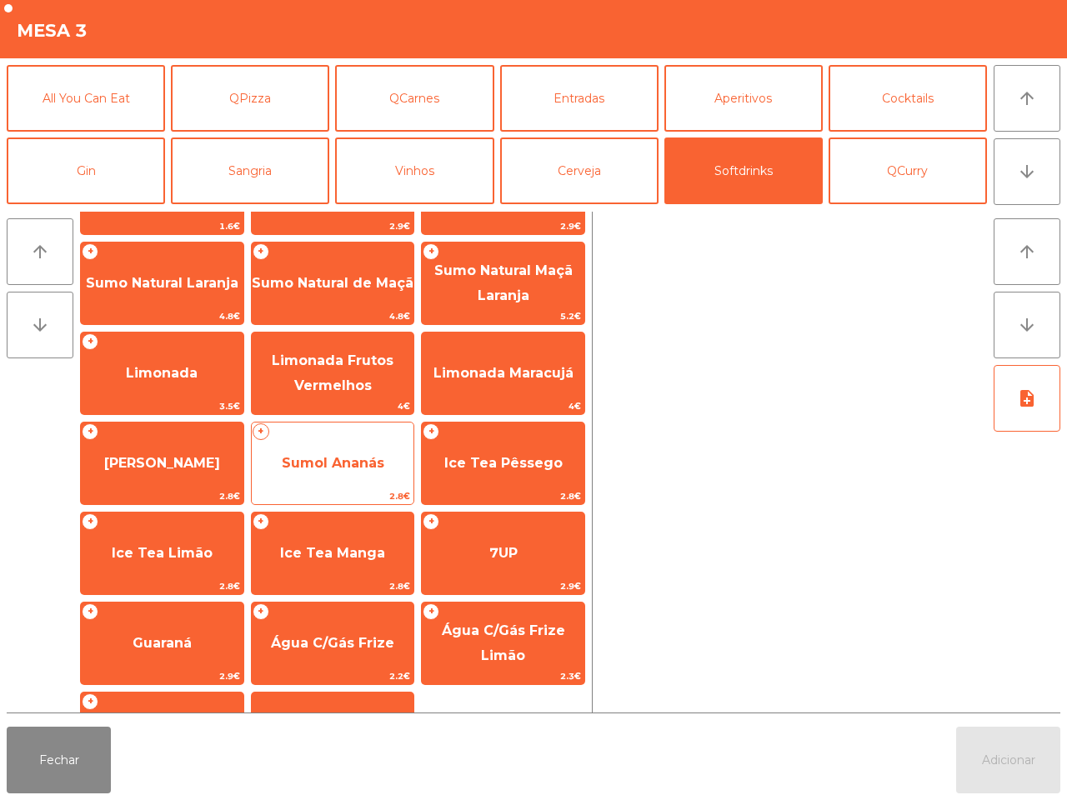
scroll to position [104, 0]
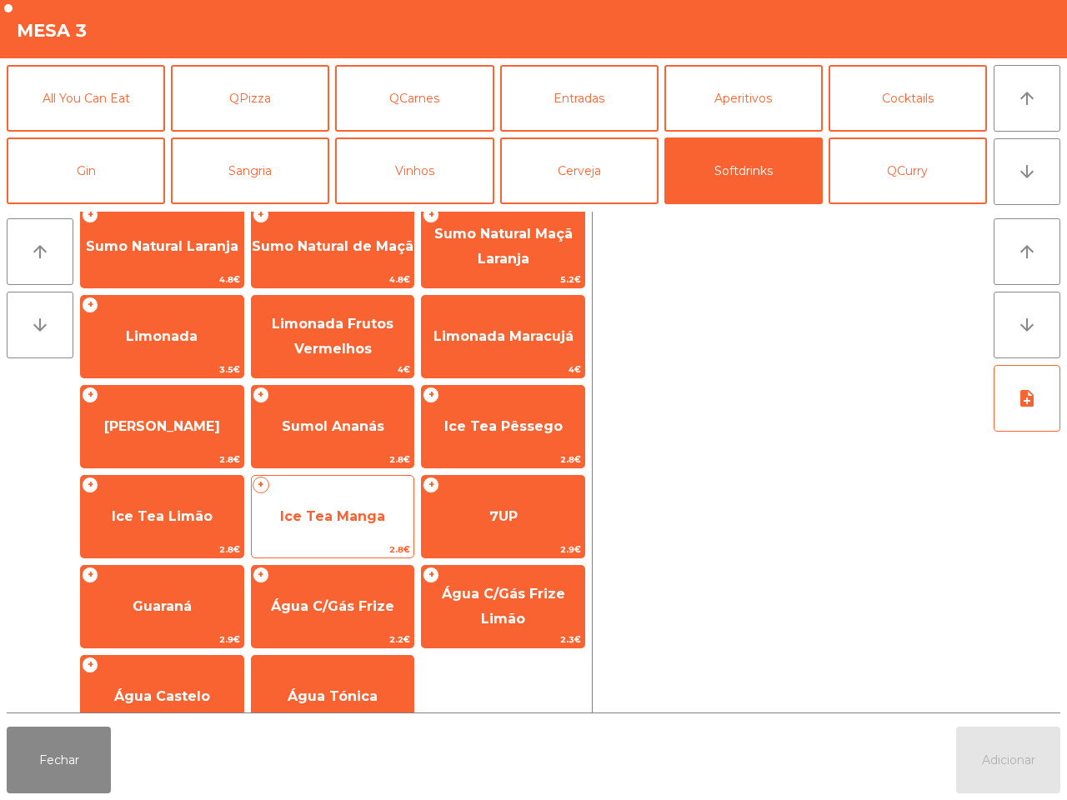
click at [360, 497] on span "Ice Tea Manga" at bounding box center [333, 516] width 162 height 45
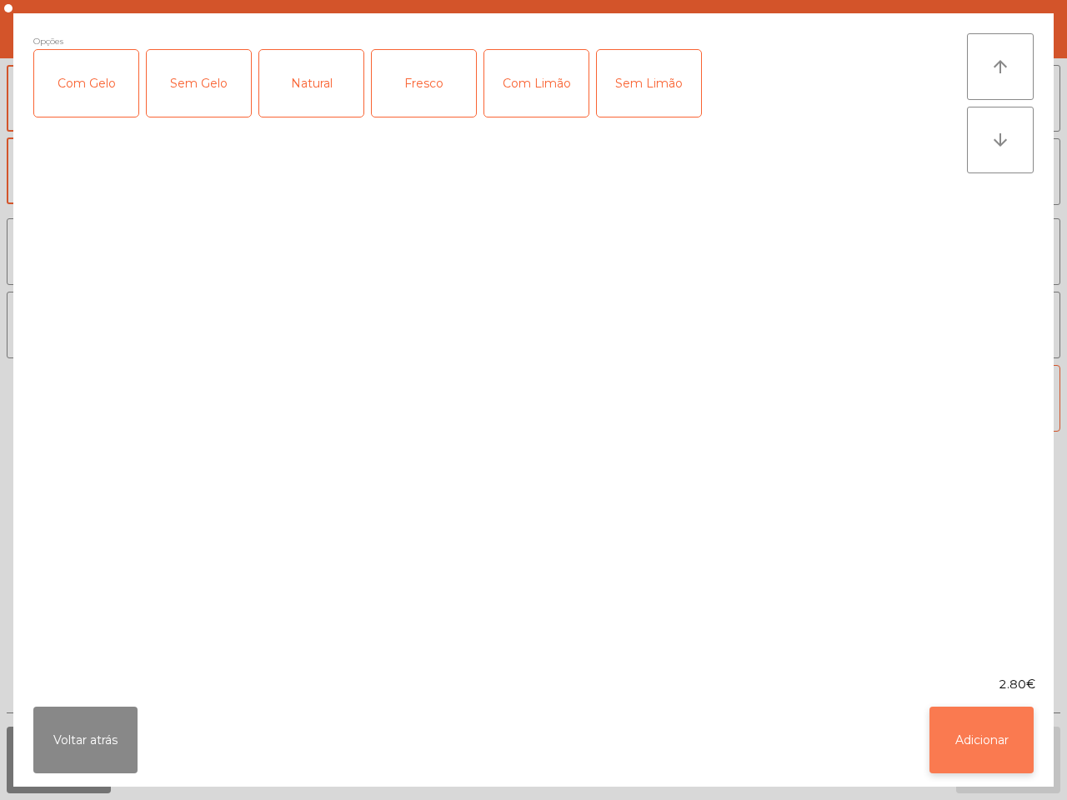
click at [964, 722] on button "Adicionar" at bounding box center [981, 740] width 104 height 67
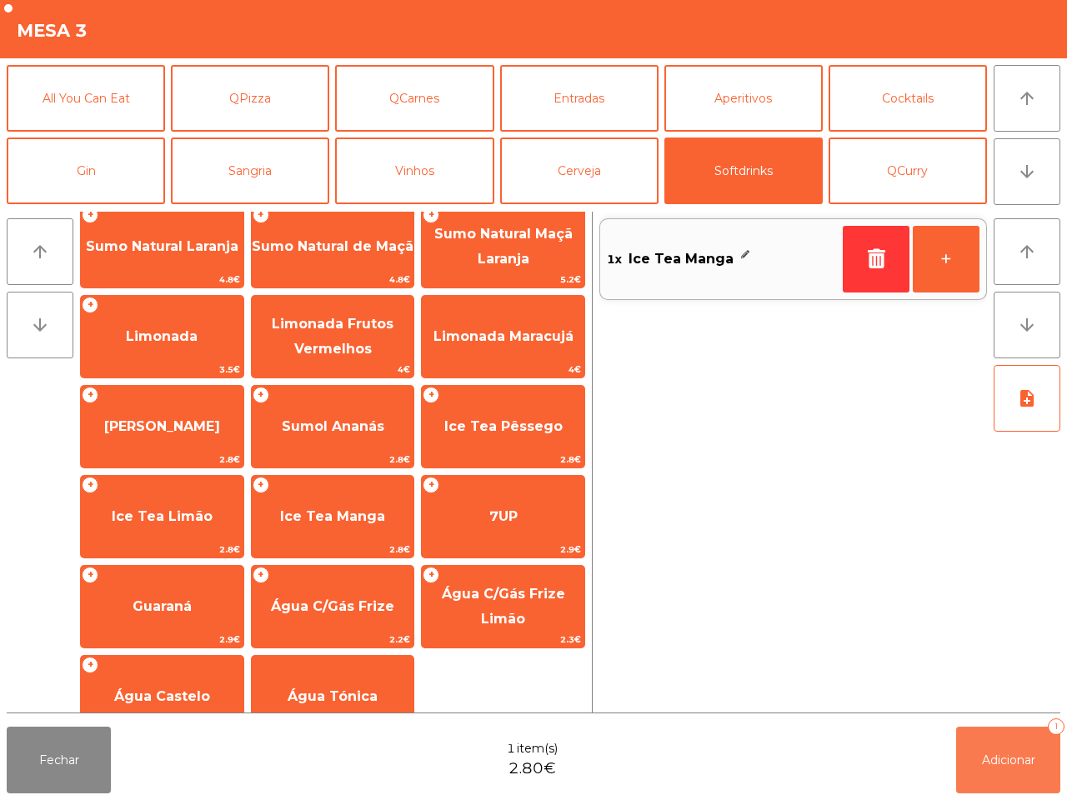
click at [996, 746] on button "Adicionar 1" at bounding box center [1008, 760] width 104 height 67
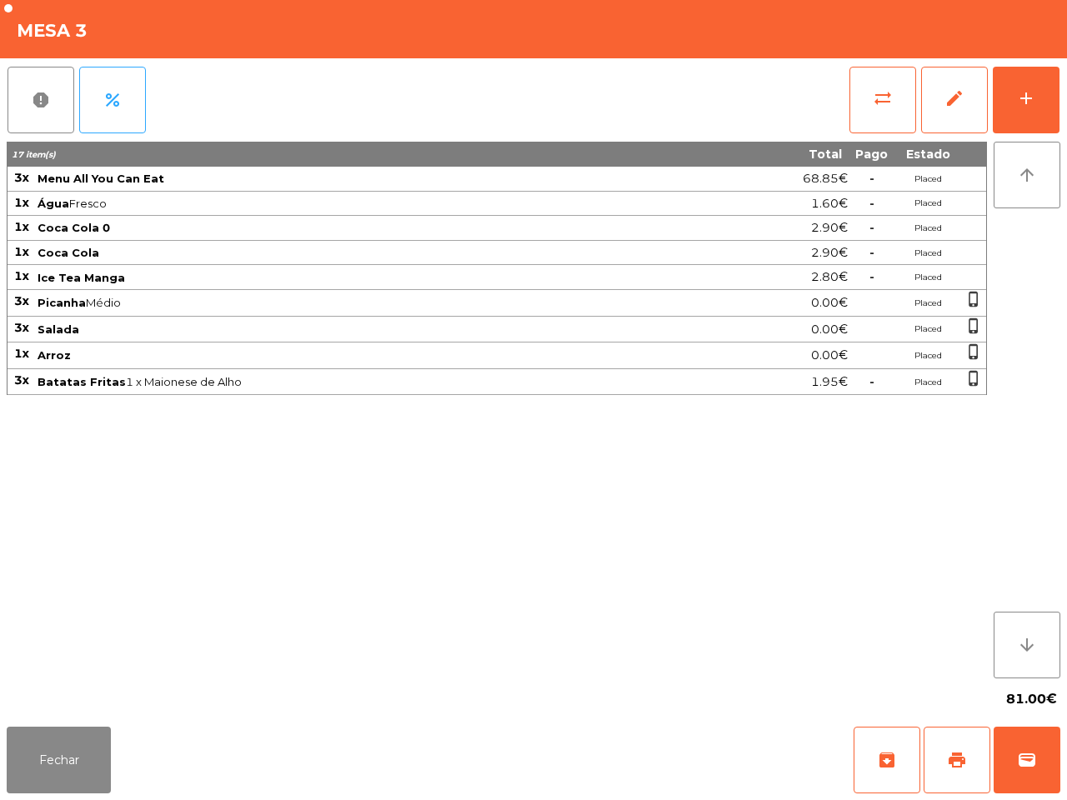
click at [743, 644] on div "17 item(s) Total Pago Estado 3x Menu All You Can Eat 68.85€ - Placed 1x Água Fr…" at bounding box center [497, 410] width 980 height 537
click at [39, 767] on button "Fechar" at bounding box center [59, 760] width 104 height 67
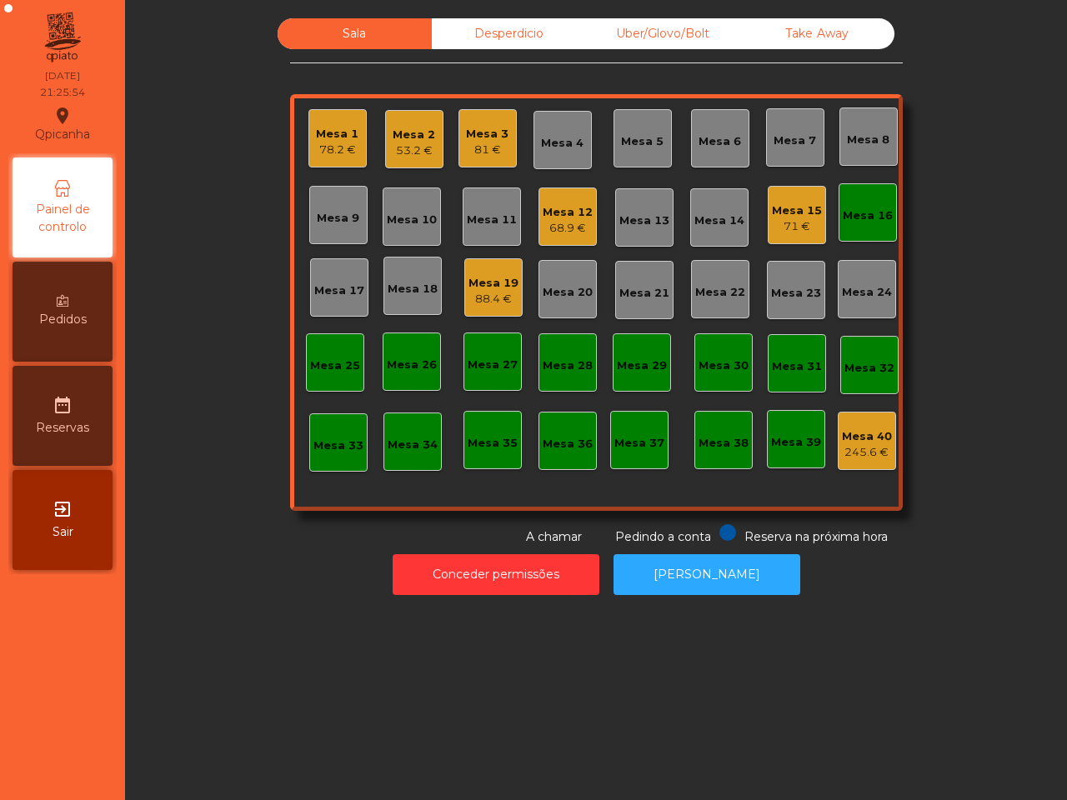
click at [882, 210] on div "Mesa 16" at bounding box center [867, 215] width 50 height 17
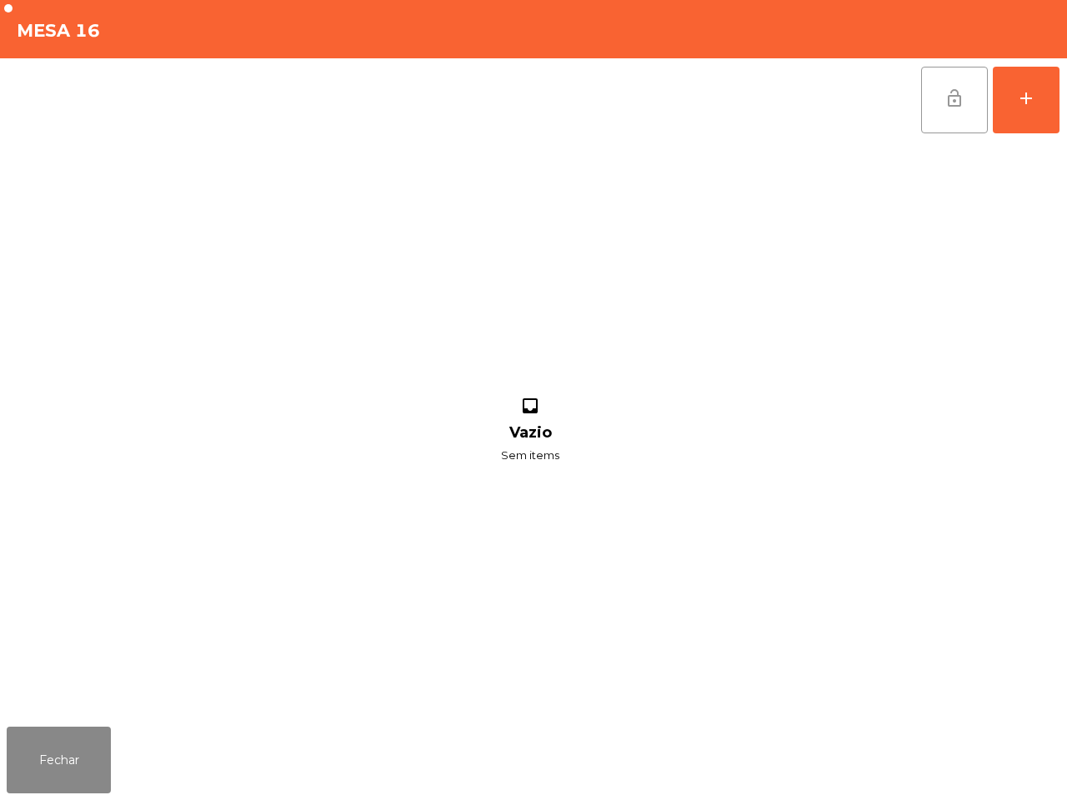
click at [961, 108] on button "lock_open" at bounding box center [954, 100] width 67 height 67
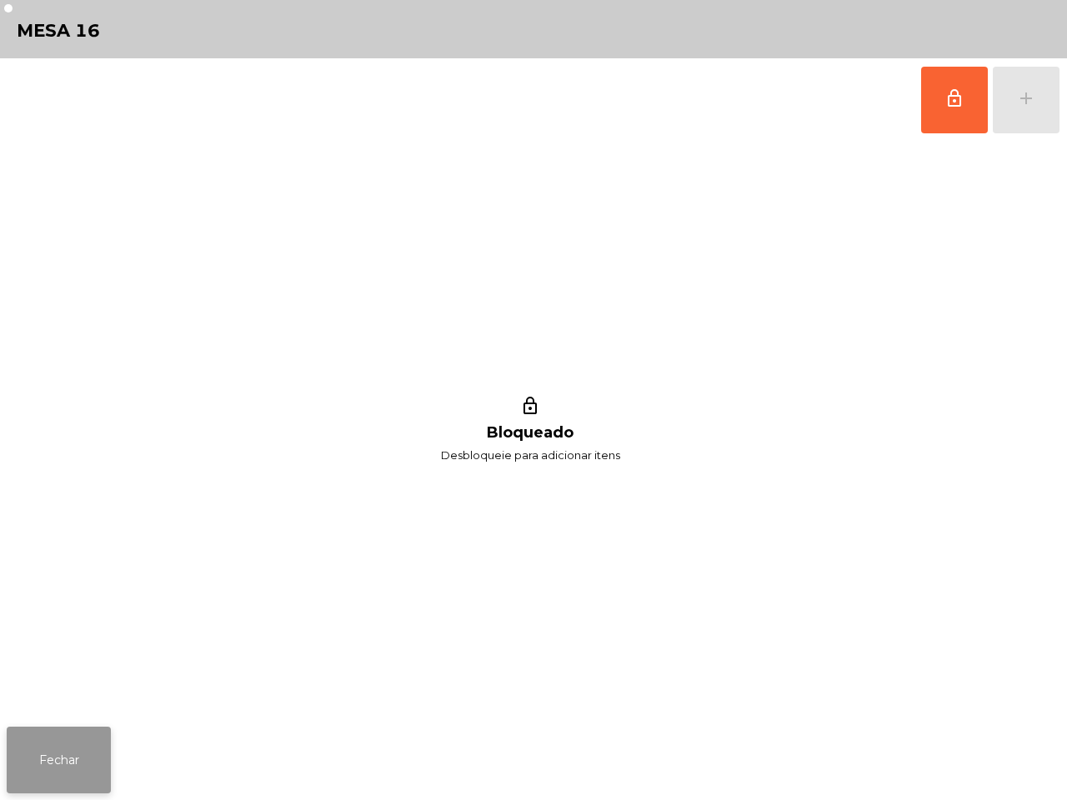
click at [93, 747] on button "Fechar" at bounding box center [59, 760] width 104 height 67
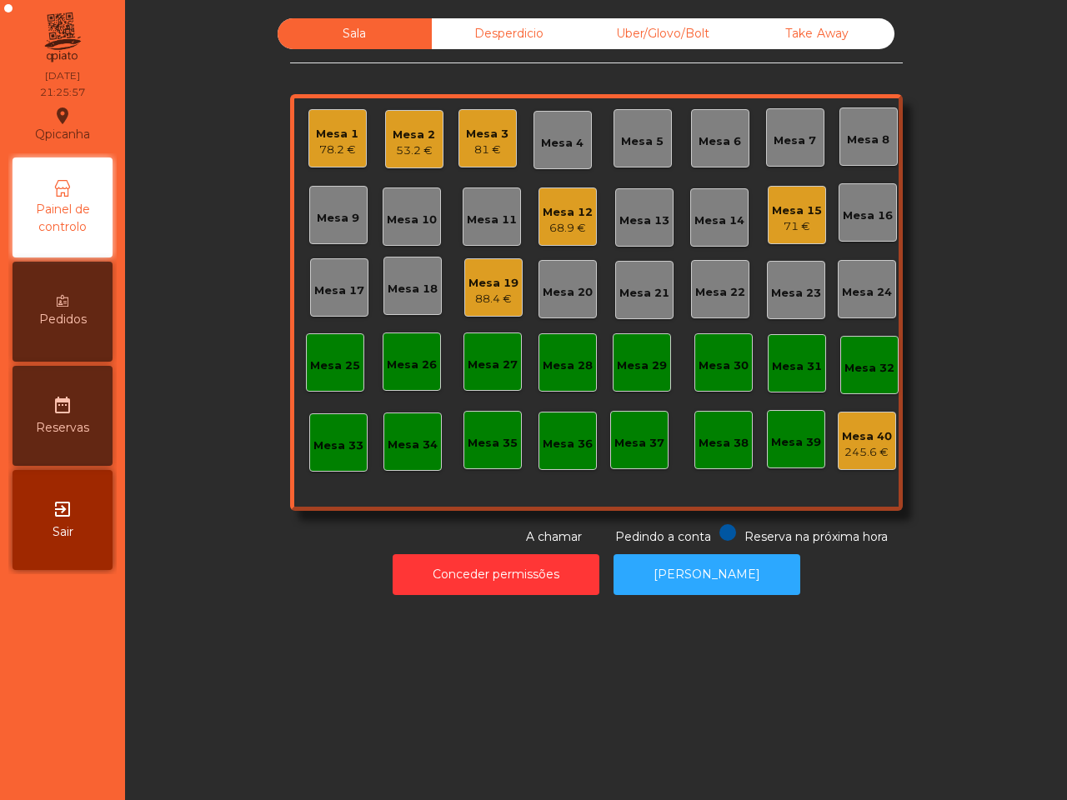
click at [809, 35] on div "Take Away" at bounding box center [817, 33] width 154 height 31
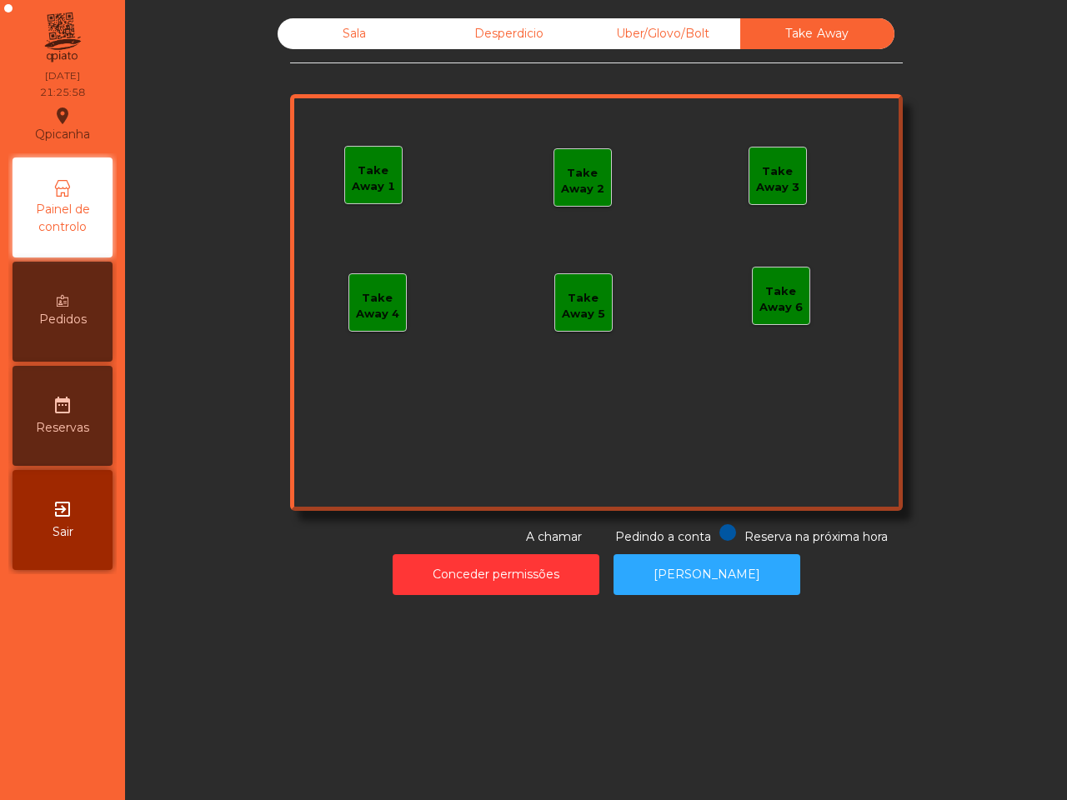
click at [702, 33] on div "Uber/Glovo/Bolt" at bounding box center [663, 33] width 154 height 31
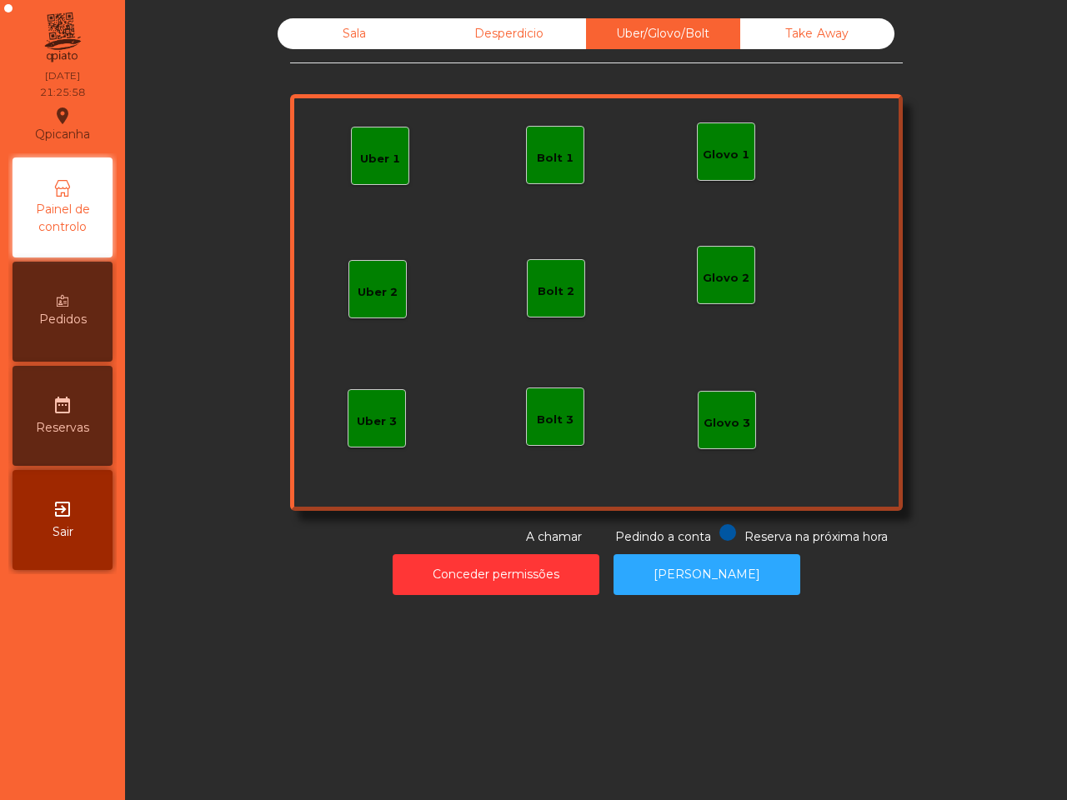
click at [532, 36] on div "Desperdicio" at bounding box center [509, 33] width 154 height 31
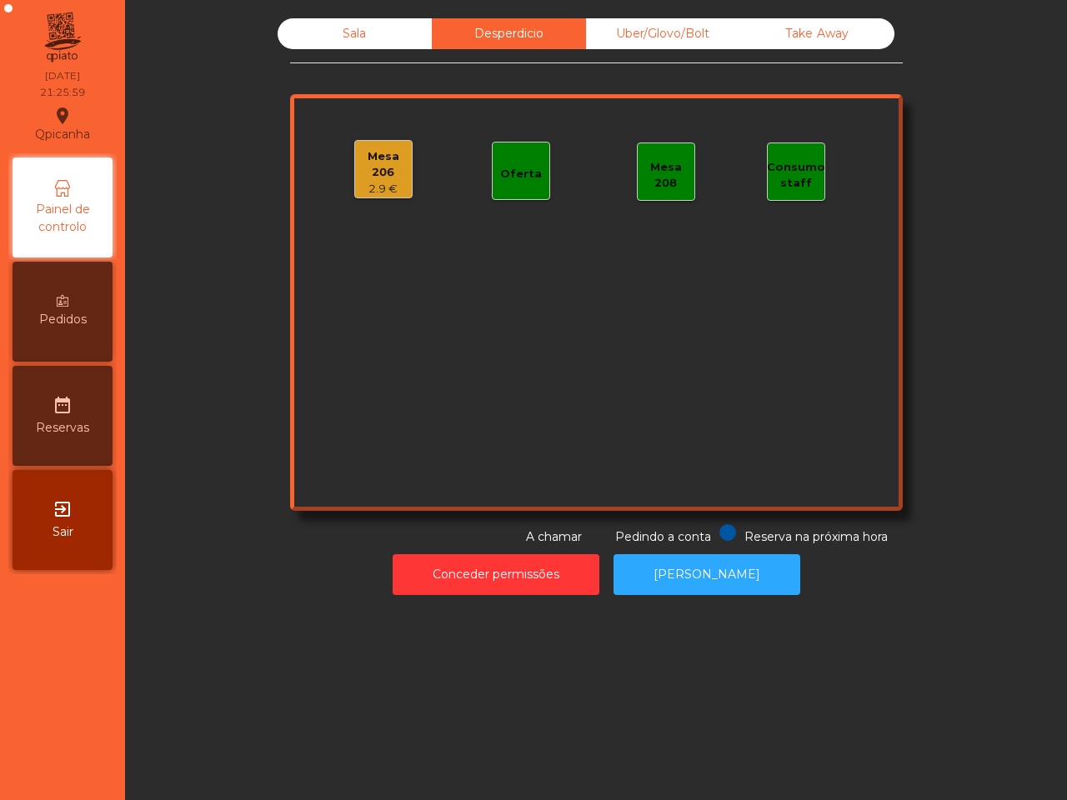
click at [380, 181] on div "2.9 €" at bounding box center [383, 189] width 57 height 17
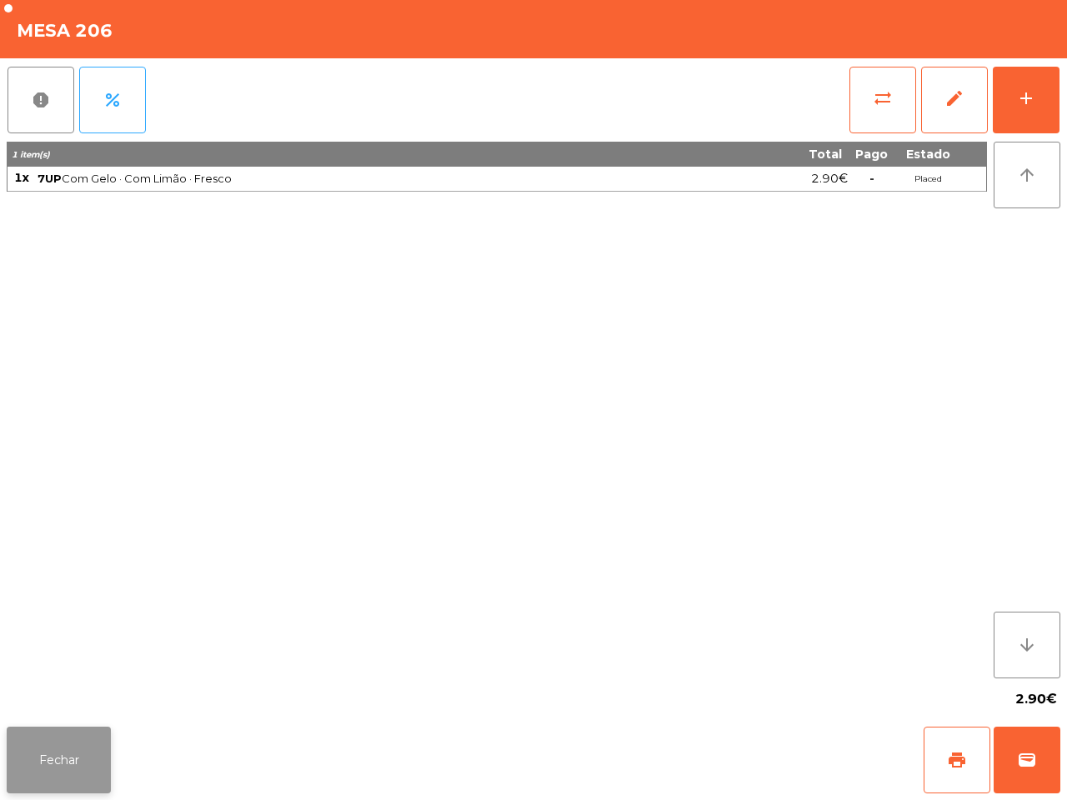
click at [61, 780] on button "Fechar" at bounding box center [59, 760] width 104 height 67
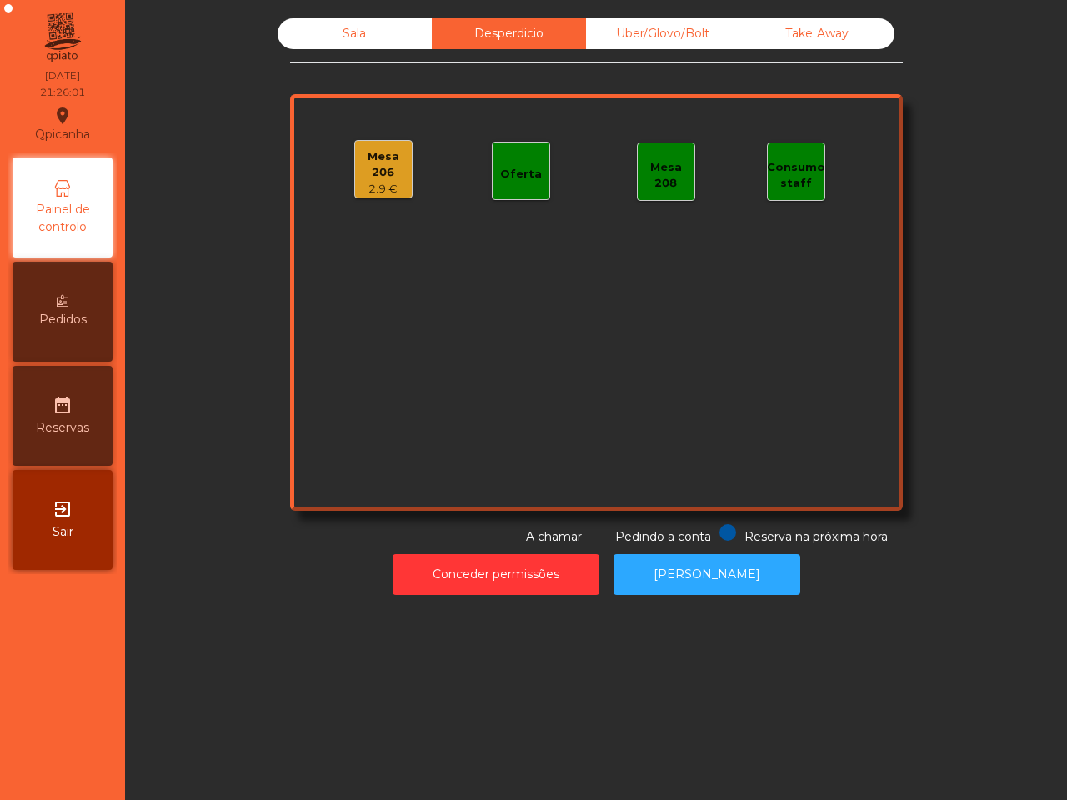
click at [393, 26] on div "Sala" at bounding box center [354, 33] width 154 height 31
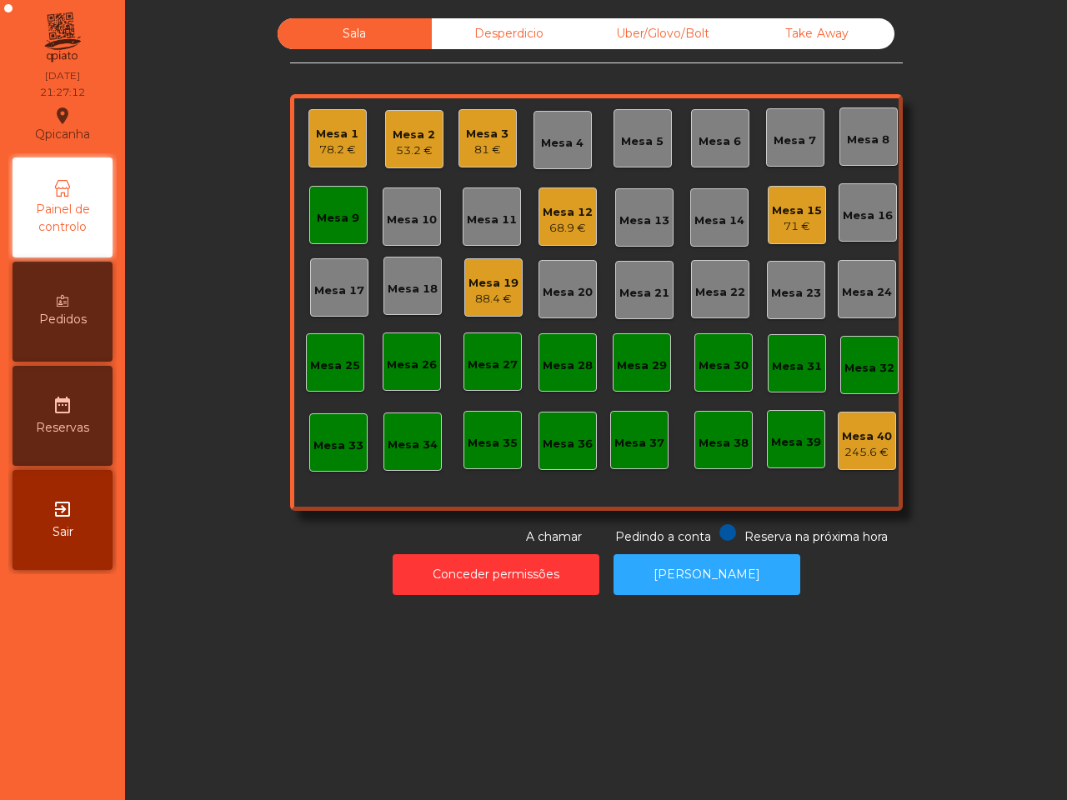
click at [421, 56] on div "Sala Desperdicio Uber/Glovo/Bolt Take Away Mesa 1 78.2 € Mesa 2 53.2 € Mesa 3 8…" at bounding box center [596, 281] width 612 height 527
click at [201, 227] on div "Sala Desperdicio Uber/Glovo/Bolt Take Away Mesa 1 78.2 € Mesa 2 63.75 € Mesa 3 …" at bounding box center [595, 281] width 897 height 527
click at [558, 229] on div "68.9 €" at bounding box center [567, 228] width 50 height 17
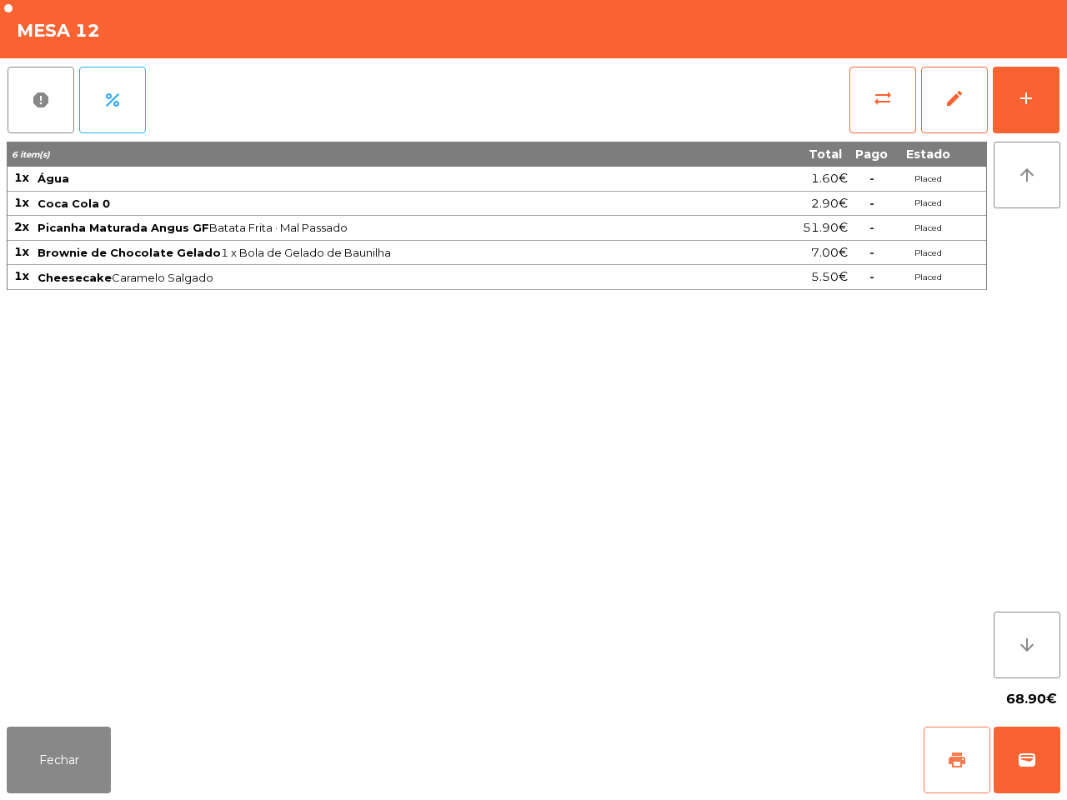
click at [958, 761] on span "print" at bounding box center [957, 760] width 20 height 20
click at [1038, 764] on button "wallet" at bounding box center [1026, 760] width 67 height 67
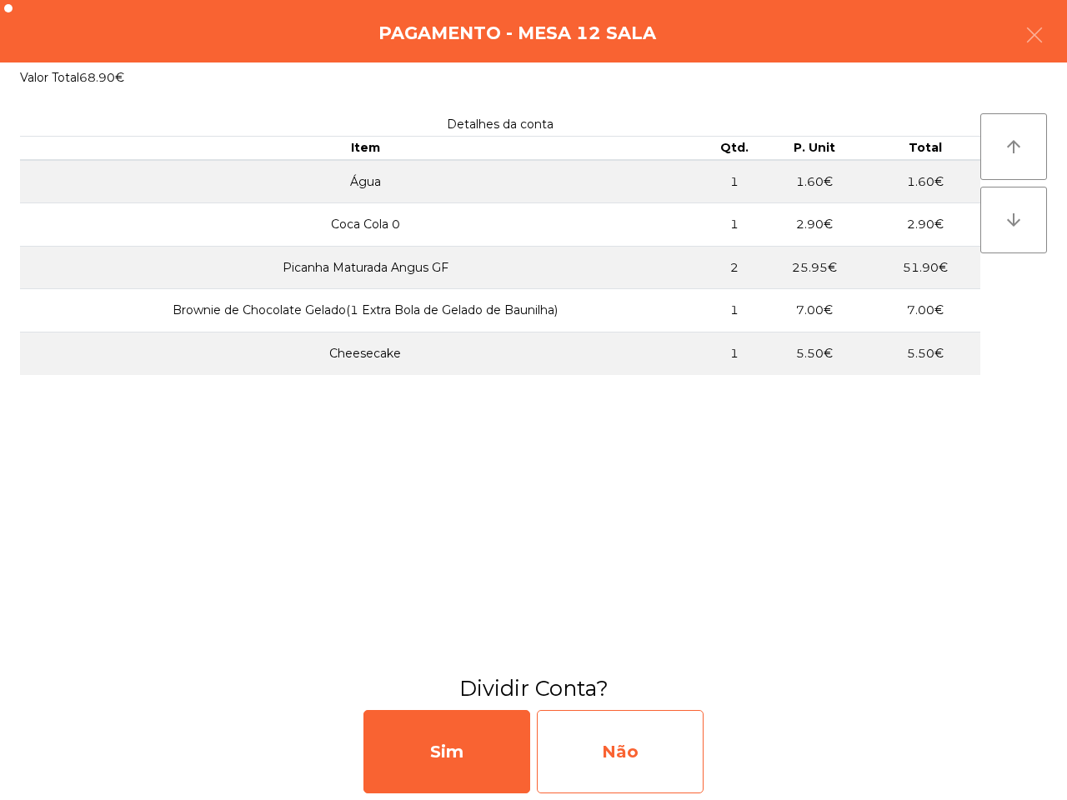
click at [621, 738] on div "Não" at bounding box center [620, 751] width 167 height 83
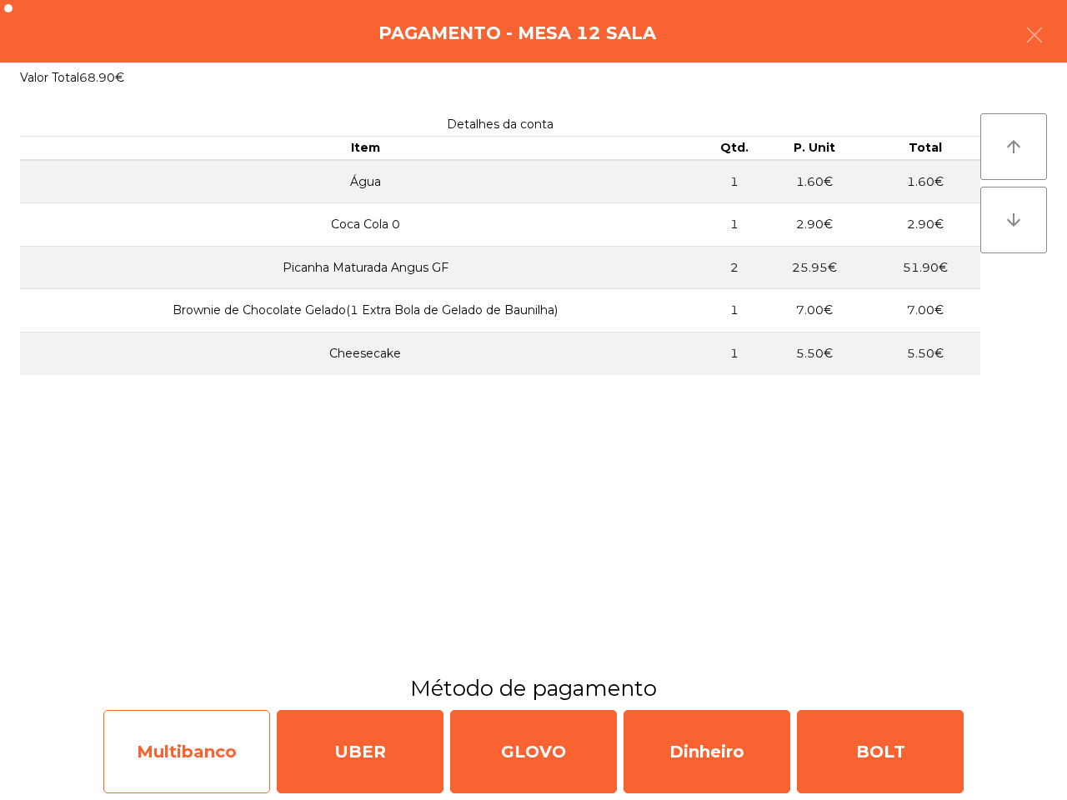
click at [183, 758] on div "Multibanco" at bounding box center [186, 751] width 167 height 83
select select "**"
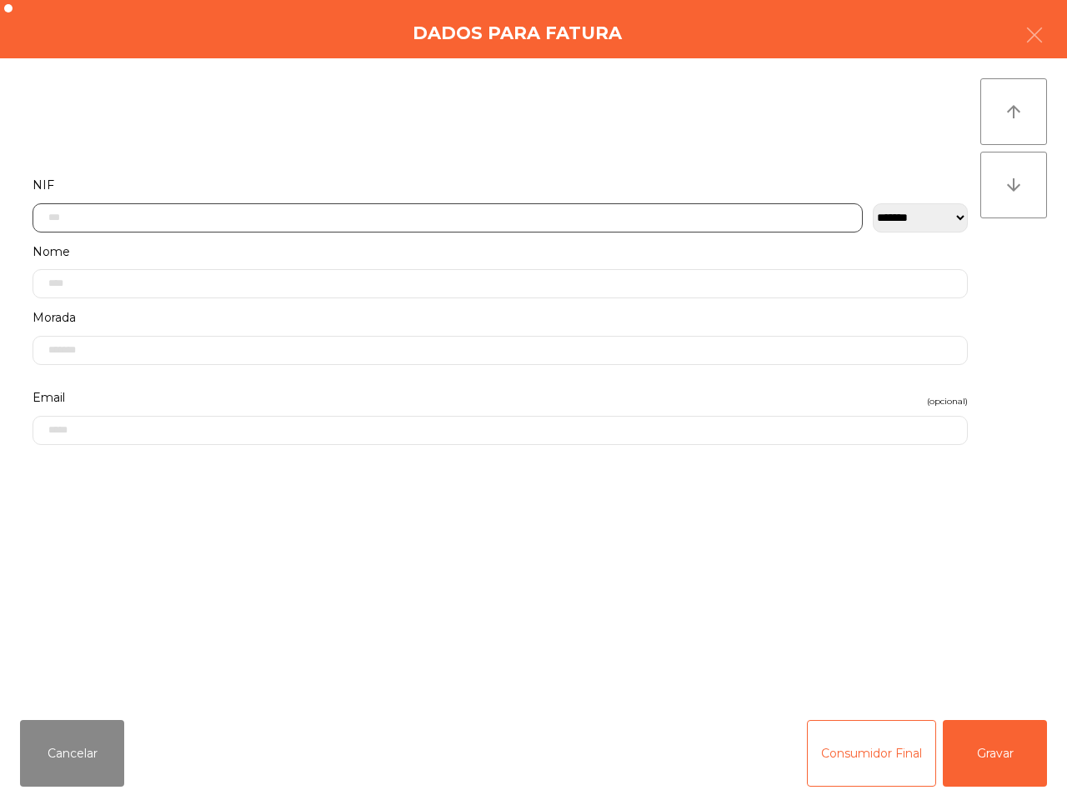
click at [393, 213] on input "text" at bounding box center [447, 217] width 830 height 29
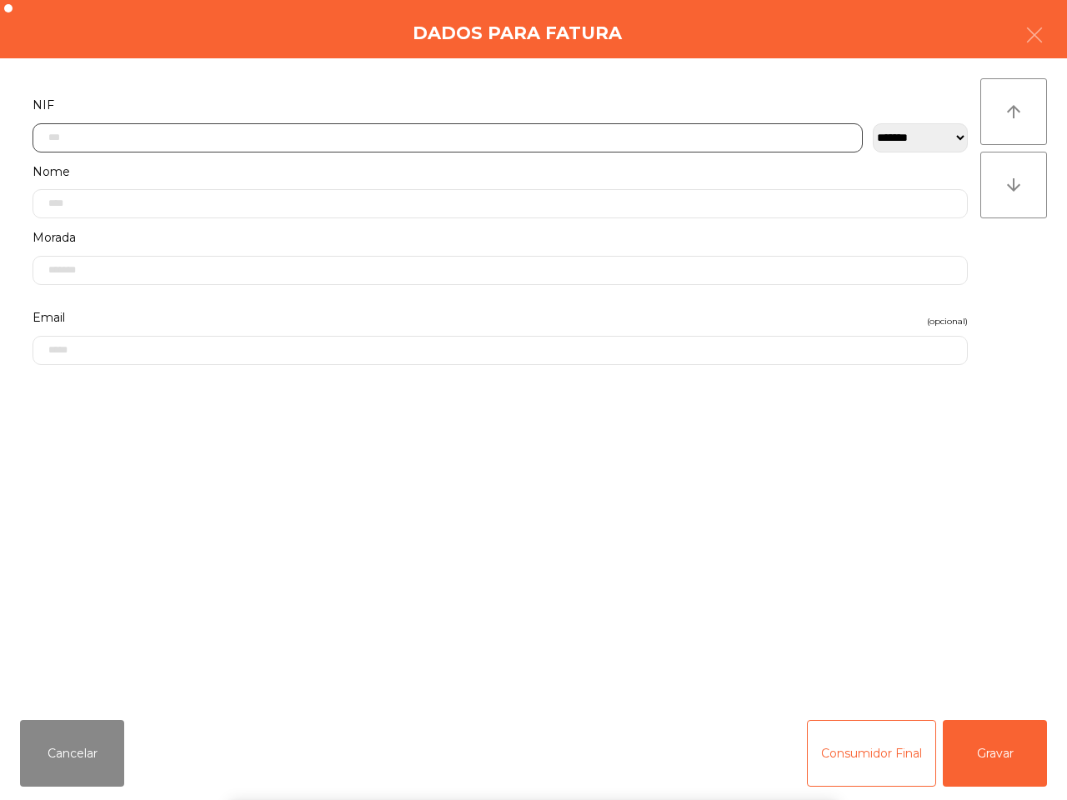
scroll to position [93, 0]
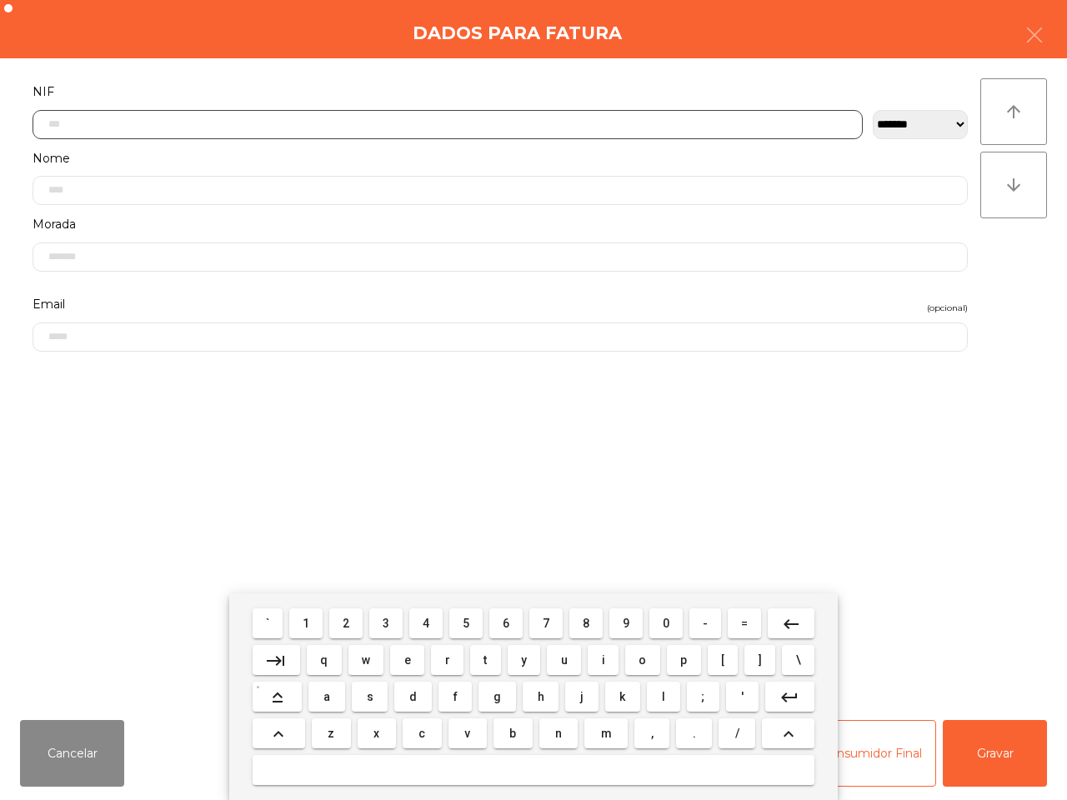
drag, startPoint x: 332, startPoint y: 622, endPoint x: 383, endPoint y: 630, distance: 52.3
click at [332, 622] on button "2" at bounding box center [345, 623] width 33 height 30
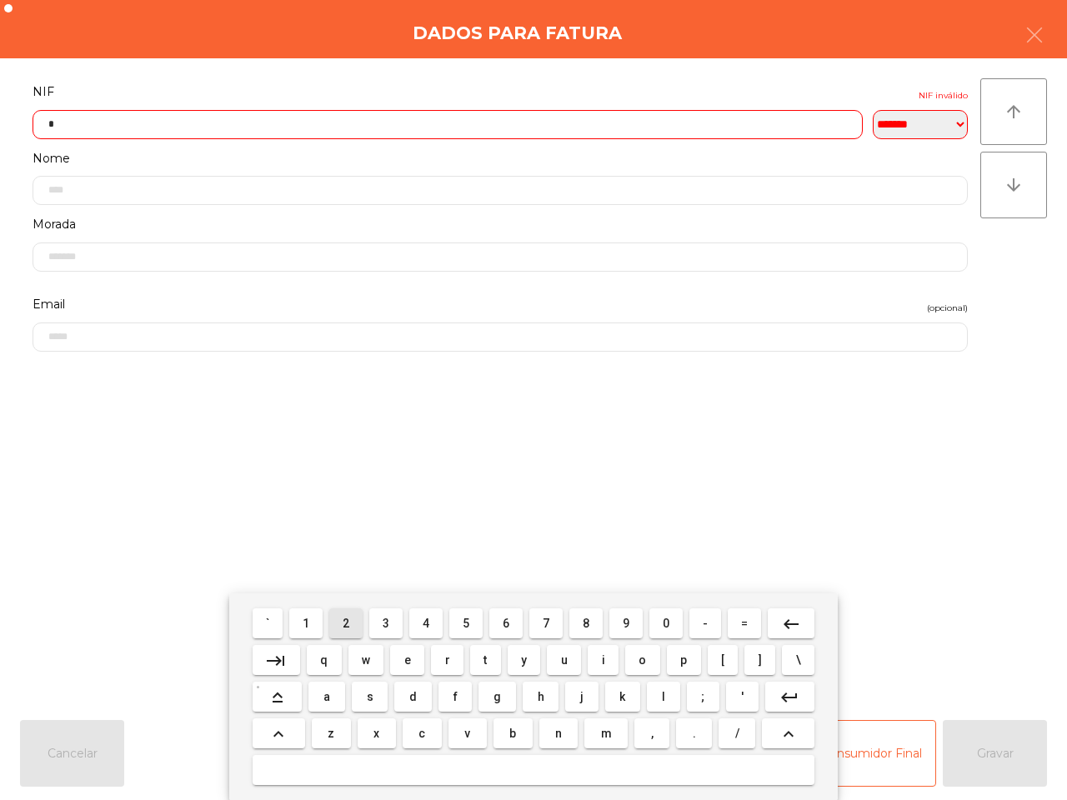
drag, startPoint x: 392, startPoint y: 626, endPoint x: 421, endPoint y: 626, distance: 29.2
click at [392, 626] on button "3" at bounding box center [385, 623] width 33 height 30
click at [554, 618] on button "7" at bounding box center [545, 623] width 33 height 30
click at [340, 625] on button "2" at bounding box center [345, 623] width 33 height 30
drag, startPoint x: 582, startPoint y: 622, endPoint x: 421, endPoint y: 638, distance: 161.6
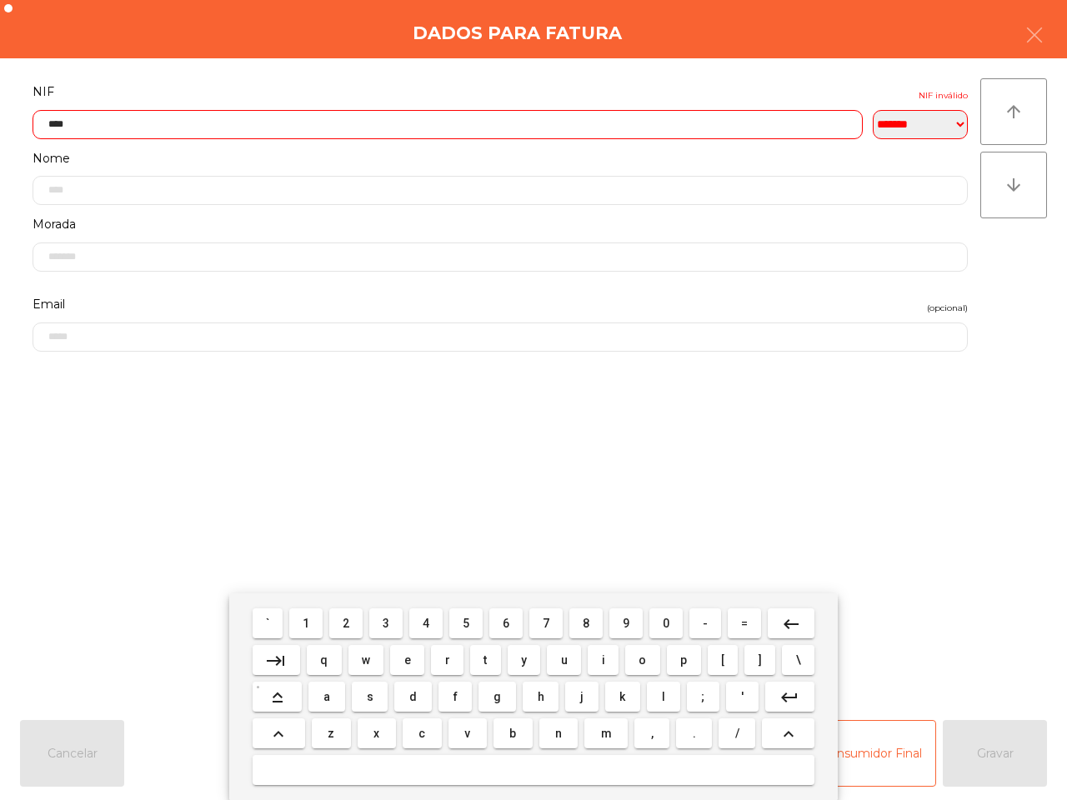
click at [582, 623] on span "8" at bounding box center [585, 623] width 7 height 13
click at [340, 626] on button "2" at bounding box center [345, 623] width 33 height 30
click at [354, 622] on button "2" at bounding box center [345, 623] width 33 height 30
click at [429, 617] on span "4" at bounding box center [425, 623] width 7 height 13
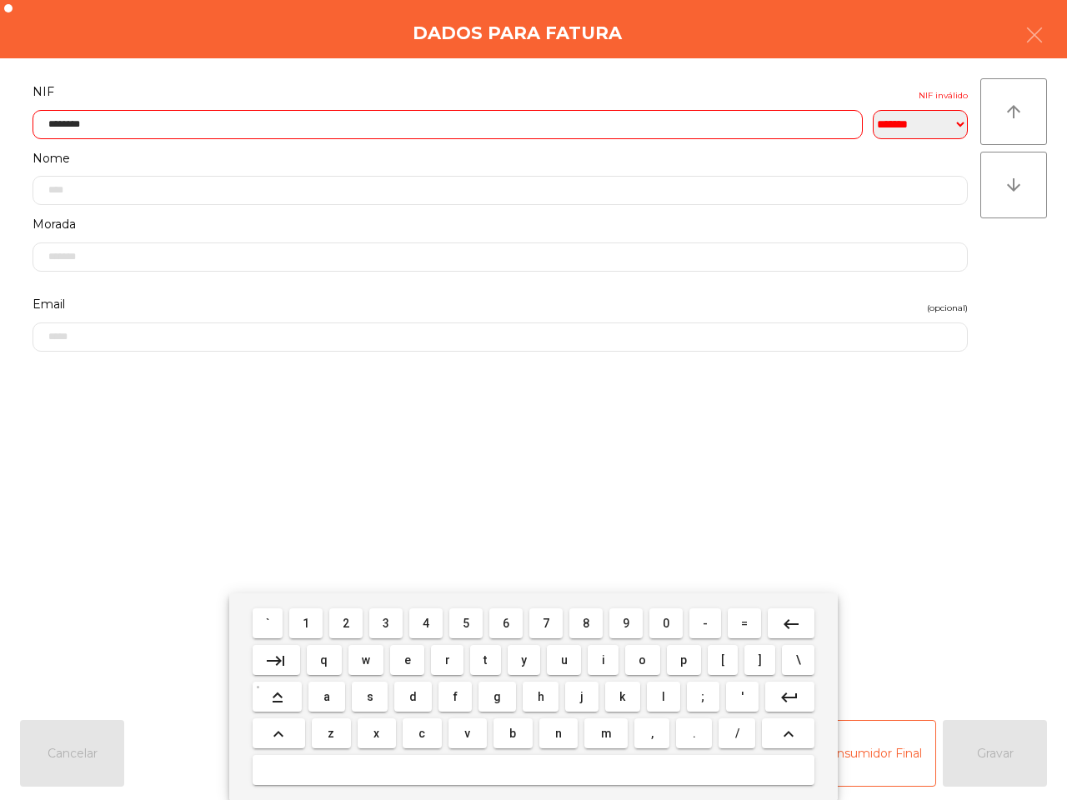
type input "*********"
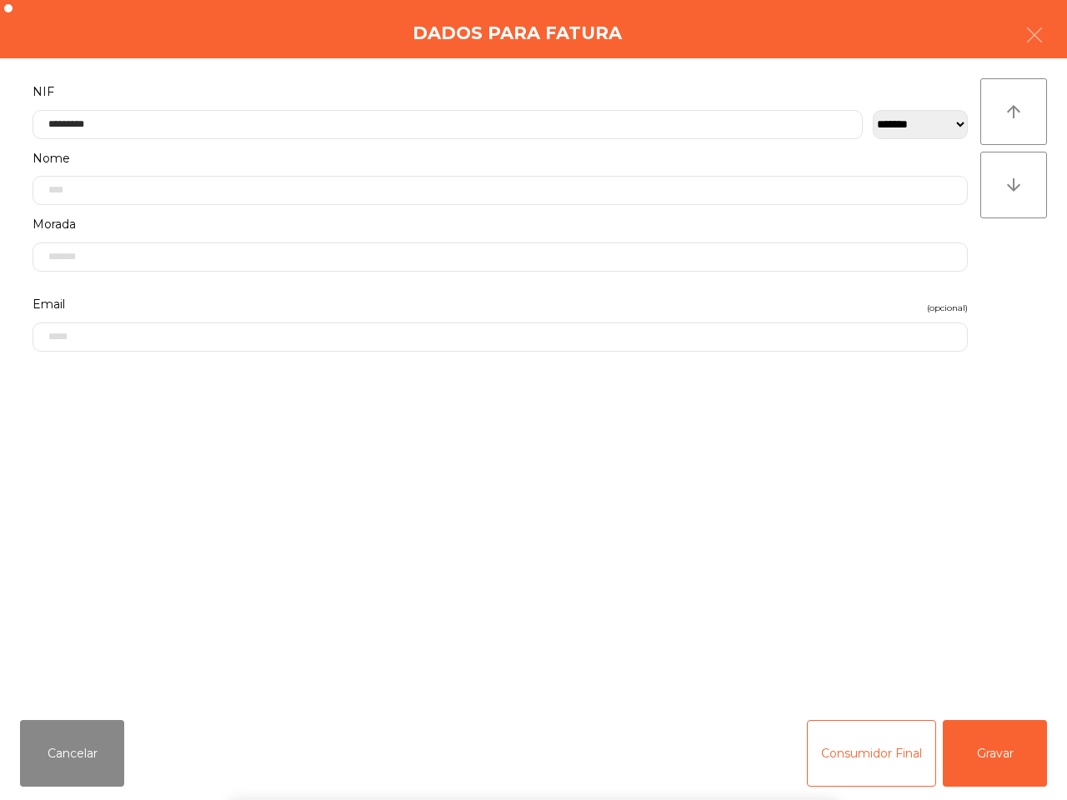
drag, startPoint x: 1019, startPoint y: 756, endPoint x: 1002, endPoint y: 757, distance: 16.7
click at [1002, 757] on div "` 1 2 3 4 5 6 7 8 9 0 - = keyboard_backspace keyboard_tab q w e r t y u i o p […" at bounding box center [533, 696] width 1067 height 207
click at [1004, 757] on button "Gravar" at bounding box center [994, 753] width 104 height 67
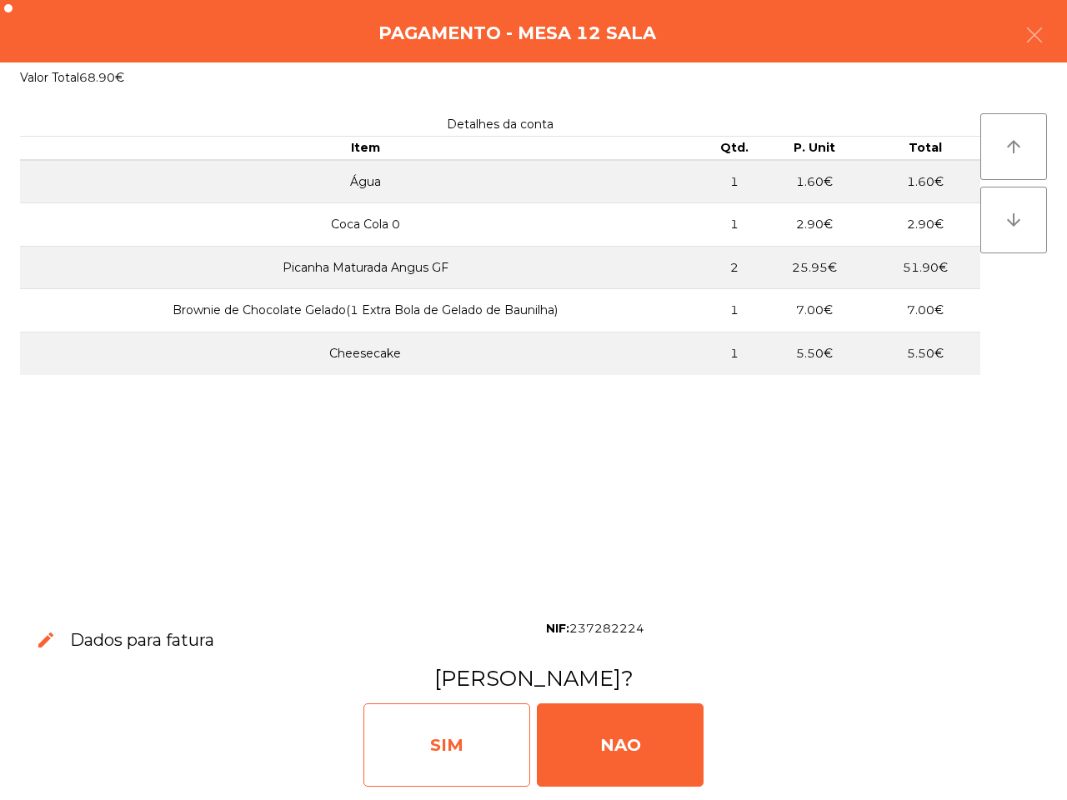
drag, startPoint x: 390, startPoint y: 729, endPoint x: 397, endPoint y: 733, distance: 8.6
click at [397, 733] on div "SIM" at bounding box center [446, 744] width 167 height 83
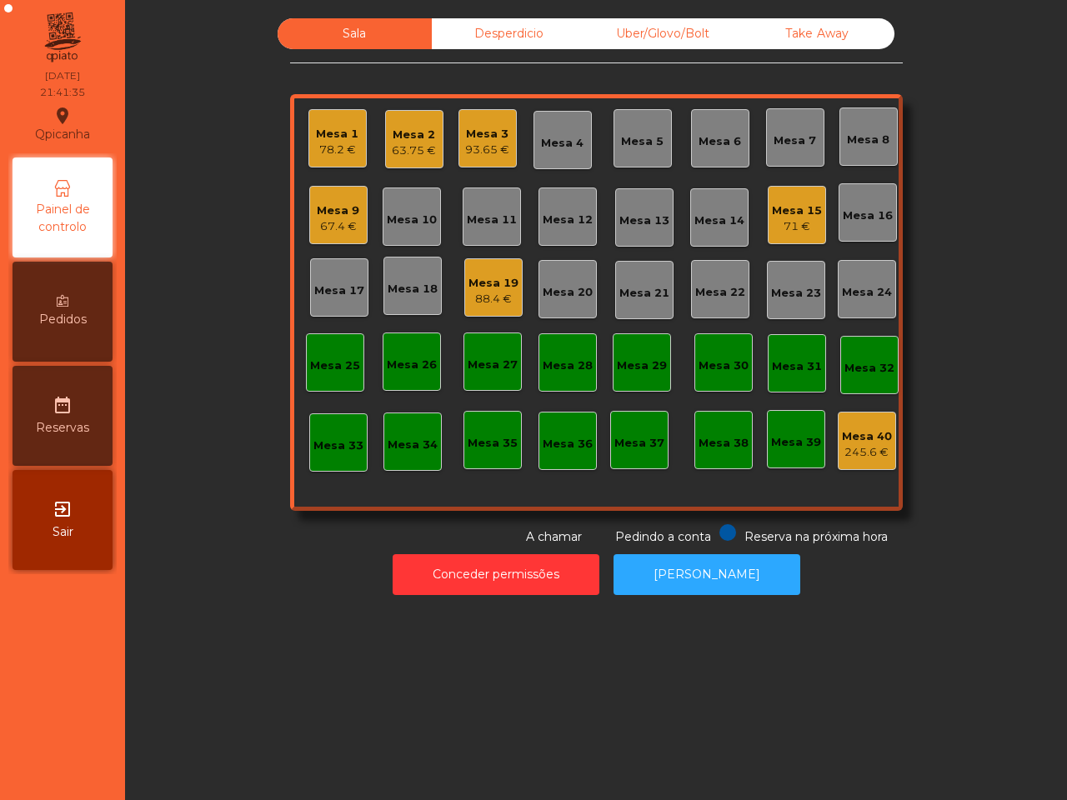
click at [877, 212] on div "Mesa 16" at bounding box center [867, 215] width 50 height 17
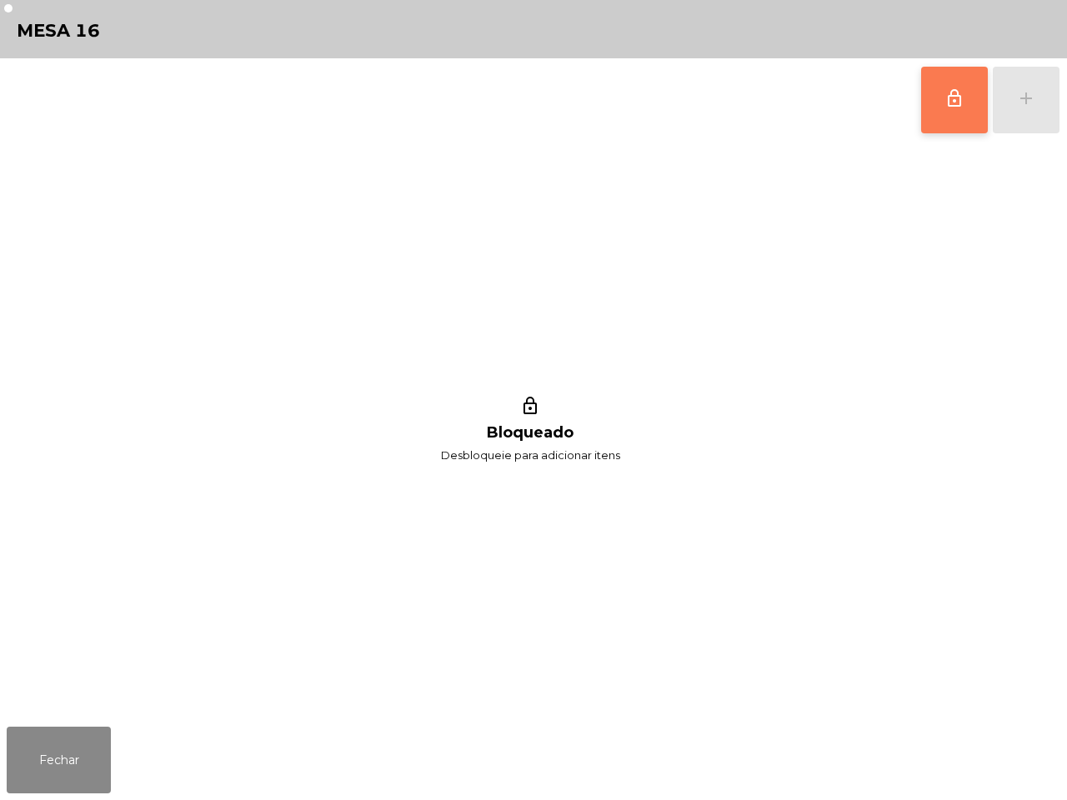
click at [952, 100] on span "lock_outline" at bounding box center [954, 98] width 20 height 20
click at [1042, 117] on button "add" at bounding box center [1025, 100] width 67 height 67
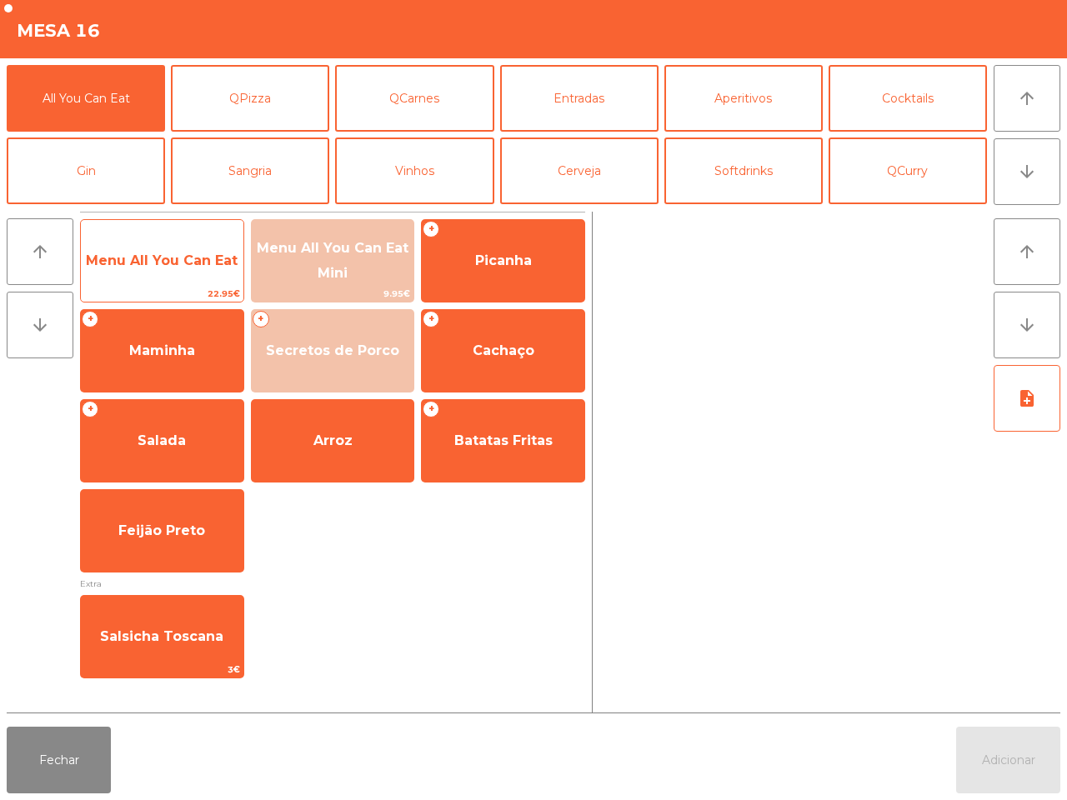
click at [207, 281] on span "Menu All You Can Eat" at bounding box center [162, 260] width 162 height 45
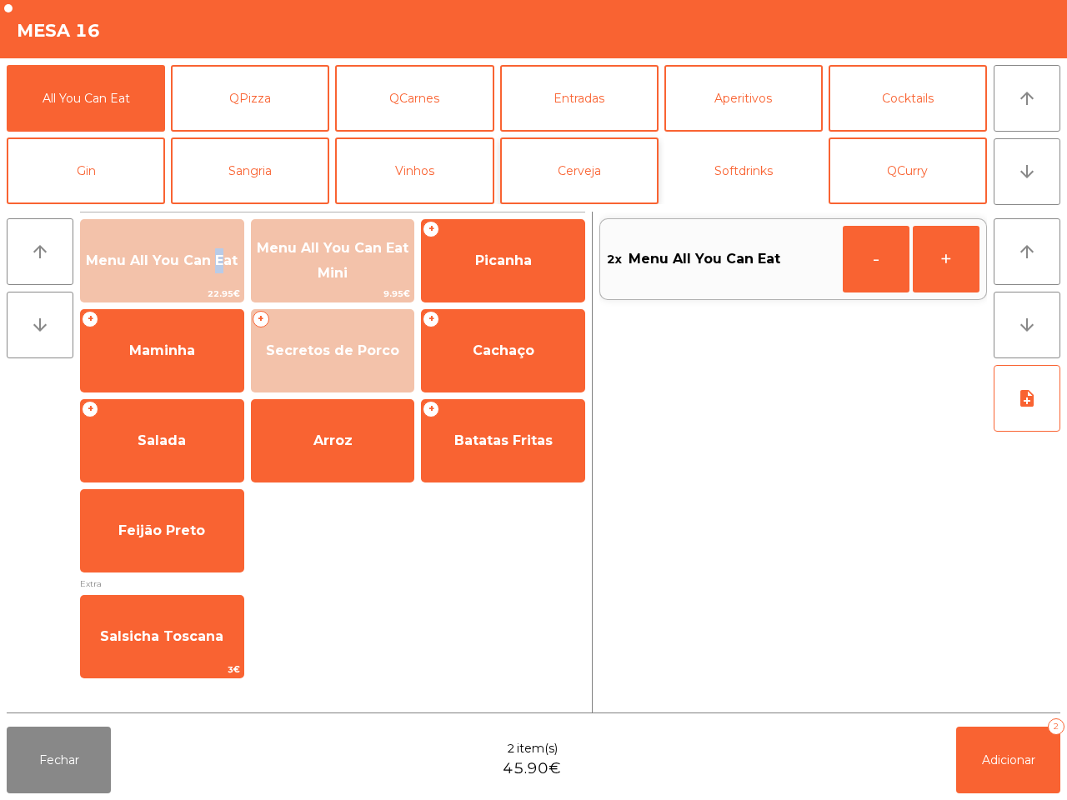
click at [717, 157] on button "Softdrinks" at bounding box center [743, 170] width 158 height 67
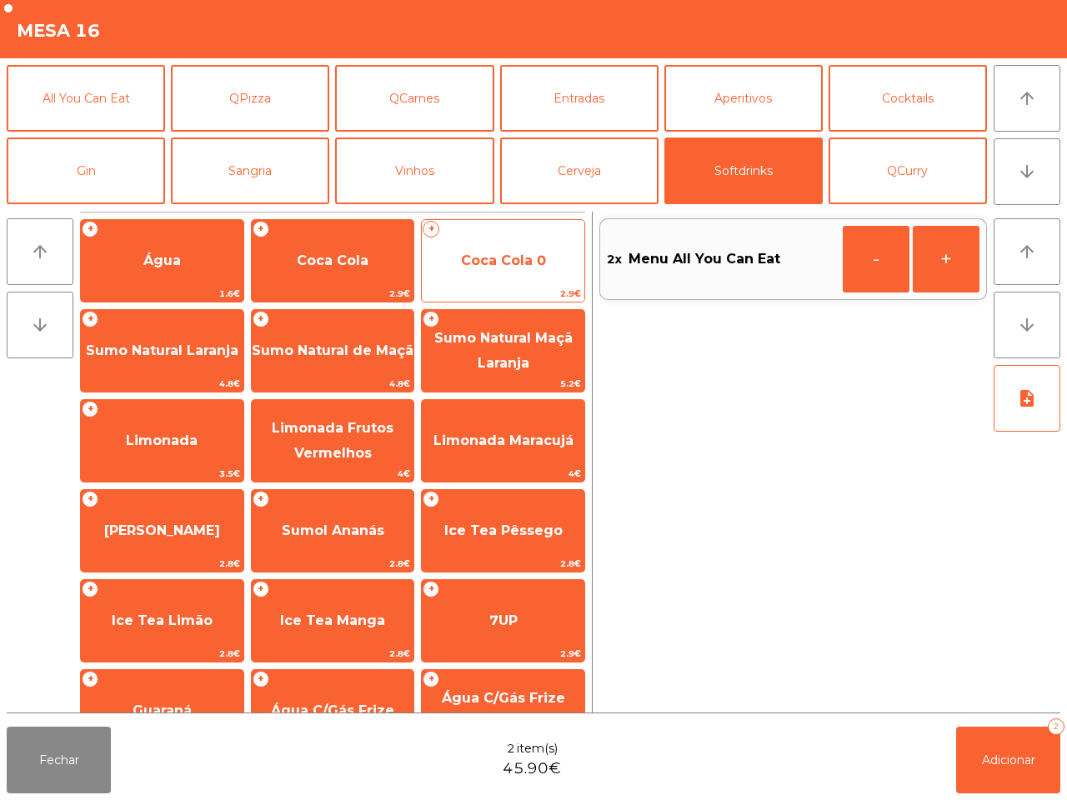
click at [483, 257] on span "Coca Cola 0" at bounding box center [503, 260] width 85 height 16
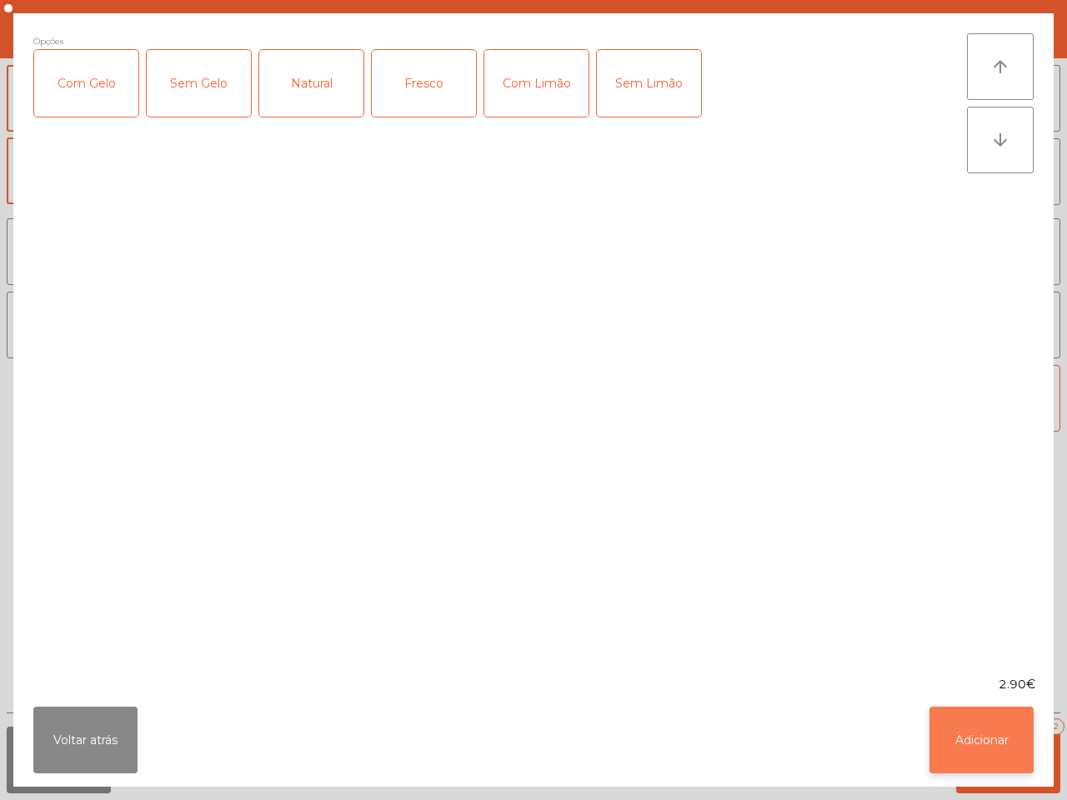
click at [951, 710] on button "Adicionar" at bounding box center [981, 740] width 104 height 67
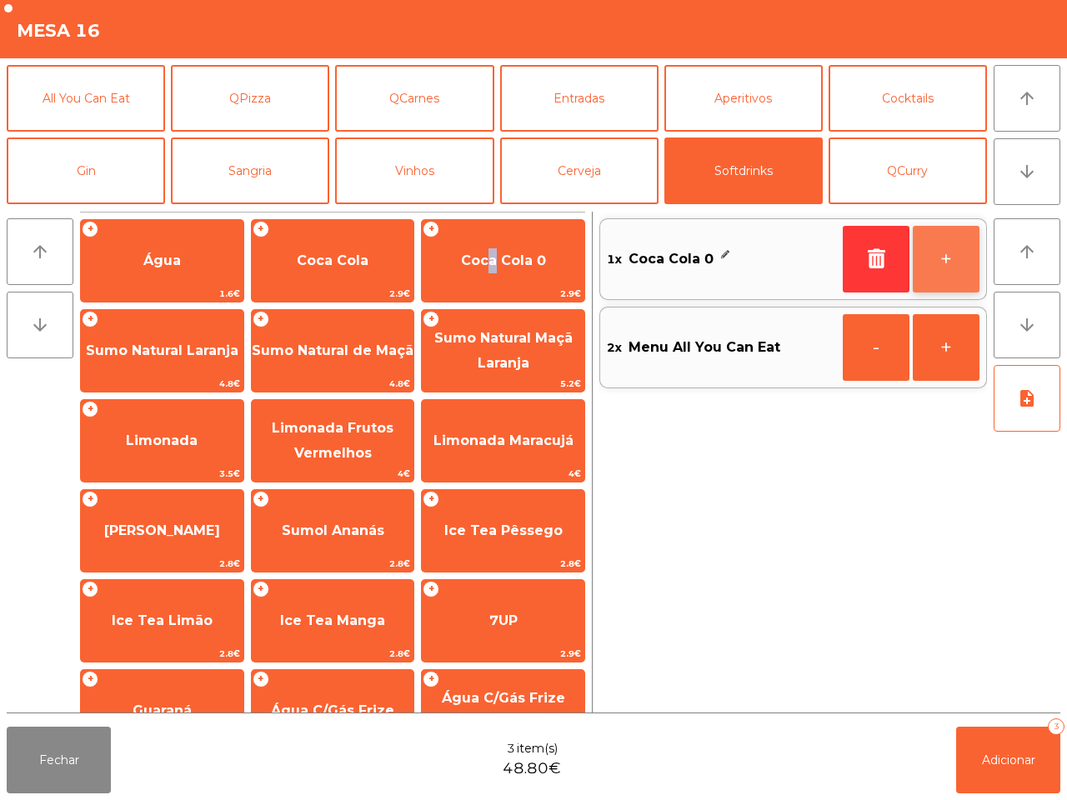
click at [944, 268] on button "+" at bounding box center [945, 259] width 67 height 67
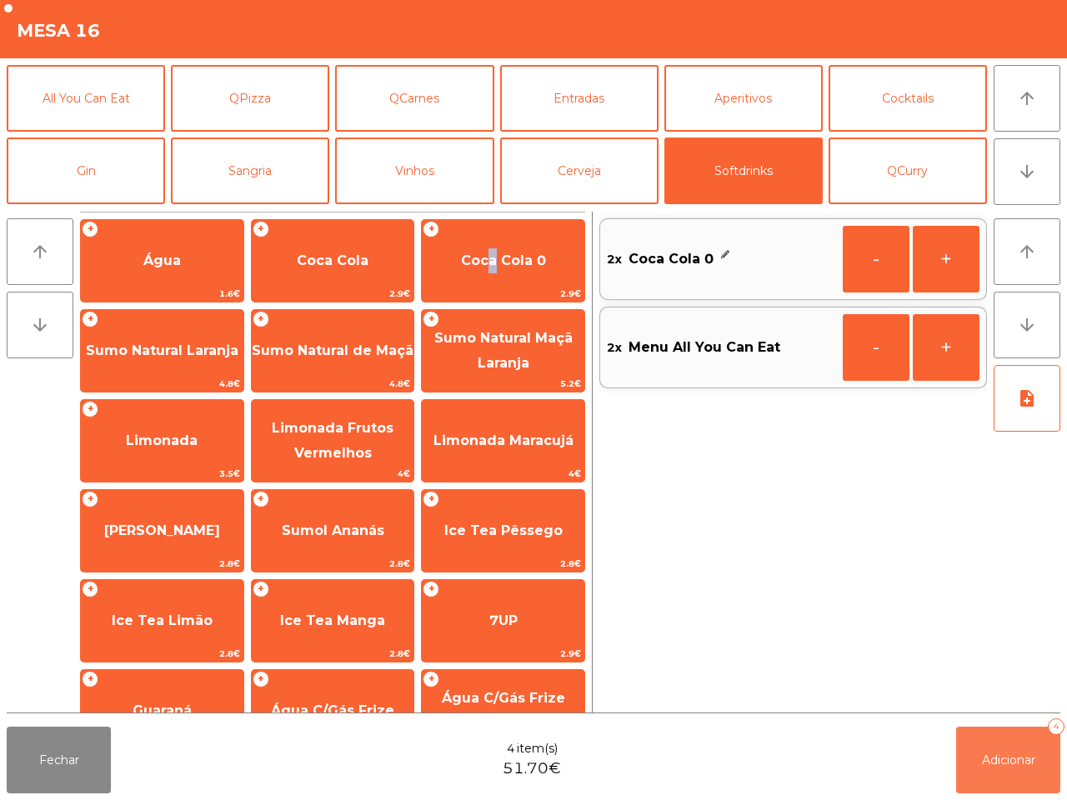
click at [1017, 771] on button "Adicionar 4" at bounding box center [1008, 760] width 104 height 67
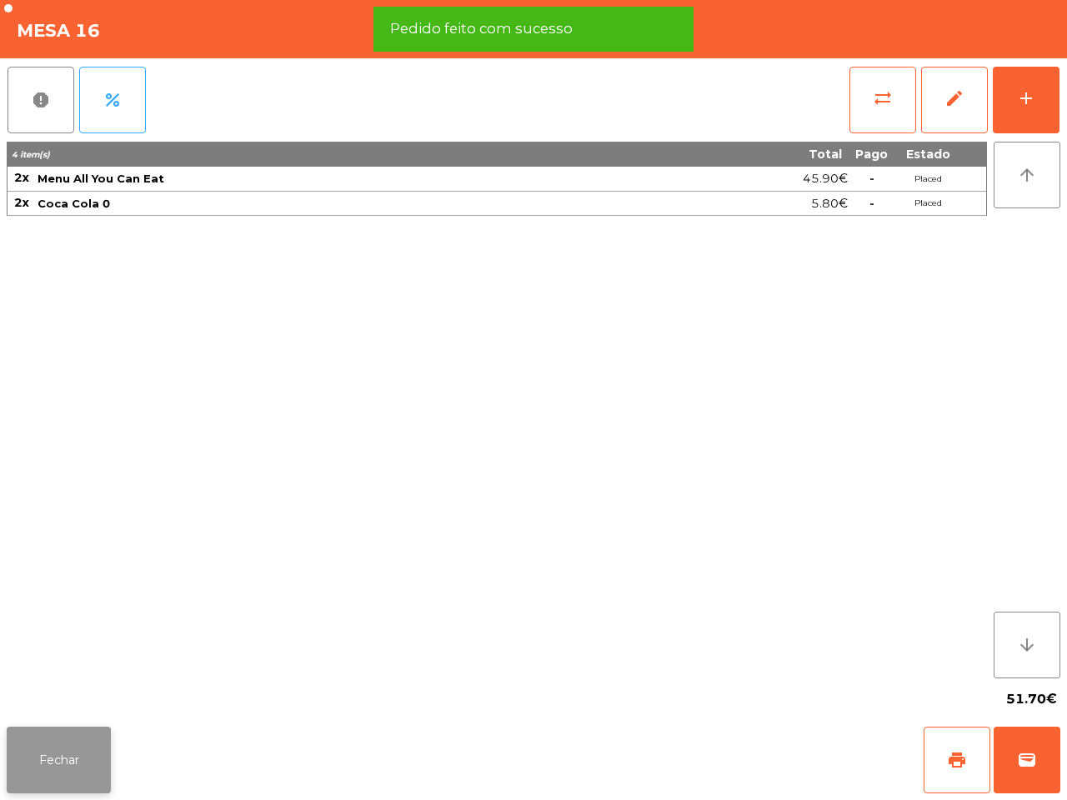
click at [108, 747] on button "Fechar" at bounding box center [59, 760] width 104 height 67
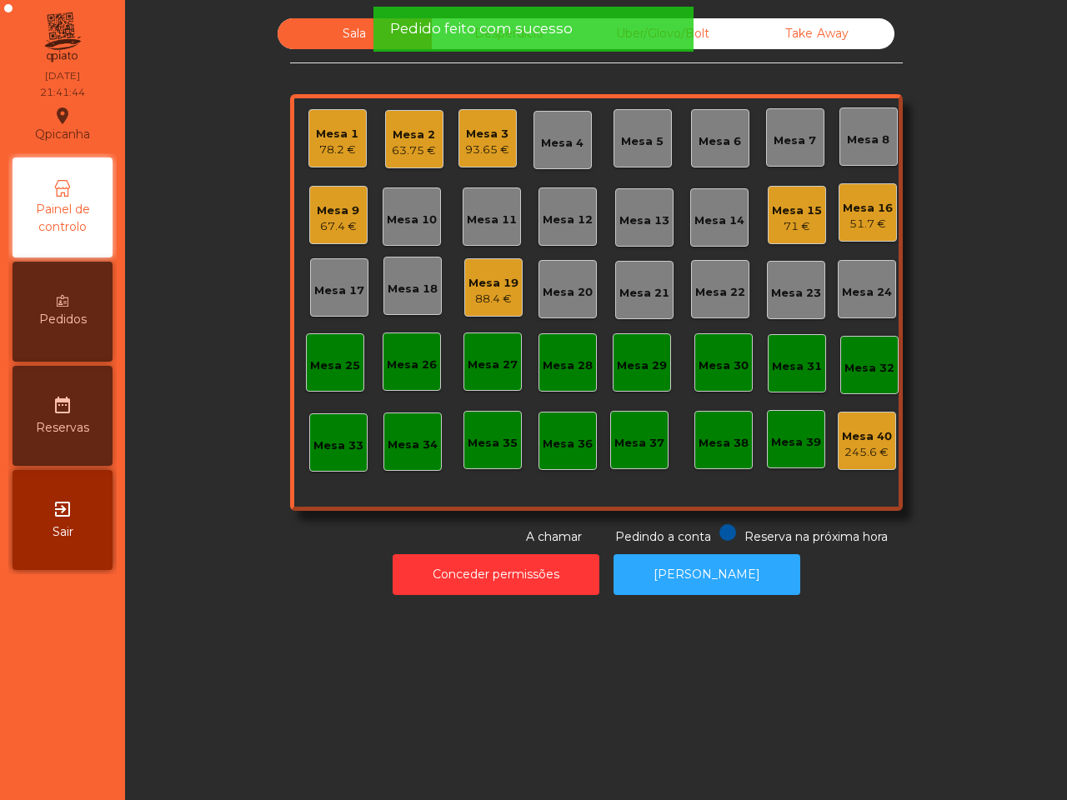
click at [792, 230] on div "71 €" at bounding box center [797, 226] width 50 height 17
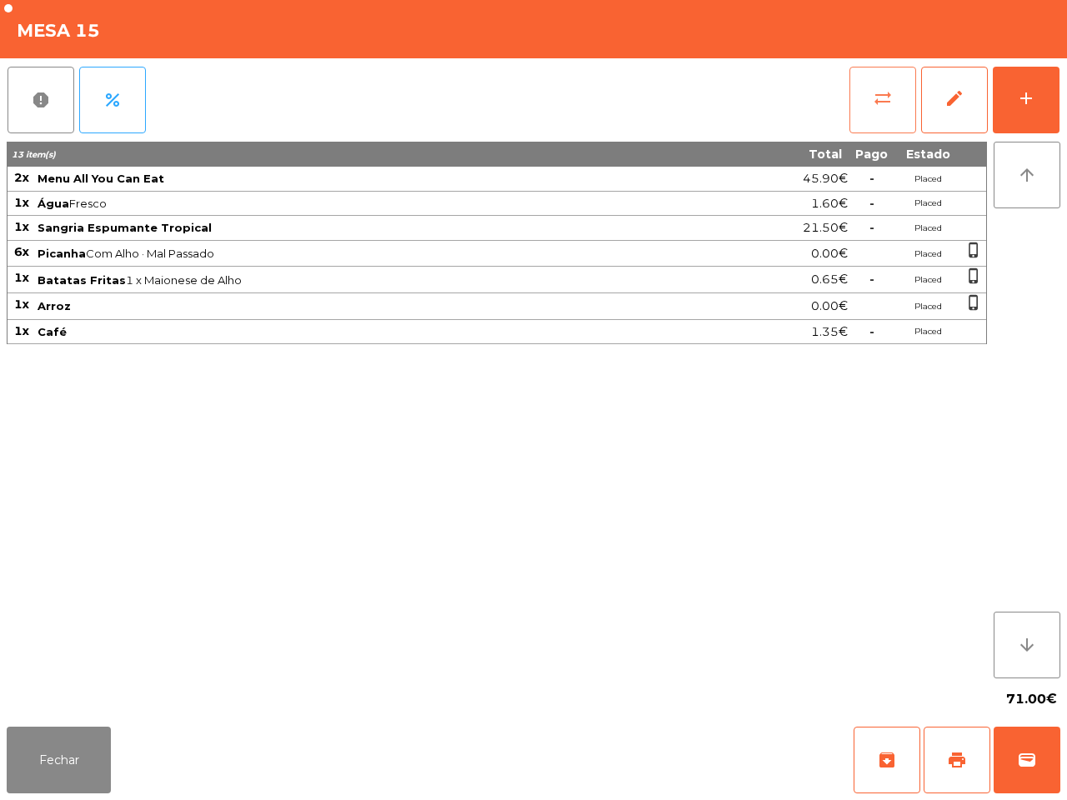
click at [868, 97] on button "sync_alt" at bounding box center [882, 100] width 67 height 67
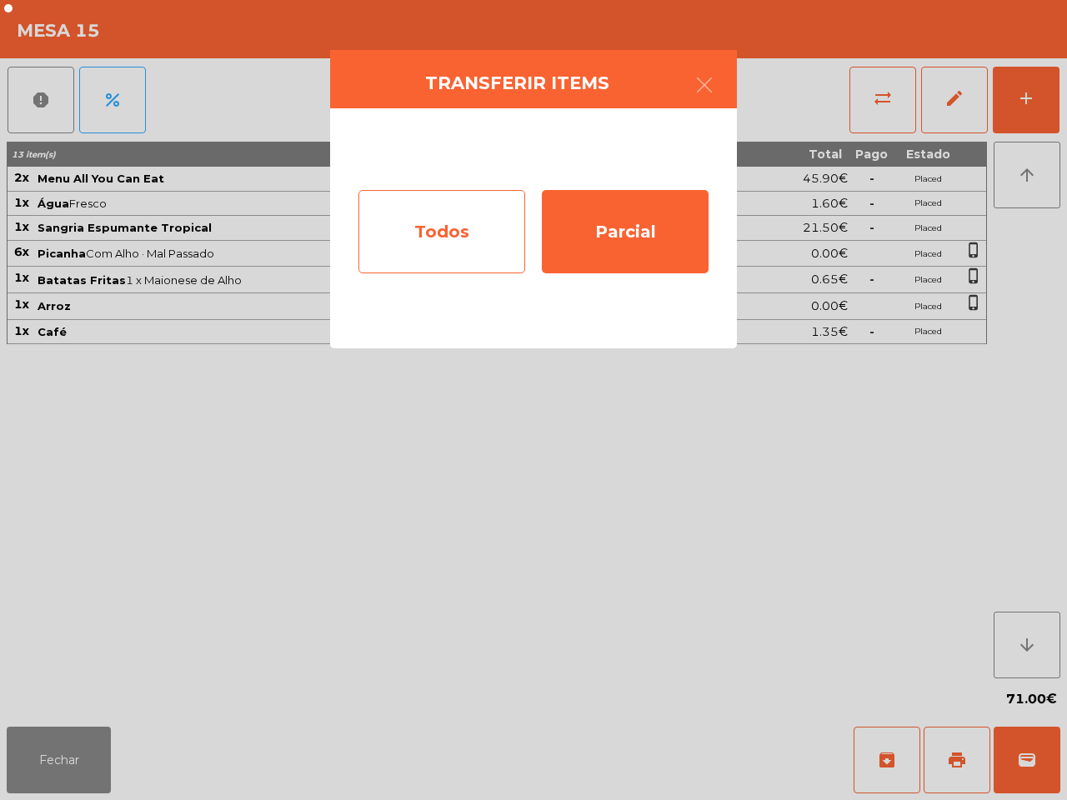
click at [442, 210] on div "Todos" at bounding box center [441, 231] width 167 height 83
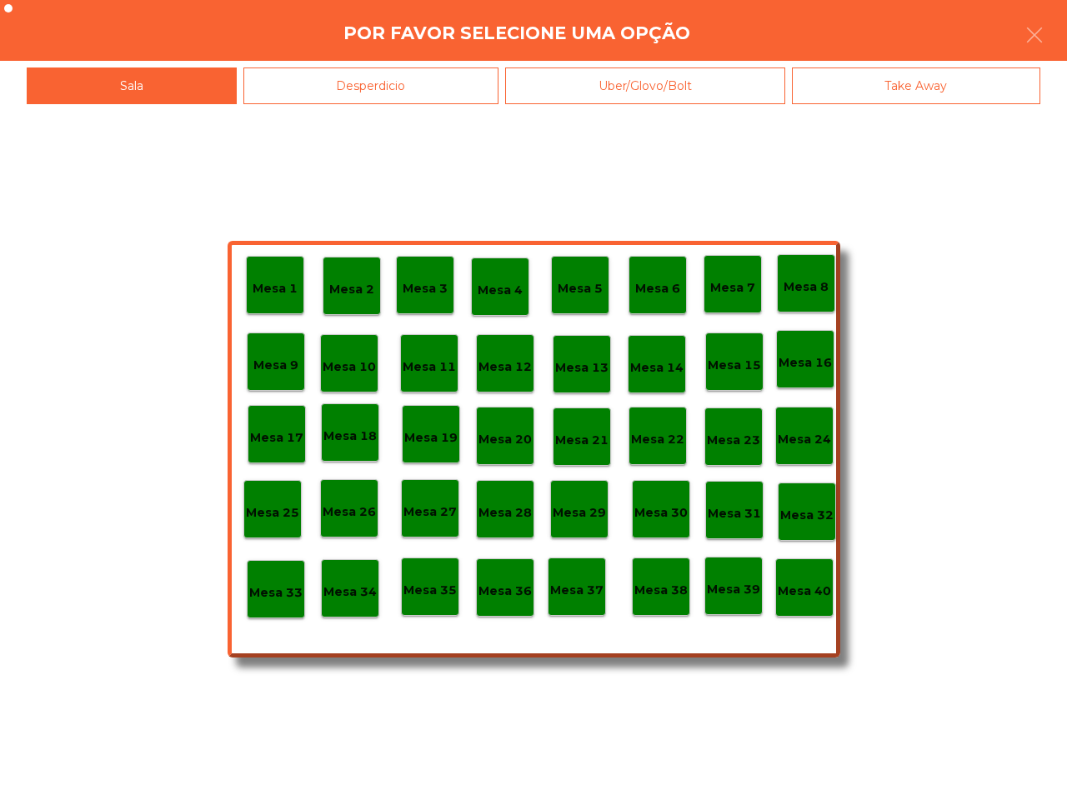
click at [798, 597] on p "Mesa 40" at bounding box center [803, 591] width 53 height 19
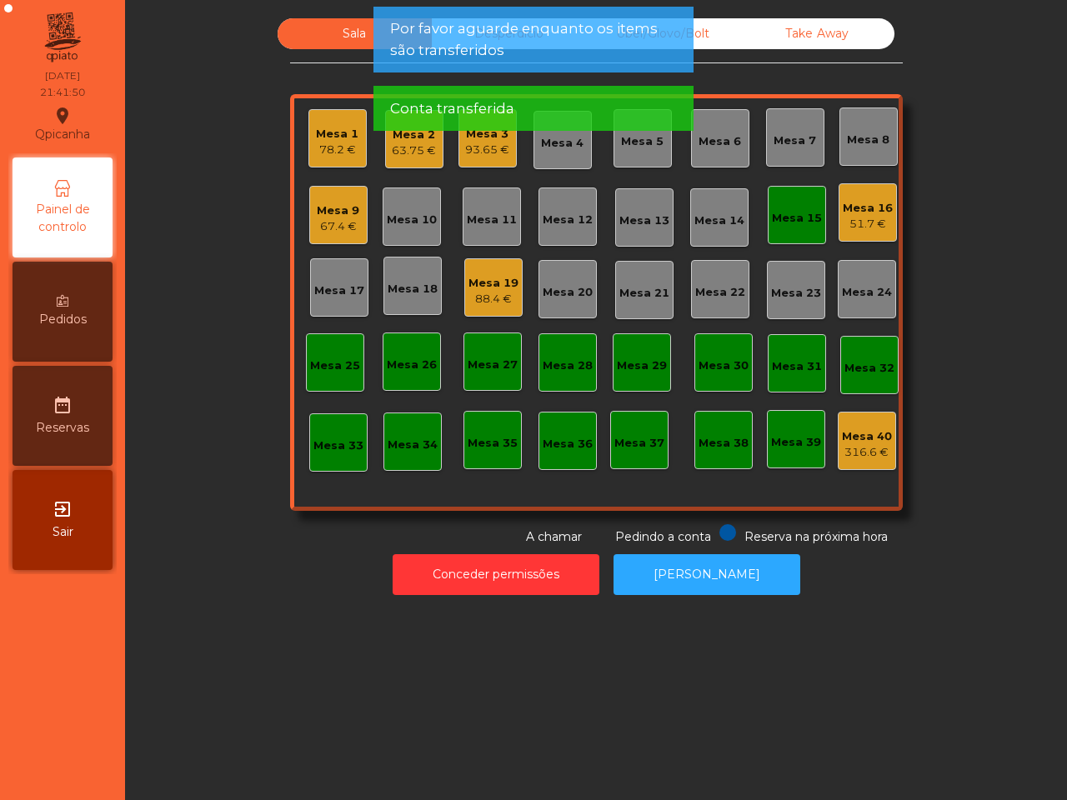
click at [783, 221] on div "Mesa 15" at bounding box center [797, 218] width 50 height 17
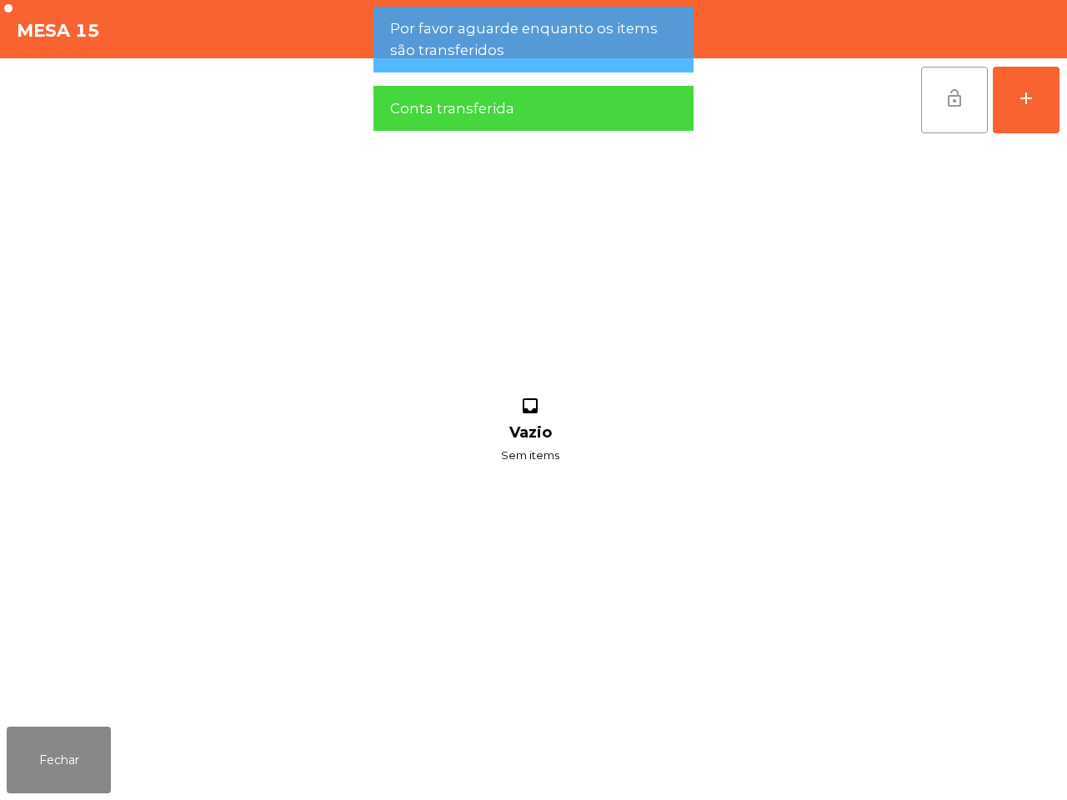
click at [951, 104] on span "lock_open" at bounding box center [954, 98] width 20 height 20
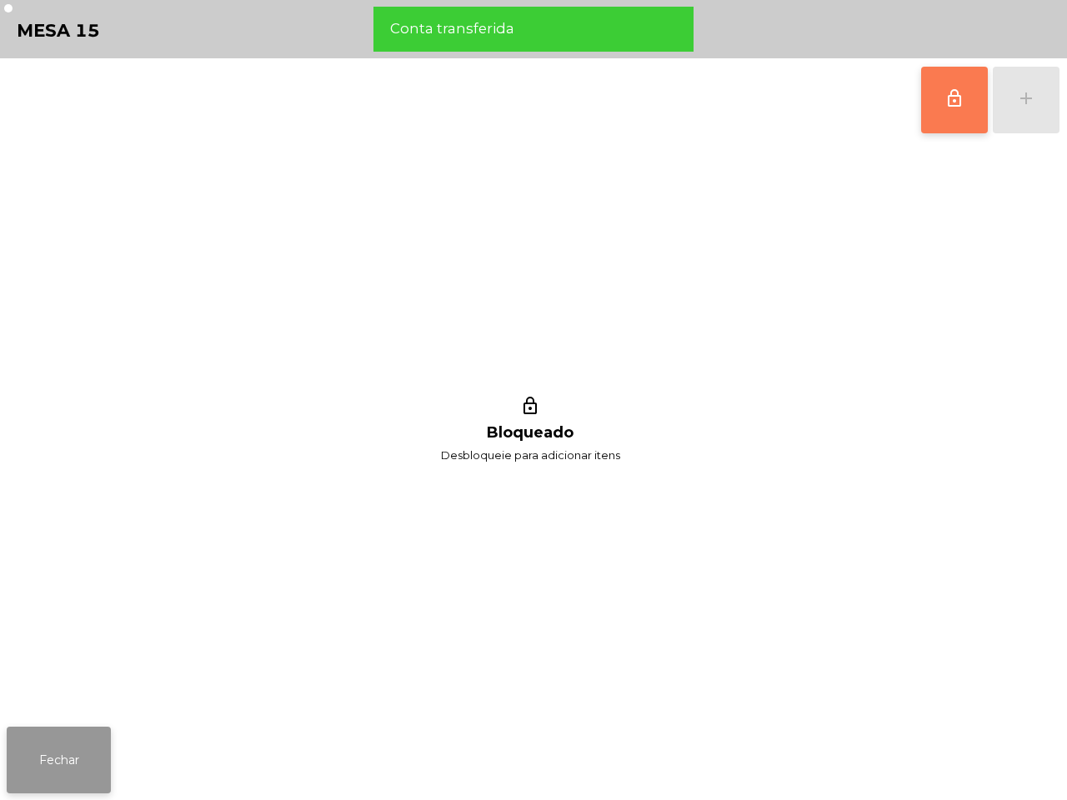
click at [72, 783] on button "Fechar" at bounding box center [59, 760] width 104 height 67
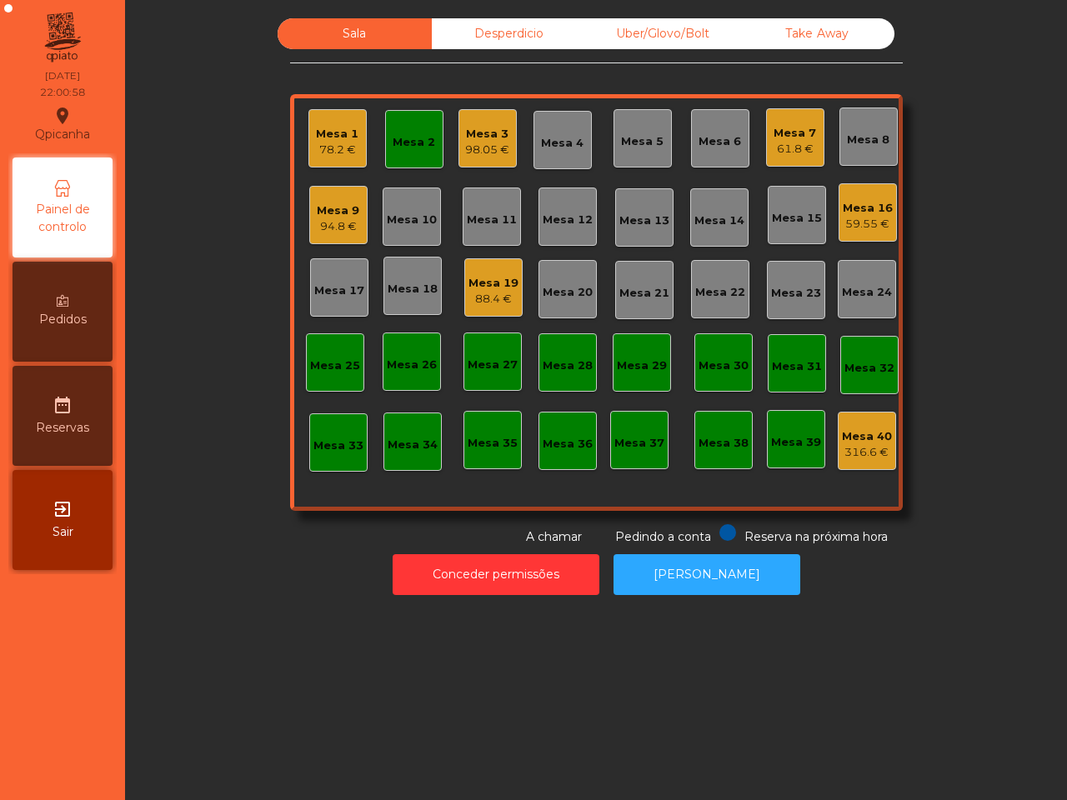
click at [480, 291] on div "88.4 €" at bounding box center [493, 299] width 50 height 17
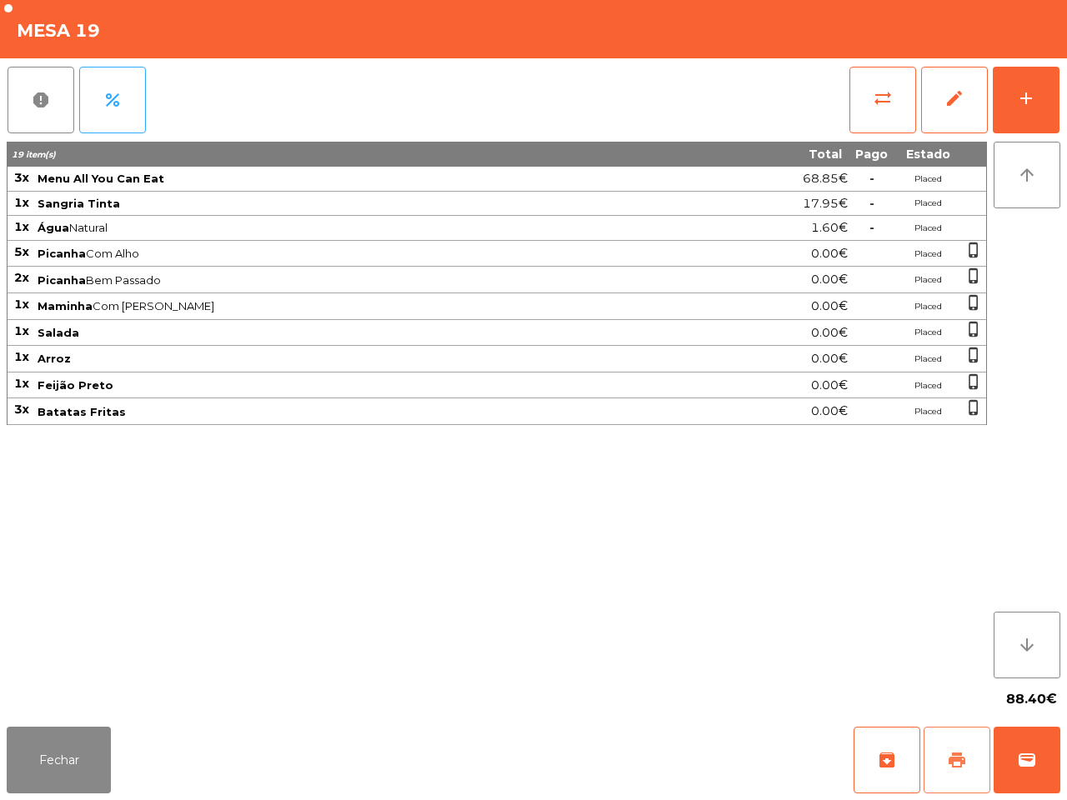
click at [955, 740] on button "print" at bounding box center [956, 760] width 67 height 67
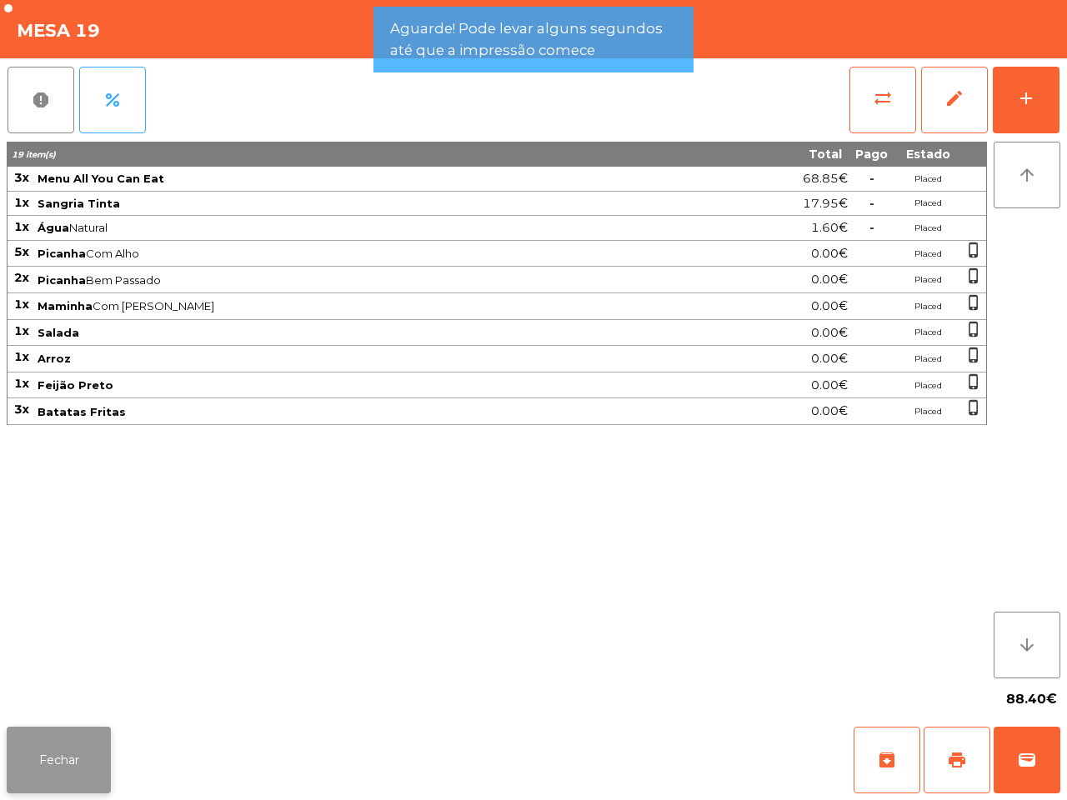
click at [67, 764] on button "Fechar" at bounding box center [59, 760] width 104 height 67
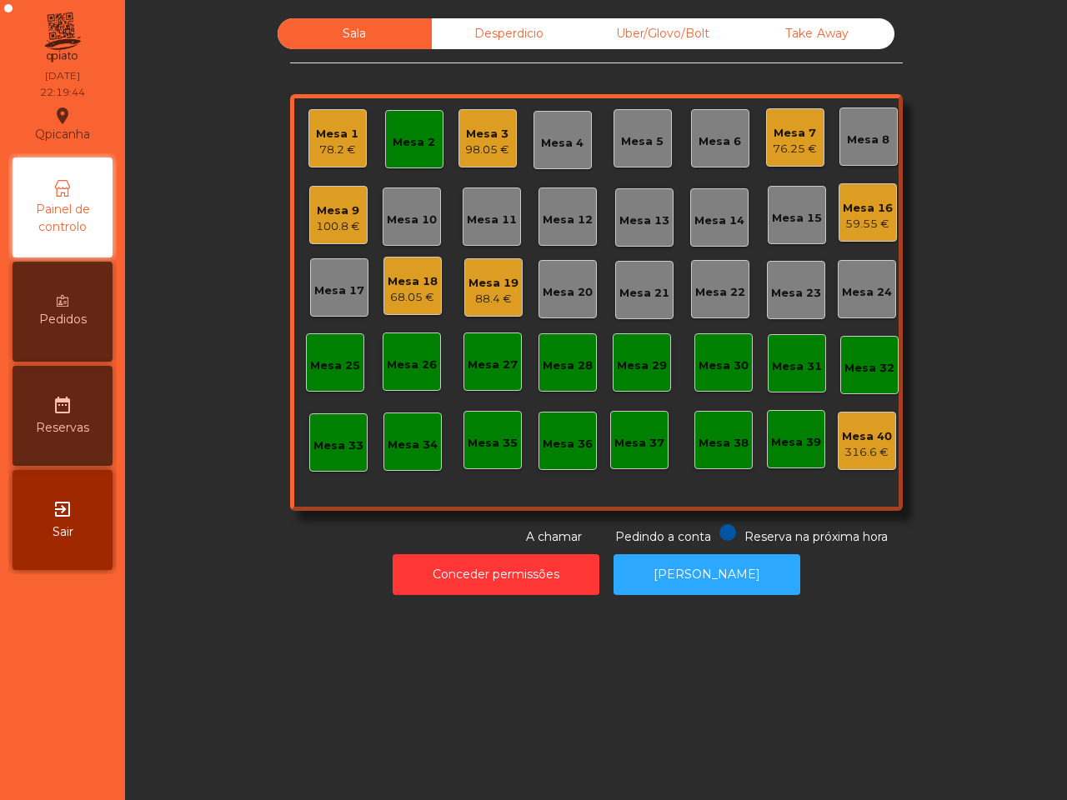
click at [323, 126] on div "Mesa 1" at bounding box center [337, 134] width 42 height 17
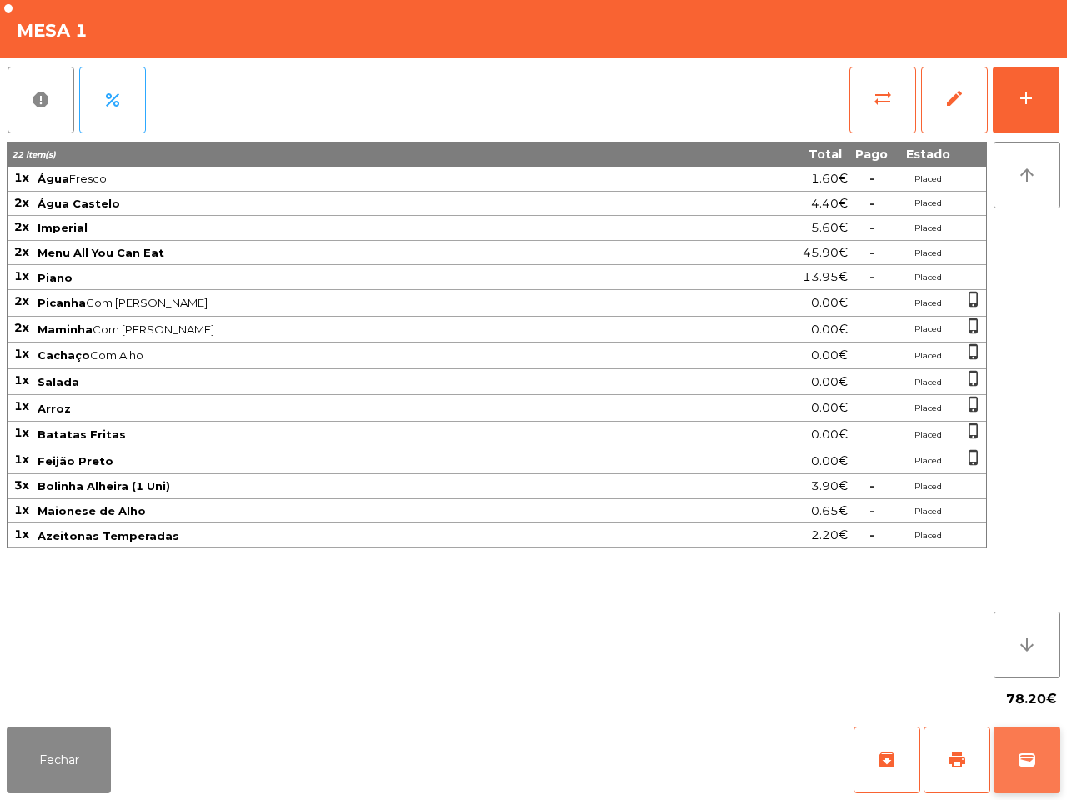
click at [1022, 756] on span "wallet" at bounding box center [1027, 760] width 20 height 20
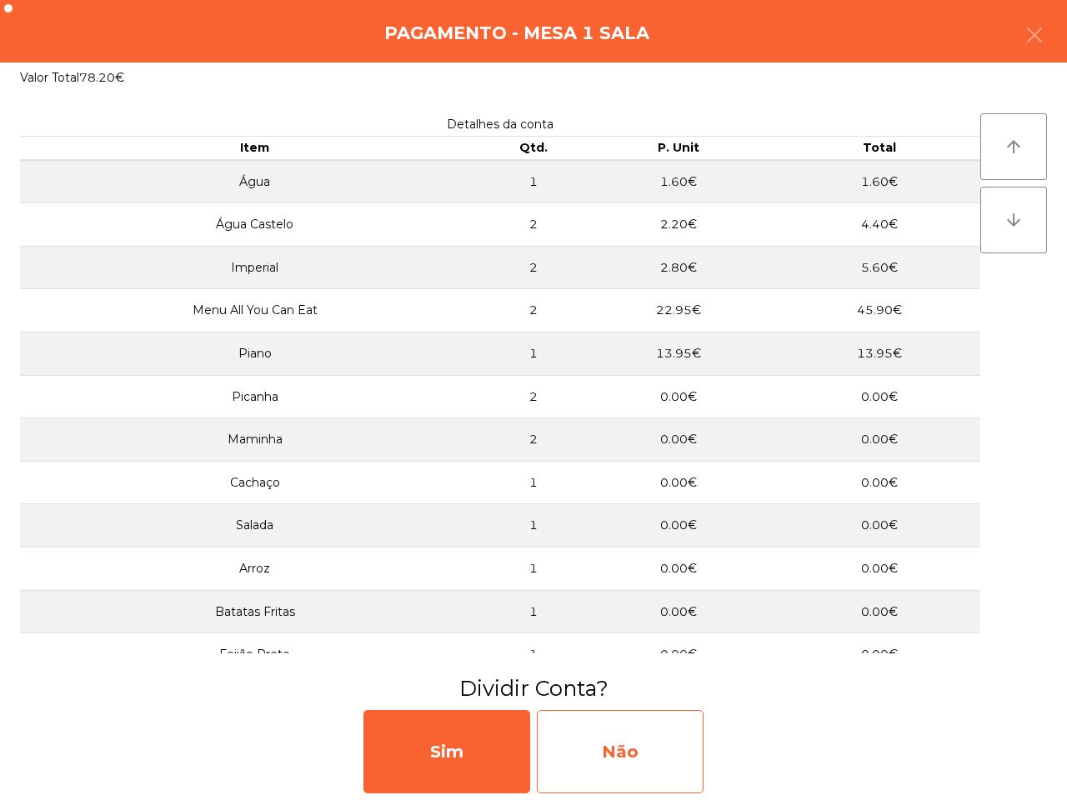
click at [652, 762] on div "Não" at bounding box center [620, 751] width 167 height 83
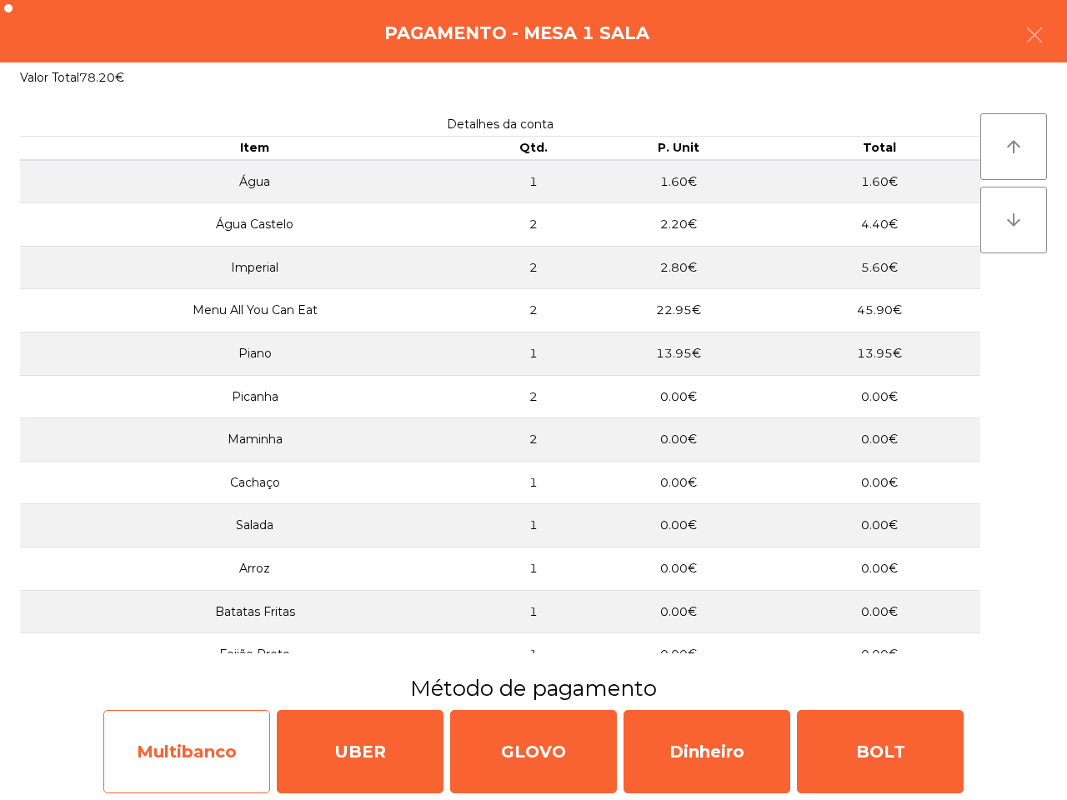
click at [192, 738] on div "Multibanco" at bounding box center [186, 751] width 167 height 83
select select "**"
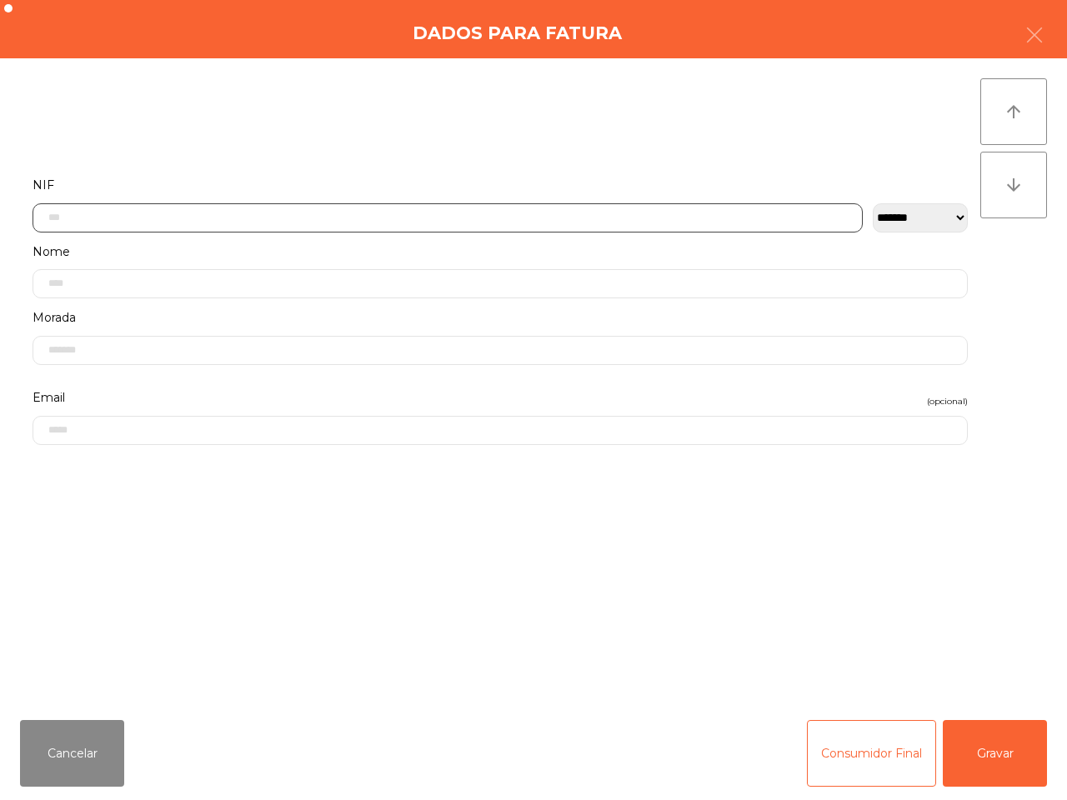
click at [271, 221] on input "text" at bounding box center [447, 217] width 830 height 29
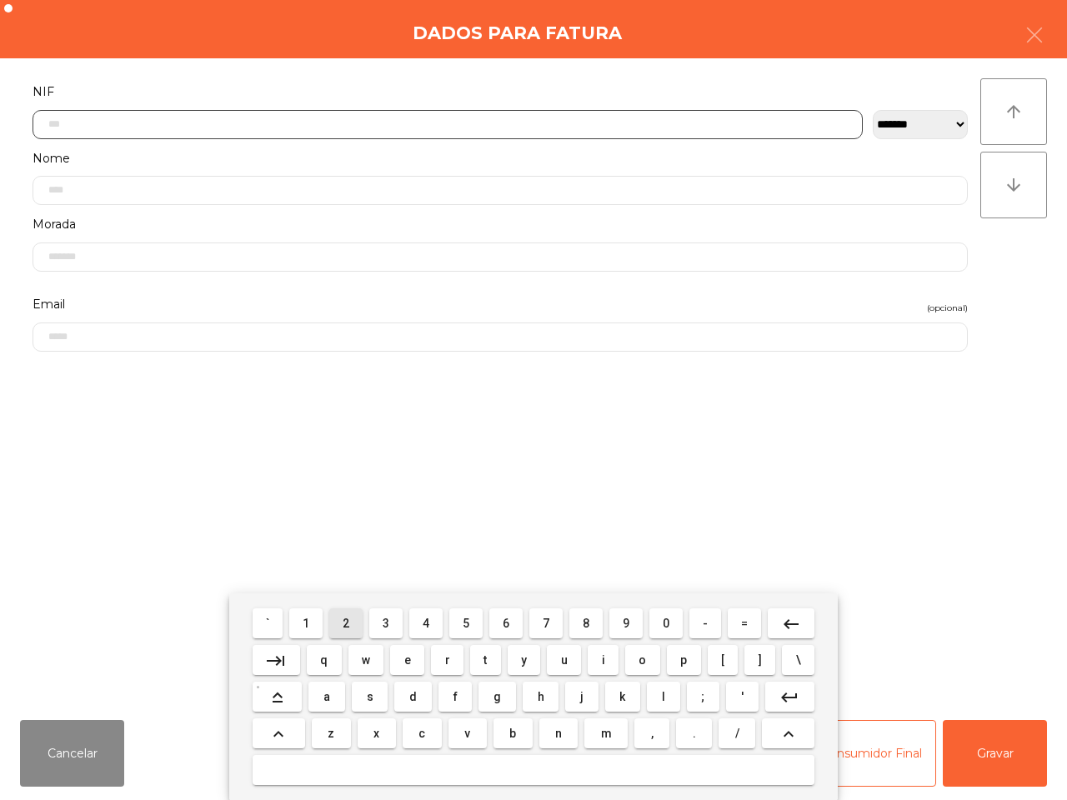
click at [338, 627] on button "2" at bounding box center [345, 623] width 33 height 30
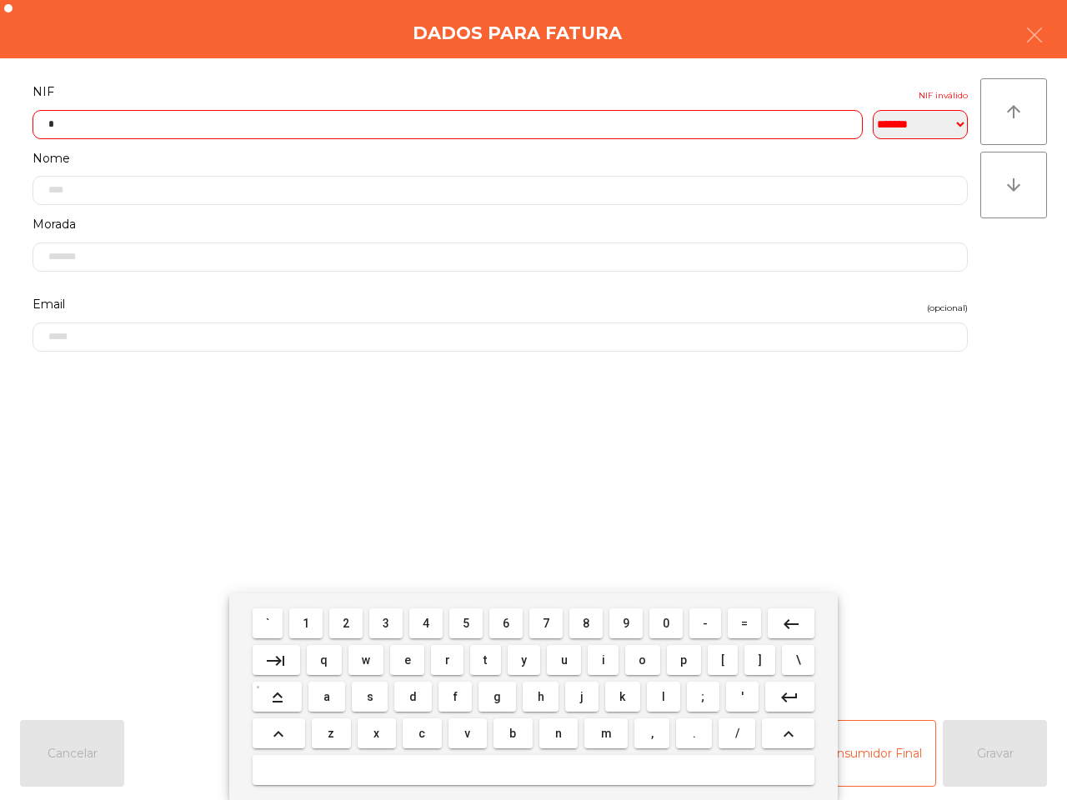
click at [309, 618] on span "1" at bounding box center [305, 623] width 7 height 13
click at [664, 625] on span "0" at bounding box center [665, 623] width 7 height 13
click at [537, 622] on button "7" at bounding box center [545, 623] width 33 height 30
click at [348, 619] on span "2" at bounding box center [345, 623] width 7 height 13
click at [464, 622] on span "5" at bounding box center [465, 623] width 7 height 13
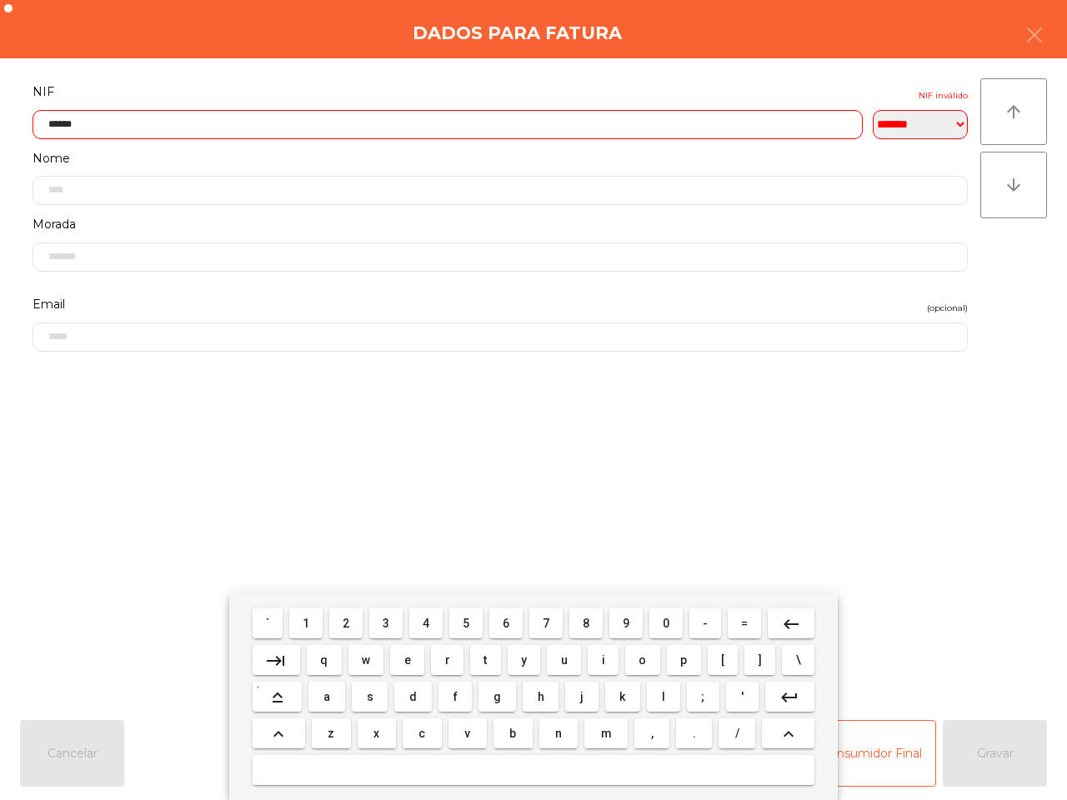
click at [340, 626] on button "2" at bounding box center [345, 623] width 33 height 30
click at [569, 619] on button "8" at bounding box center [585, 623] width 33 height 30
drag, startPoint x: 315, startPoint y: 626, endPoint x: 305, endPoint y: 569, distance: 57.5
click at [317, 626] on button "1" at bounding box center [305, 623] width 33 height 30
type input "*********"
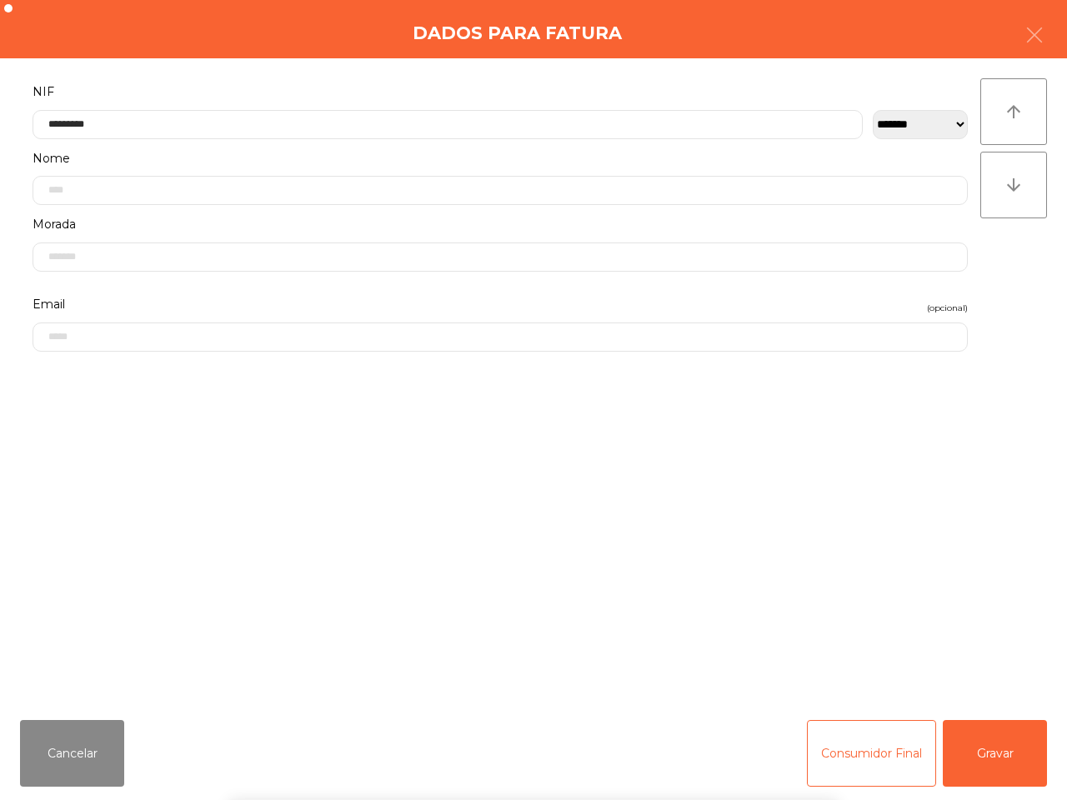
click at [298, 494] on form "**********" at bounding box center [500, 385] width 960 height 608
click at [1014, 754] on button "Gravar" at bounding box center [994, 753] width 104 height 67
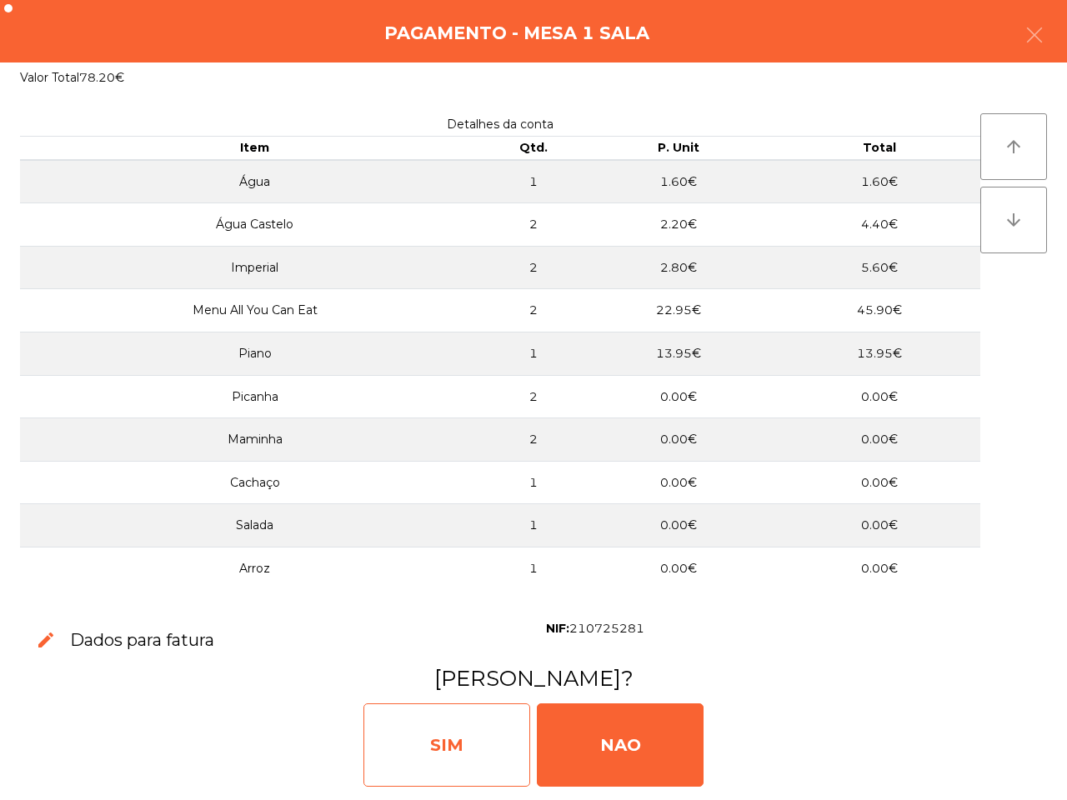
click at [488, 752] on div "SIM" at bounding box center [446, 744] width 167 height 83
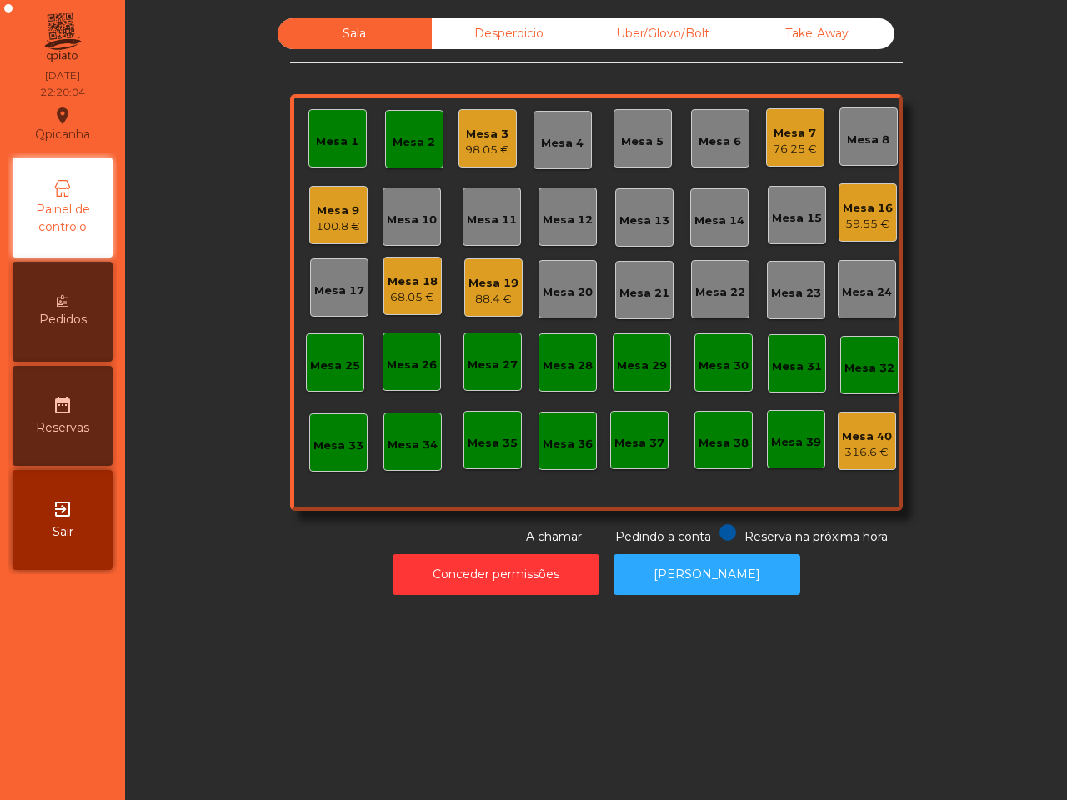
click at [346, 150] on div "Mesa 1" at bounding box center [337, 138] width 58 height 58
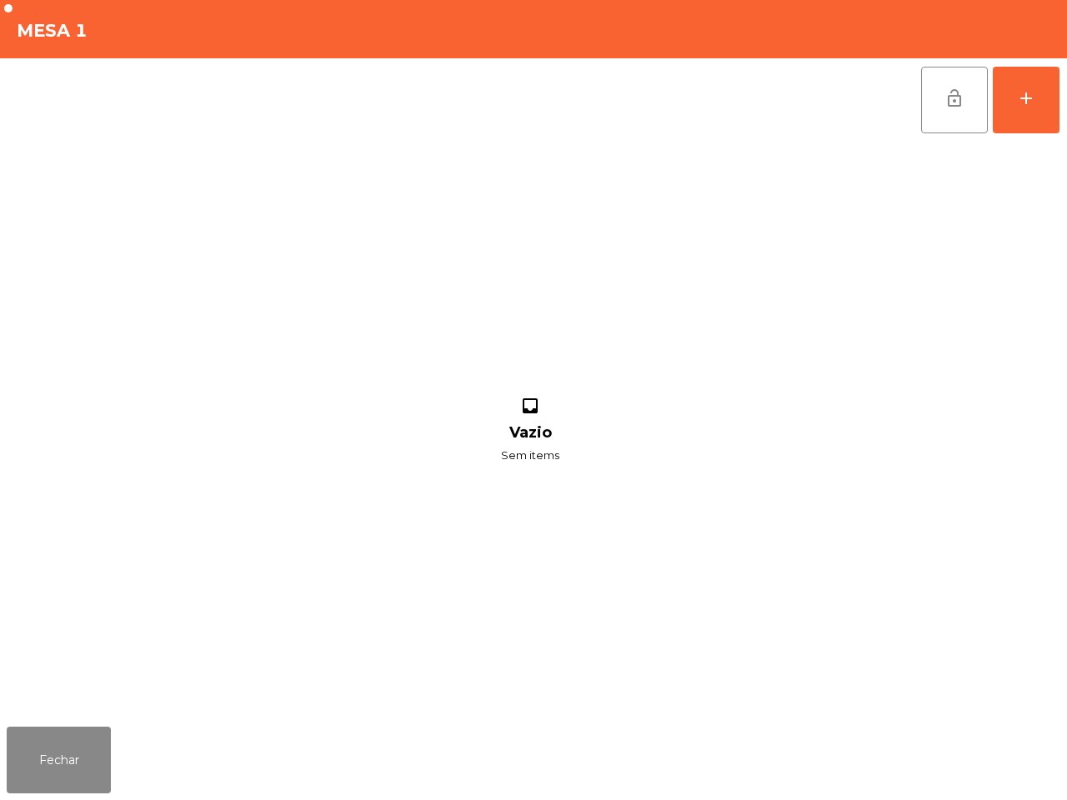
click at [933, 122] on button "lock_open" at bounding box center [954, 100] width 67 height 67
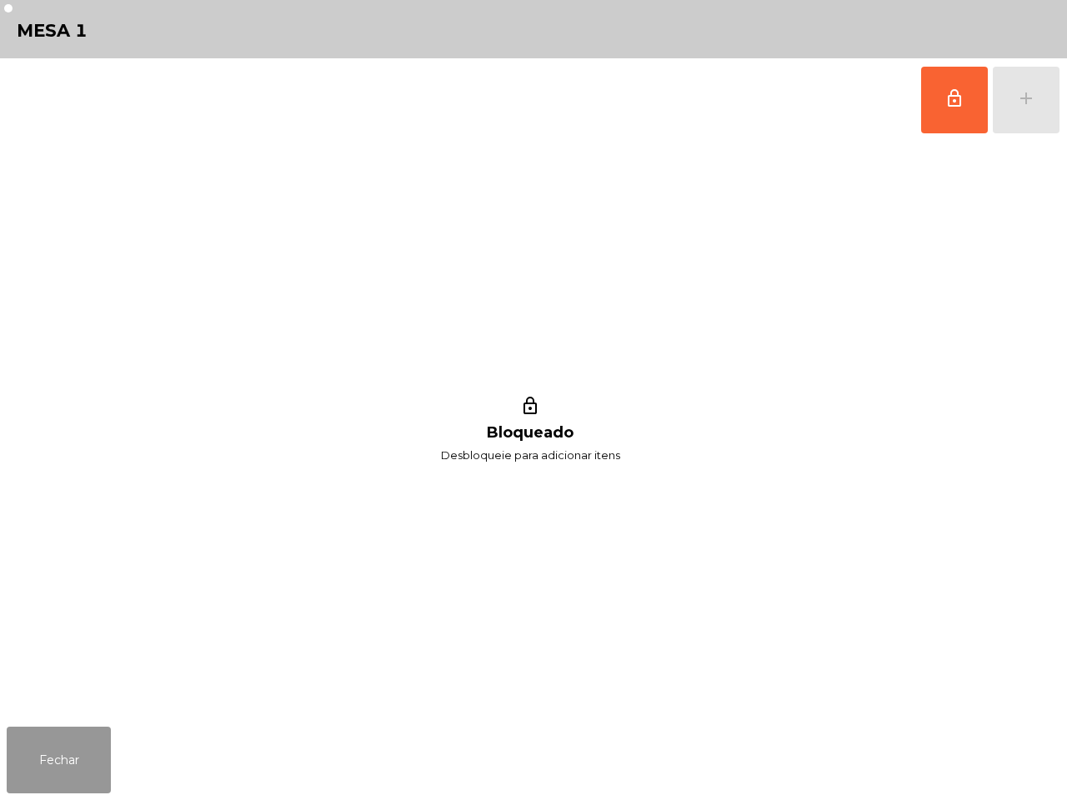
click at [67, 747] on button "Fechar" at bounding box center [59, 760] width 104 height 67
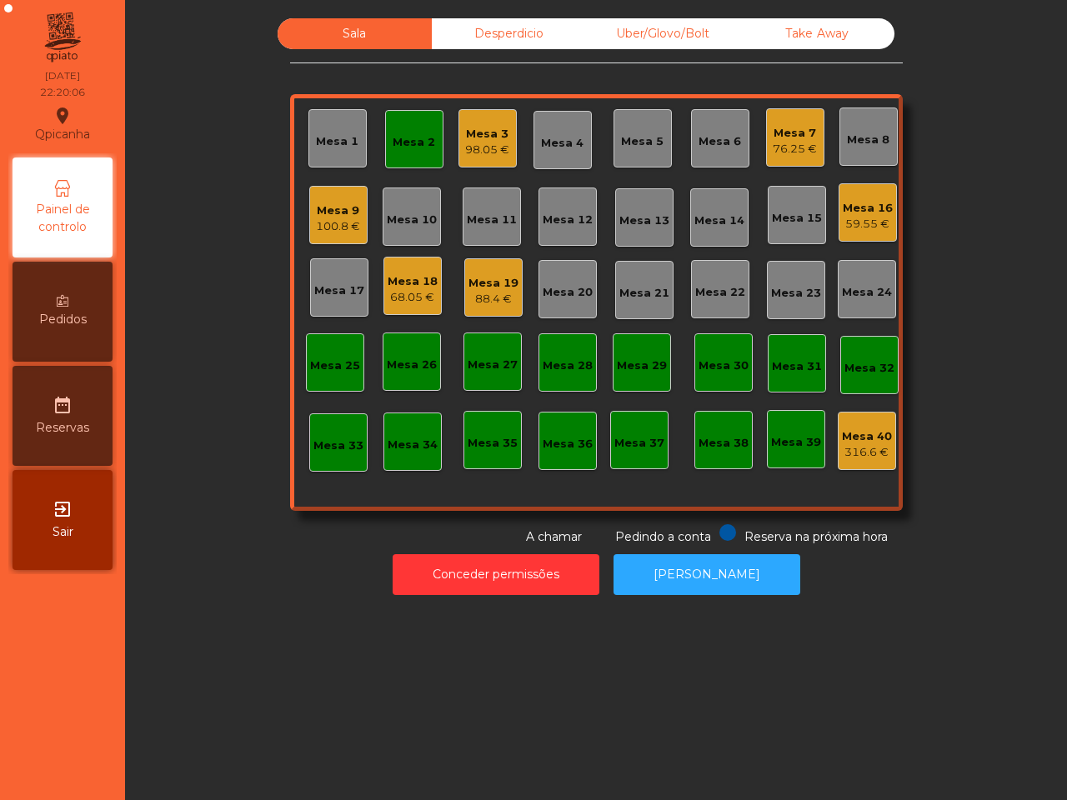
click at [421, 154] on div "Mesa 2" at bounding box center [414, 139] width 58 height 58
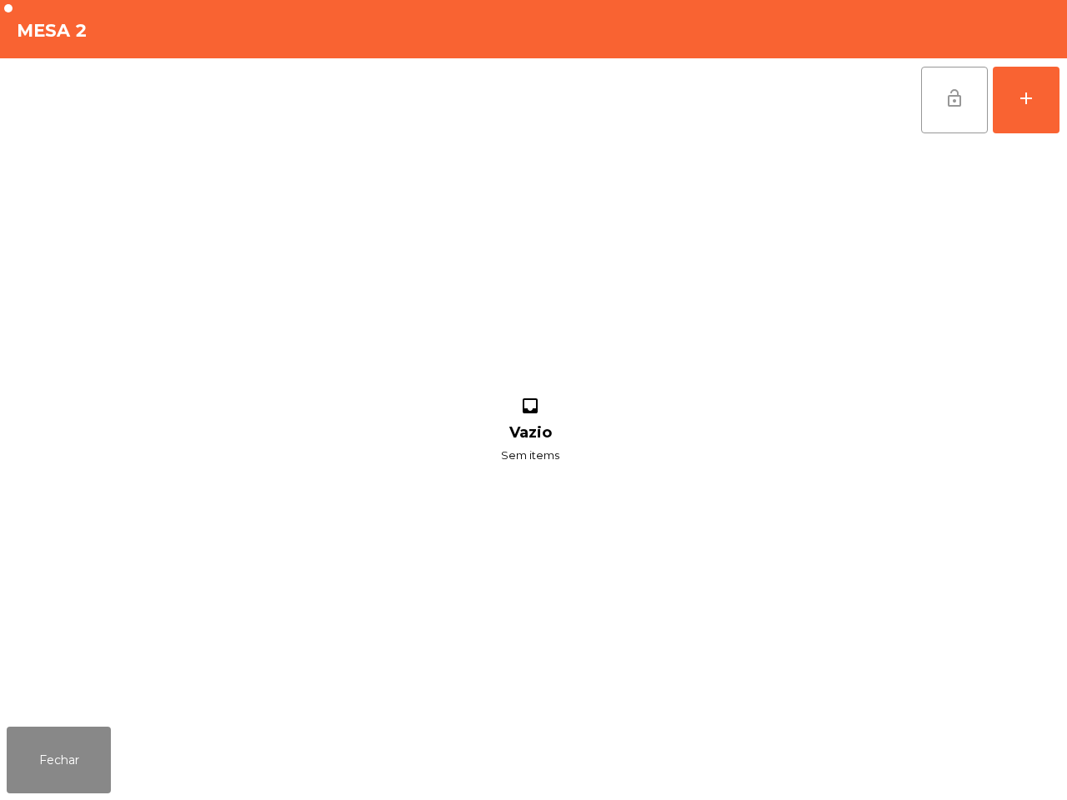
click at [951, 115] on button "lock_open" at bounding box center [954, 100] width 67 height 67
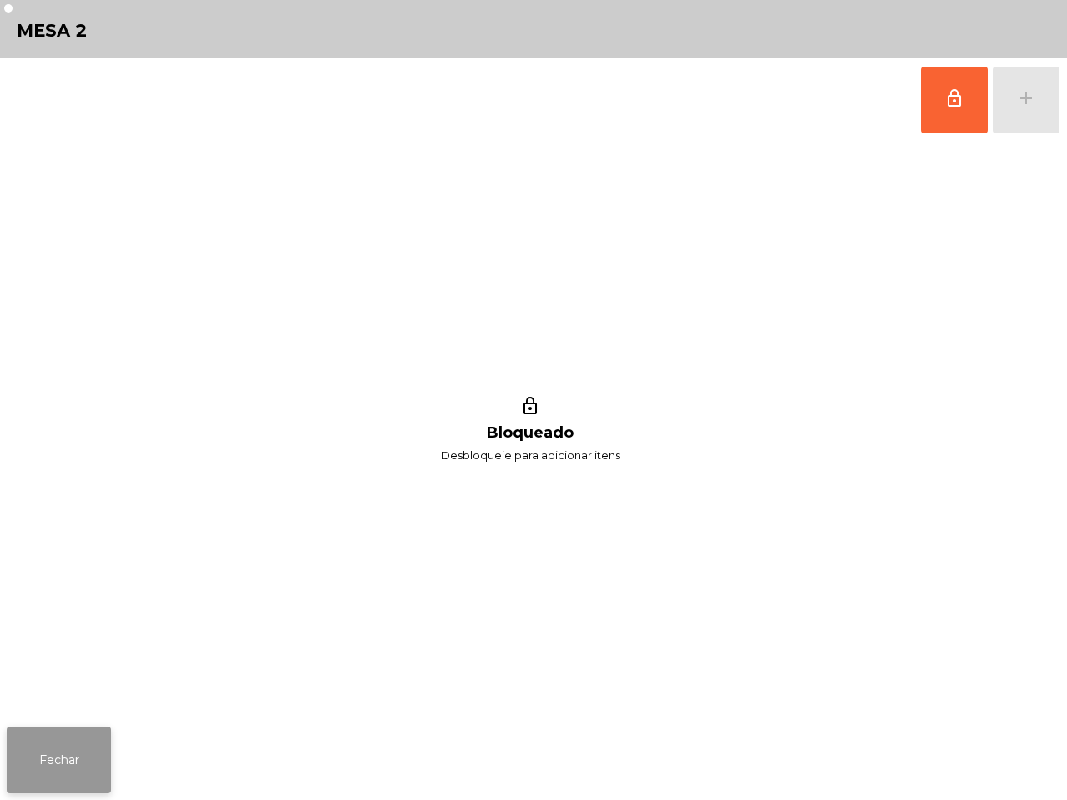
click at [43, 756] on button "Fechar" at bounding box center [59, 760] width 104 height 67
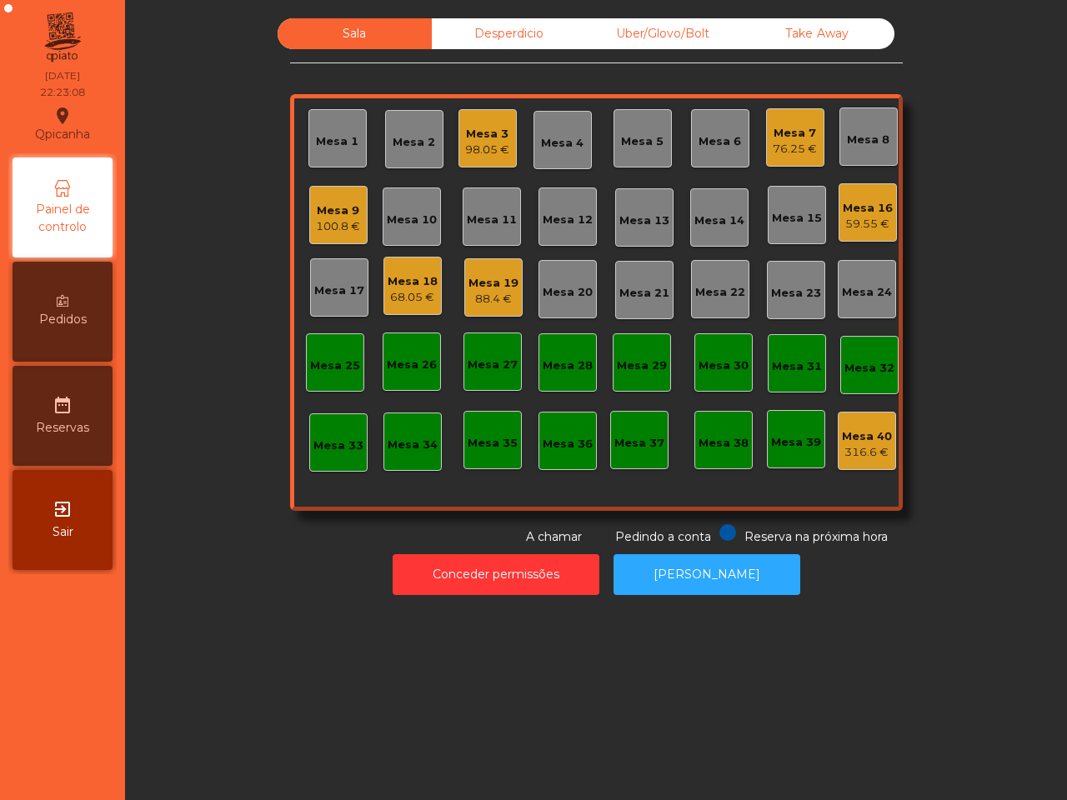
click at [48, 730] on nav "Qpicanha location_on [DATE] 22:23:08 Painel de controlo Pedidos date_range Rese…" at bounding box center [62, 400] width 125 height 800
click at [392, 279] on div "Mesa 18" at bounding box center [412, 281] width 50 height 17
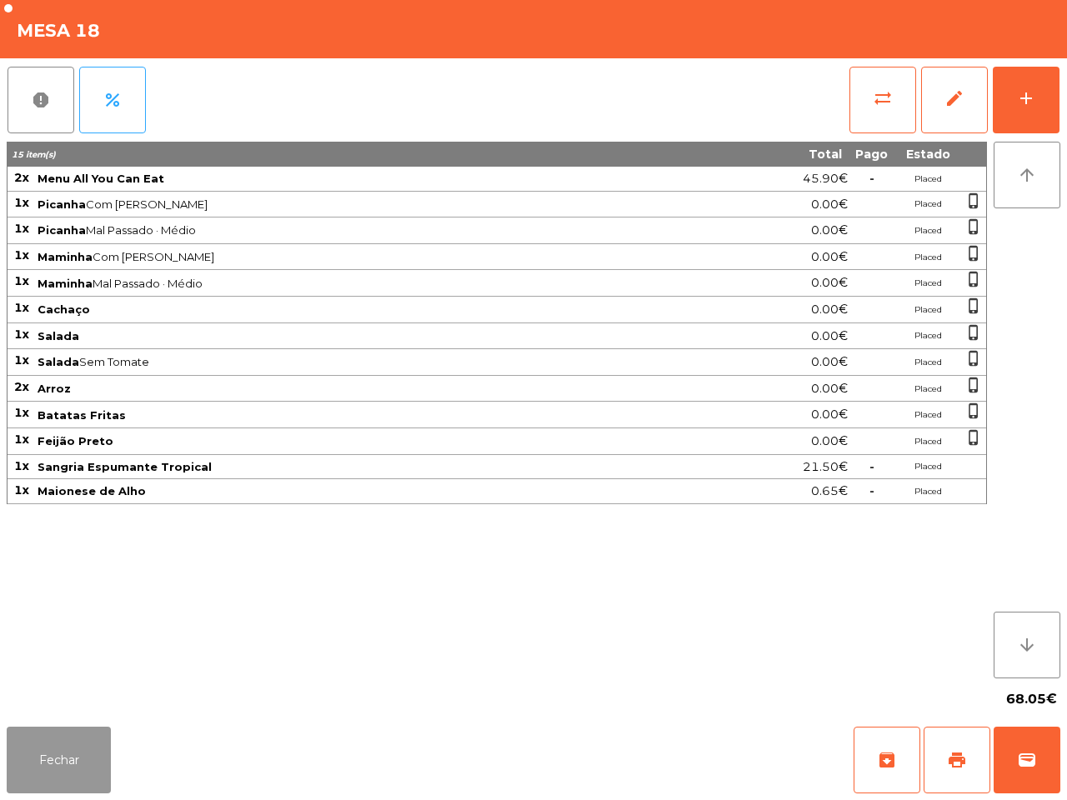
drag, startPoint x: 81, startPoint y: 765, endPoint x: 94, endPoint y: 747, distance: 22.0
click at [79, 768] on button "Fechar" at bounding box center [59, 760] width 104 height 67
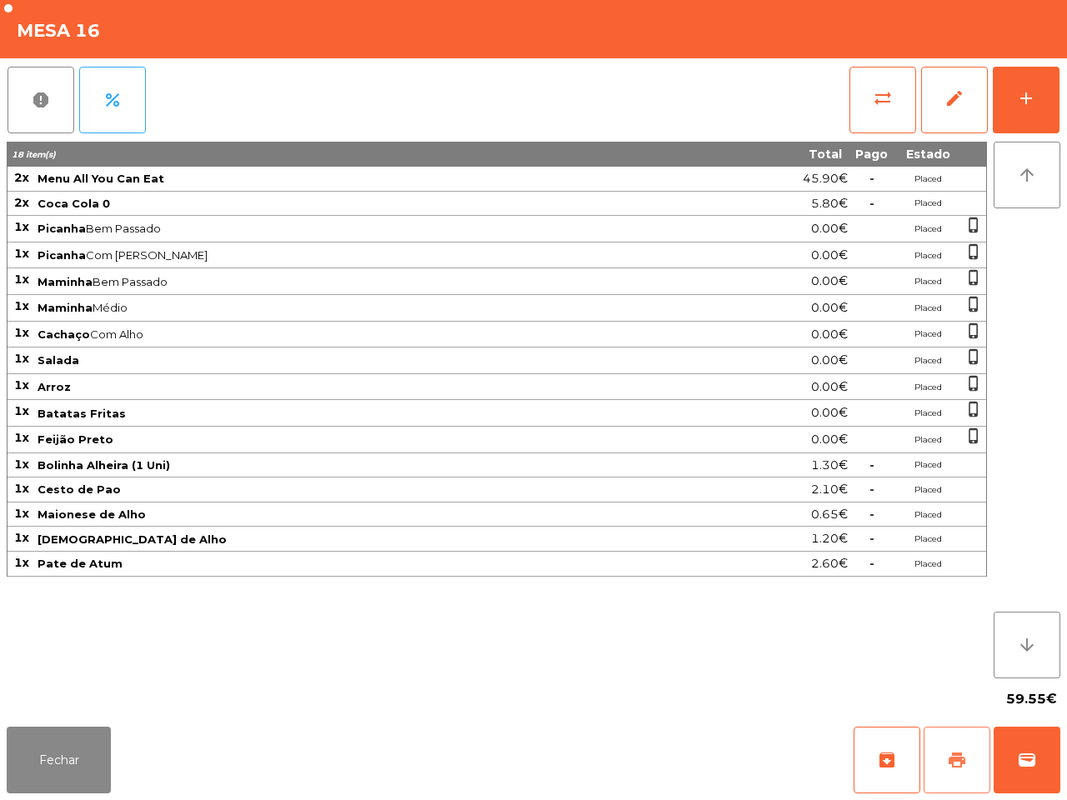
click at [963, 757] on span "print" at bounding box center [957, 760] width 20 height 20
click at [51, 755] on button "Fechar" at bounding box center [59, 760] width 104 height 67
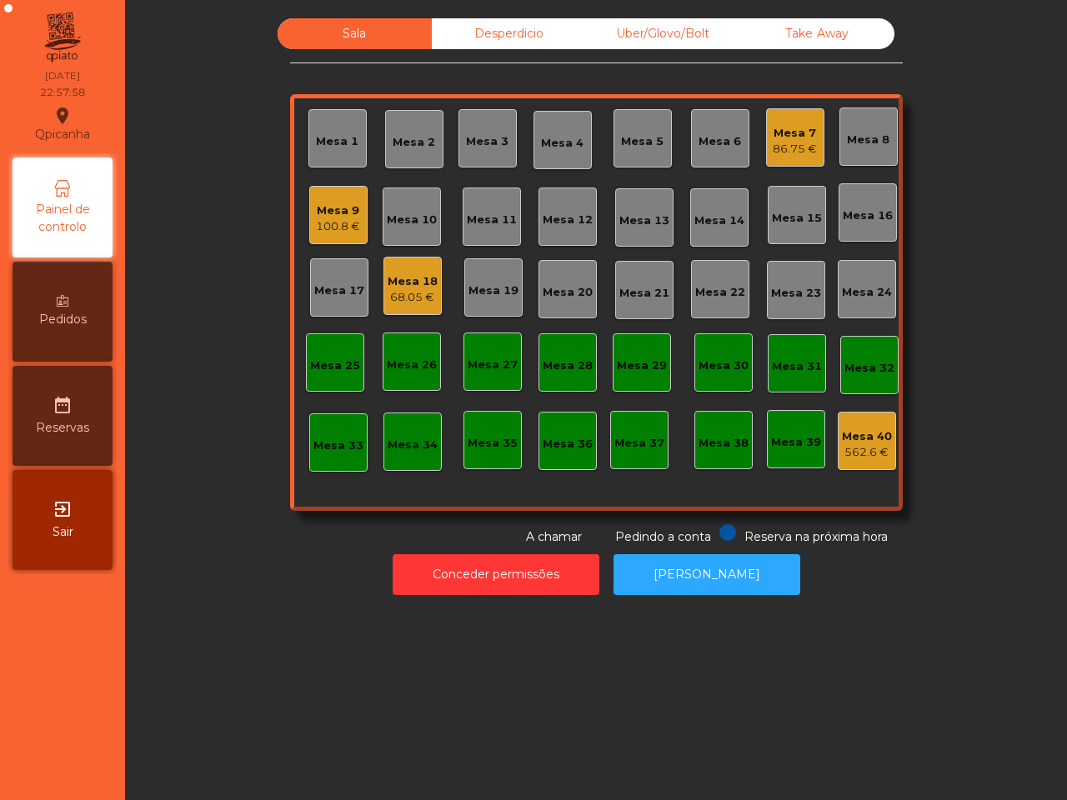
click at [327, 227] on div "100.8 €" at bounding box center [338, 226] width 44 height 17
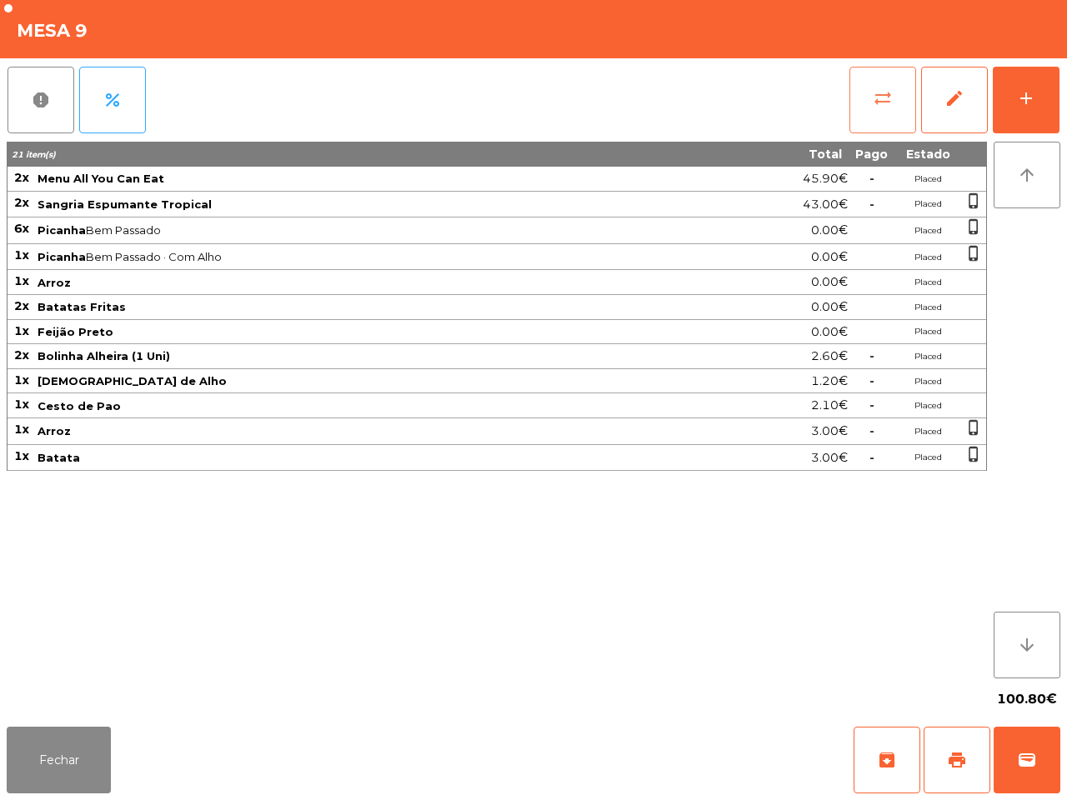
click at [880, 109] on button "sync_alt" at bounding box center [882, 100] width 67 height 67
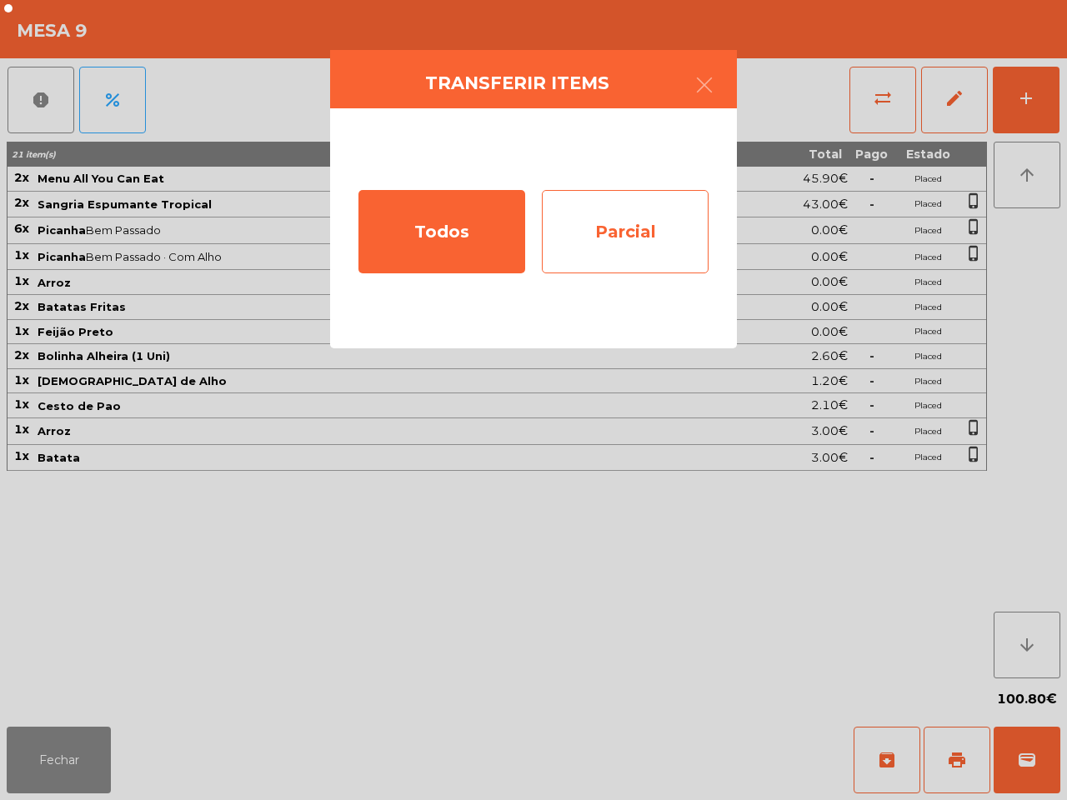
click at [580, 242] on div "Parcial" at bounding box center [625, 231] width 167 height 83
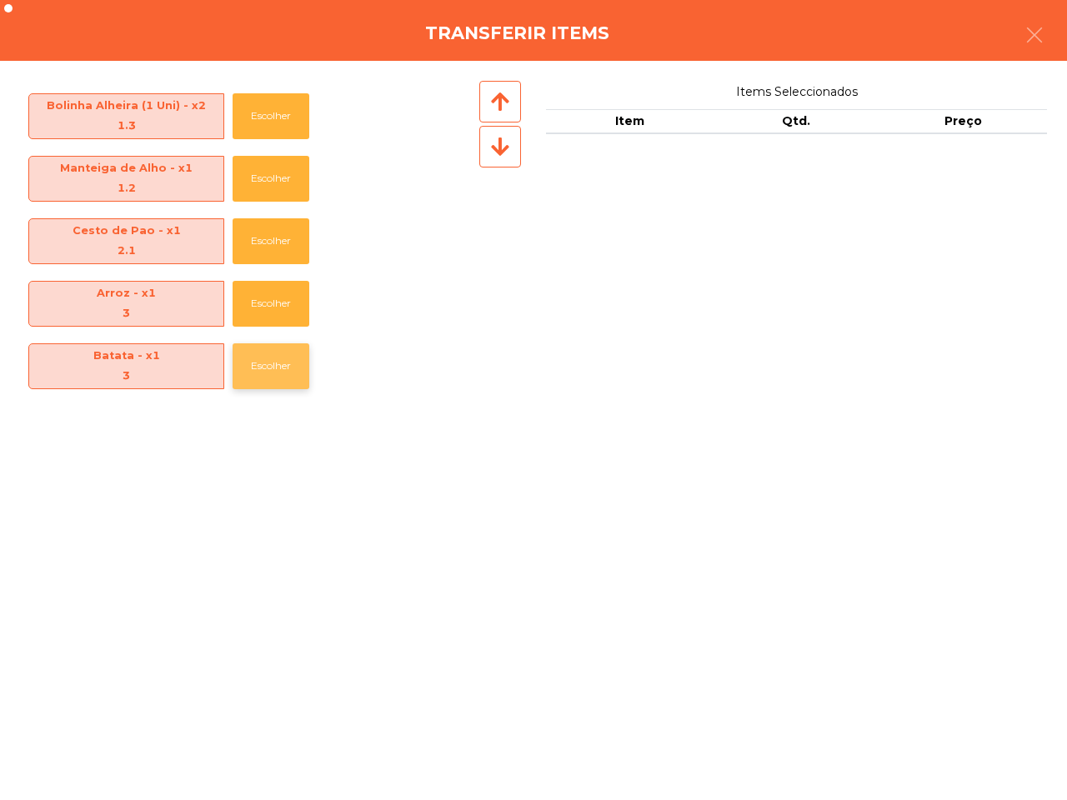
click at [254, 368] on button "Escolher" at bounding box center [270, 366] width 77 height 46
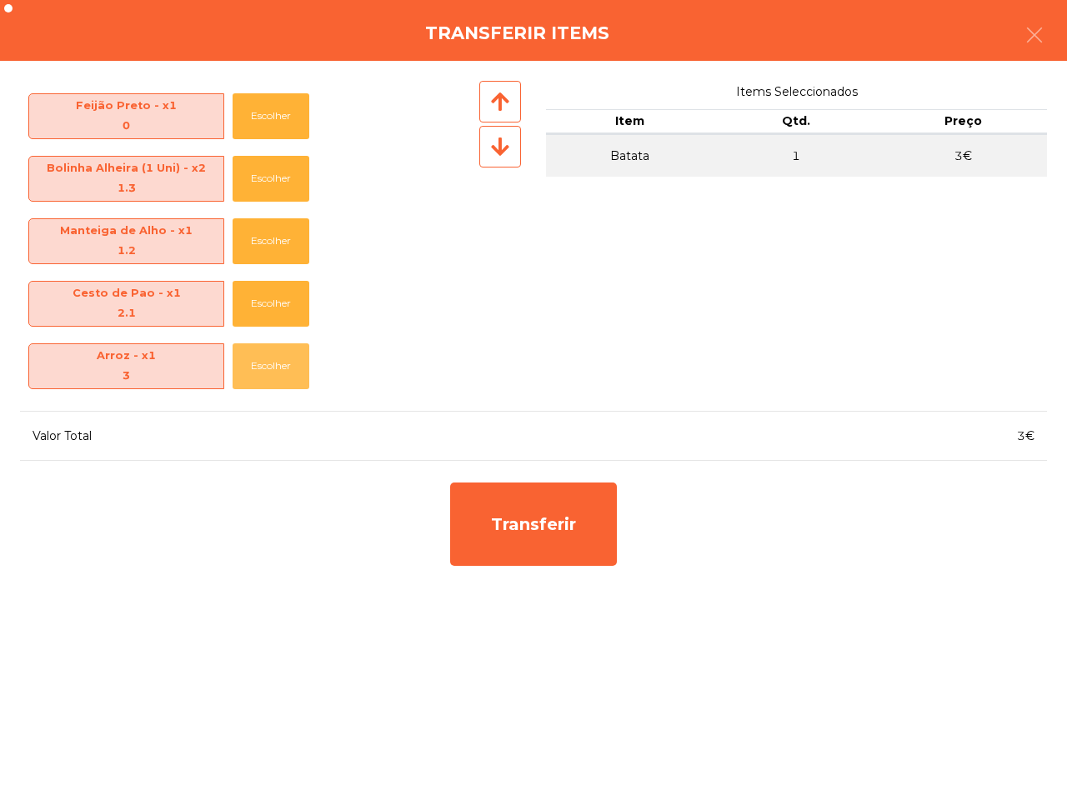
drag, startPoint x: 263, startPoint y: 358, endPoint x: 318, endPoint y: 381, distance: 59.4
click at [260, 358] on button "Escolher" at bounding box center [270, 366] width 77 height 46
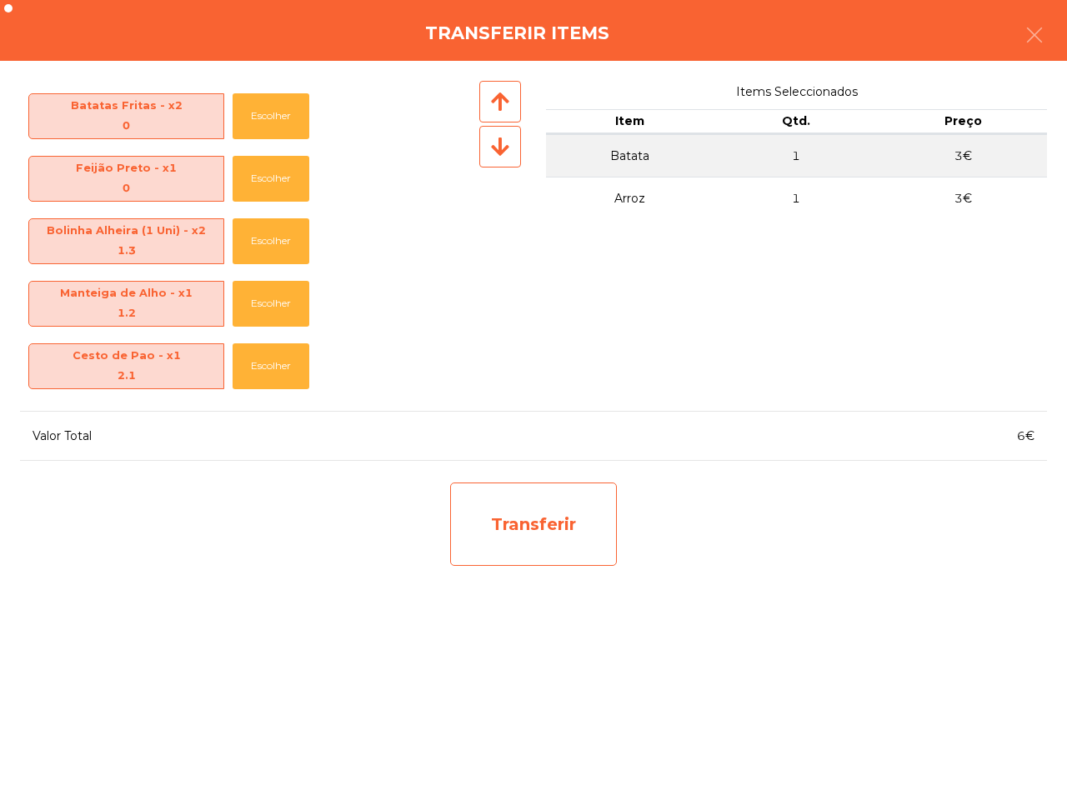
click at [567, 530] on div "Transferir" at bounding box center [533, 523] width 167 height 83
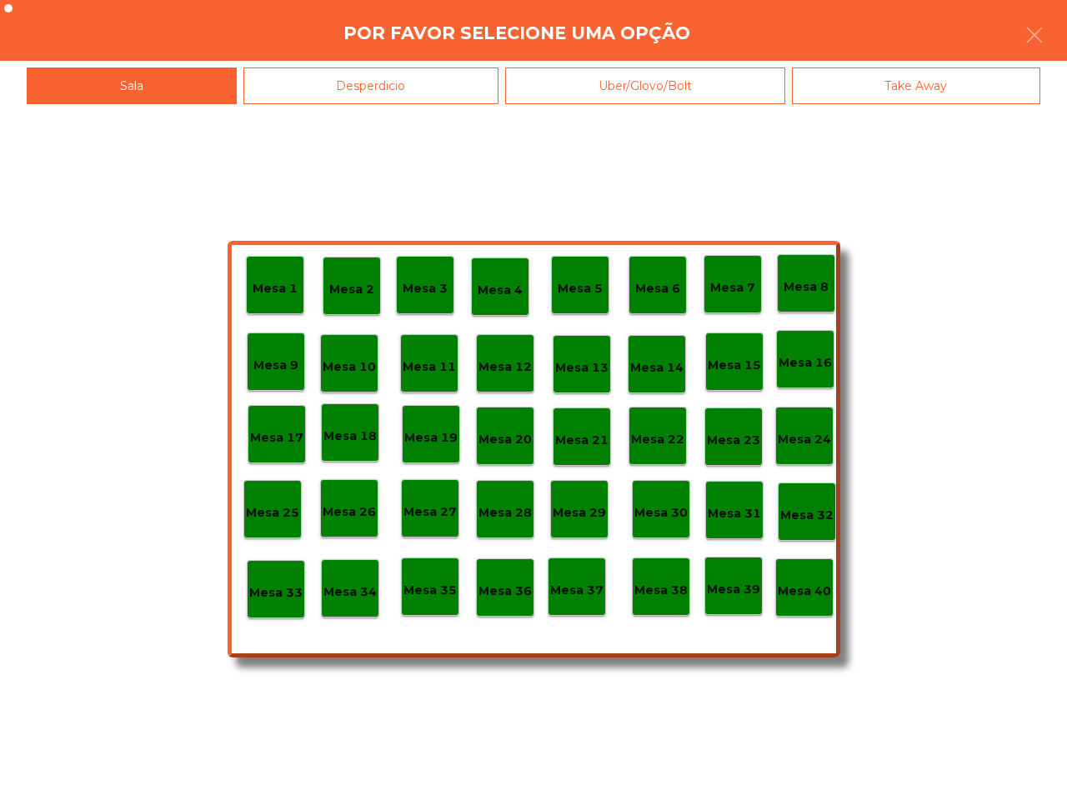
click at [401, 75] on div "Desperdicio" at bounding box center [371, 85] width 256 height 37
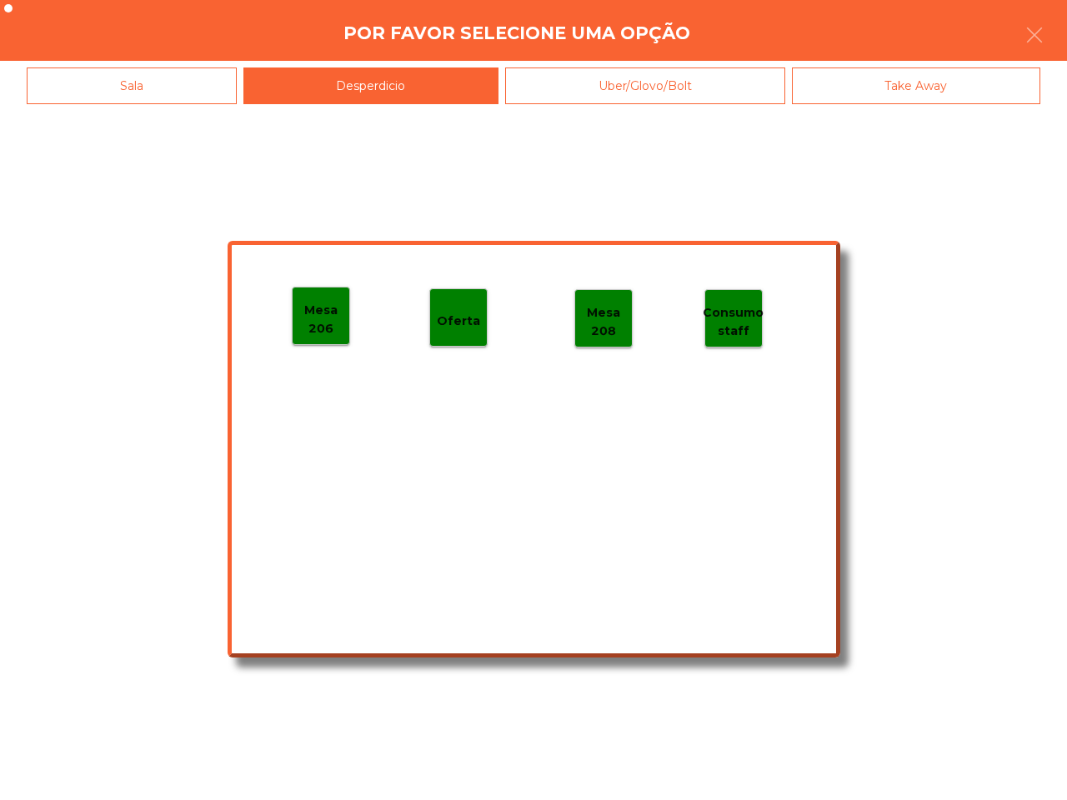
click at [340, 307] on p "Mesa 206" at bounding box center [320, 319] width 57 height 37
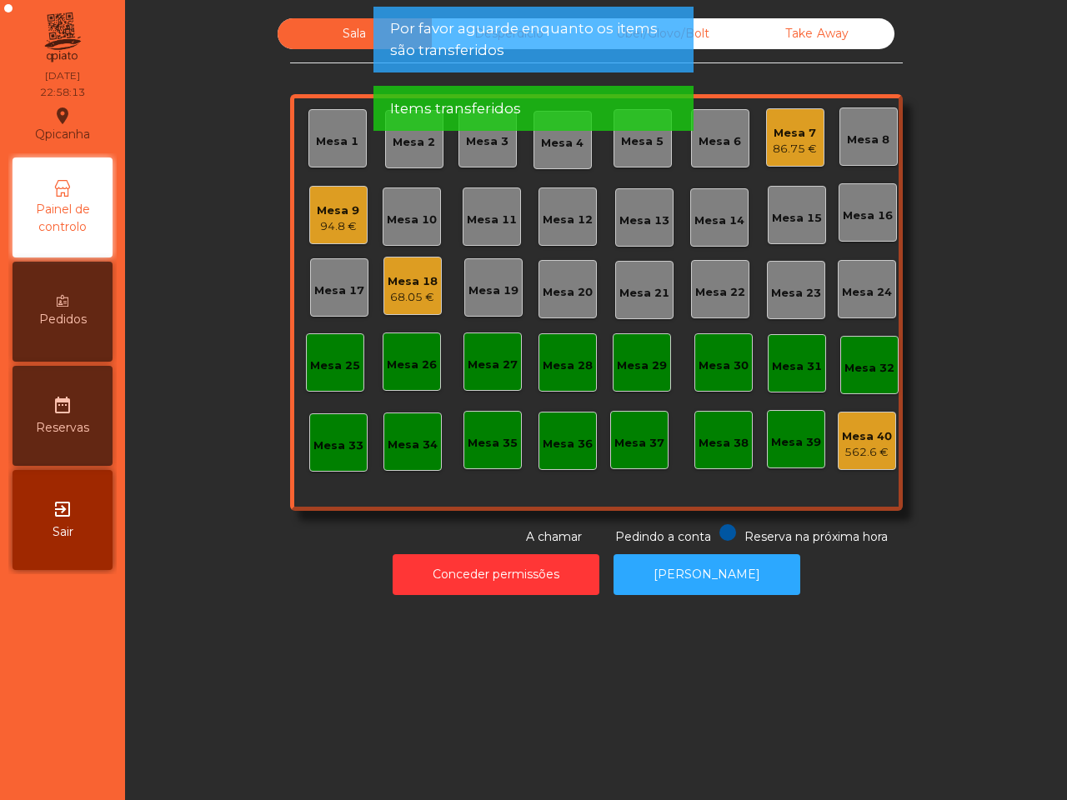
click at [343, 202] on div "Mesa 9" at bounding box center [338, 210] width 42 height 17
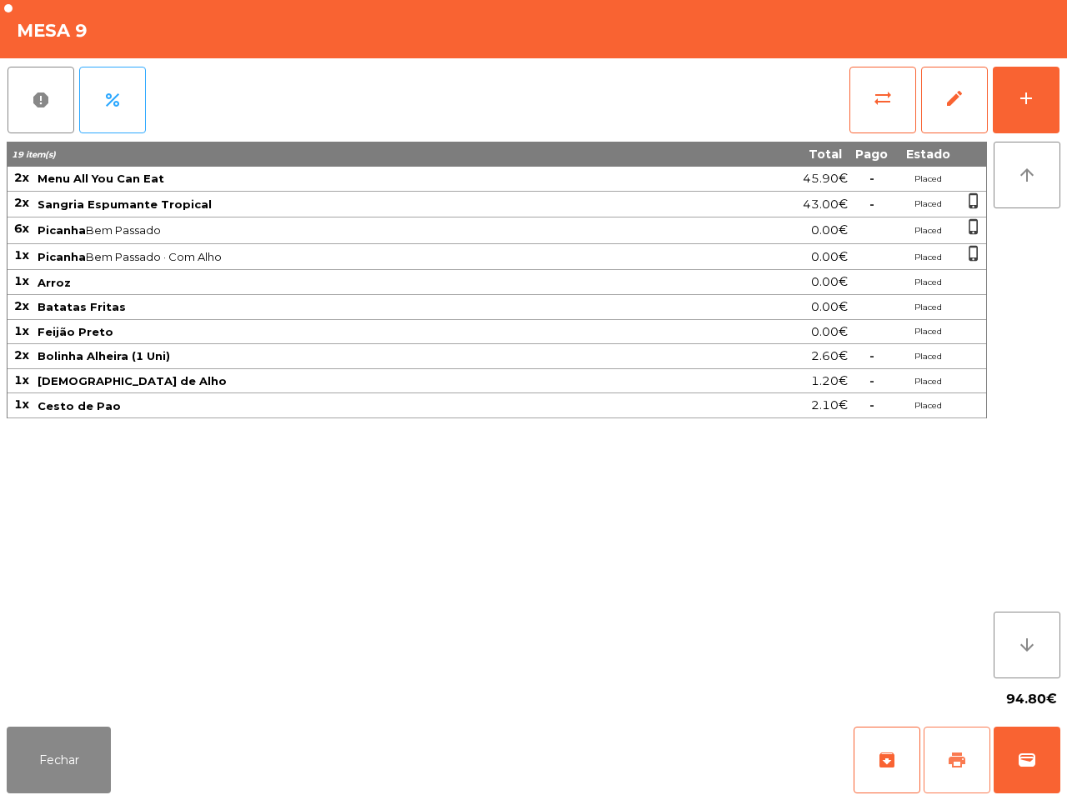
click at [943, 763] on button "print" at bounding box center [956, 760] width 67 height 67
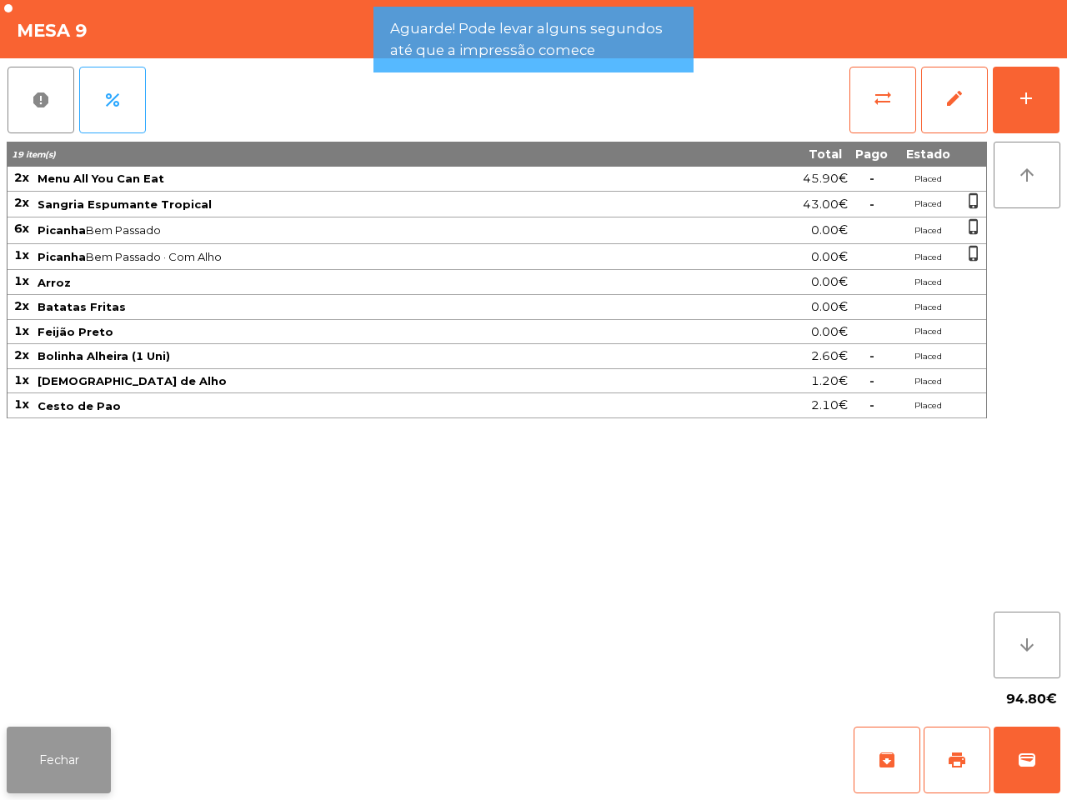
click at [83, 754] on button "Fechar" at bounding box center [59, 760] width 104 height 67
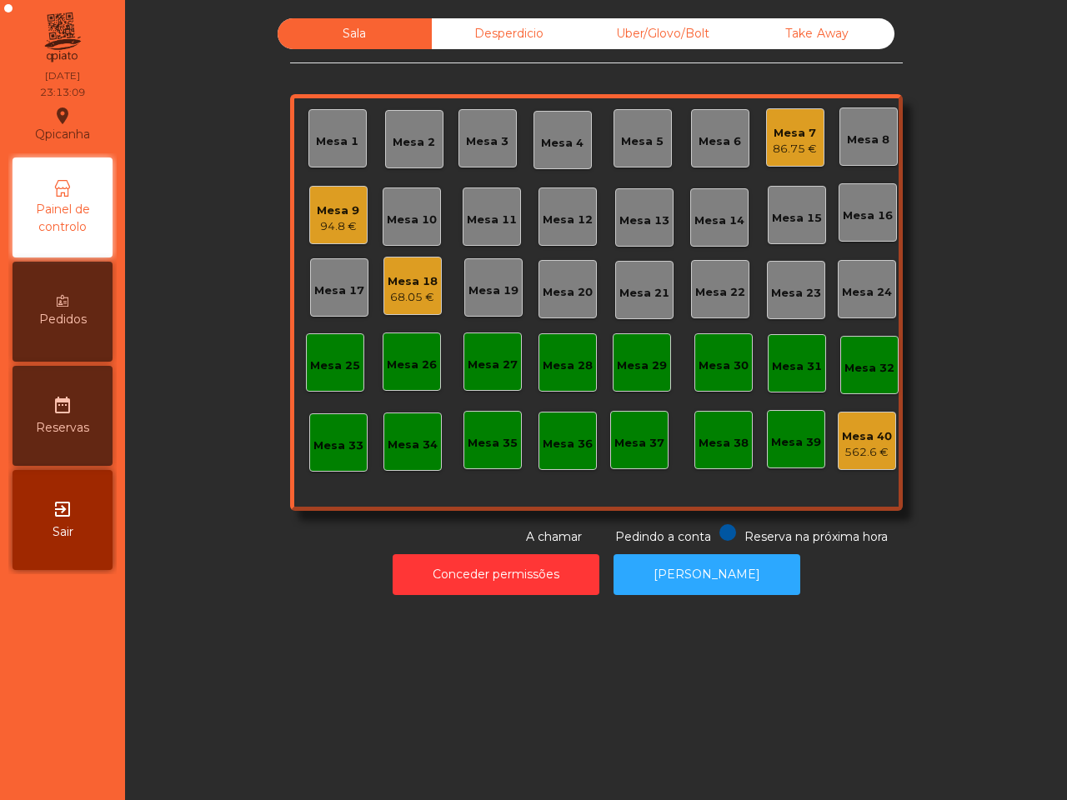
click at [789, 143] on div "86.75 €" at bounding box center [794, 149] width 44 height 17
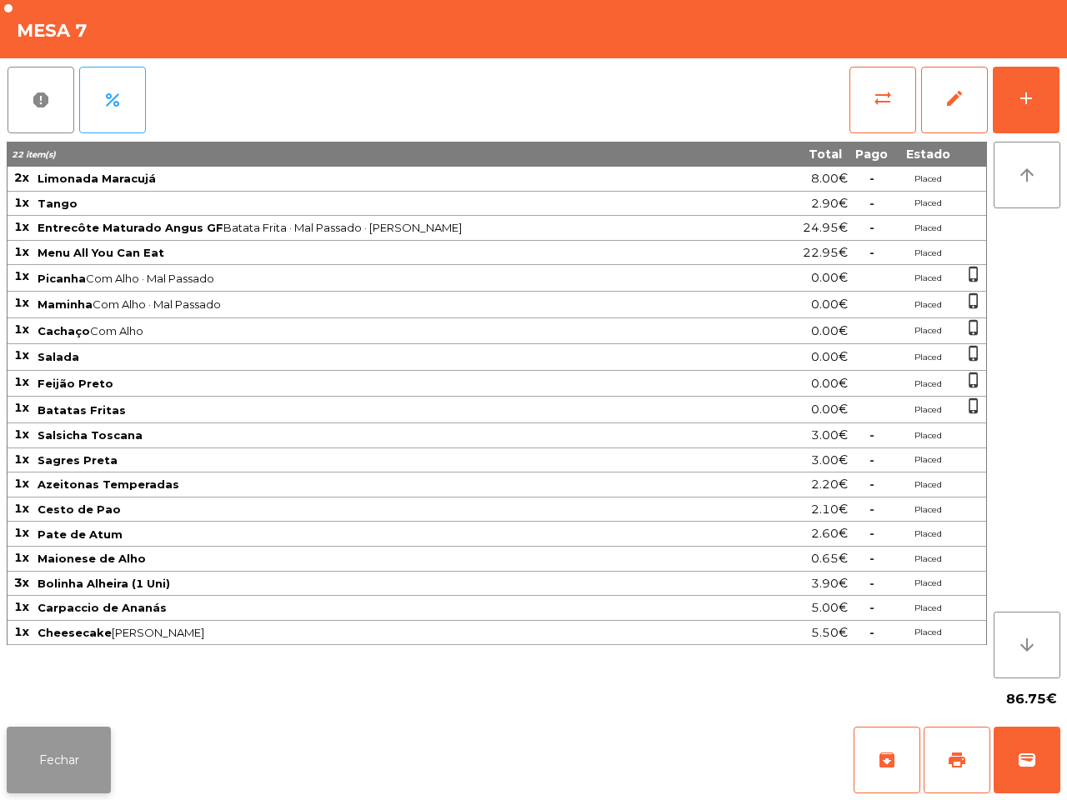
click at [83, 747] on button "Fechar" at bounding box center [59, 760] width 104 height 67
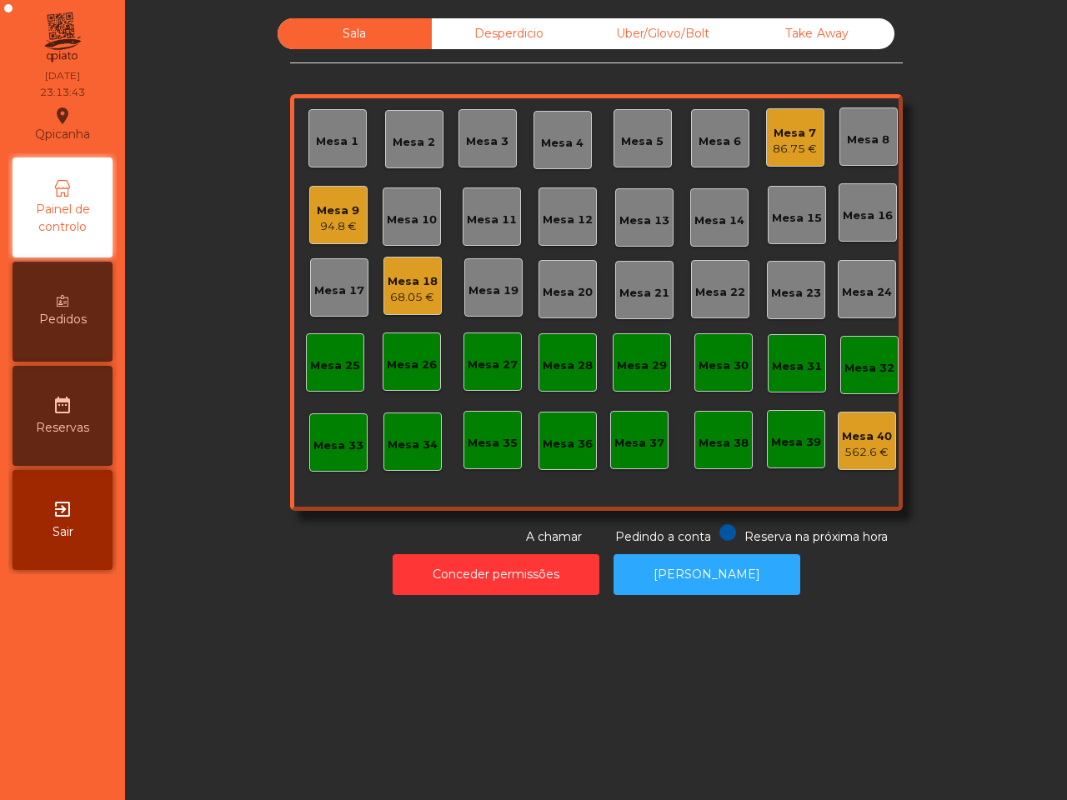
click at [817, 135] on div "Mesa 1 Mesa 2 Mesa 3 Mesa 4 Mesa 5 Mesa 6 Mesa 7 86.75 € Mesa 8 Mesa 9 94.8 € M…" at bounding box center [596, 302] width 612 height 417
click at [813, 135] on div "Mesa 7 86.75 €" at bounding box center [795, 137] width 58 height 58
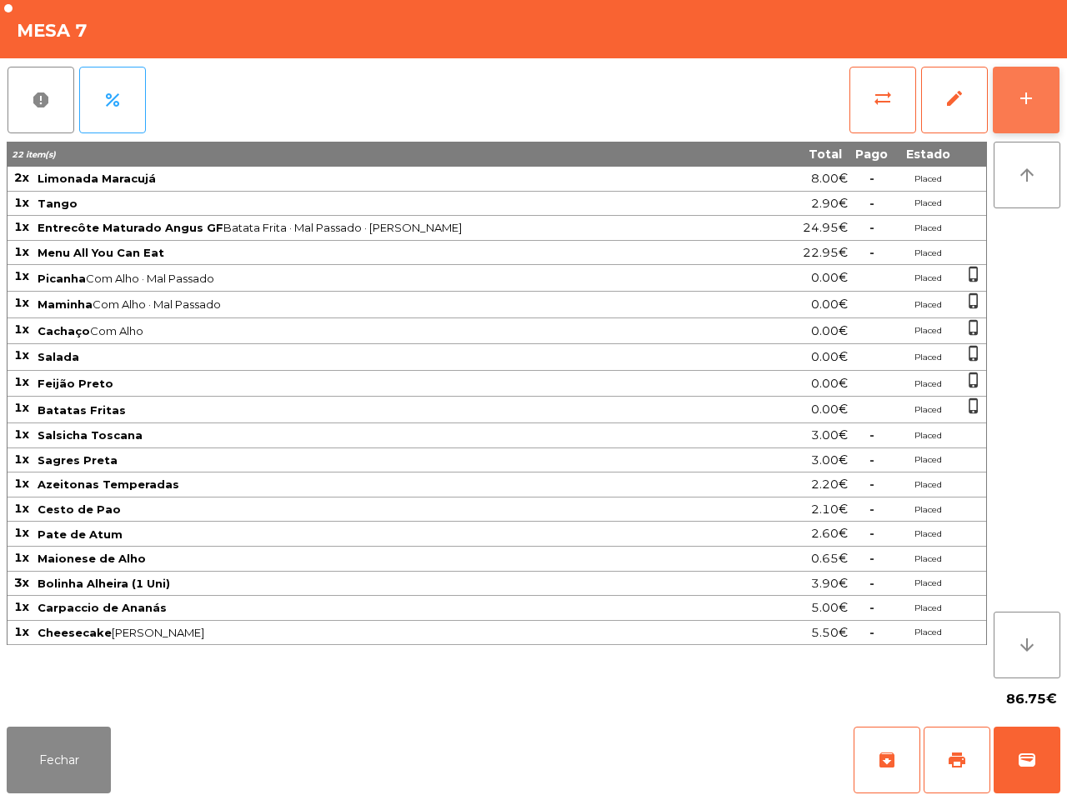
click at [1022, 108] on button "add" at bounding box center [1025, 100] width 67 height 67
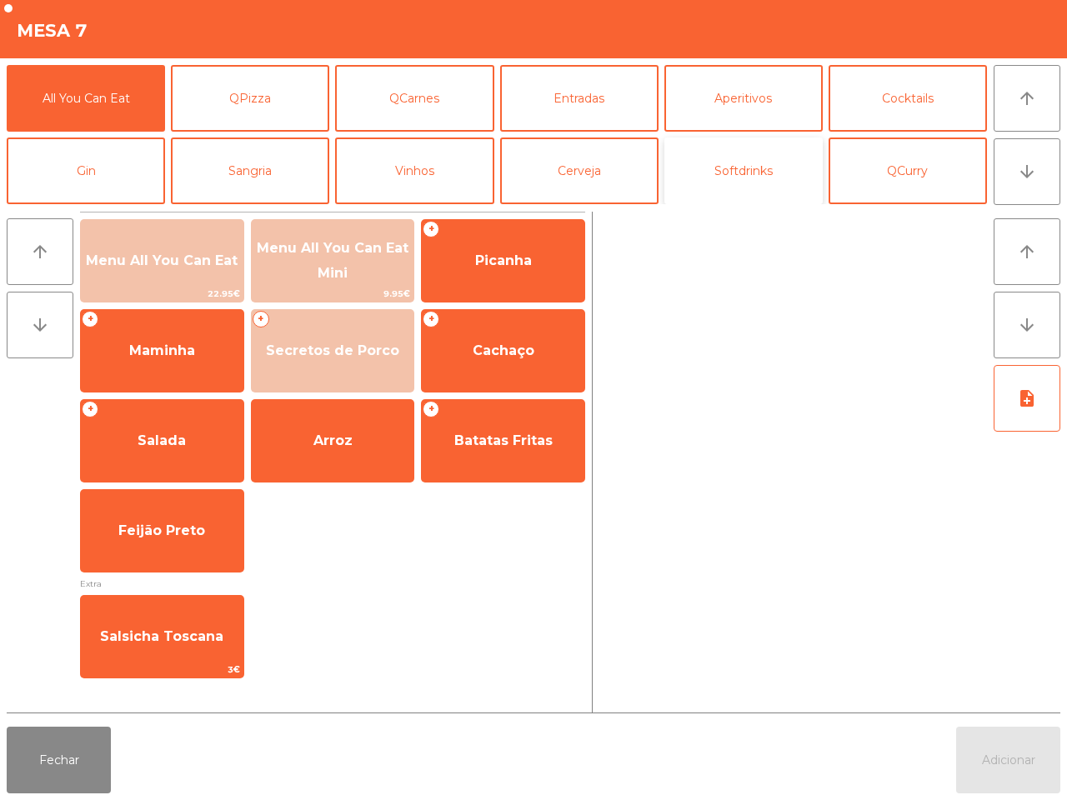
click at [697, 155] on button "Softdrinks" at bounding box center [743, 170] width 158 height 67
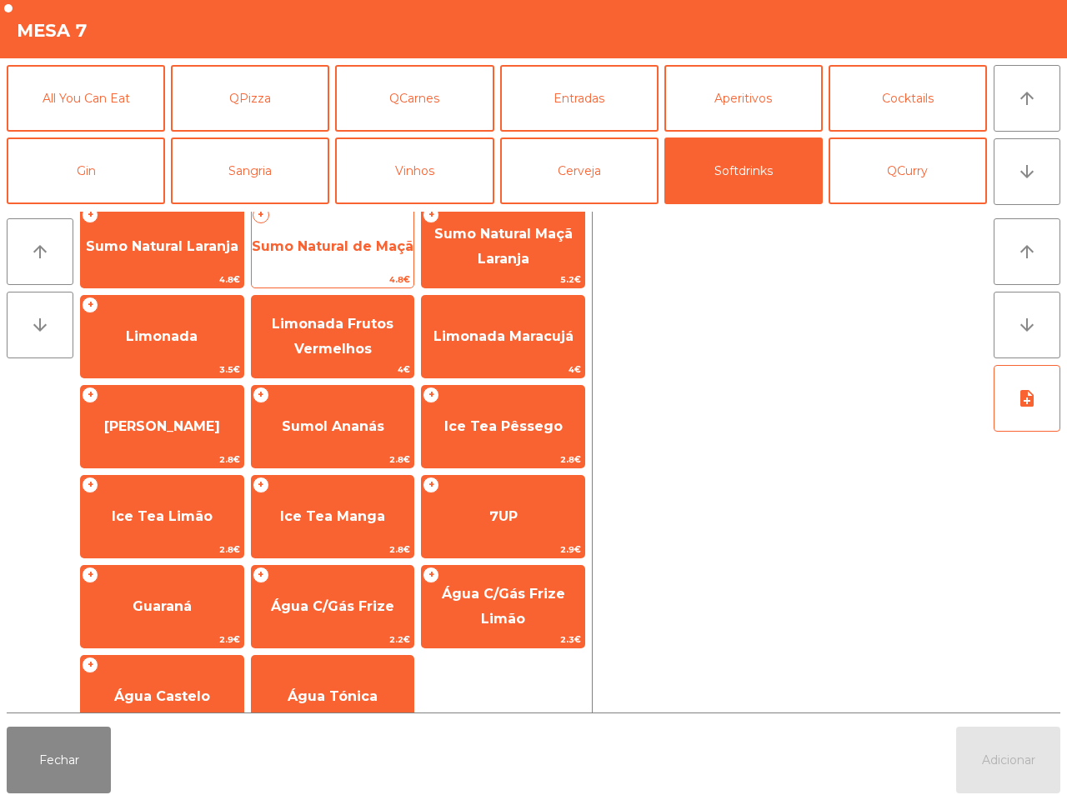
scroll to position [0, 0]
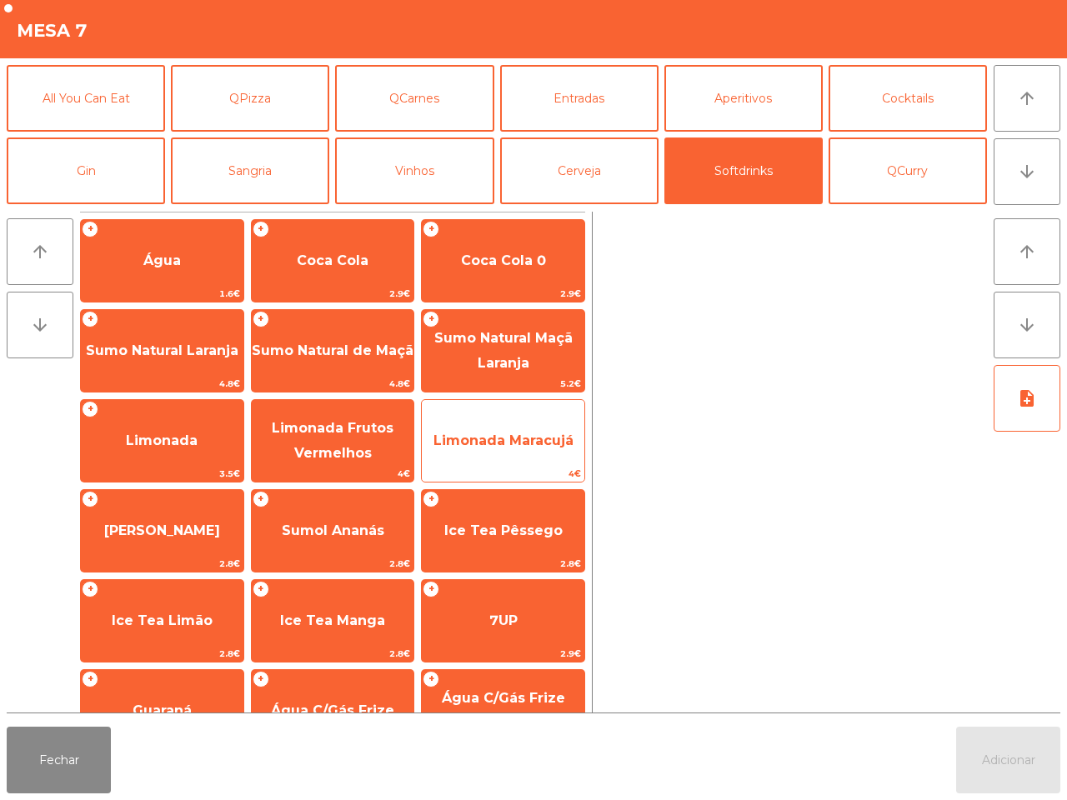
click at [552, 429] on span "Limonada Maracujá" at bounding box center [503, 440] width 162 height 45
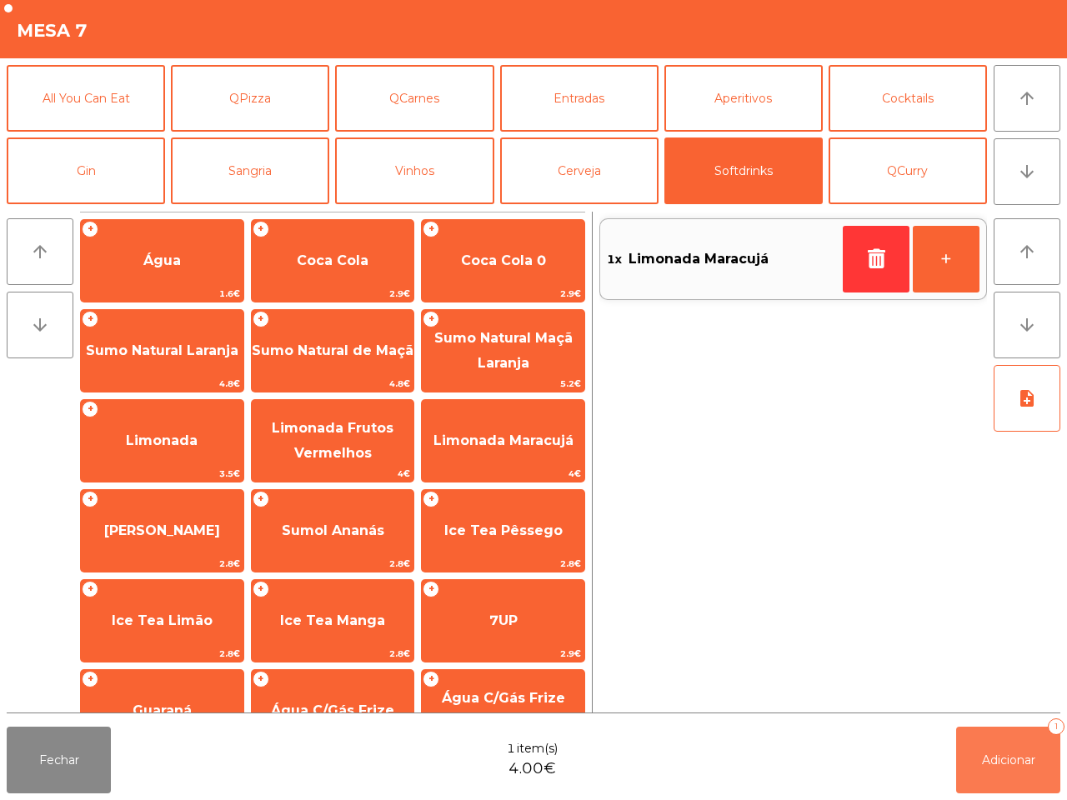
click at [979, 747] on button "Adicionar 1" at bounding box center [1008, 760] width 104 height 67
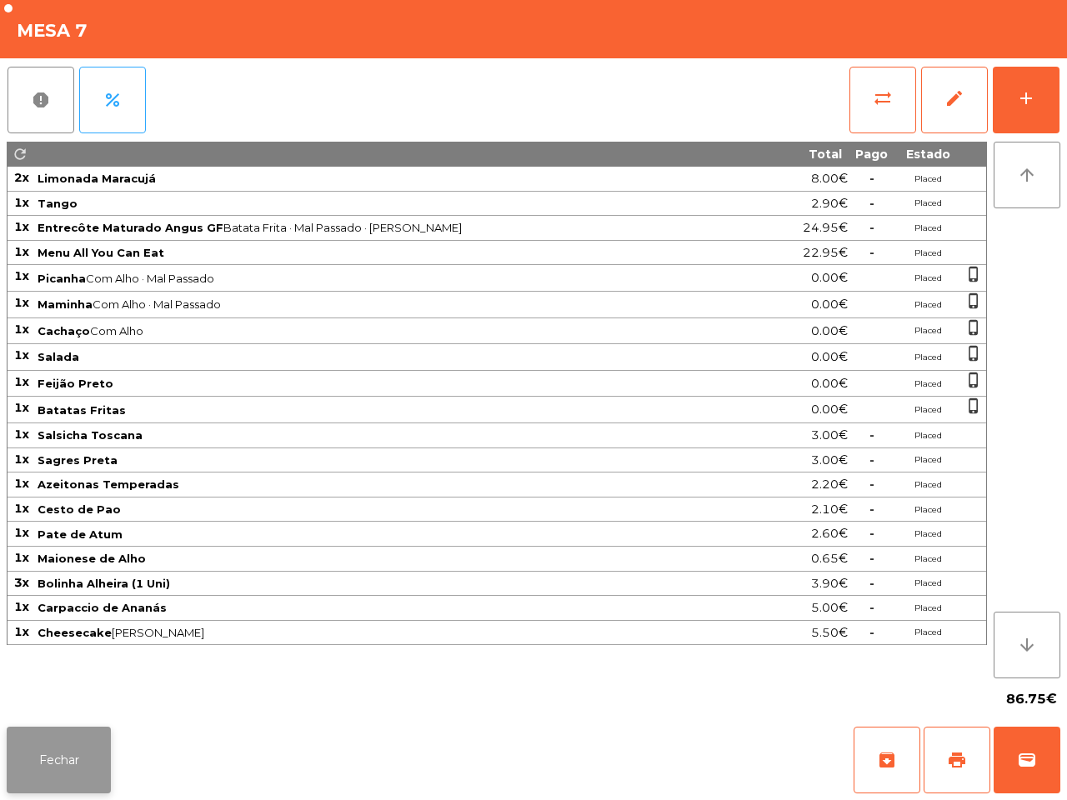
click at [80, 750] on button "Fechar" at bounding box center [59, 760] width 104 height 67
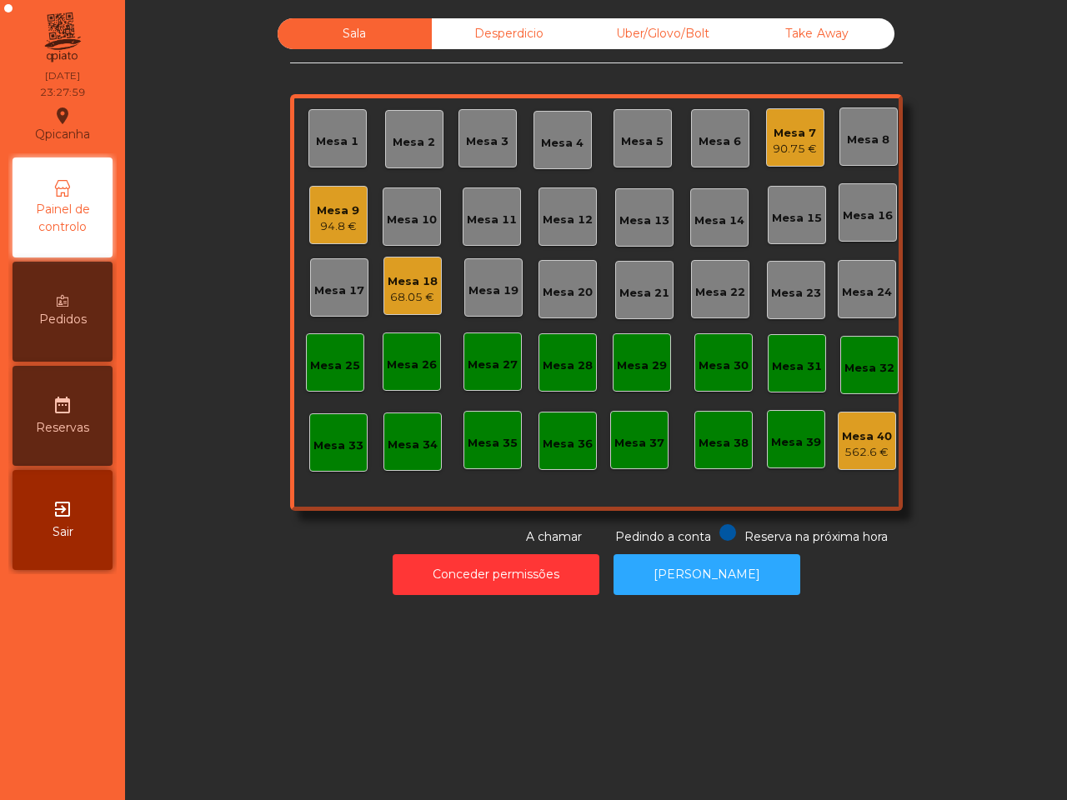
click at [780, 127] on div "Mesa 7" at bounding box center [794, 133] width 44 height 17
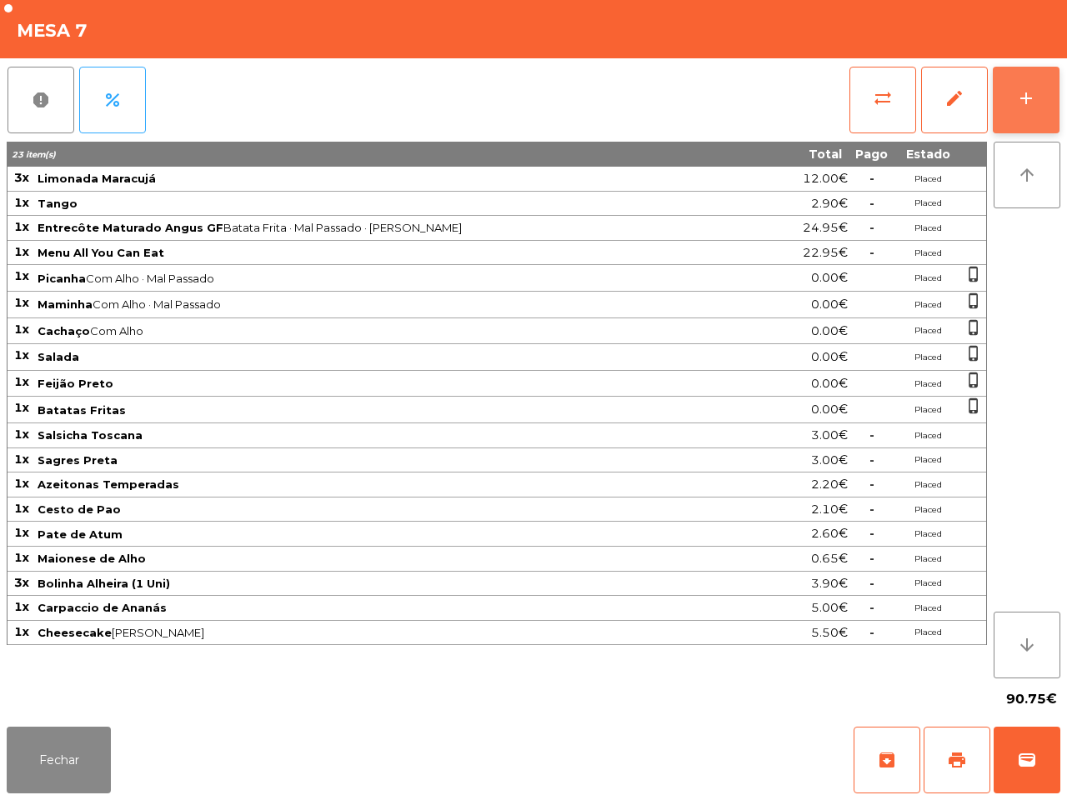
click at [1021, 90] on div "add" at bounding box center [1026, 98] width 20 height 20
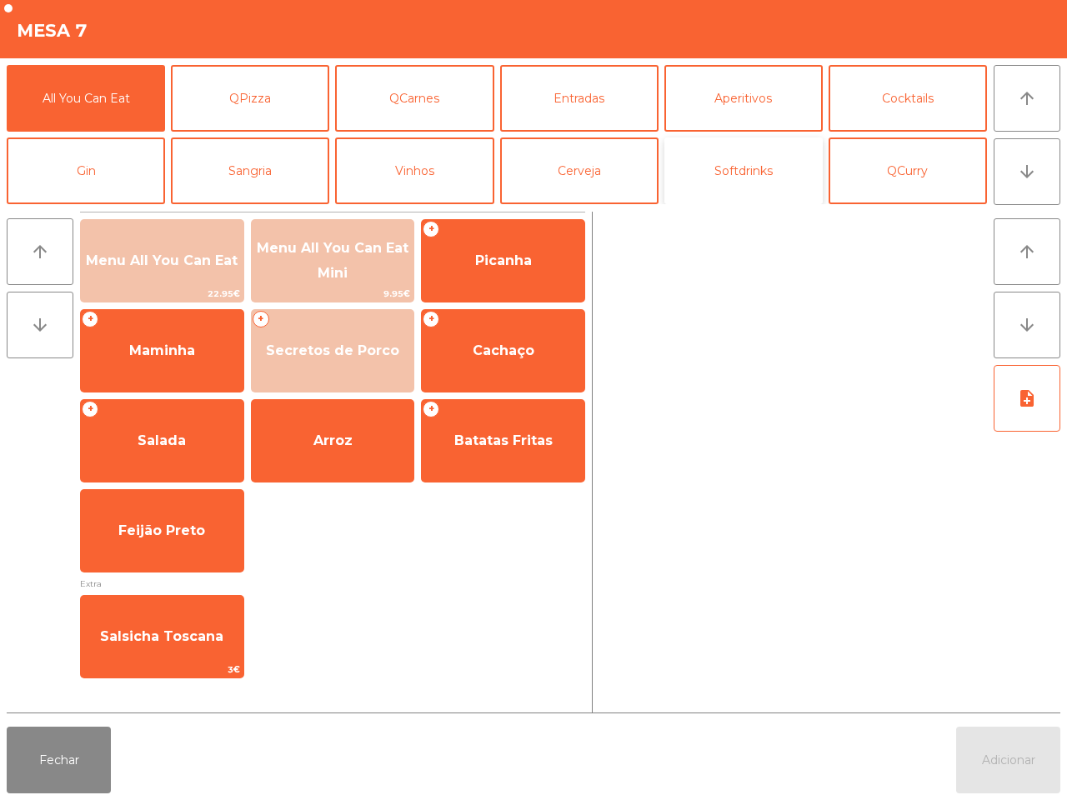
click at [719, 164] on button "Softdrinks" at bounding box center [743, 170] width 158 height 67
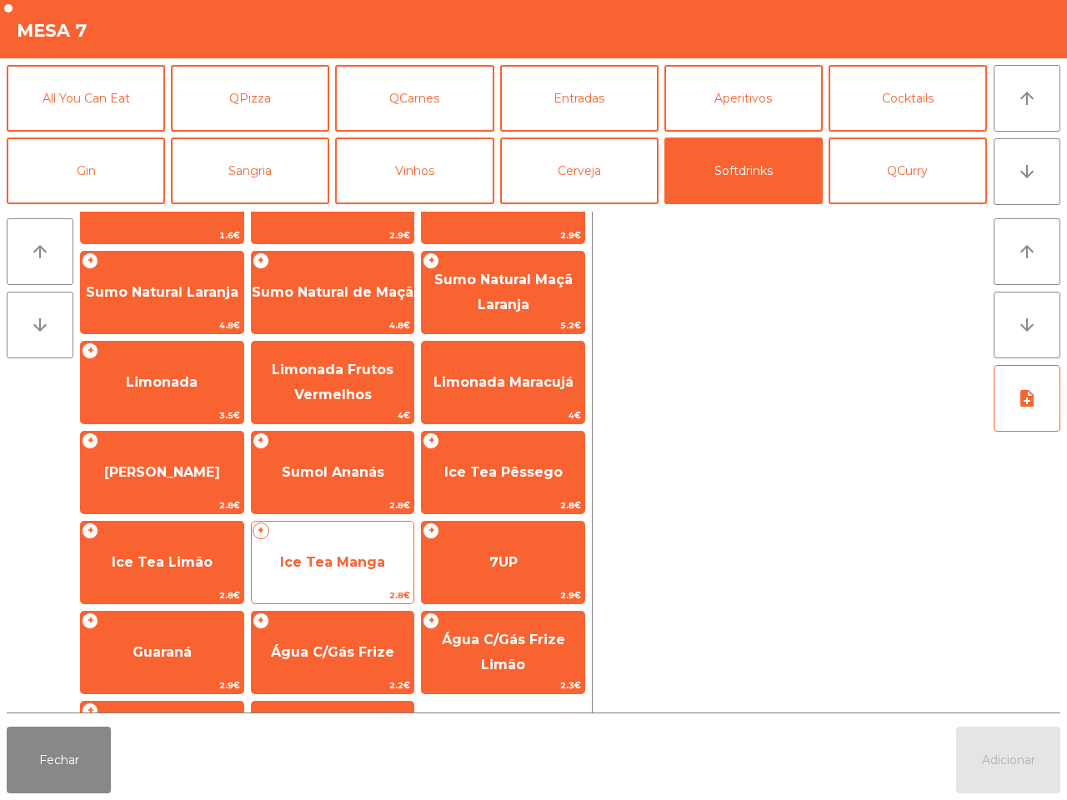
scroll to position [136, 0]
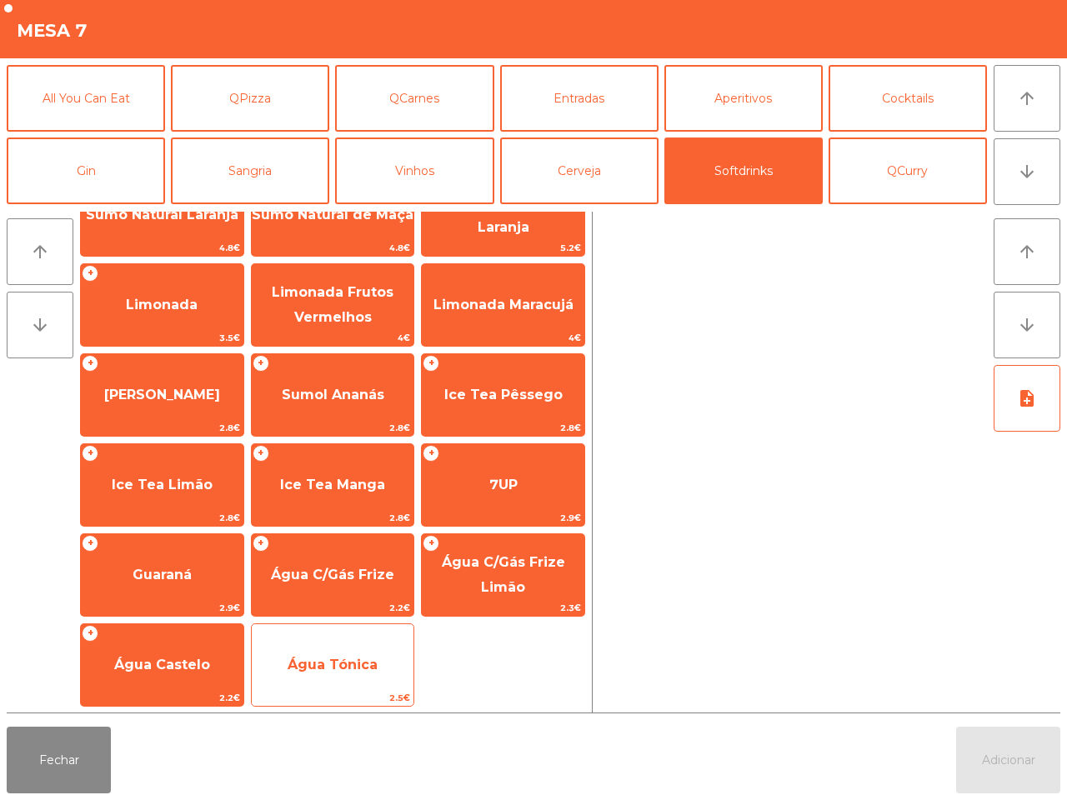
click at [386, 659] on span "Água Tónica" at bounding box center [333, 664] width 162 height 45
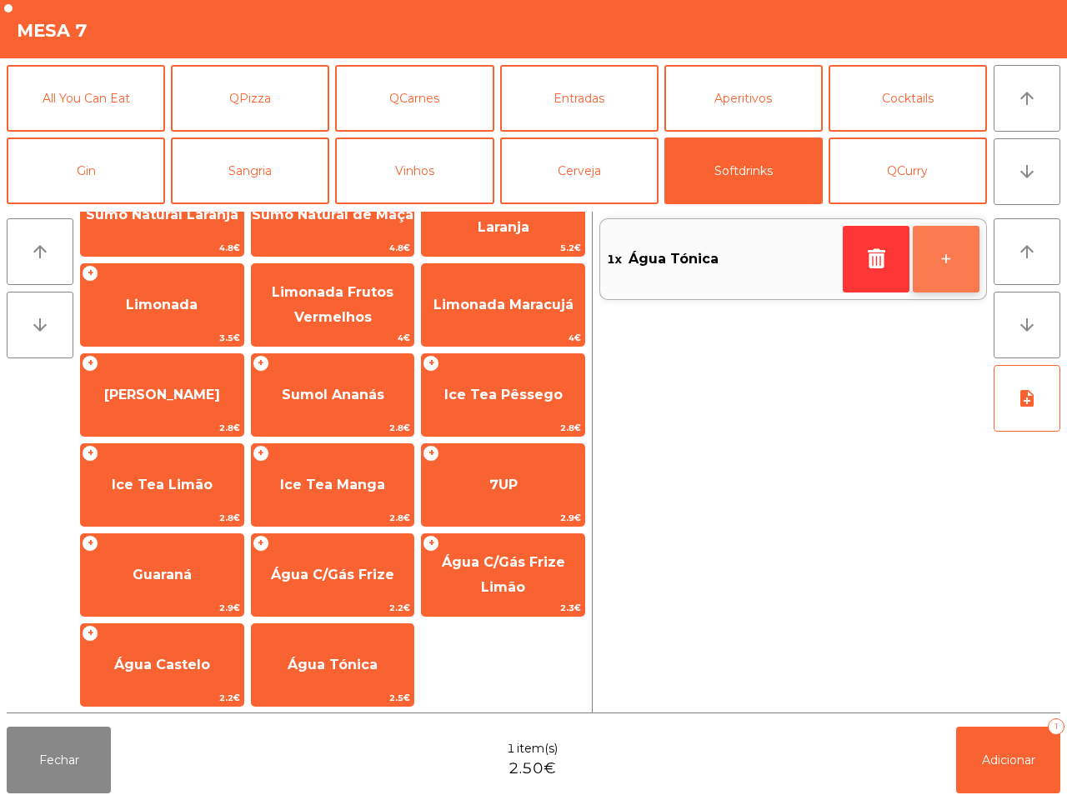
click at [938, 263] on button "+" at bounding box center [945, 259] width 67 height 67
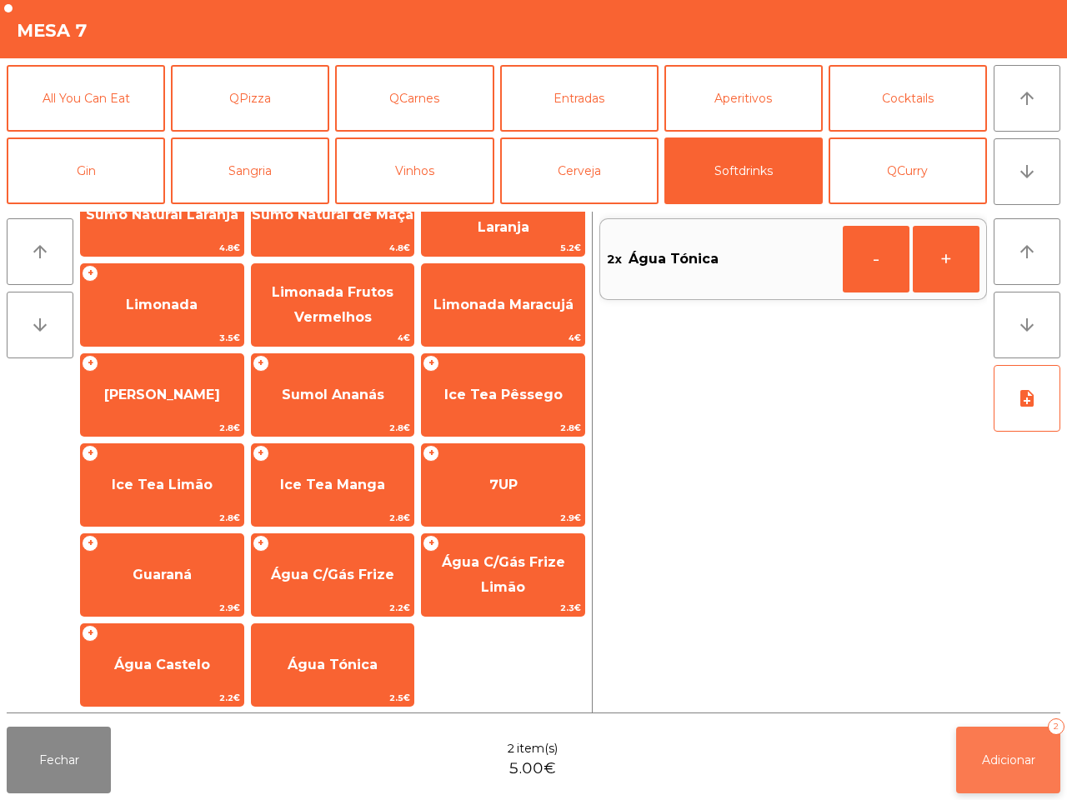
click at [1012, 747] on button "Adicionar 2" at bounding box center [1008, 760] width 104 height 67
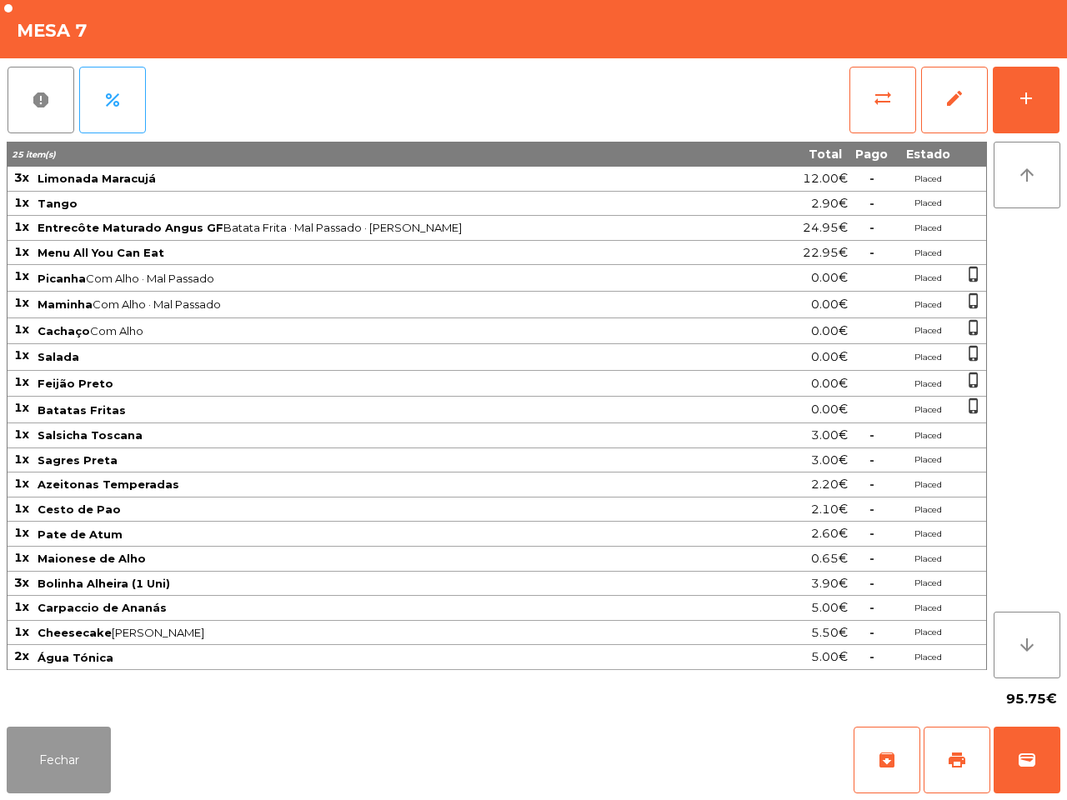
drag, startPoint x: 75, startPoint y: 751, endPoint x: 90, endPoint y: 746, distance: 15.8
click at [73, 754] on button "Fechar" at bounding box center [59, 760] width 104 height 67
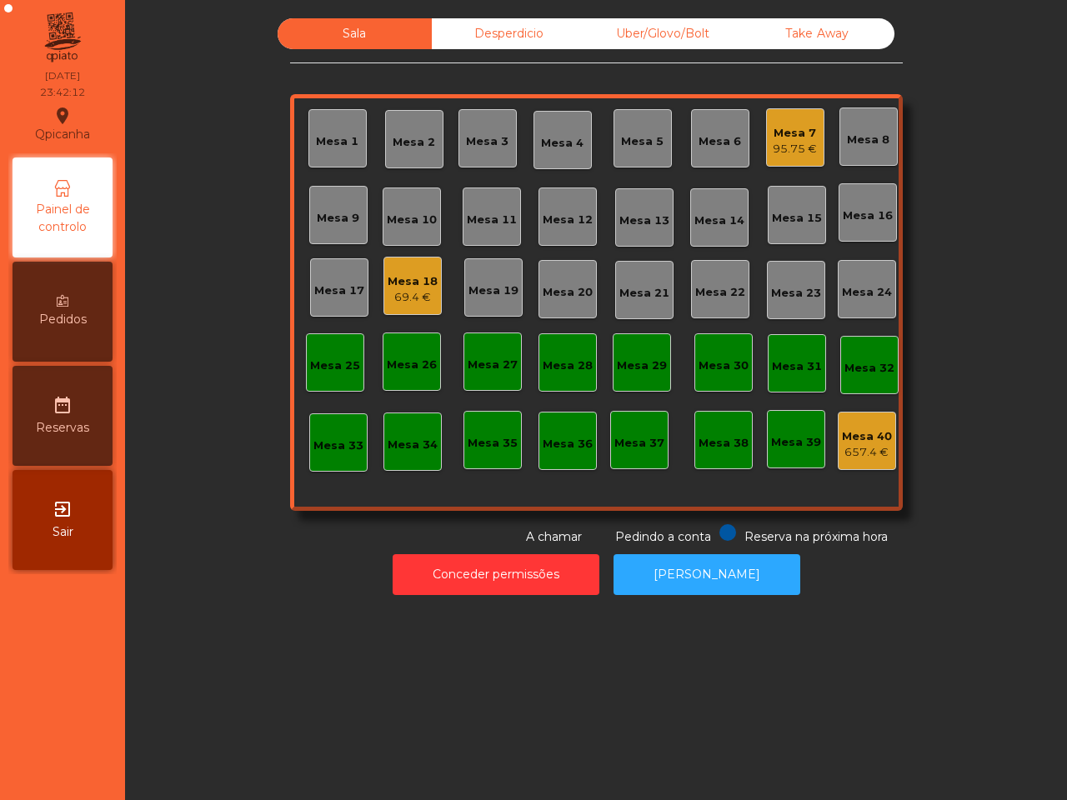
click at [401, 306] on div "Mesa 18 69.4 €" at bounding box center [412, 286] width 58 height 58
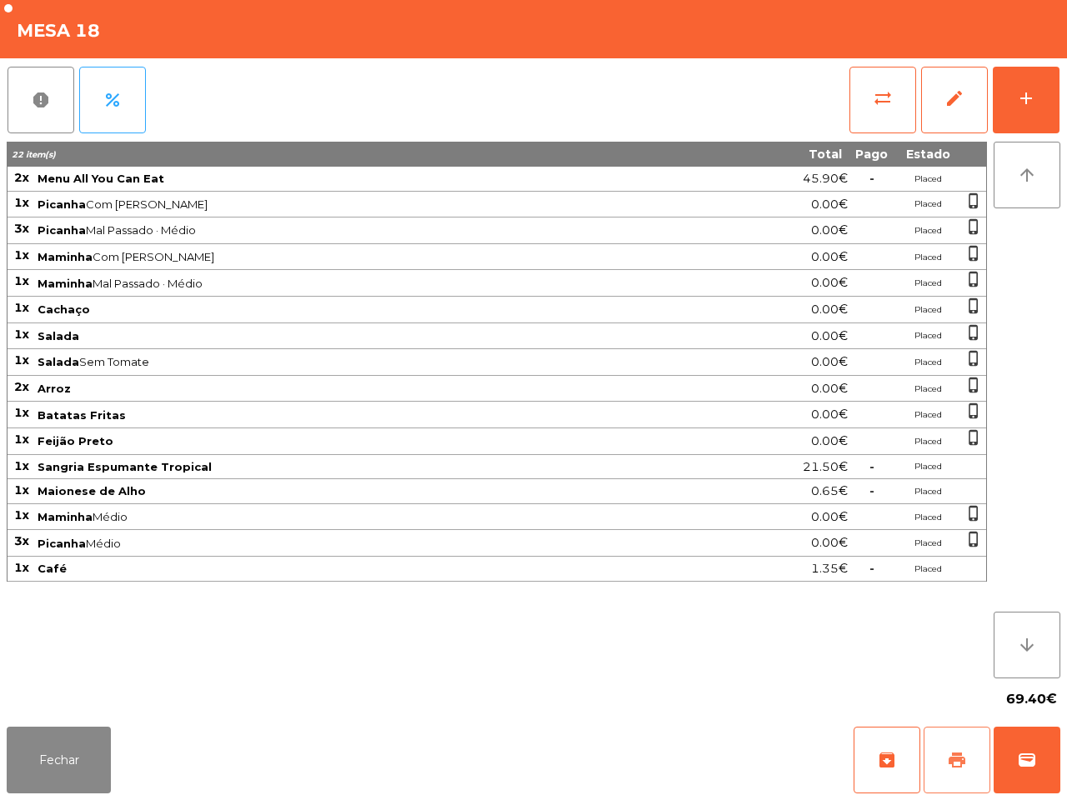
click at [972, 754] on button "print" at bounding box center [956, 760] width 67 height 67
click at [75, 754] on button "Fechar" at bounding box center [59, 760] width 104 height 67
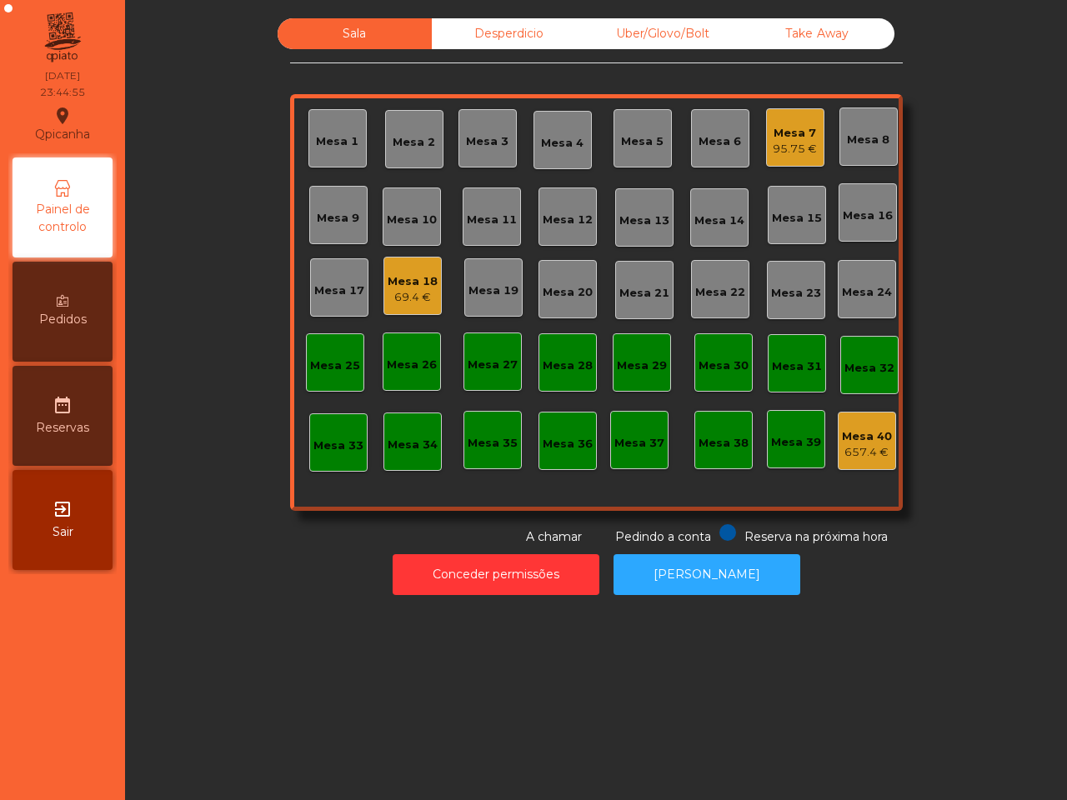
click at [388, 282] on div "Mesa 18" at bounding box center [412, 281] width 50 height 17
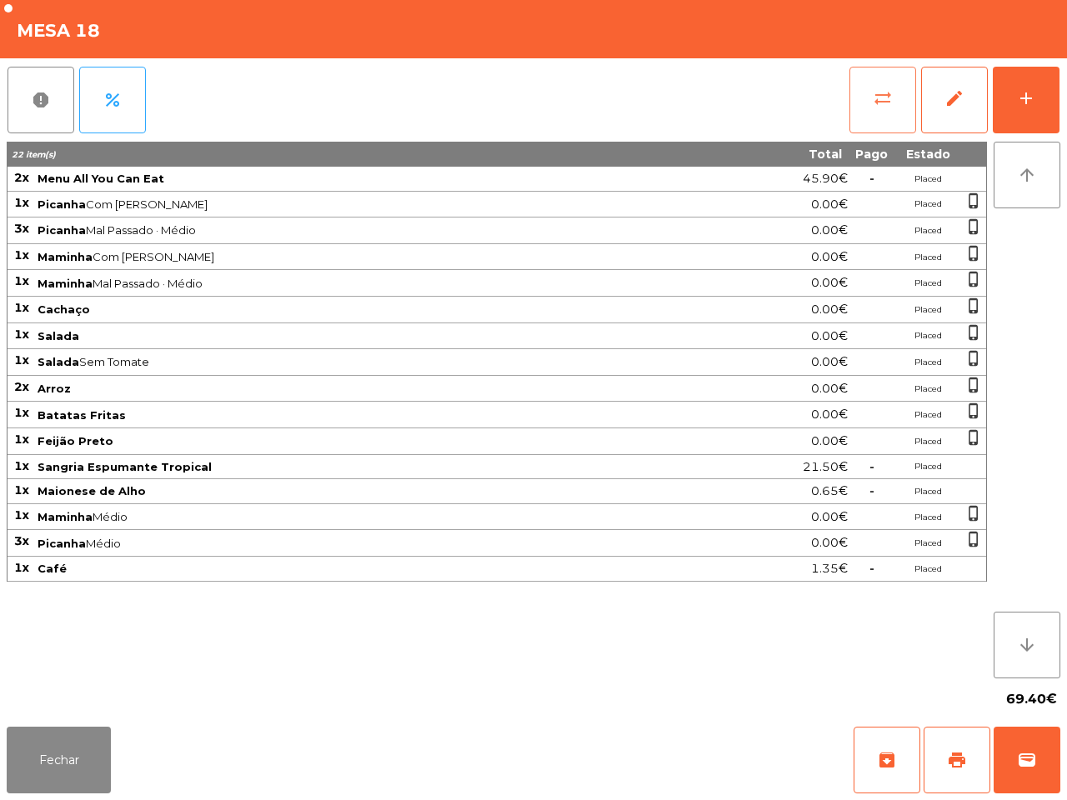
click at [876, 89] on span "sync_alt" at bounding box center [882, 98] width 20 height 20
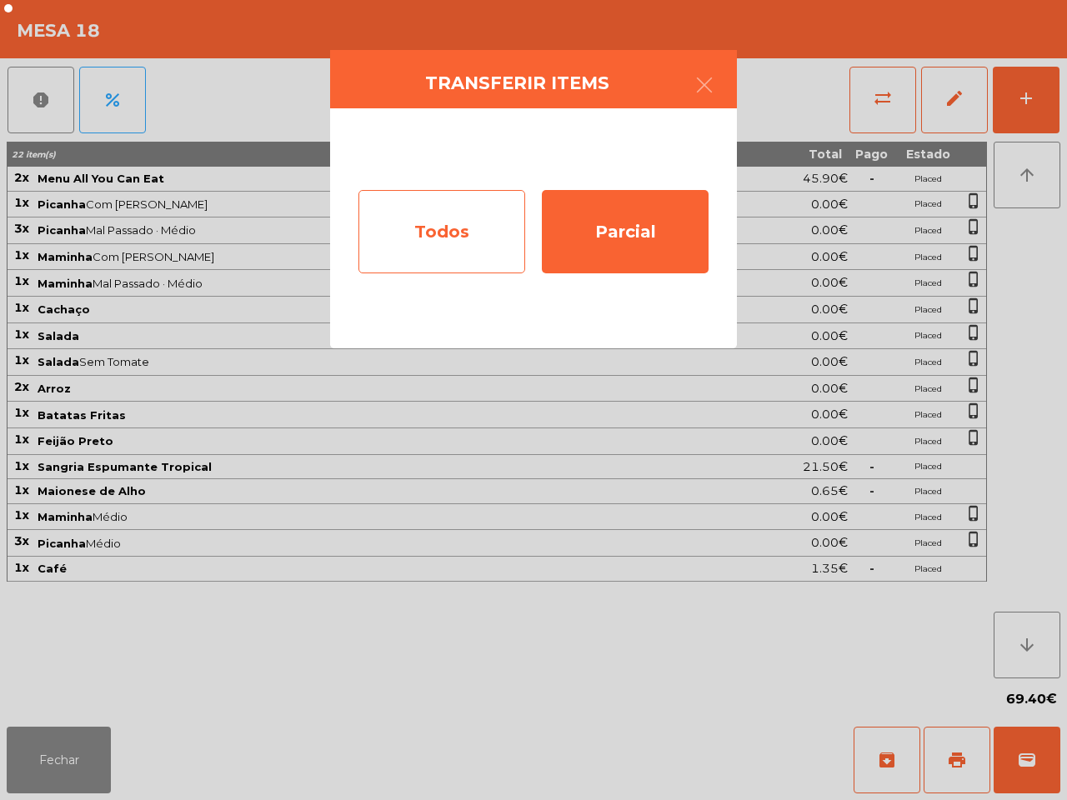
click at [432, 210] on div "Todos" at bounding box center [441, 231] width 167 height 83
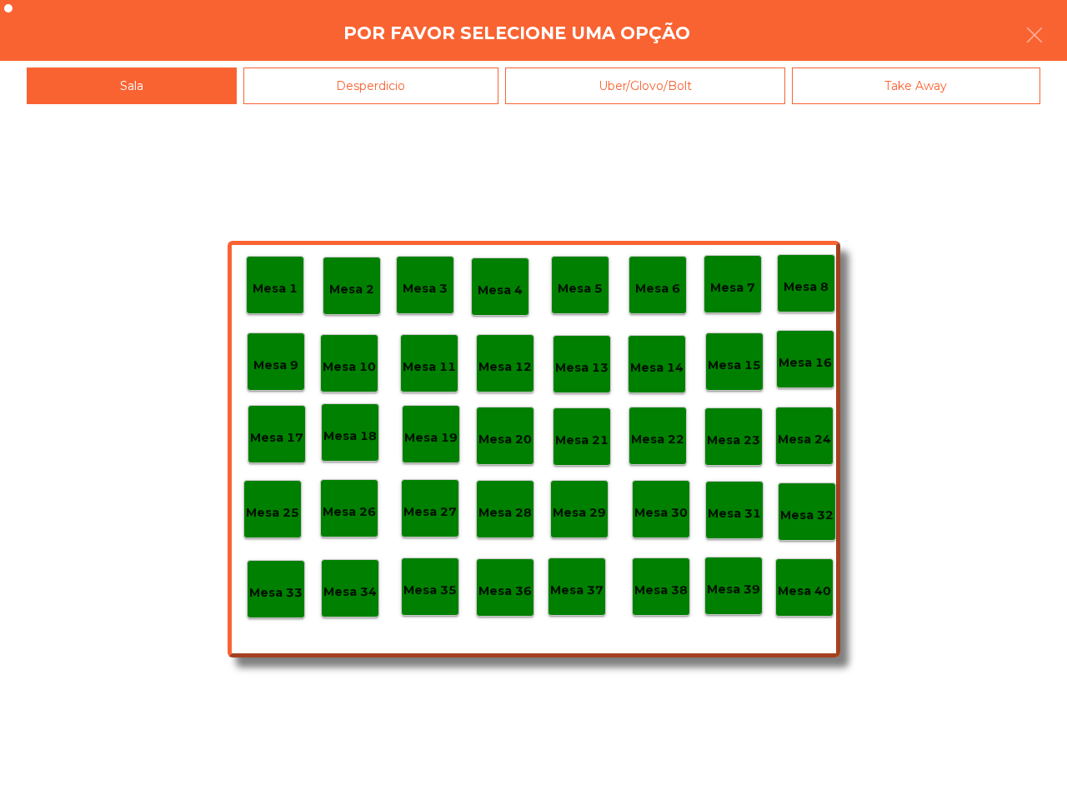
click at [792, 589] on p "Mesa 40" at bounding box center [803, 591] width 53 height 19
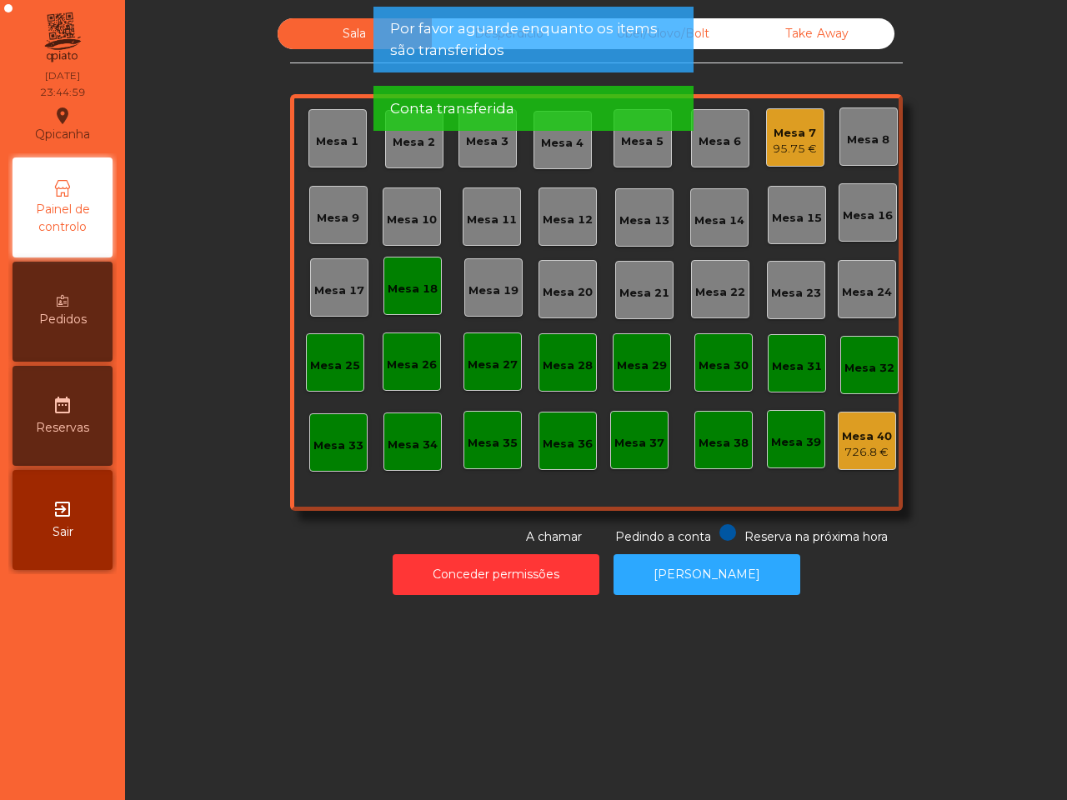
click at [397, 296] on div "Mesa 18" at bounding box center [412, 289] width 50 height 17
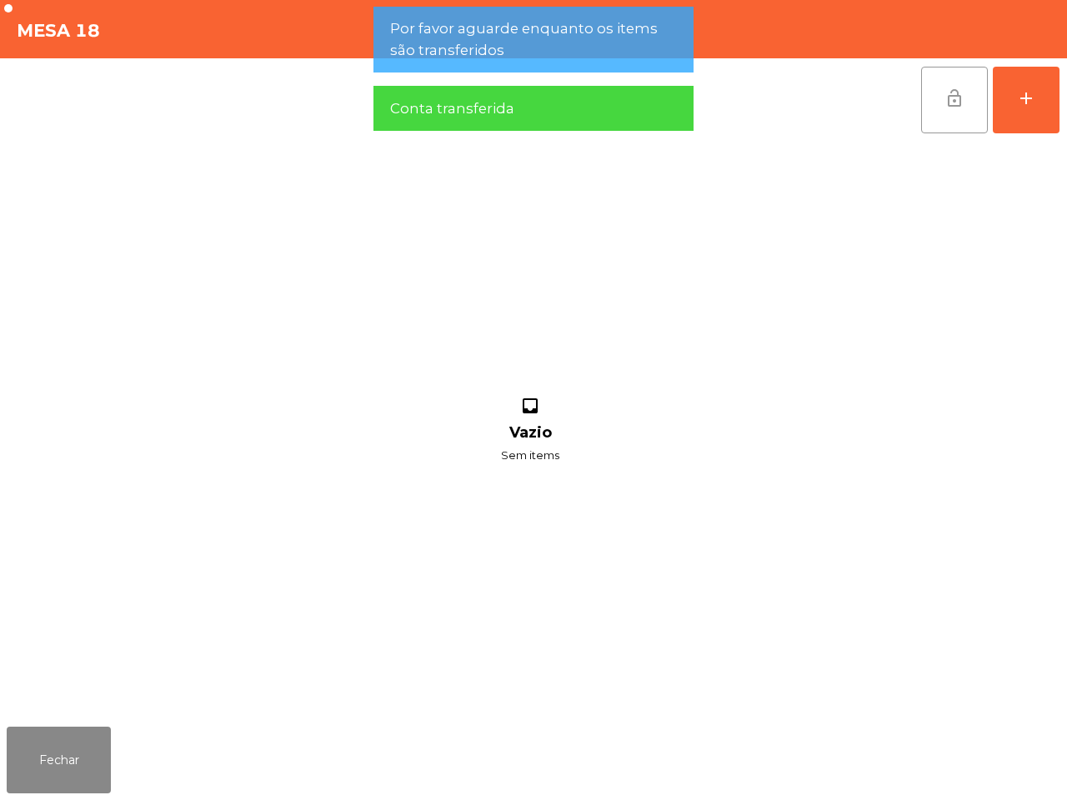
click at [927, 125] on button "lock_open" at bounding box center [954, 100] width 67 height 67
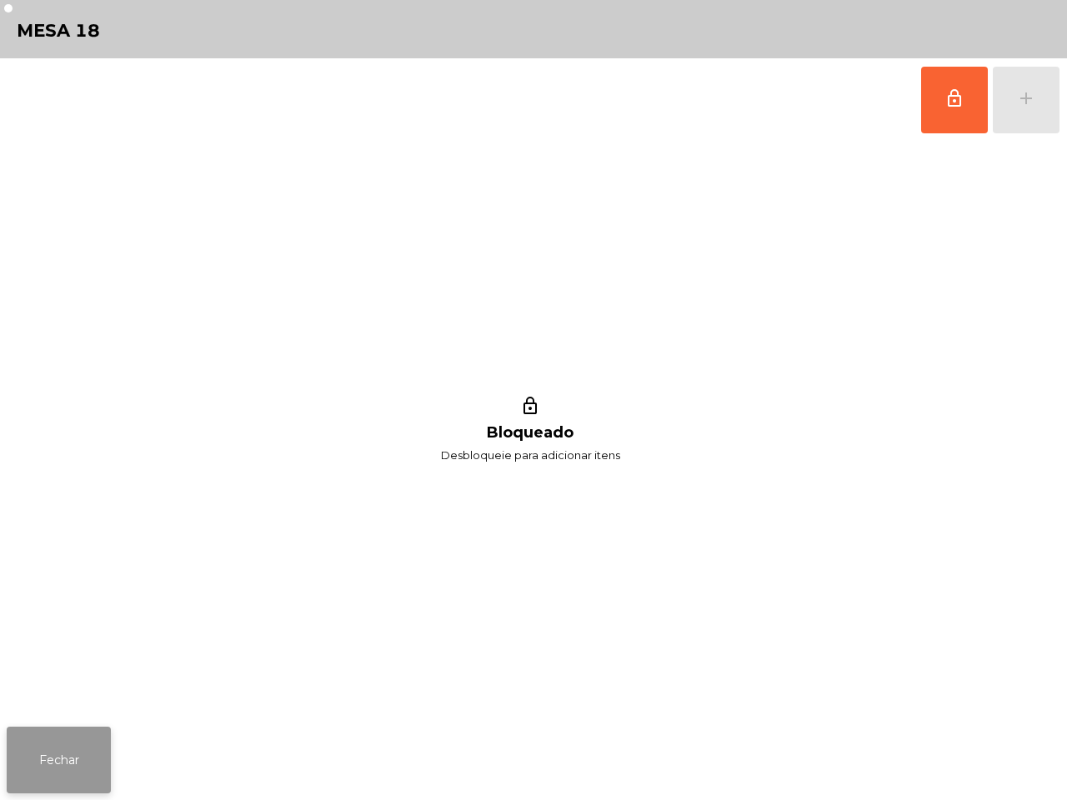
click at [43, 742] on button "Fechar" at bounding box center [59, 760] width 104 height 67
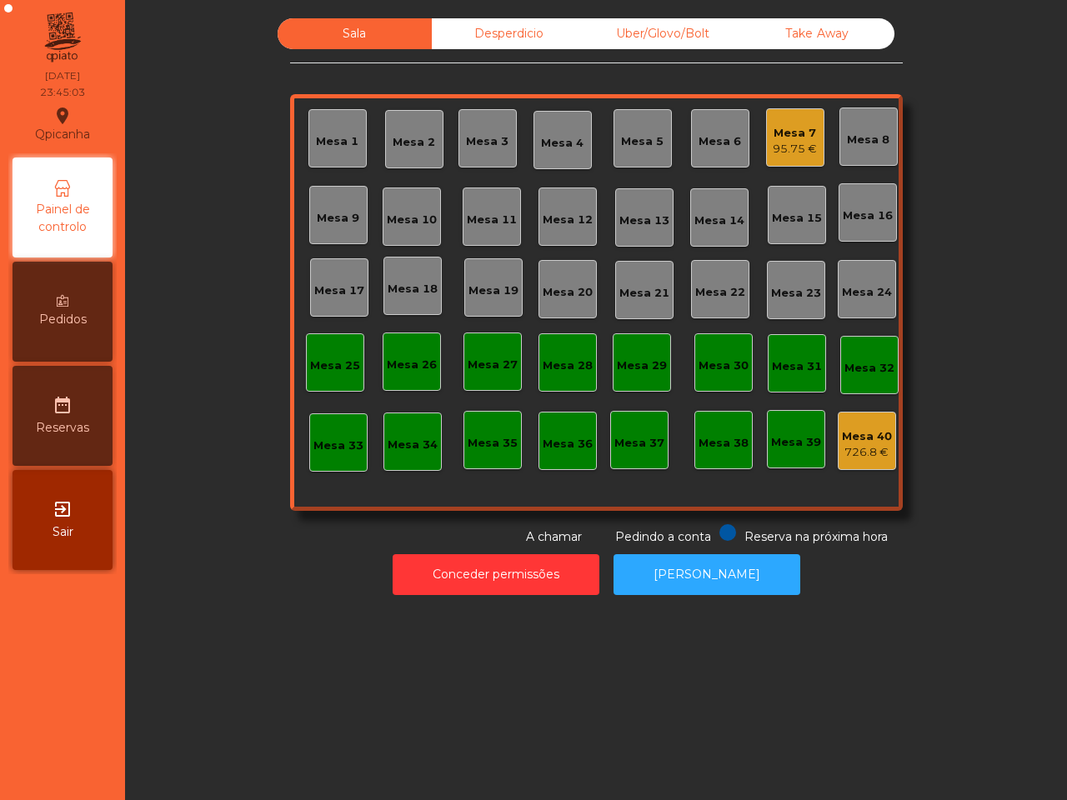
click at [792, 144] on div "95.75 €" at bounding box center [794, 149] width 44 height 17
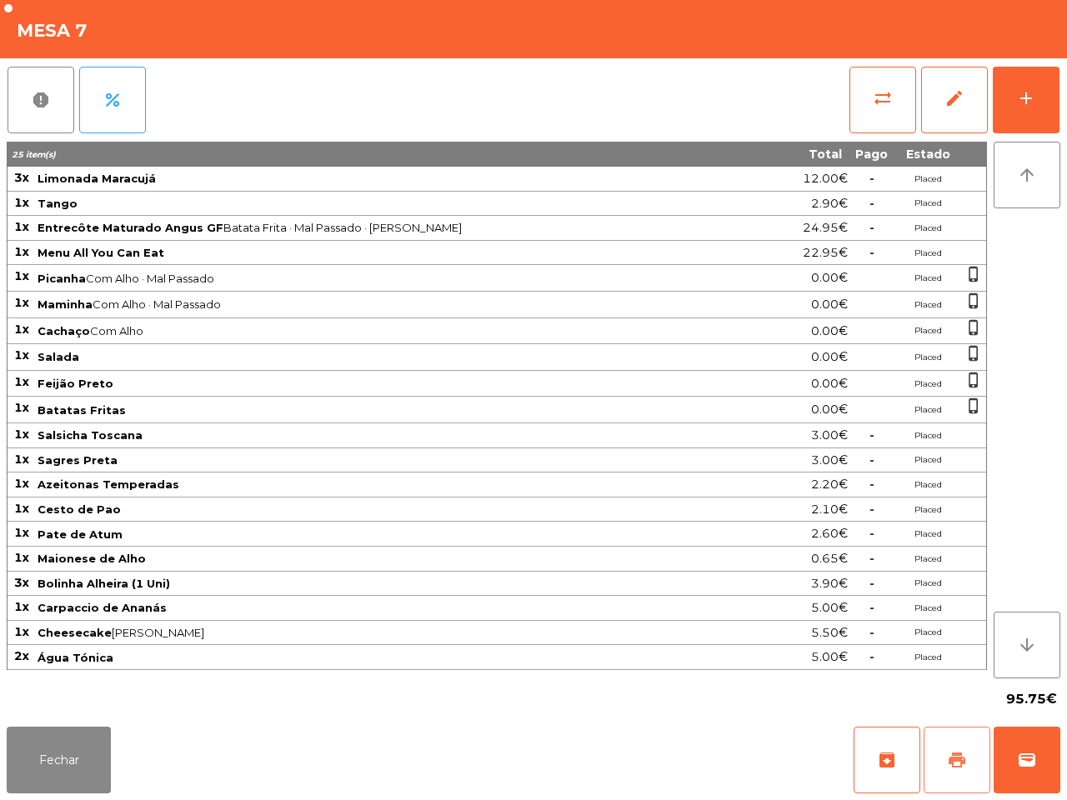
click at [939, 758] on button "print" at bounding box center [956, 760] width 67 height 67
click at [447, 516] on span "Cesto de Pao" at bounding box center [401, 508] width 729 height 13
click at [69, 752] on button "Fechar" at bounding box center [59, 760] width 104 height 67
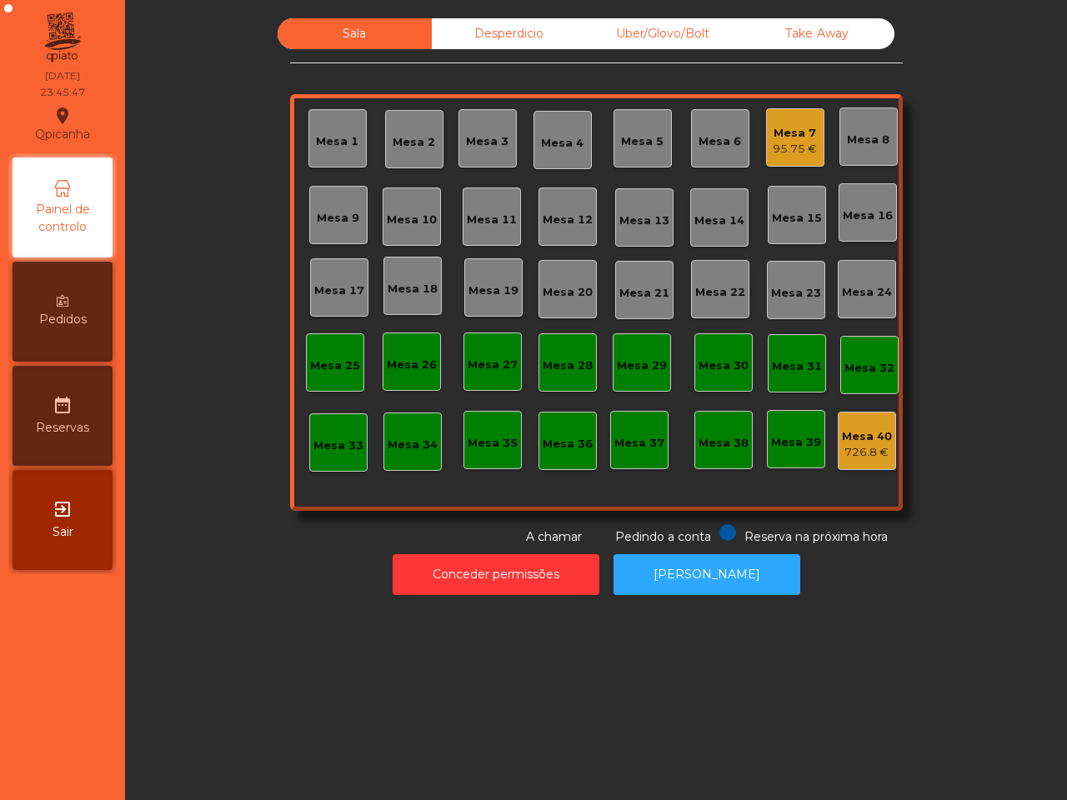
click at [517, 36] on div "Desperdicio" at bounding box center [509, 33] width 154 height 31
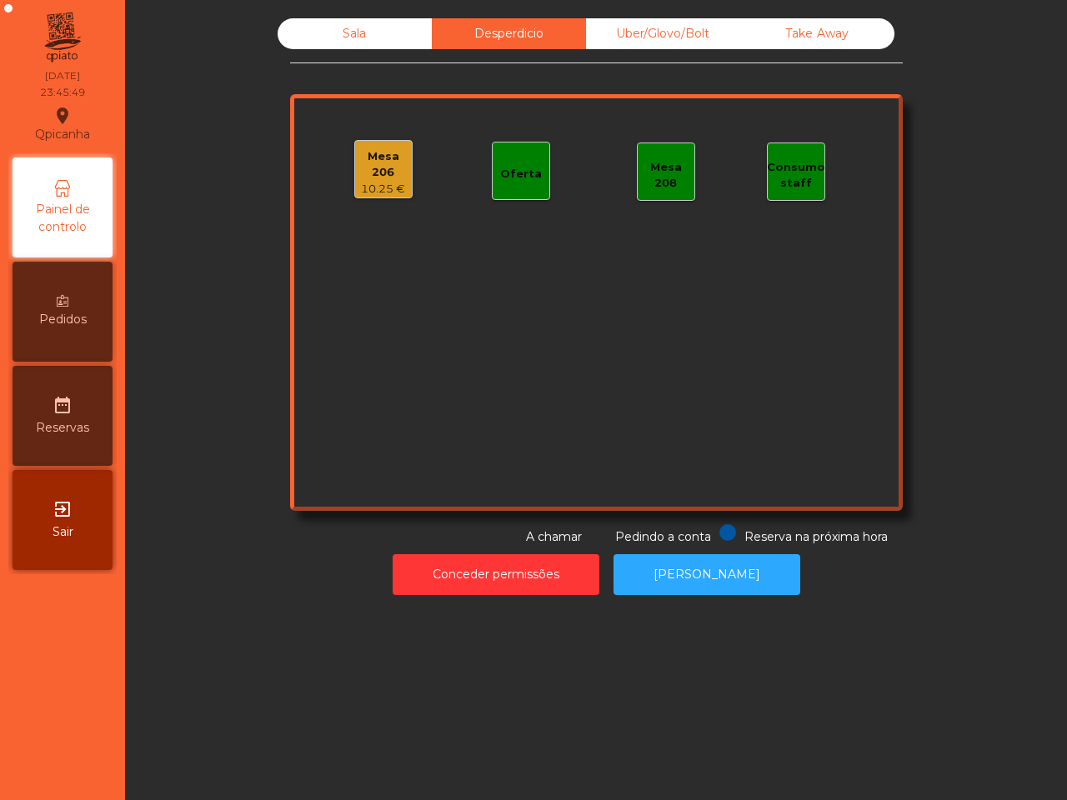
click at [667, 35] on div "Uber/Glovo/Bolt" at bounding box center [663, 33] width 154 height 31
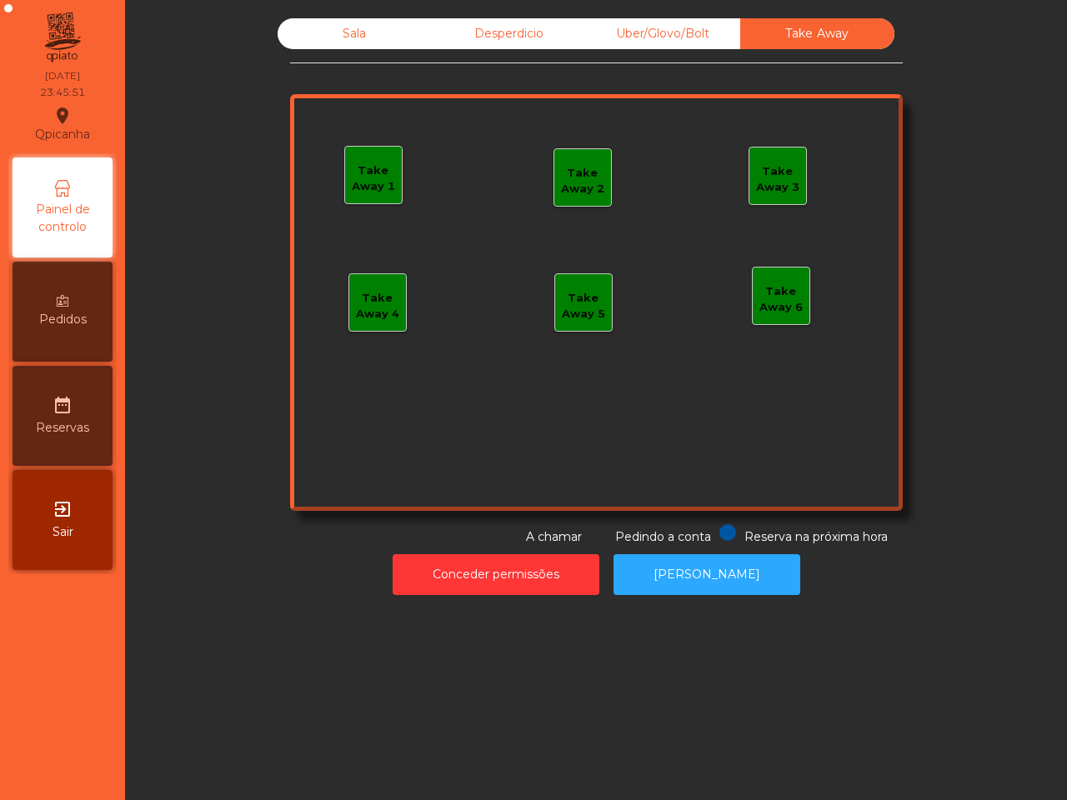
click at [372, 34] on div "Sala" at bounding box center [354, 33] width 154 height 31
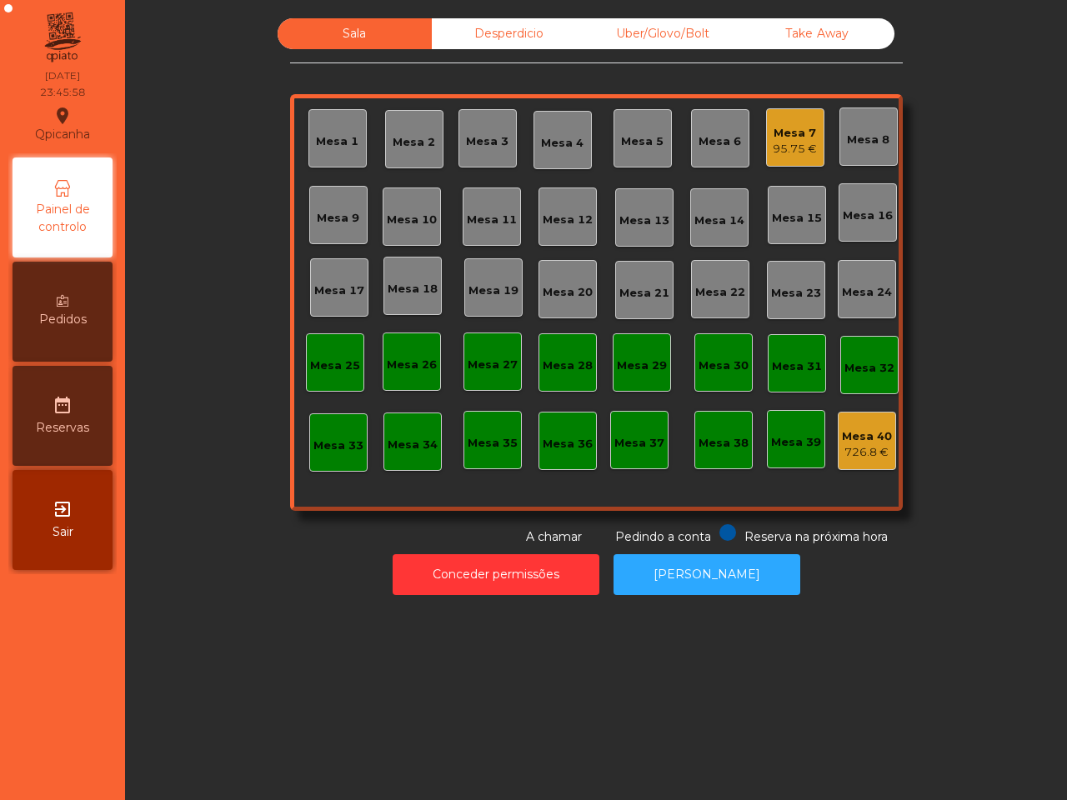
click at [788, 151] on div "95.75 €" at bounding box center [794, 149] width 44 height 17
